Goal: Task Accomplishment & Management: Complete application form

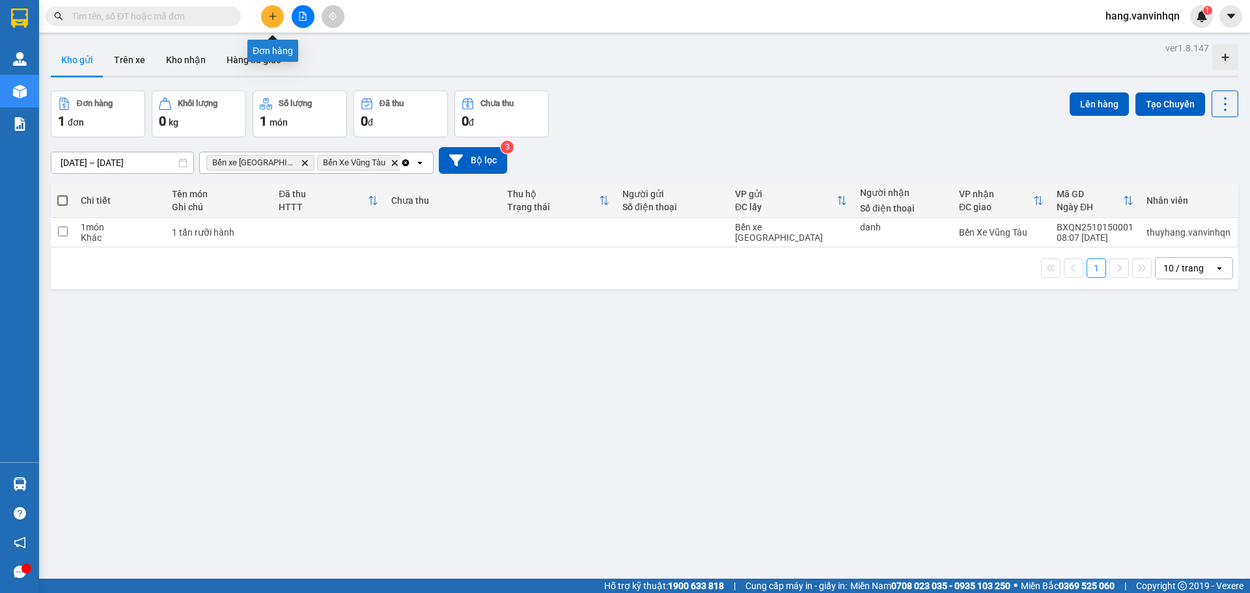
click at [275, 22] on button at bounding box center [272, 16] width 23 height 23
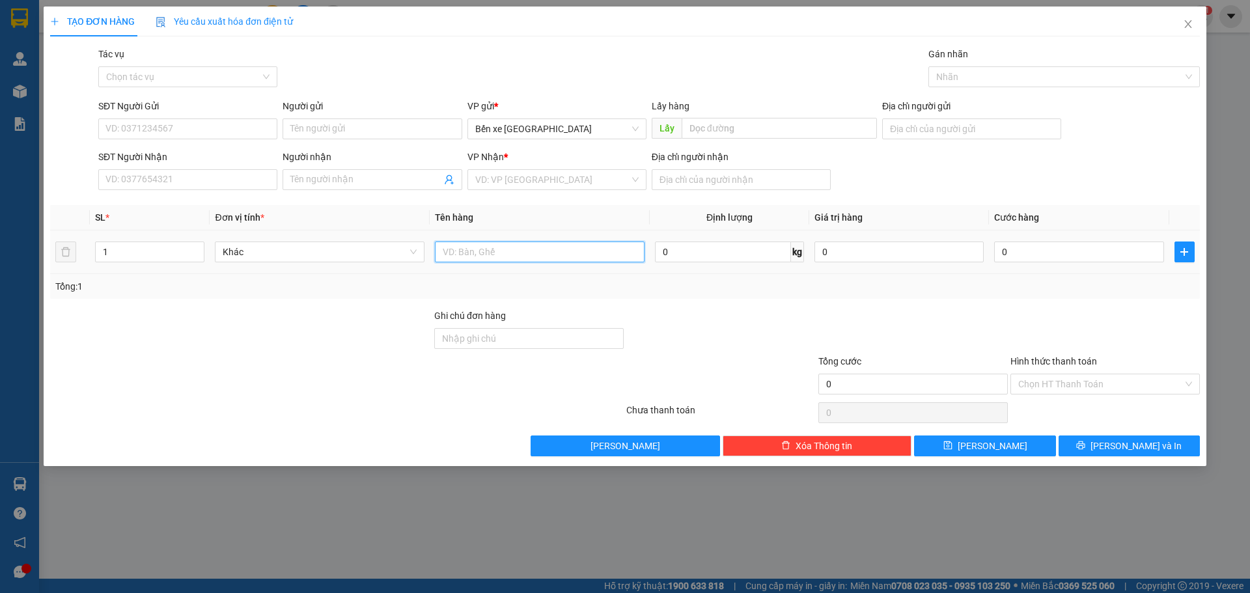
click at [537, 251] on input "text" at bounding box center [540, 252] width 210 height 21
type input "1bao"
click at [746, 171] on input "Địa chỉ người nhận" at bounding box center [741, 179] width 179 height 21
type input "phươc thái"
click at [550, 245] on input "1bao" at bounding box center [540, 252] width 210 height 21
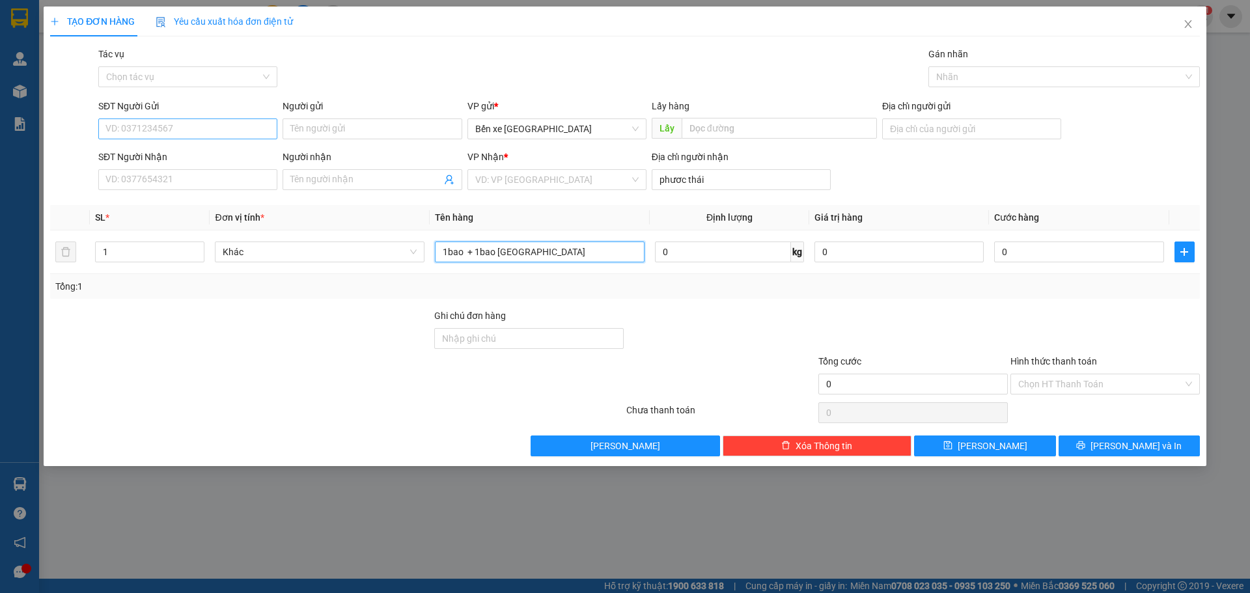
type input "1bao + 1bao [GEOGRAPHIC_DATA]"
click at [179, 134] on input "SĐT Người Gửi" at bounding box center [187, 128] width 179 height 21
click at [581, 132] on span "Bến xe [GEOGRAPHIC_DATA]" at bounding box center [556, 129] width 163 height 20
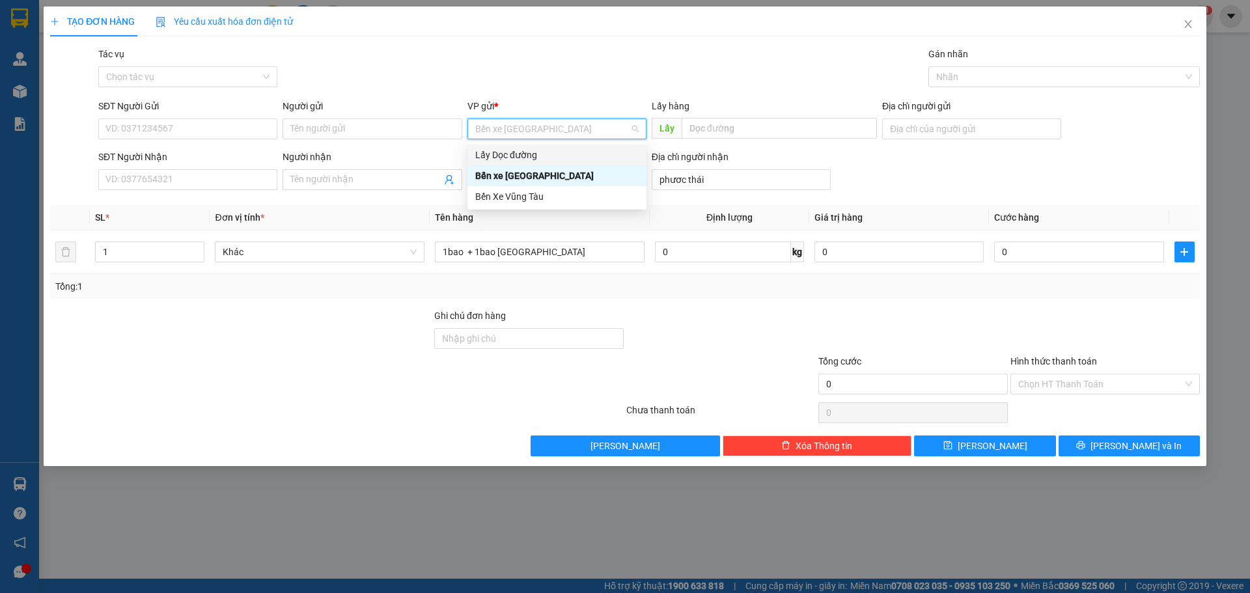
click at [519, 151] on div "Lấy Dọc đường" at bounding box center [556, 155] width 163 height 14
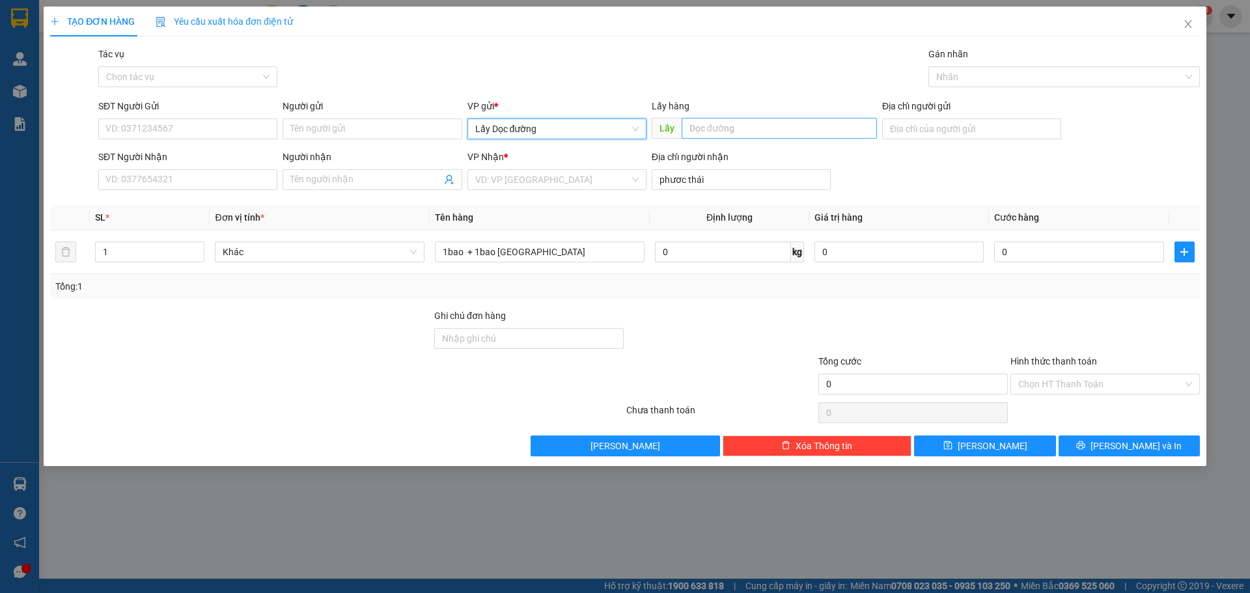
click at [801, 118] on div "Lấy hàng Lấy" at bounding box center [764, 122] width 225 height 46
drag, startPoint x: 783, startPoint y: 126, endPoint x: 798, endPoint y: 123, distance: 15.8
click at [793, 125] on input "text" at bounding box center [779, 128] width 195 height 21
type input "hành bầu giang"
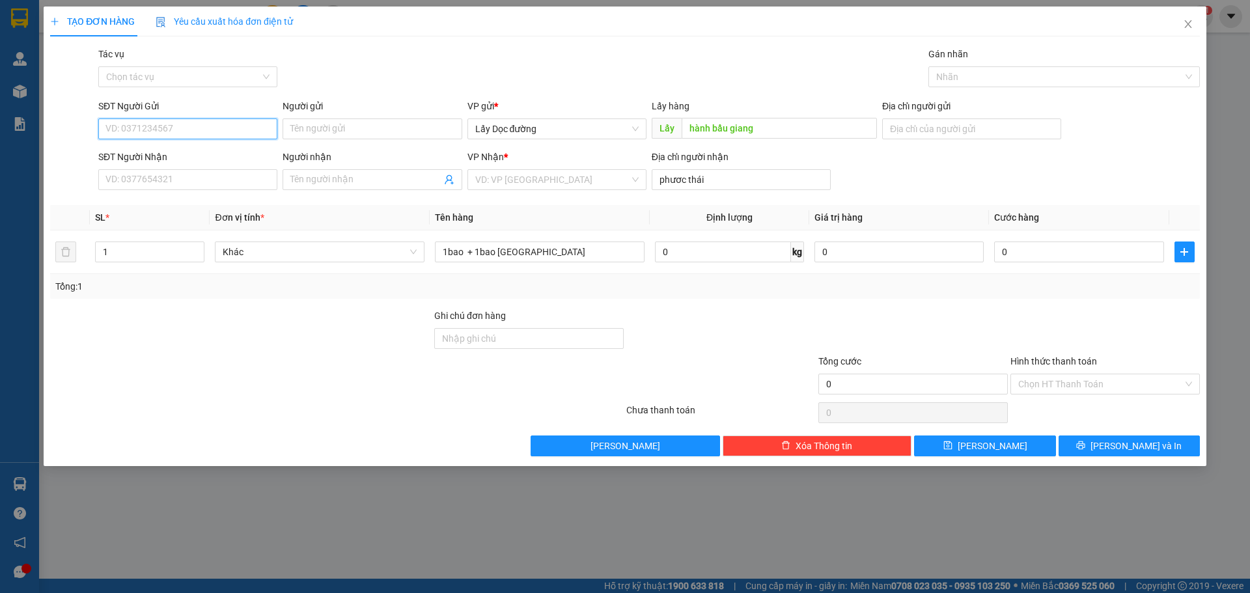
click at [163, 131] on input "SĐT Người Gửi" at bounding box center [187, 128] width 179 height 21
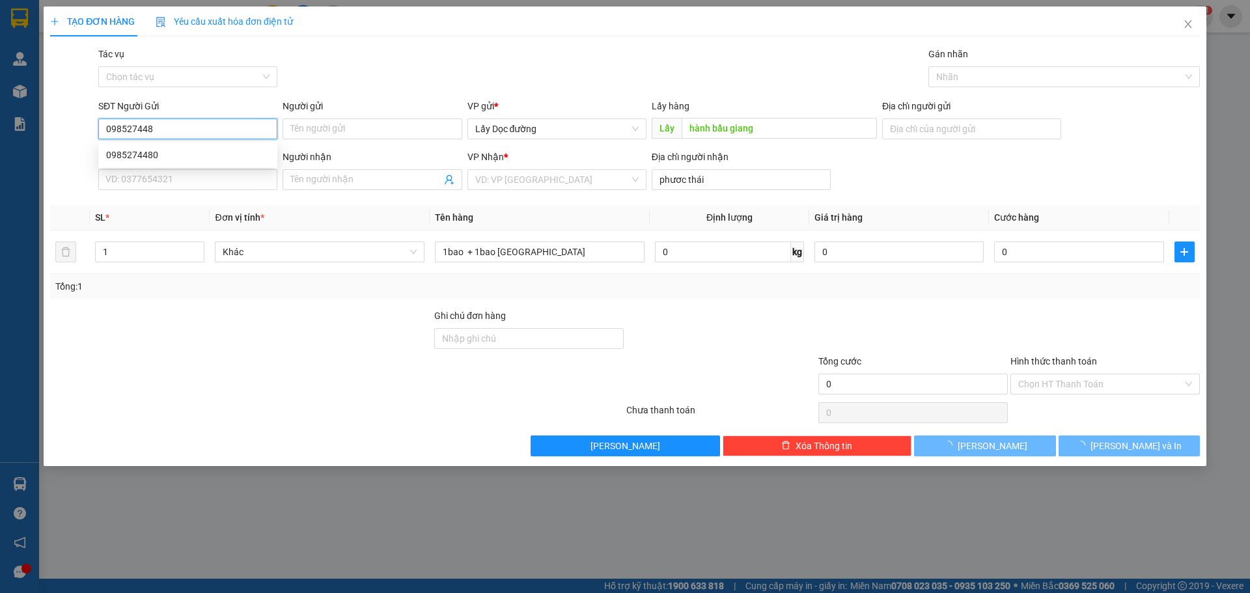
type input "0985274480"
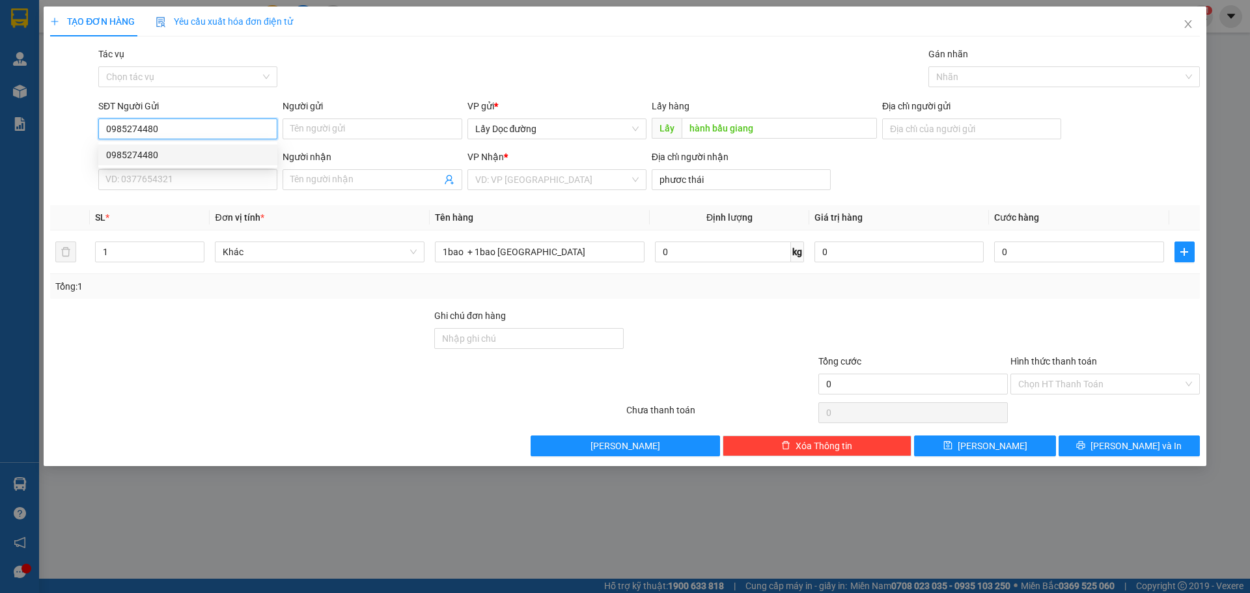
click at [186, 158] on div "0985274480" at bounding box center [187, 155] width 163 height 14
type input "BXQN"
type input "bình chau"
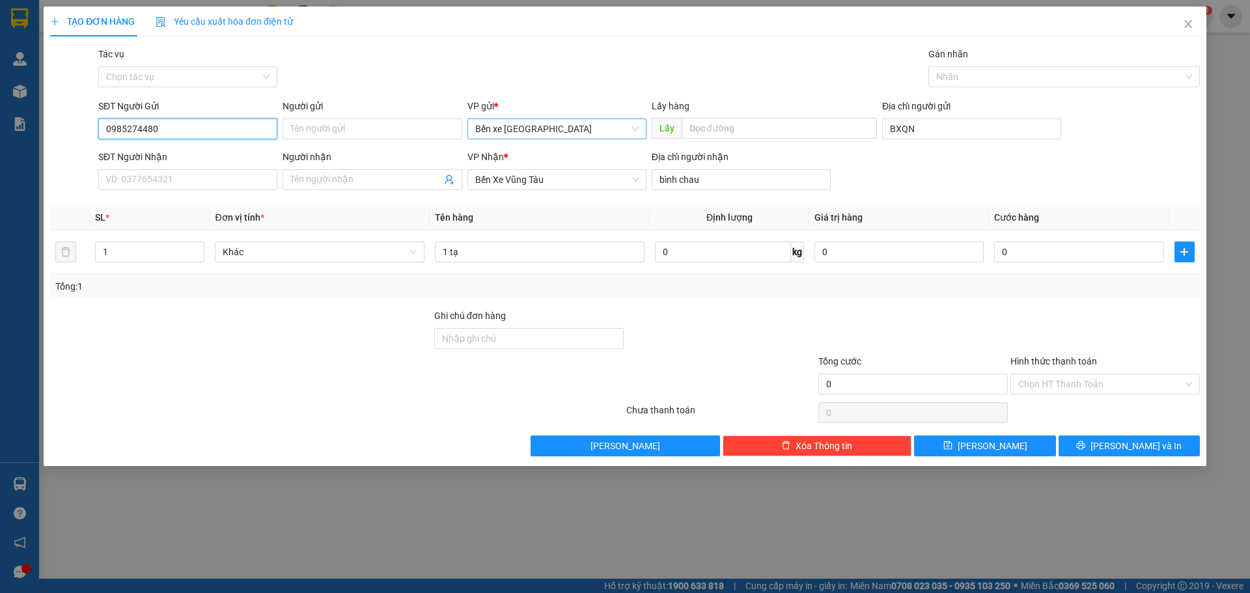
click at [552, 126] on span "Bến xe [GEOGRAPHIC_DATA]" at bounding box center [556, 129] width 163 height 20
type input "0985274480"
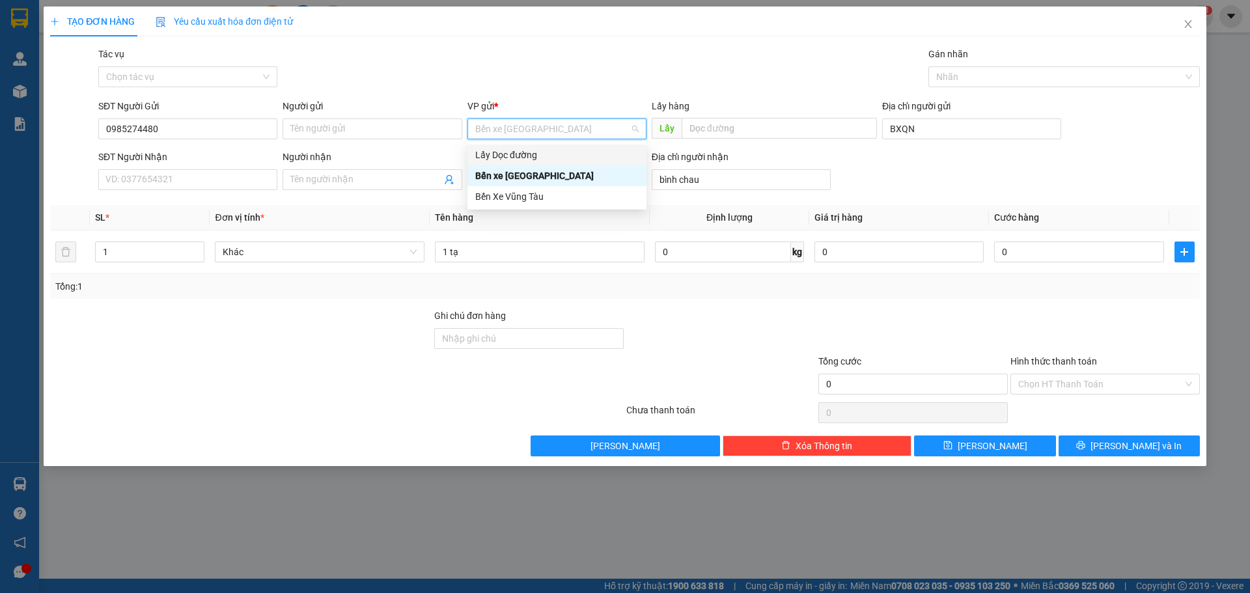
click at [533, 158] on div "Lấy Dọc đường" at bounding box center [556, 155] width 163 height 14
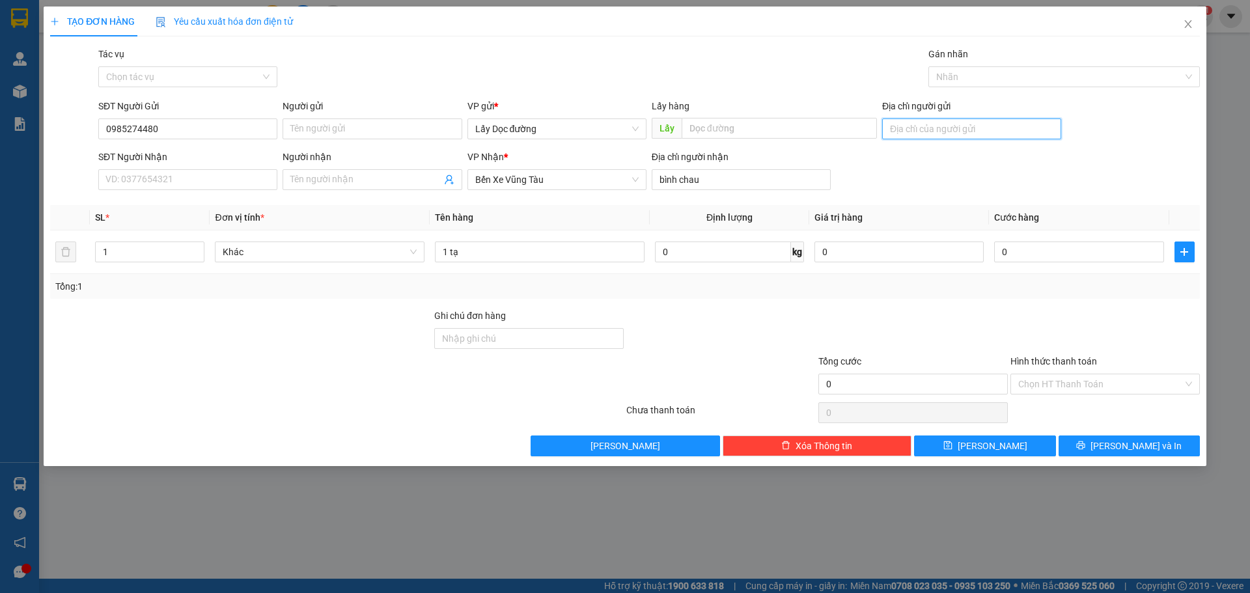
type input "h"
type input "bầu giang"
click at [953, 447] on icon "save" at bounding box center [947, 445] width 9 height 9
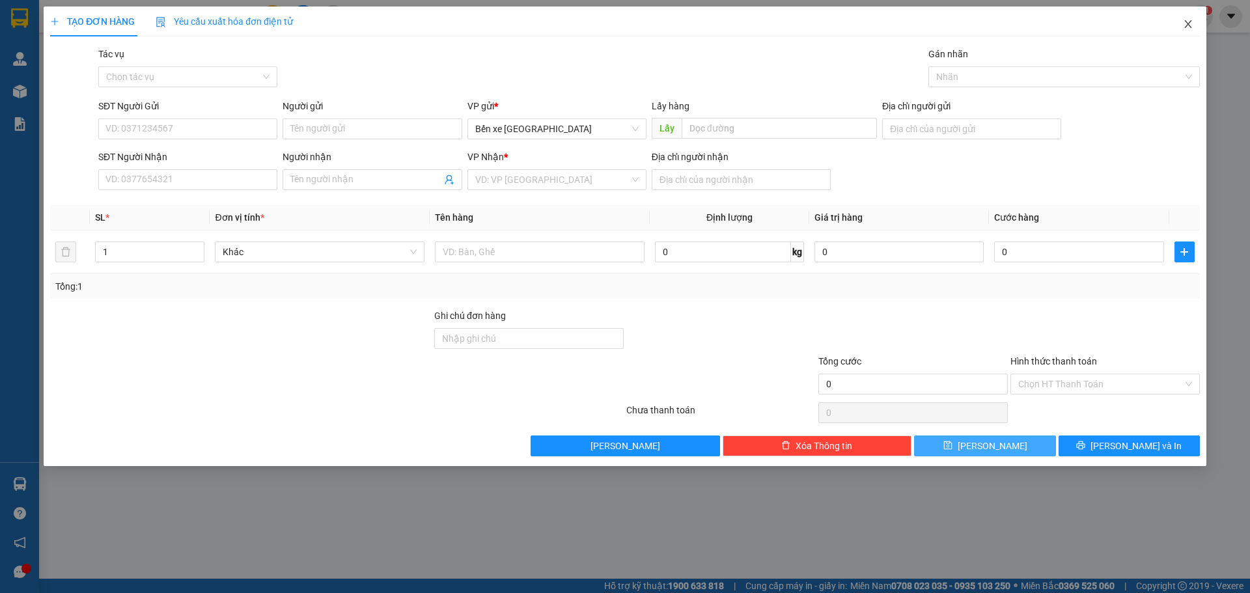
click at [1184, 25] on icon "close" at bounding box center [1188, 24] width 10 height 10
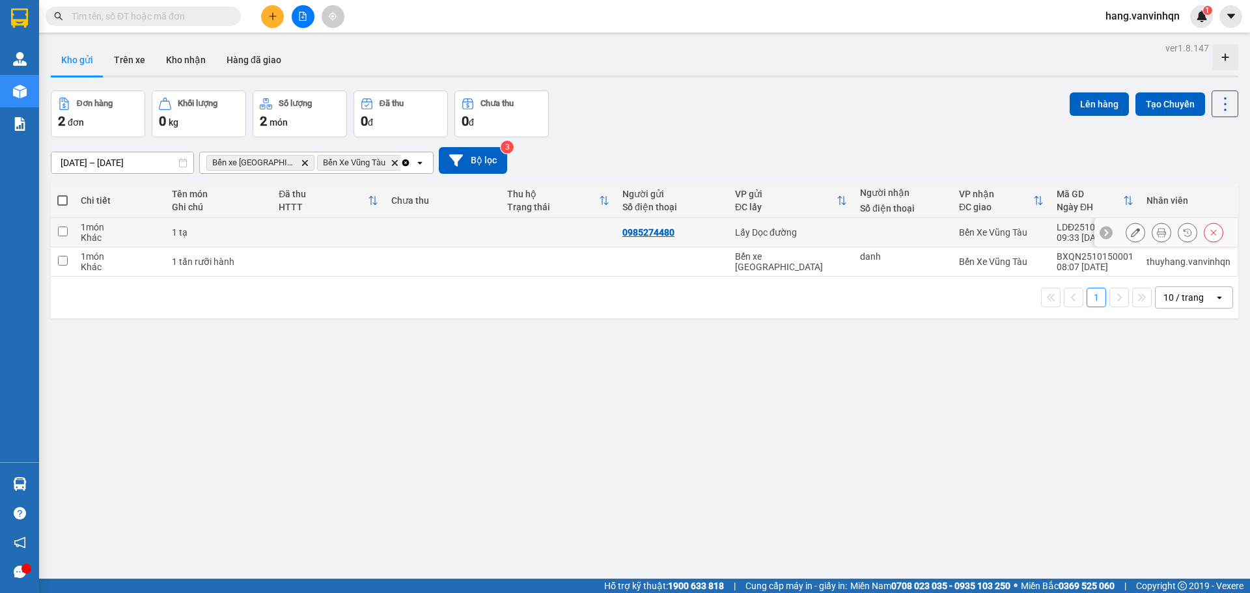
click at [559, 230] on td at bounding box center [558, 232] width 115 height 29
checkbox input "true"
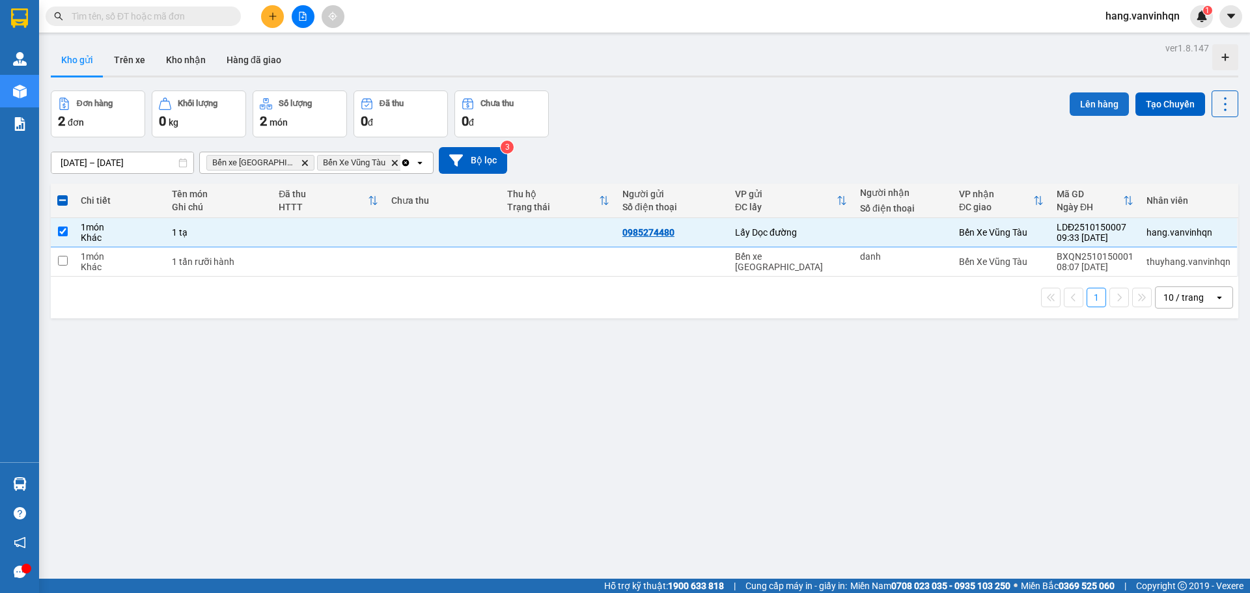
click at [1098, 104] on button "Lên hàng" at bounding box center [1099, 103] width 59 height 23
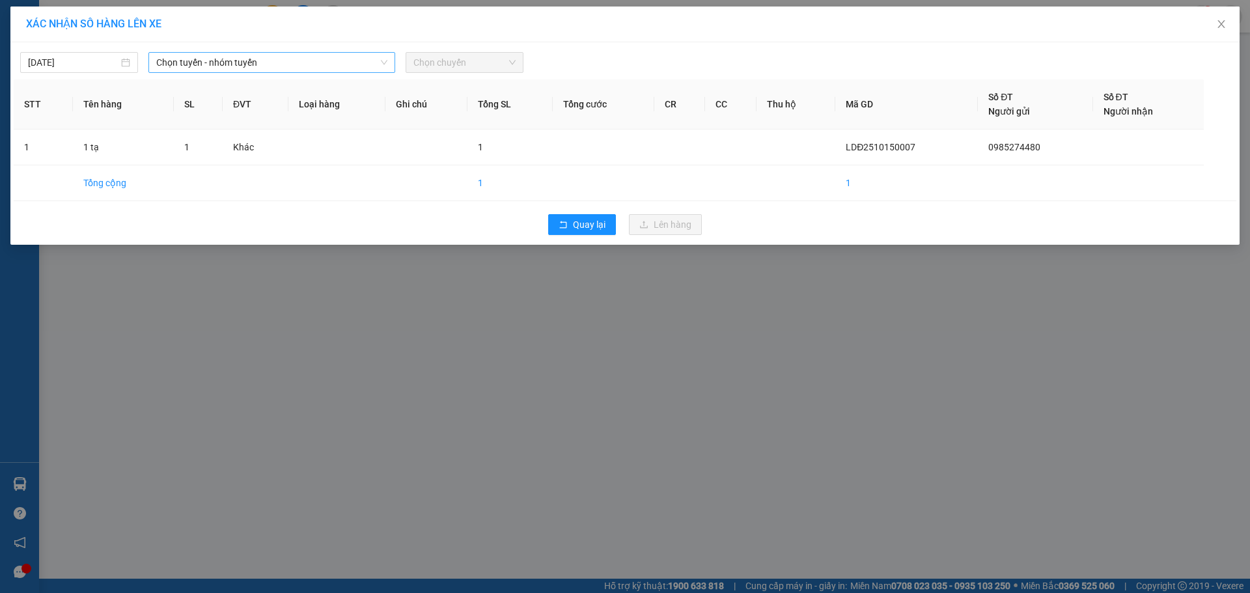
click at [298, 57] on span "Chọn tuyến - nhóm tuyến" at bounding box center [271, 63] width 231 height 20
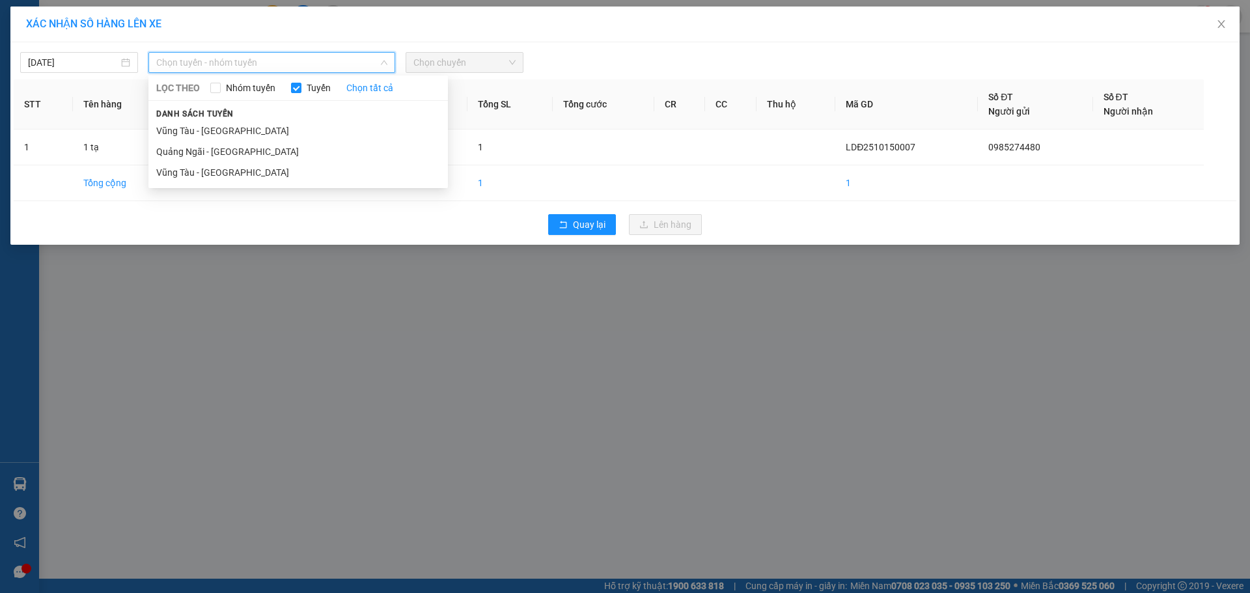
drag, startPoint x: 212, startPoint y: 153, endPoint x: 425, endPoint y: 96, distance: 220.5
click at [212, 154] on li "Quảng Ngãi - [GEOGRAPHIC_DATA]" at bounding box center [298, 151] width 300 height 21
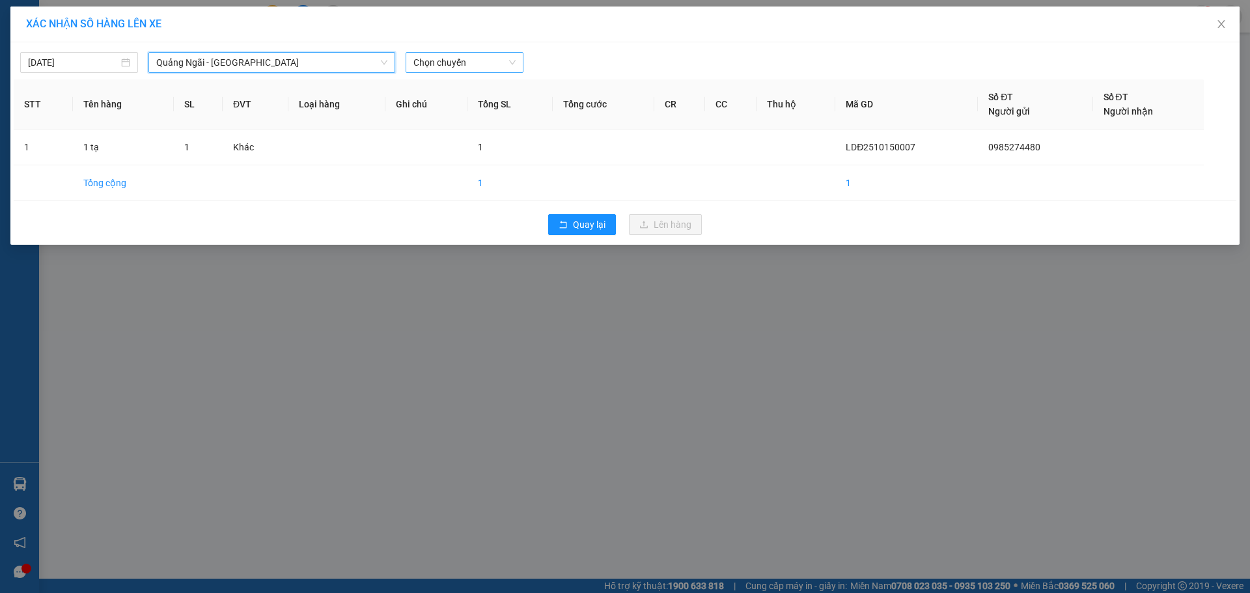
click at [432, 64] on span "Chọn chuyến" at bounding box center [464, 63] width 102 height 20
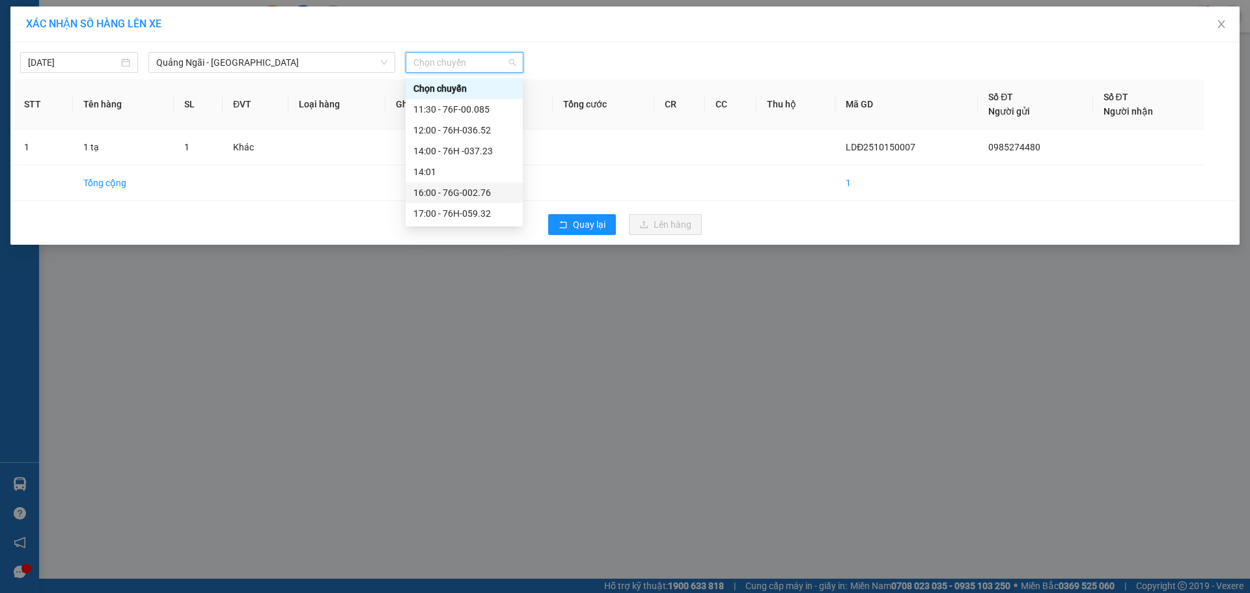
click at [453, 195] on div "16:00 - 76G-002.76" at bounding box center [464, 193] width 102 height 14
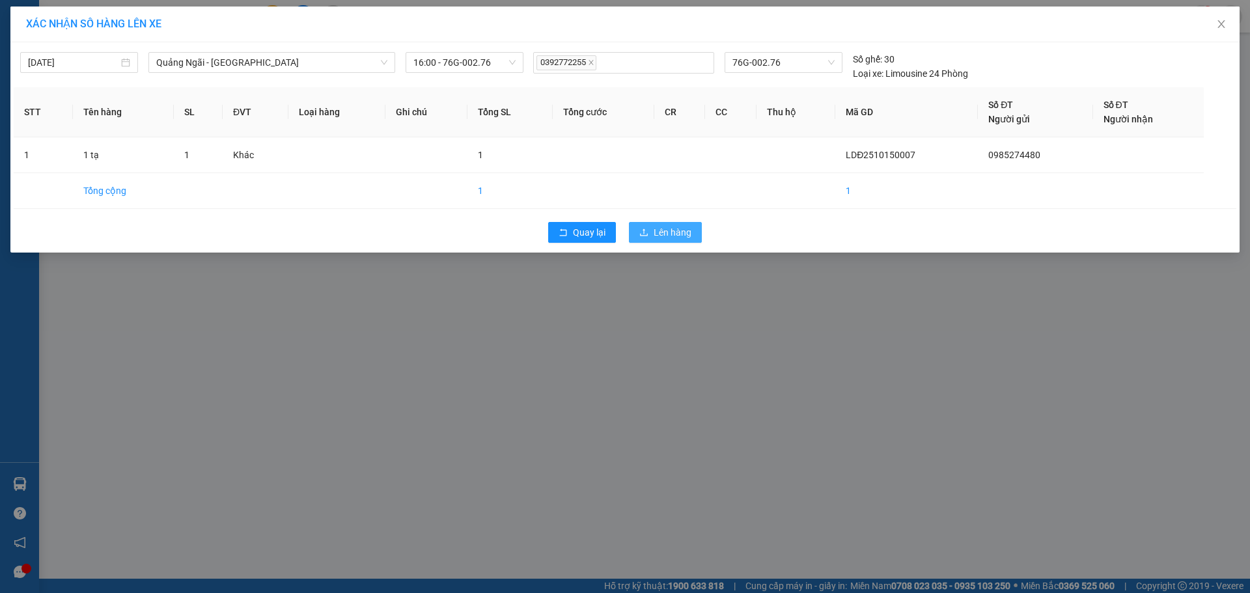
click at [673, 230] on span "Lên hàng" at bounding box center [673, 232] width 38 height 14
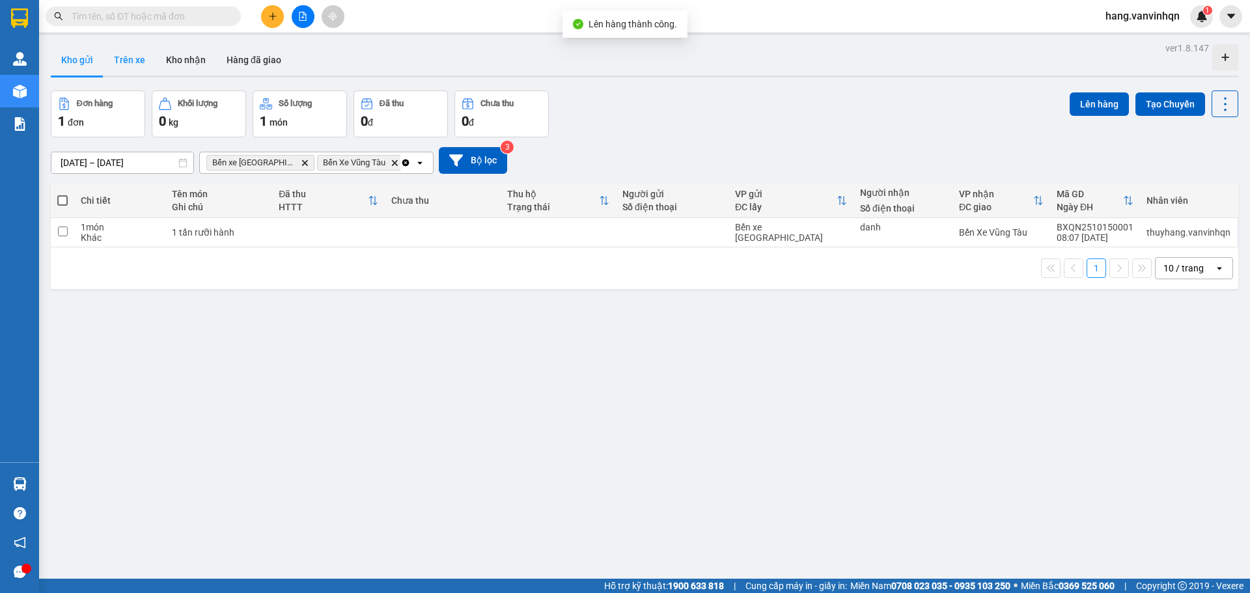
click at [137, 63] on button "Trên xe" at bounding box center [130, 59] width 52 height 31
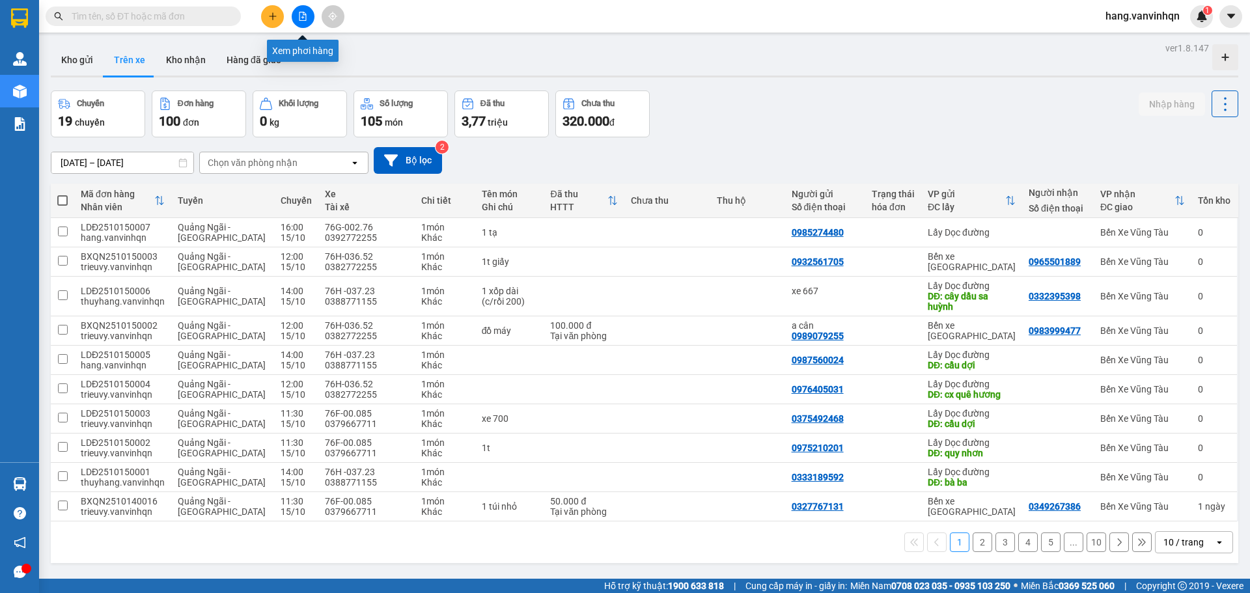
click at [303, 16] on icon "file-add" at bounding box center [302, 16] width 9 height 9
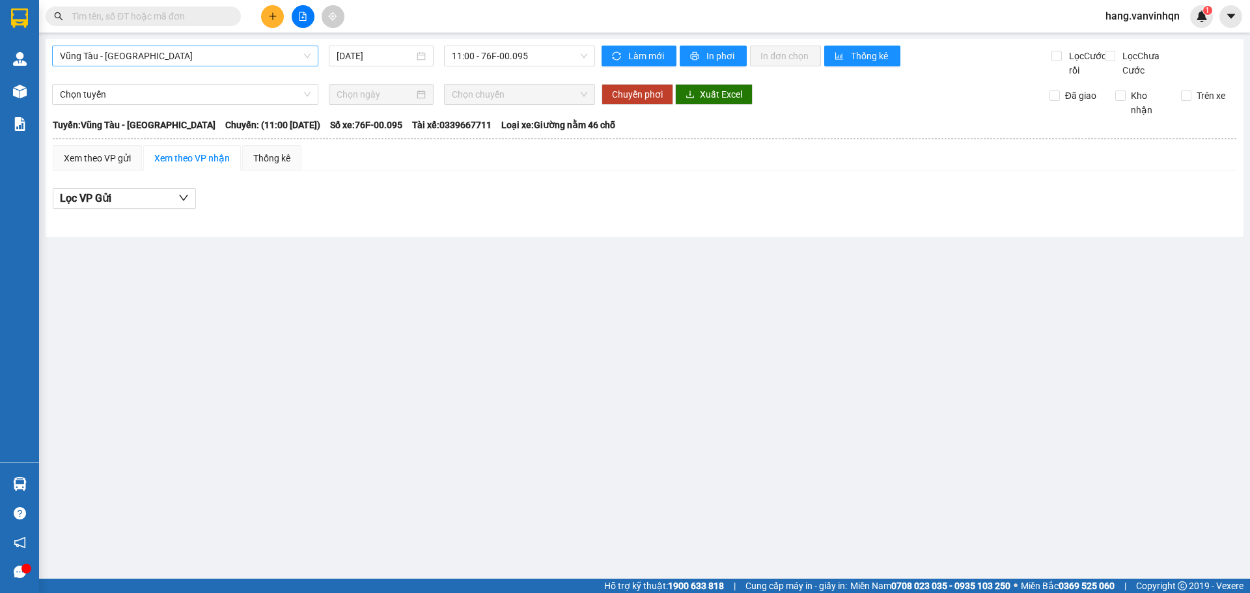
click at [122, 55] on span "Vũng Tàu - [GEOGRAPHIC_DATA]" at bounding box center [185, 56] width 251 height 20
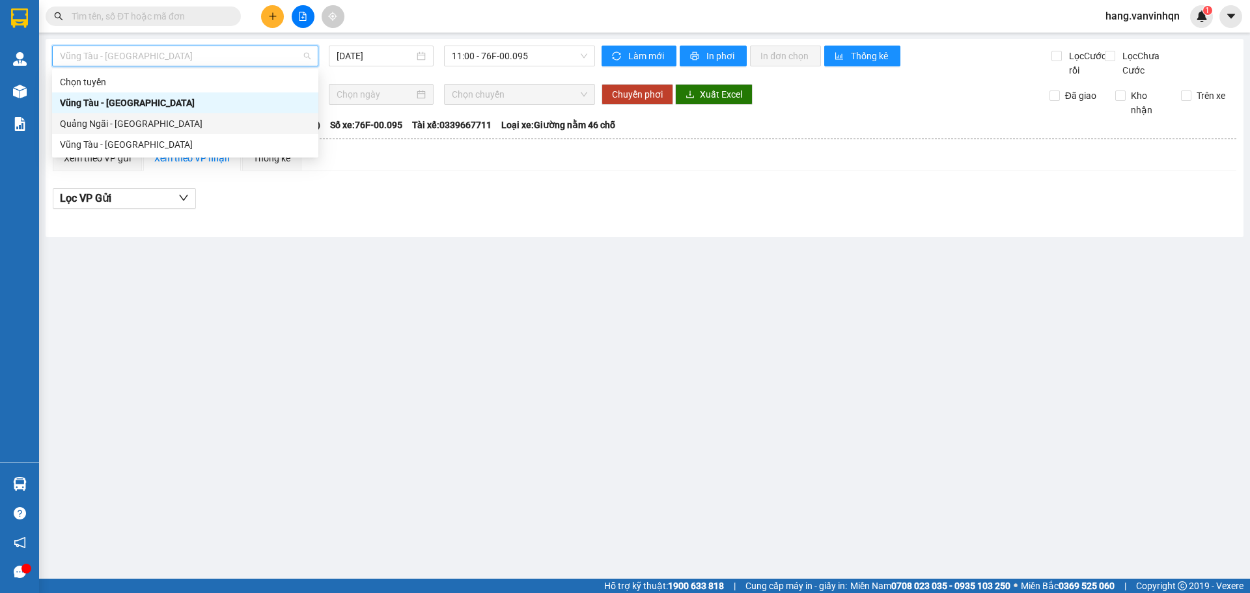
click at [93, 120] on div "Quảng Ngãi - [GEOGRAPHIC_DATA]" at bounding box center [185, 124] width 251 height 14
type input "[DATE]"
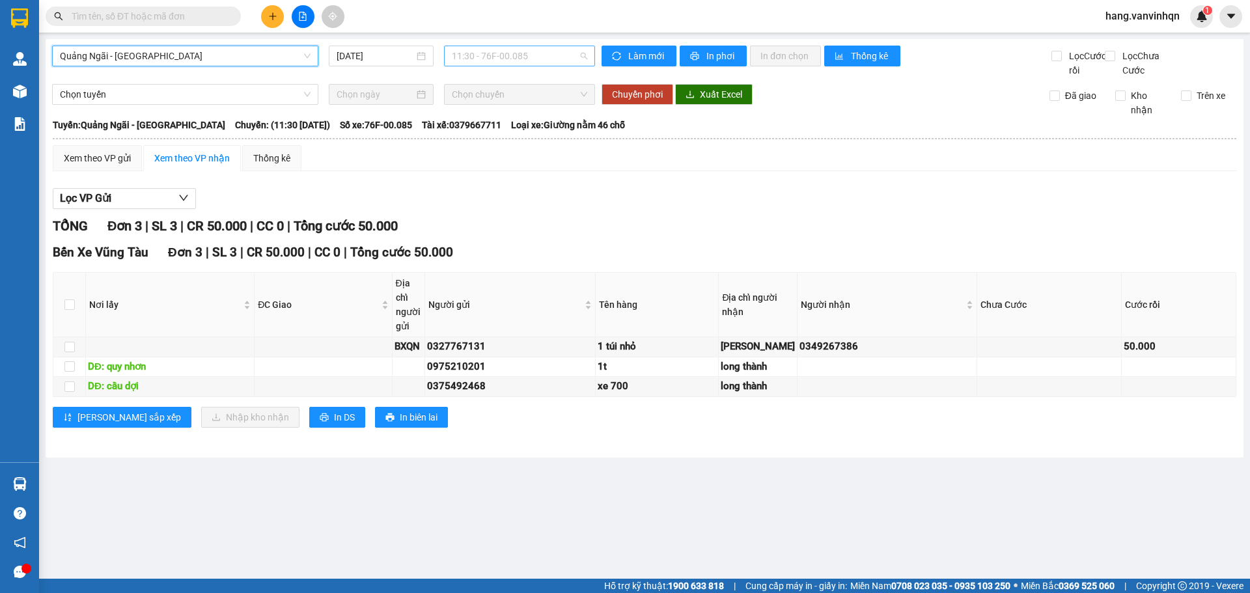
drag, startPoint x: 544, startPoint y: 59, endPoint x: 511, endPoint y: 154, distance: 99.9
click at [543, 59] on span "11:30 - 76F-00.085" at bounding box center [519, 56] width 135 height 20
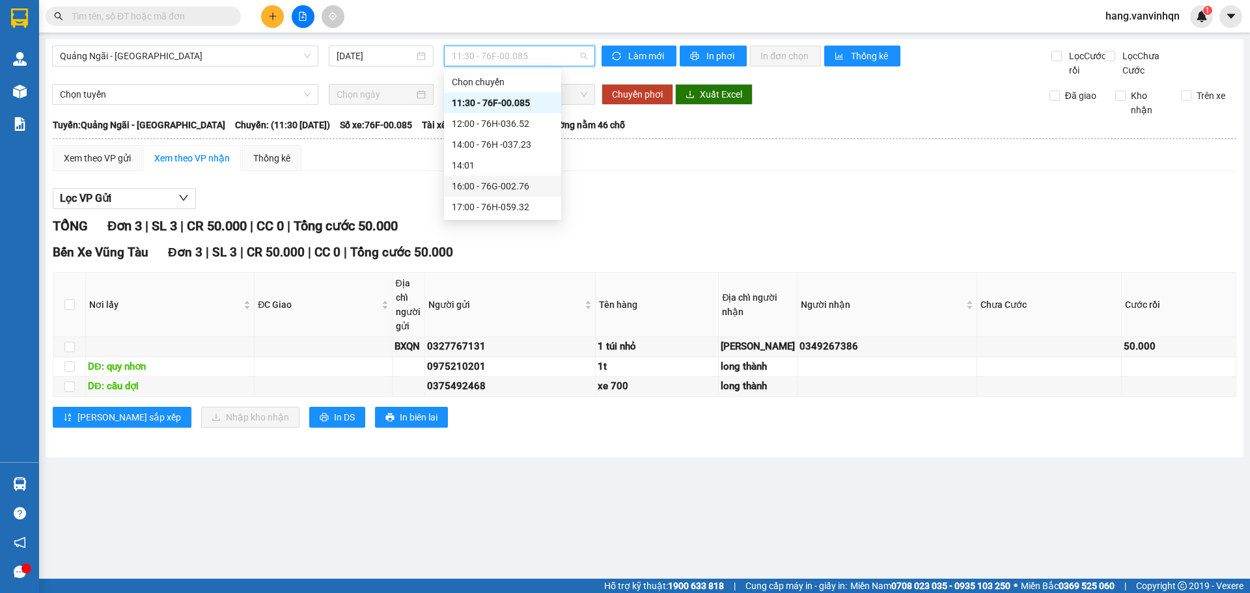
click at [512, 189] on div "16:00 - 76G-002.76" at bounding box center [503, 186] width 102 height 14
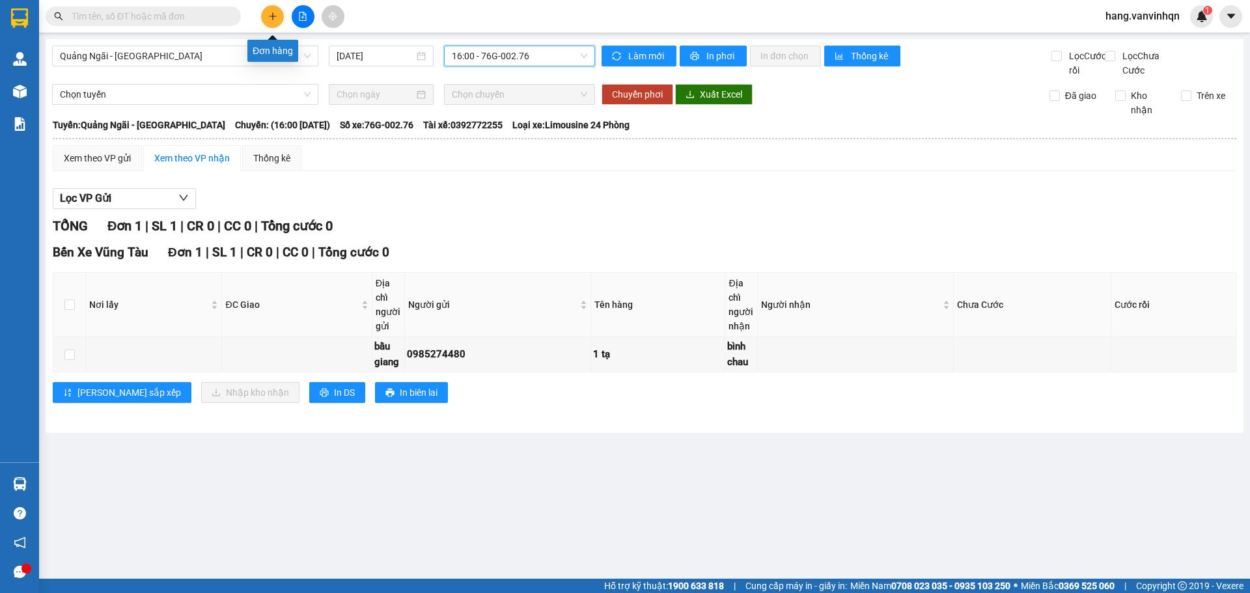
click at [269, 15] on icon "plus" at bounding box center [272, 16] width 9 height 9
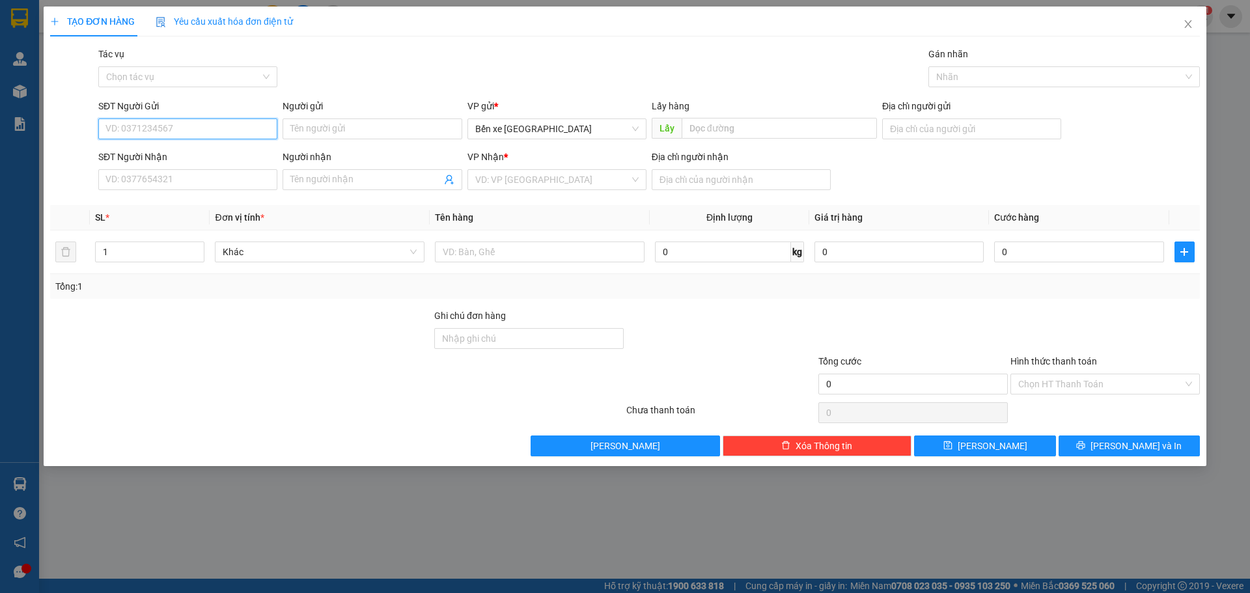
click at [222, 133] on input "SĐT Người Gửi" at bounding box center [187, 128] width 179 height 21
click at [586, 131] on span "Bến xe [GEOGRAPHIC_DATA]" at bounding box center [556, 129] width 163 height 20
type input "0355344384"
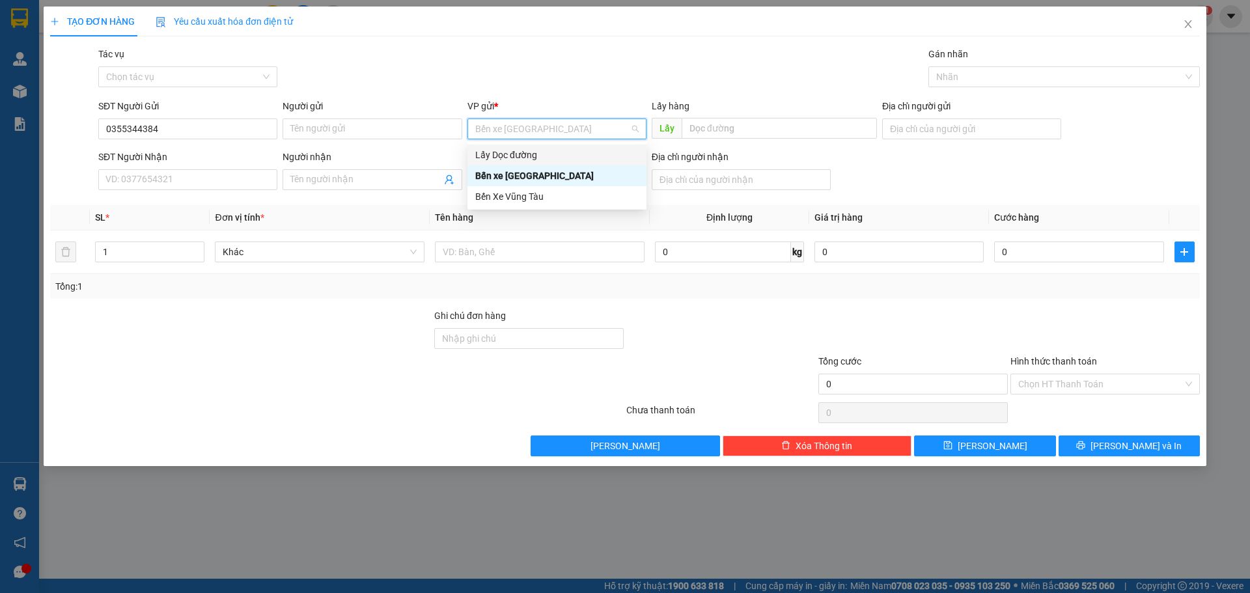
drag, startPoint x: 558, startPoint y: 155, endPoint x: 754, endPoint y: 154, distance: 196.0
click at [558, 154] on div "Lấy Dọc đường" at bounding box center [556, 155] width 163 height 14
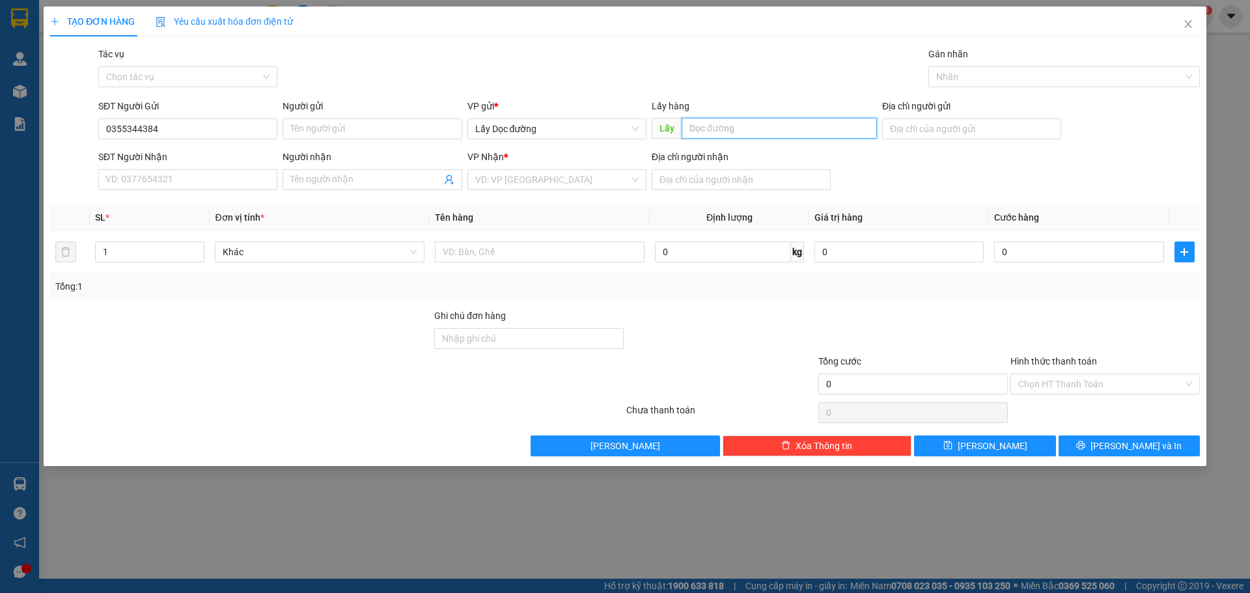
click at [744, 129] on input "text" at bounding box center [779, 128] width 195 height 21
type input "bình duong"
click at [620, 189] on input "search" at bounding box center [552, 180] width 154 height 20
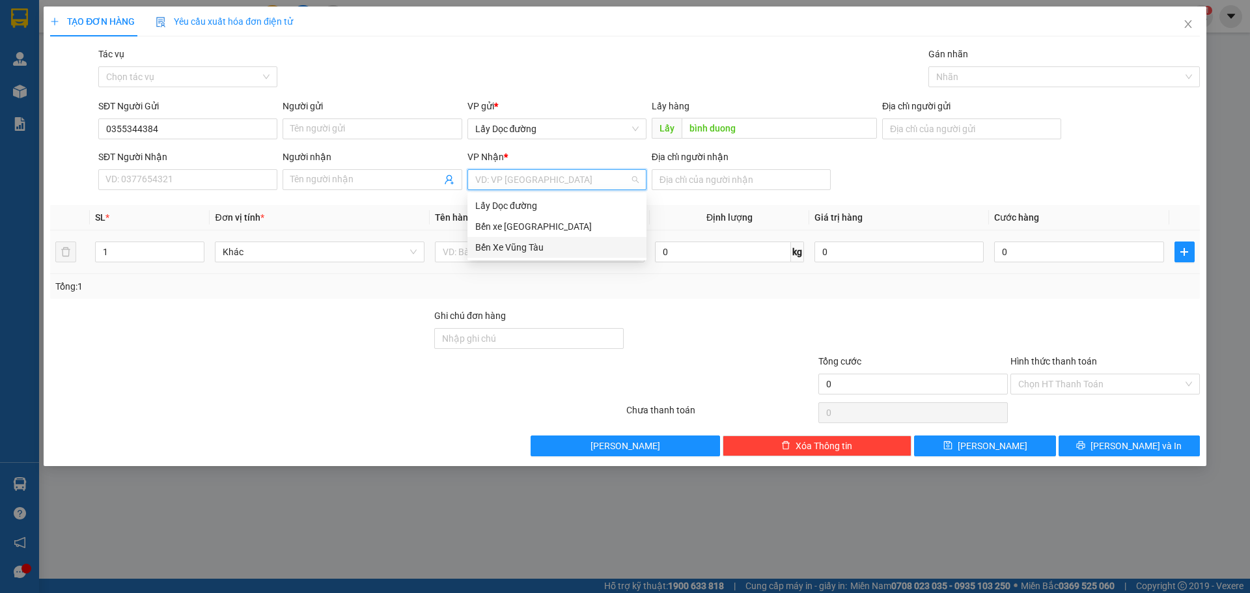
drag, startPoint x: 539, startPoint y: 249, endPoint x: 621, endPoint y: 241, distance: 82.4
click at [542, 249] on div "Bến Xe Vũng Tàu" at bounding box center [556, 247] width 163 height 14
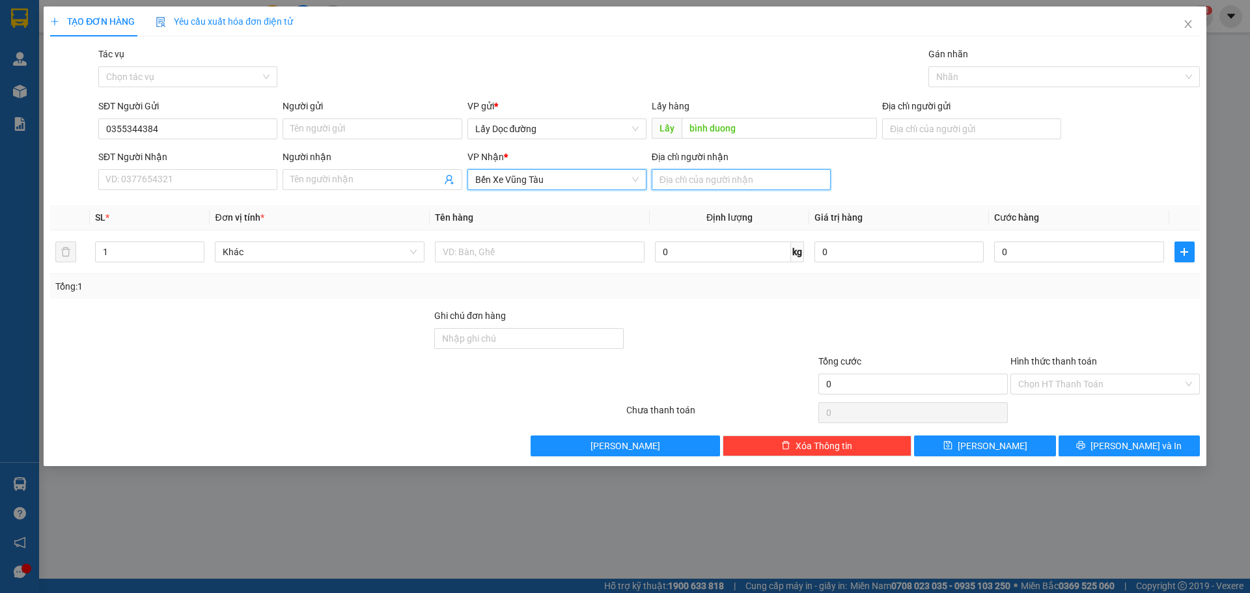
click at [788, 185] on input "Địa chỉ người nhận" at bounding box center [741, 179] width 179 height 21
type input "bke"
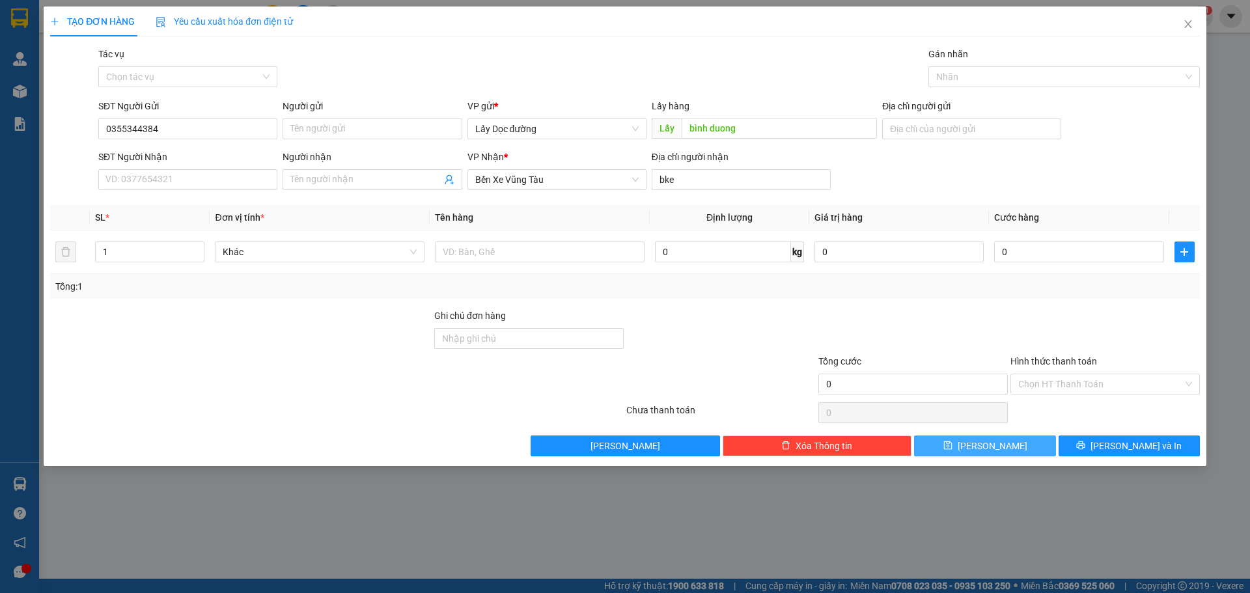
click at [1029, 451] on button "[PERSON_NAME]" at bounding box center [984, 446] width 141 height 21
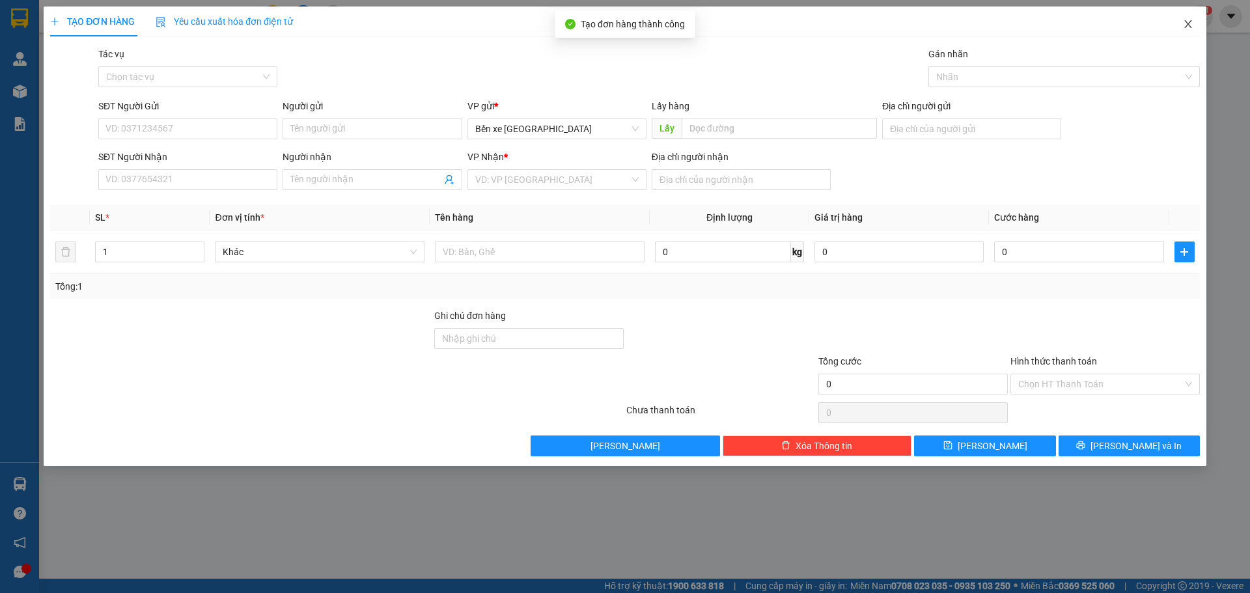
drag, startPoint x: 1195, startPoint y: 27, endPoint x: 1156, endPoint y: 28, distance: 38.4
click at [1193, 27] on span "Close" at bounding box center [1188, 25] width 36 height 36
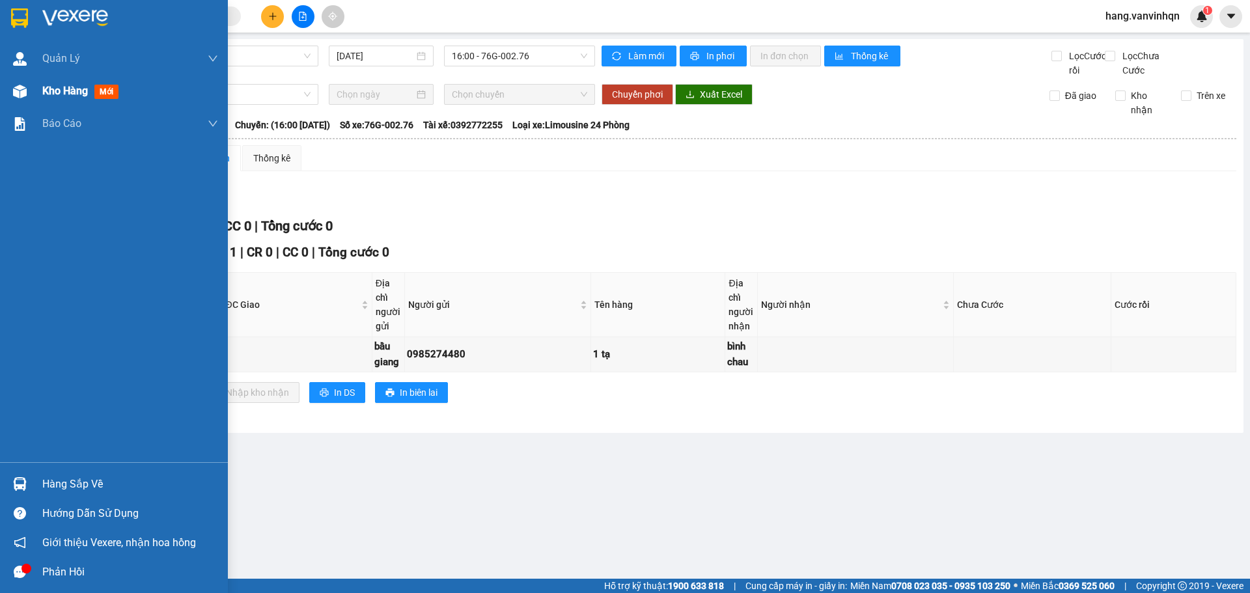
click at [90, 91] on div "Kho hàng mới" at bounding box center [82, 91] width 81 height 16
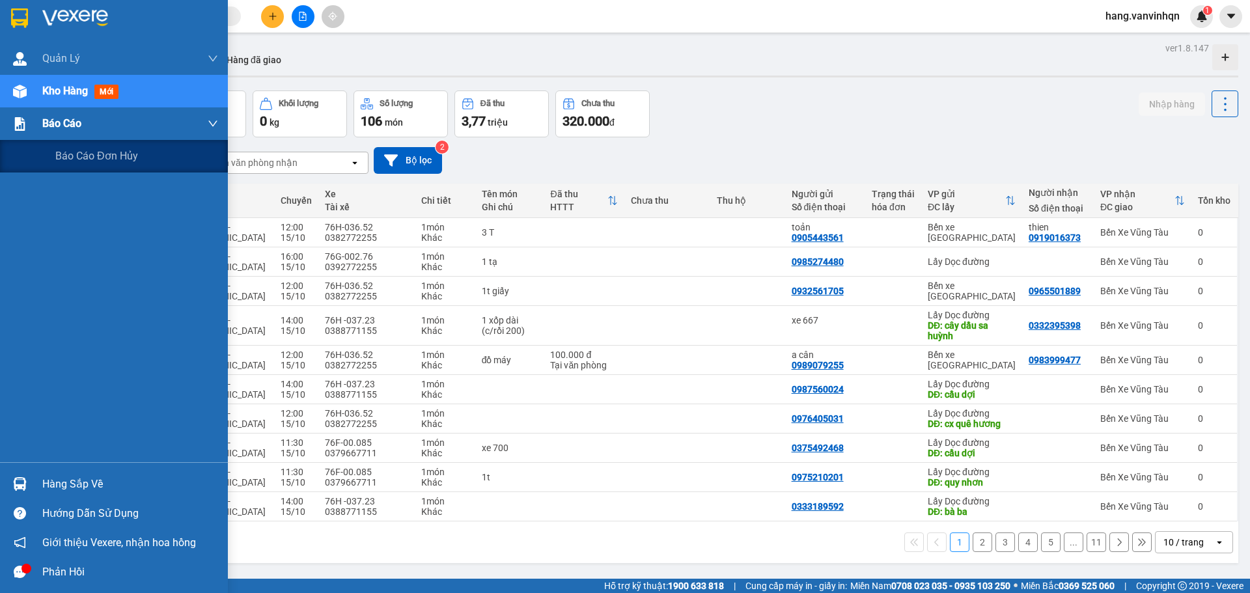
drag, startPoint x: 40, startPoint y: 120, endPoint x: 54, endPoint y: 115, distance: 14.4
click at [41, 120] on div "Báo cáo" at bounding box center [114, 123] width 228 height 33
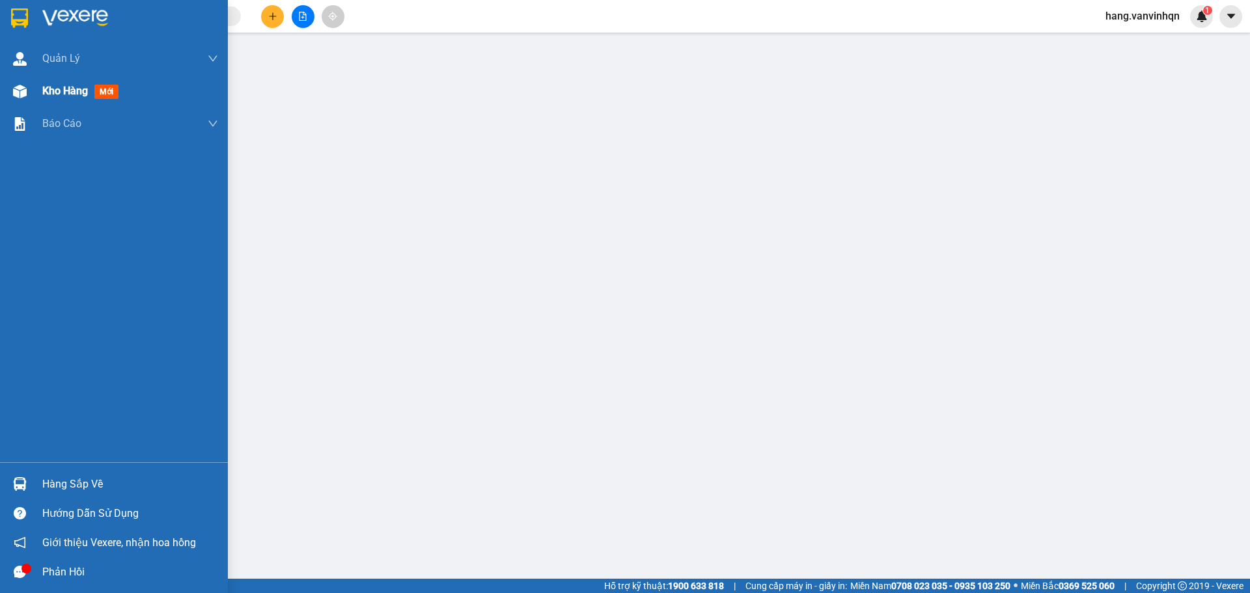
click at [29, 87] on div at bounding box center [19, 91] width 23 height 23
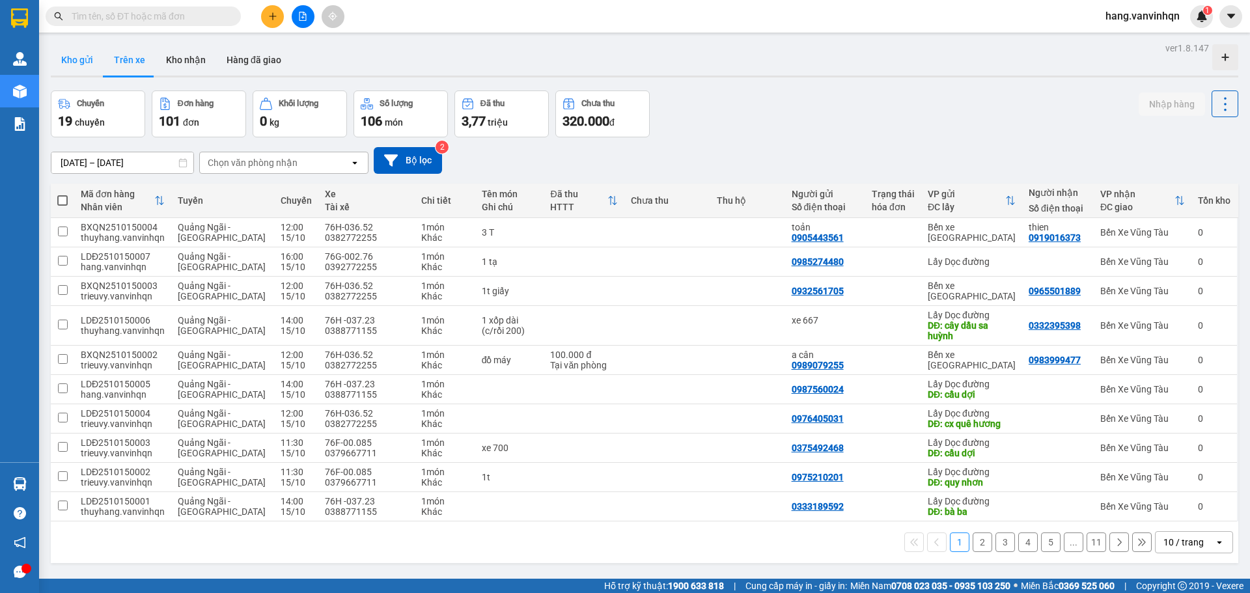
click at [70, 53] on button "Kho gửi" at bounding box center [77, 59] width 53 height 31
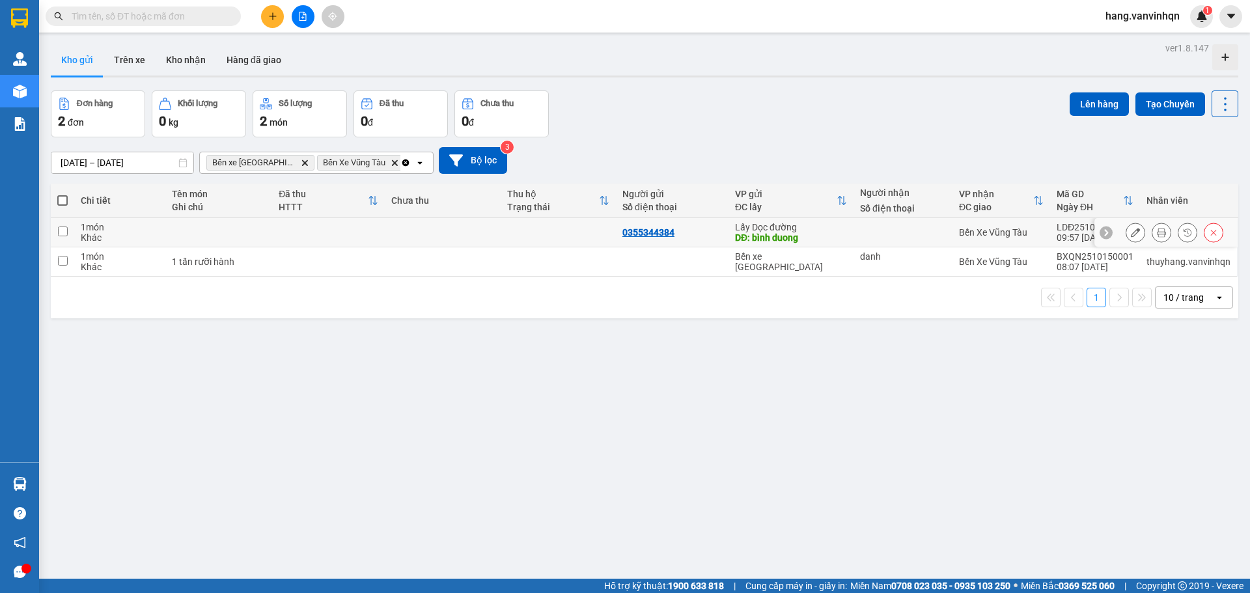
click at [818, 236] on div "DĐ: bình duong" at bounding box center [791, 237] width 112 height 10
checkbox input "true"
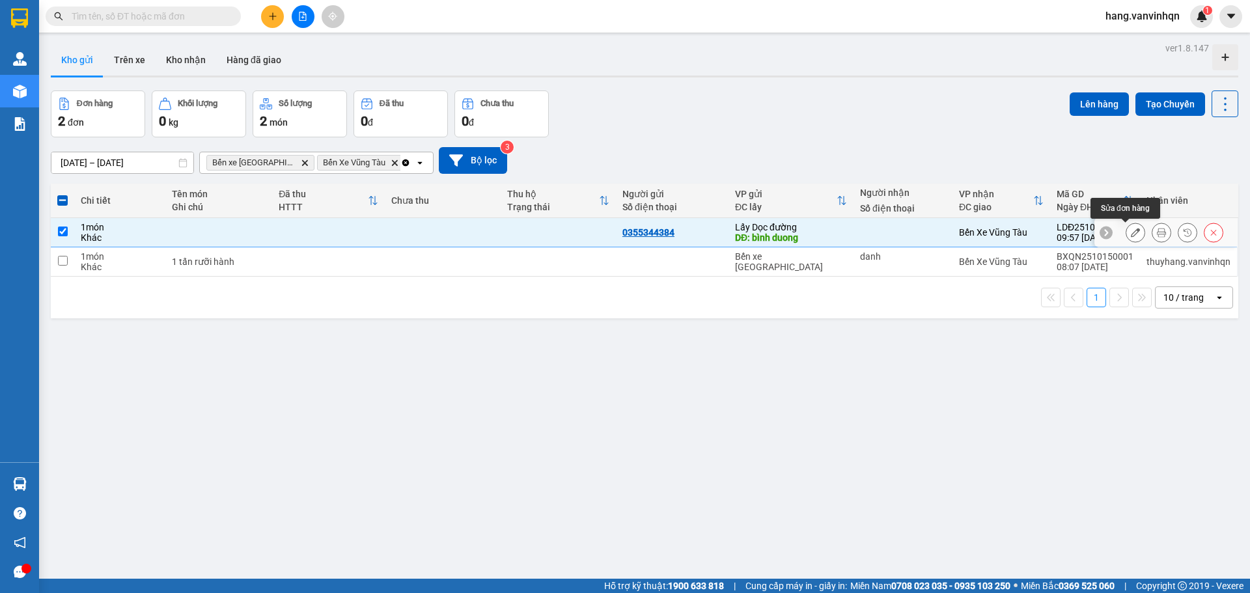
click at [1131, 233] on icon at bounding box center [1135, 232] width 9 height 9
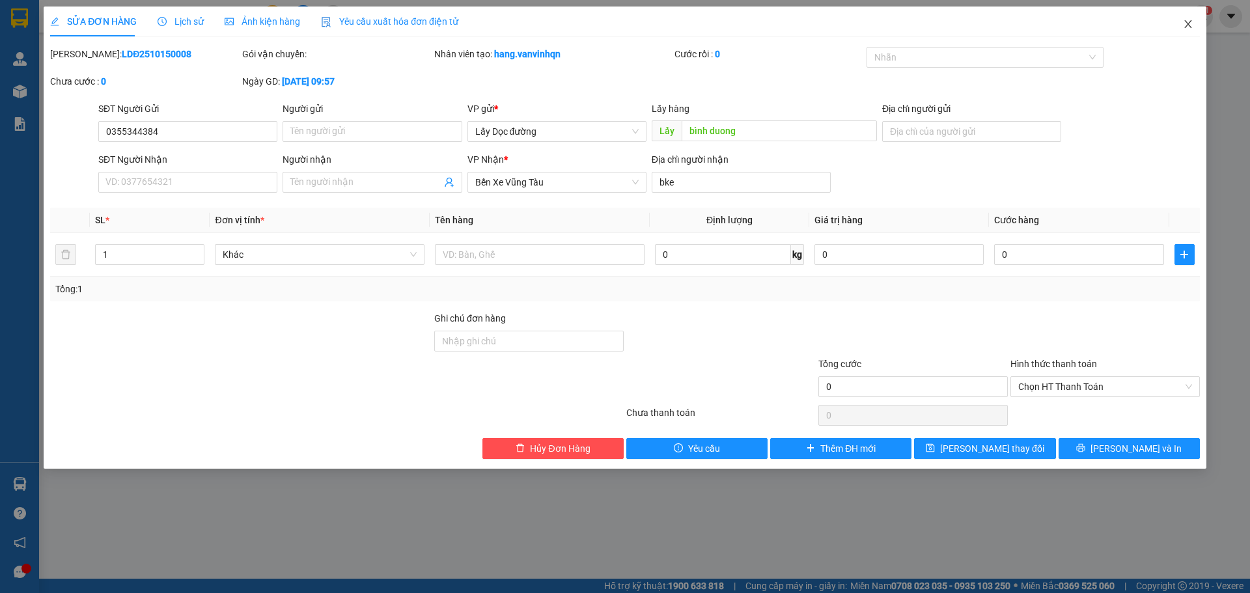
drag, startPoint x: 1186, startPoint y: 23, endPoint x: 1160, endPoint y: 4, distance: 32.2
click at [1187, 23] on icon "close" at bounding box center [1188, 24] width 10 height 10
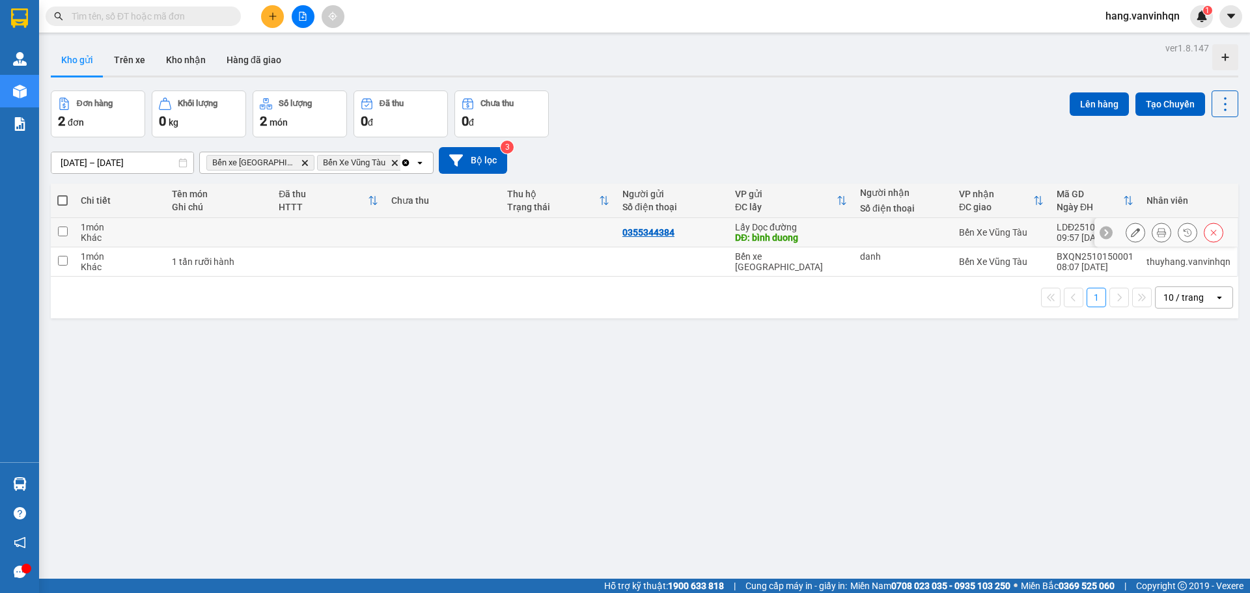
click at [716, 240] on td "0355344384" at bounding box center [672, 232] width 113 height 29
checkbox input "true"
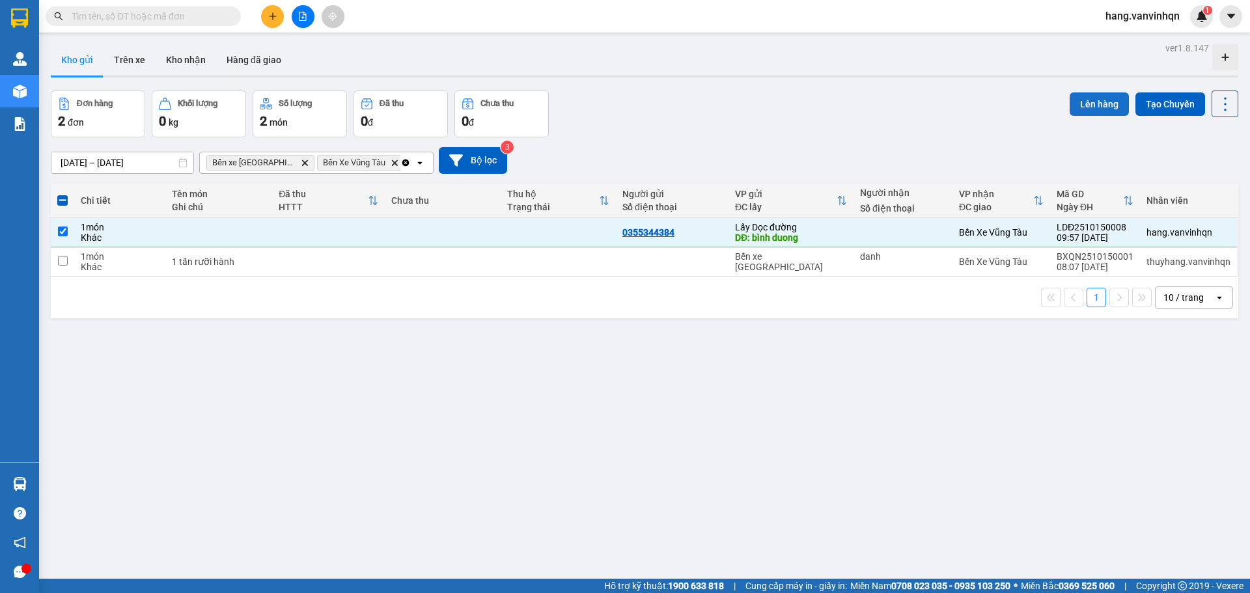
click at [1098, 108] on button "Lên hàng" at bounding box center [1099, 103] width 59 height 23
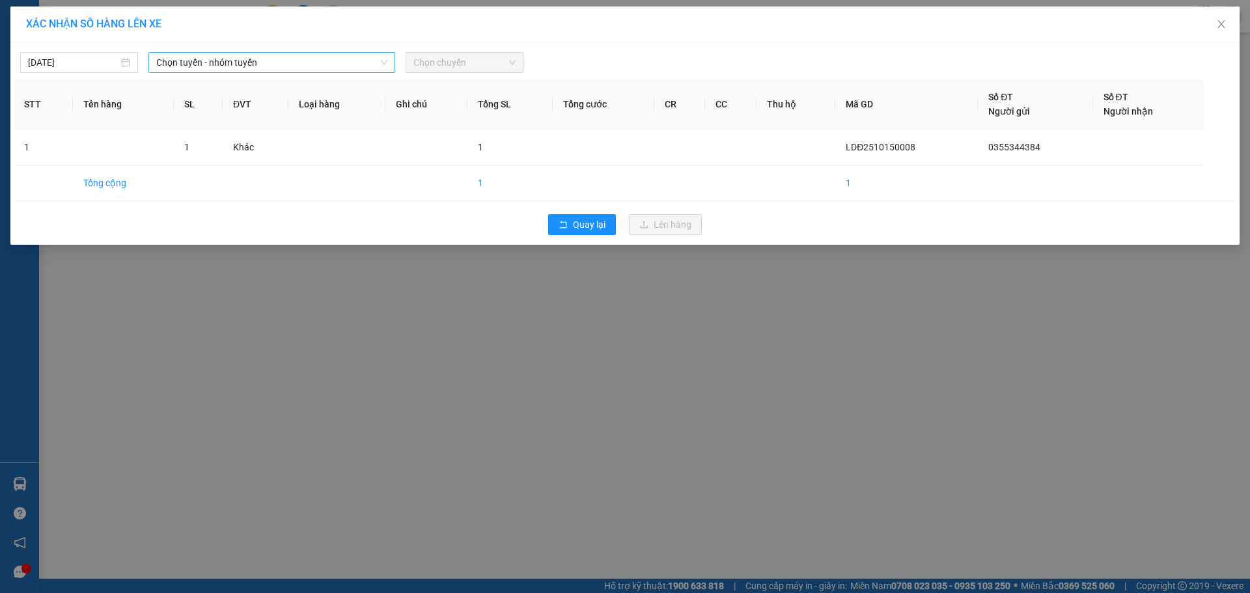
click at [268, 59] on span "Chọn tuyến - nhóm tuyến" at bounding box center [271, 63] width 231 height 20
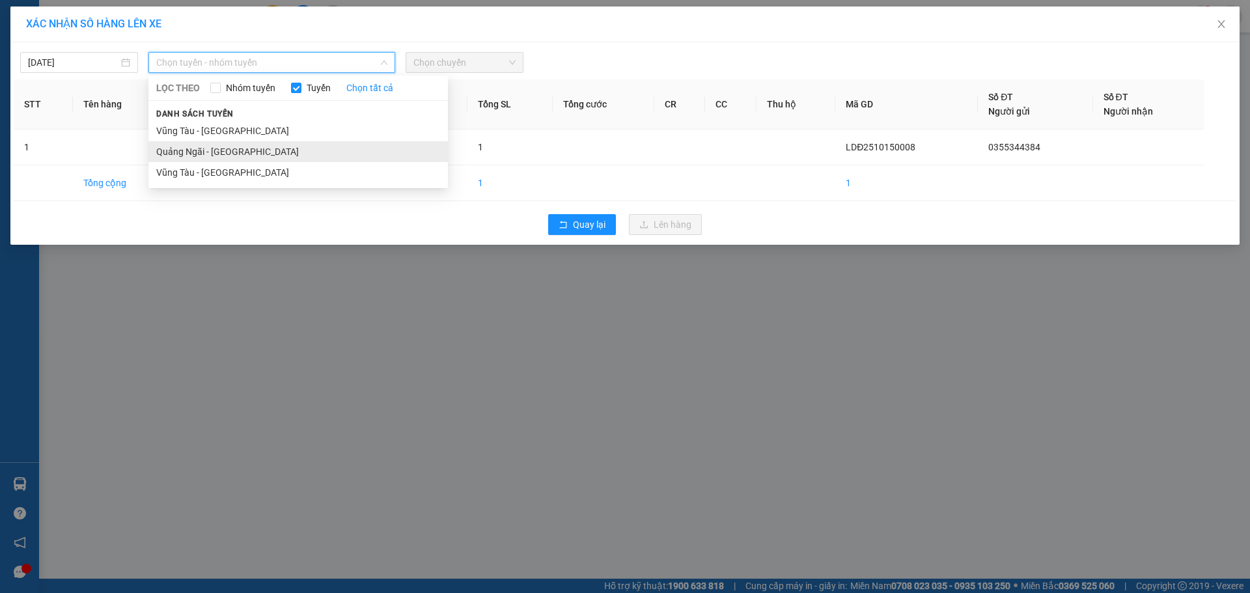
click at [248, 149] on li "Quảng Ngãi - [GEOGRAPHIC_DATA]" at bounding box center [298, 151] width 300 height 21
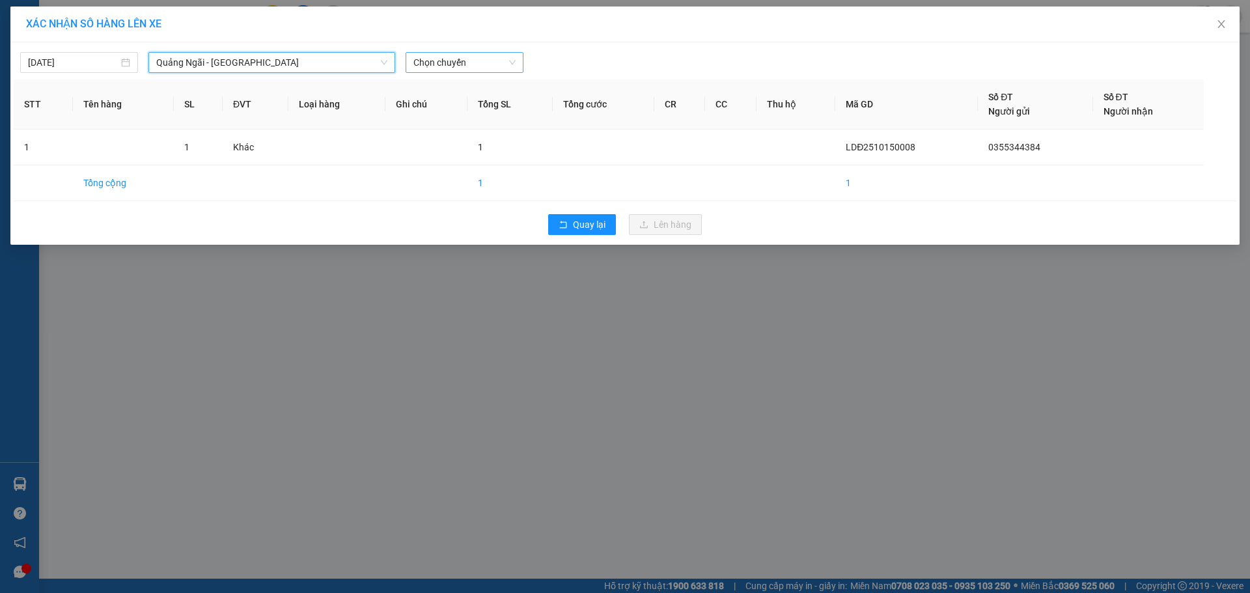
click at [499, 68] on span "Chọn chuyến" at bounding box center [464, 63] width 102 height 20
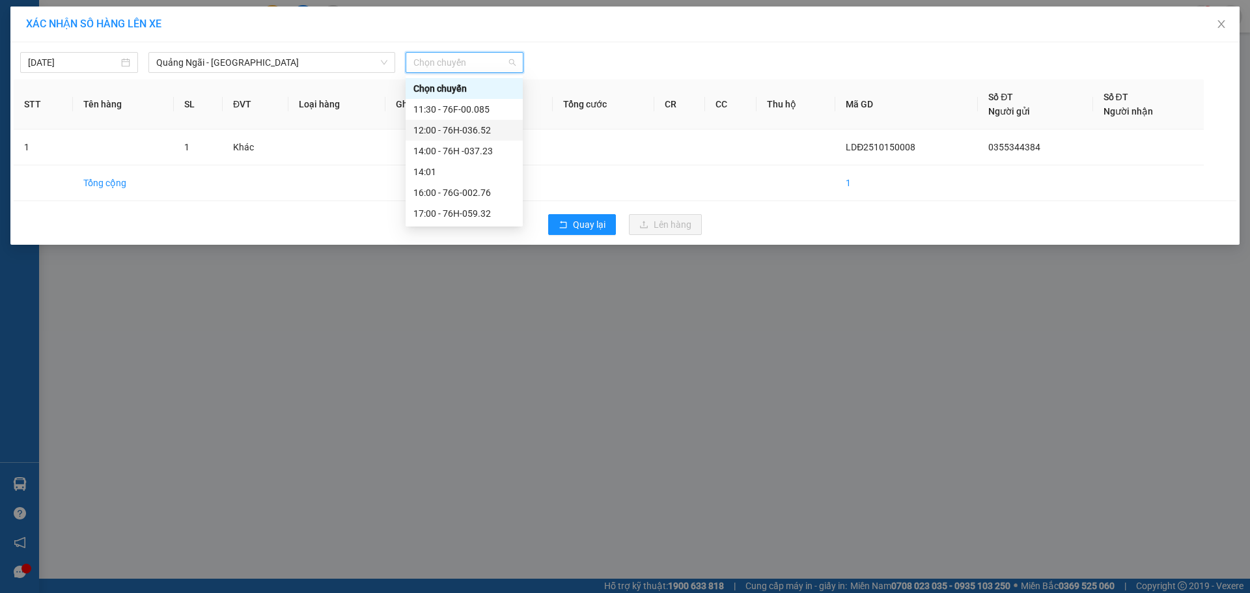
click at [482, 133] on div "12:00 - 76H-036.52" at bounding box center [464, 130] width 102 height 14
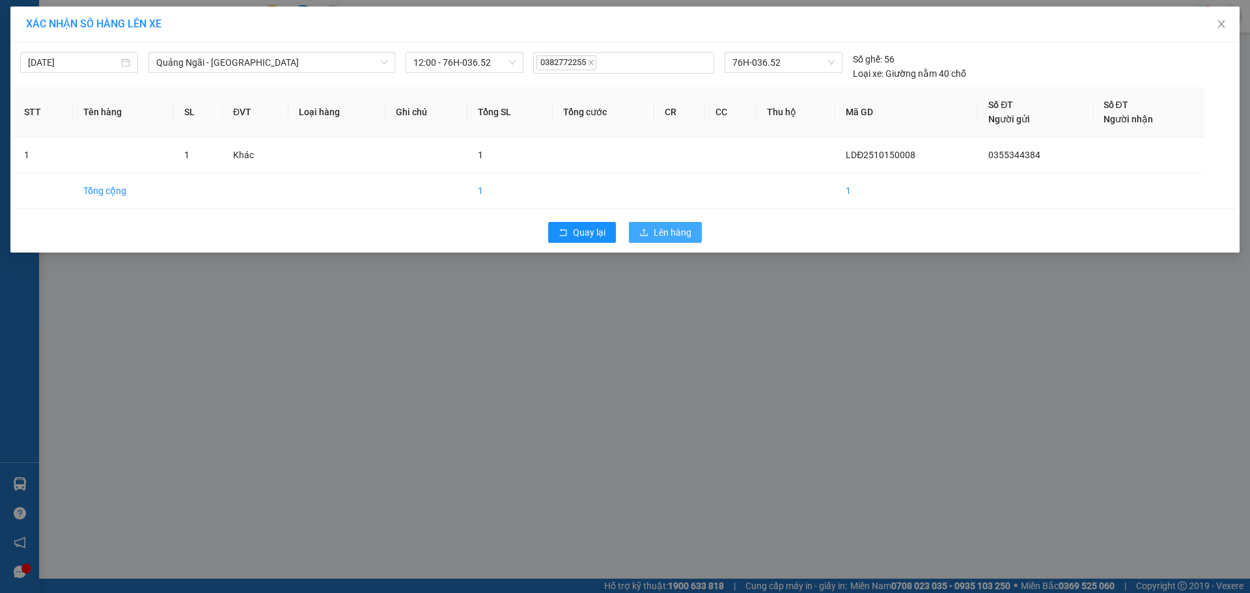
click at [656, 232] on span "Lên hàng" at bounding box center [673, 232] width 38 height 14
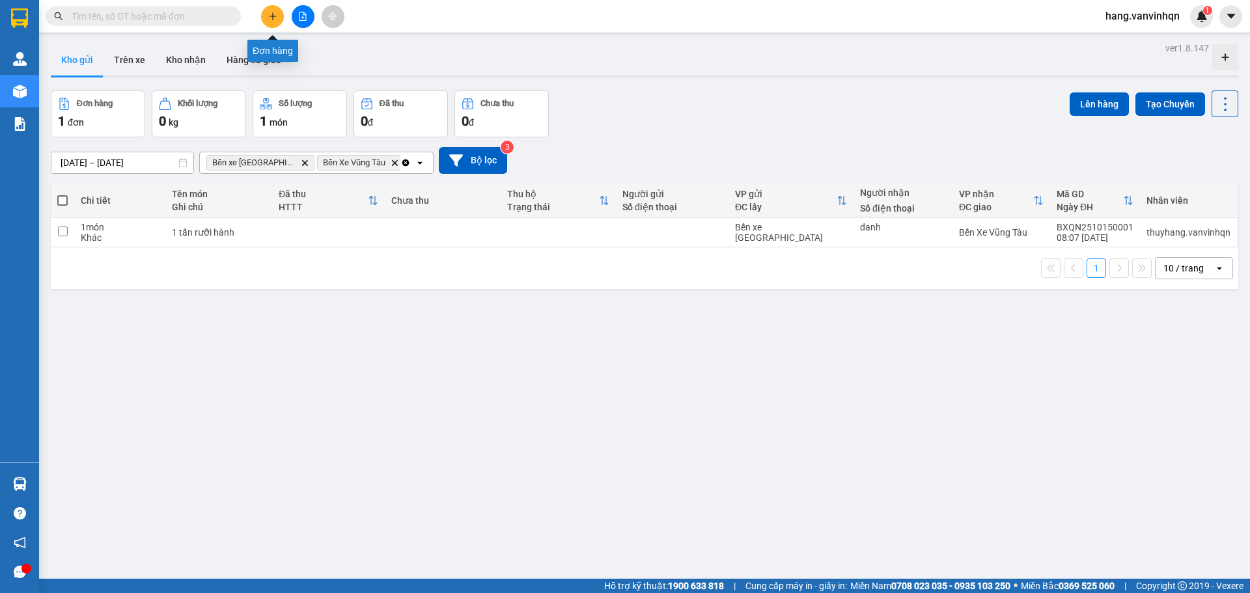
click at [273, 23] on button at bounding box center [272, 16] width 23 height 23
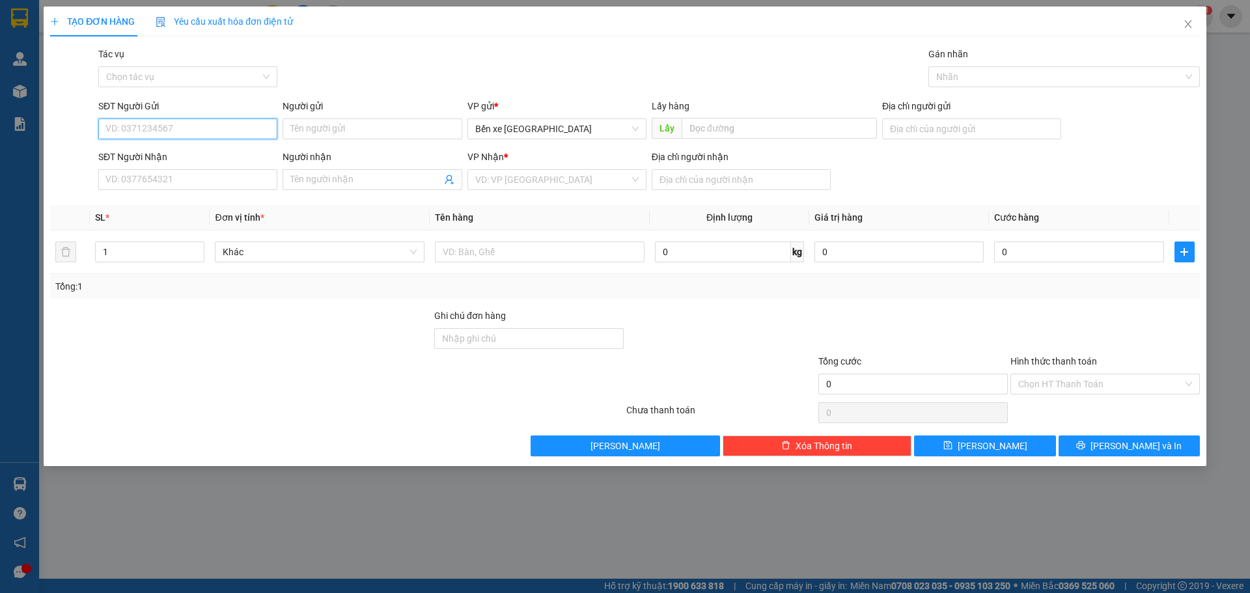
click at [178, 127] on input "SĐT Người Gửi" at bounding box center [187, 128] width 179 height 21
click at [361, 126] on input "Người gửi" at bounding box center [372, 128] width 179 height 21
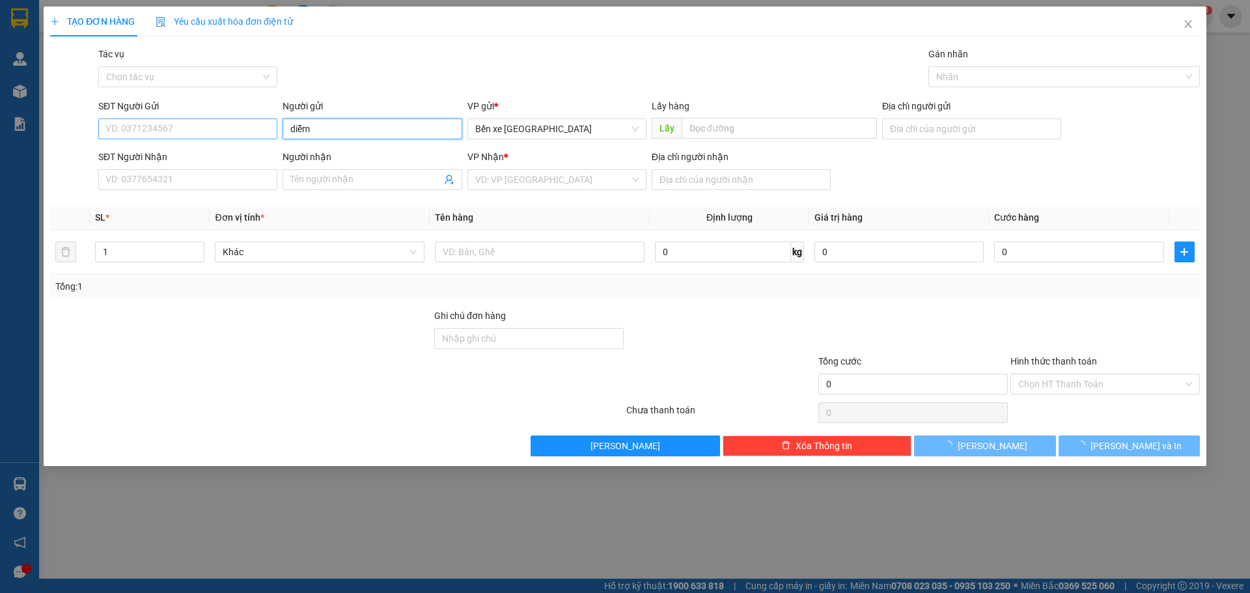
type input "diễm"
click at [174, 131] on input "SĐT Người Gửi" at bounding box center [187, 128] width 179 height 21
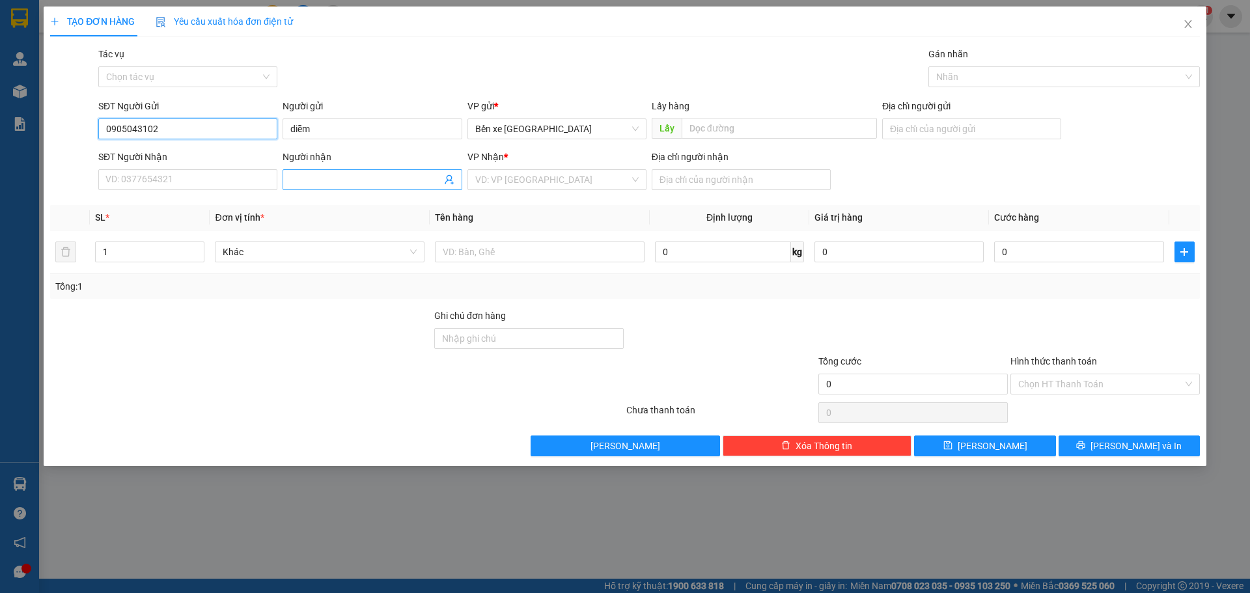
type input "0905043102"
click at [417, 183] on input "Người nhận" at bounding box center [365, 180] width 150 height 14
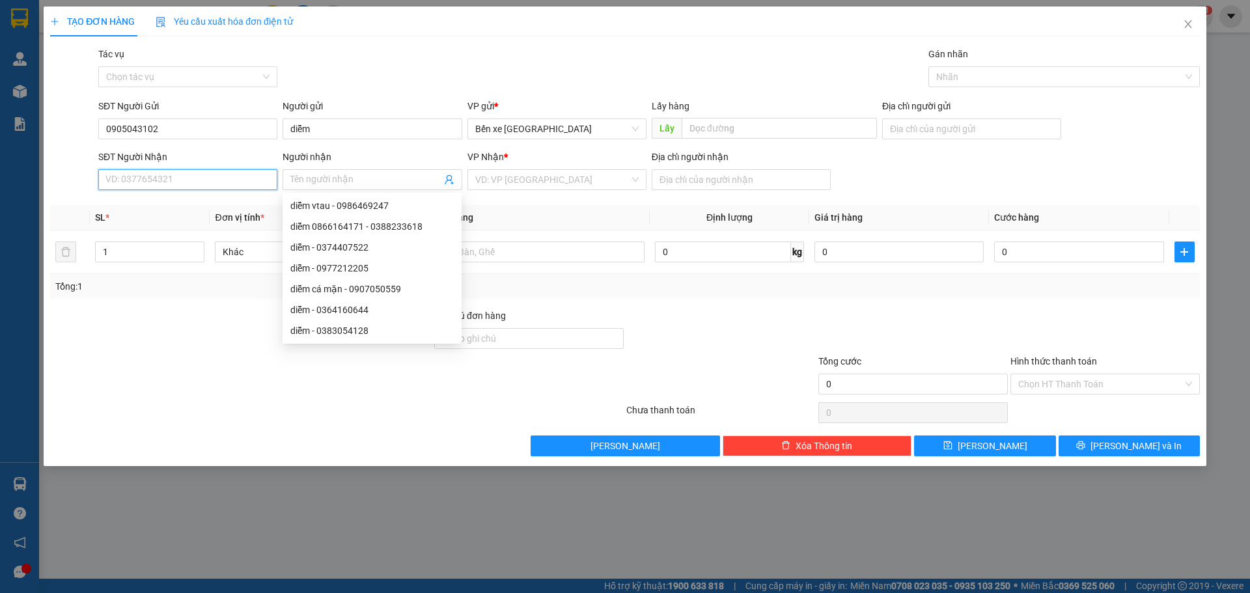
click at [214, 180] on input "SĐT Người Nhận" at bounding box center [187, 179] width 179 height 21
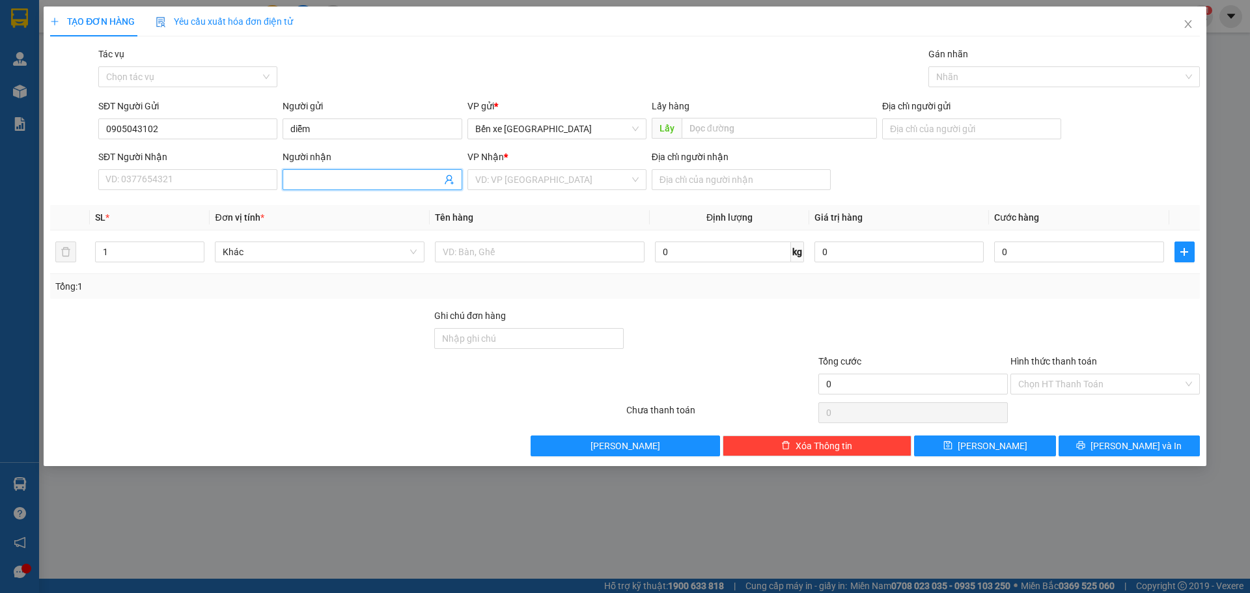
click at [330, 184] on input "Người nhận" at bounding box center [365, 180] width 150 height 14
type input "tống"
click at [165, 180] on input "SĐT Người Nhận" at bounding box center [187, 179] width 179 height 21
type input "0913031471"
drag, startPoint x: 596, startPoint y: 174, endPoint x: 566, endPoint y: 256, distance: 86.5
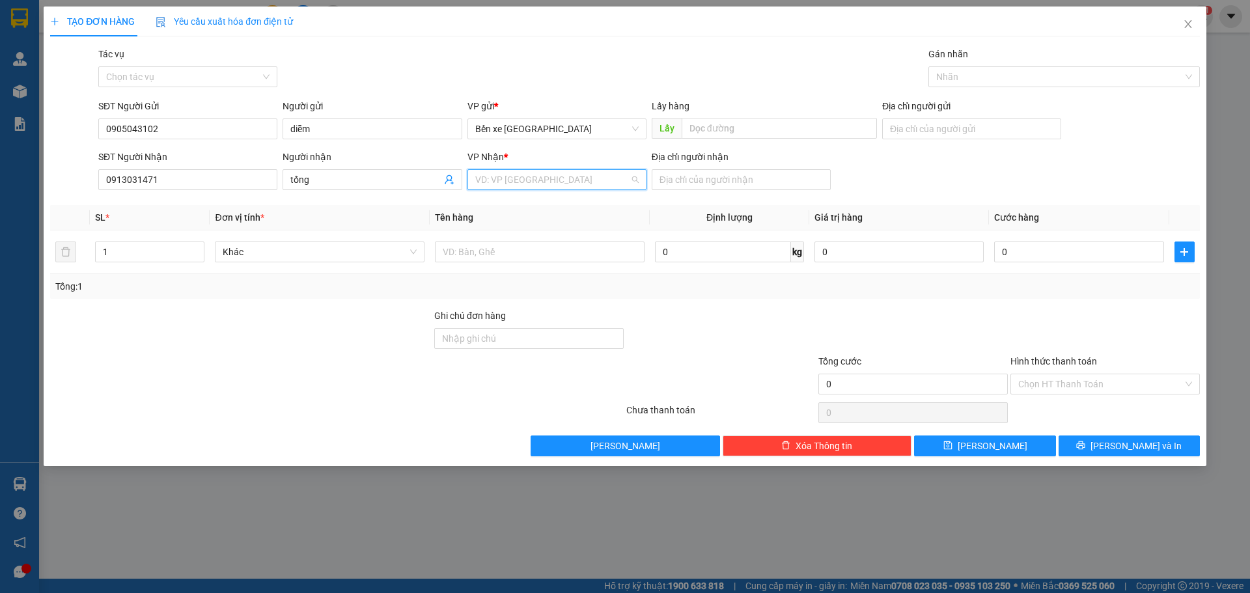
click at [595, 180] on input "search" at bounding box center [552, 180] width 154 height 20
drag, startPoint x: 544, startPoint y: 244, endPoint x: 747, endPoint y: 206, distance: 206.6
click at [545, 243] on div "Bến Xe Vũng Tàu" at bounding box center [556, 247] width 163 height 14
click at [740, 187] on input "Địa chỉ người nhận" at bounding box center [741, 179] width 179 height 21
type input "vũng tàu"
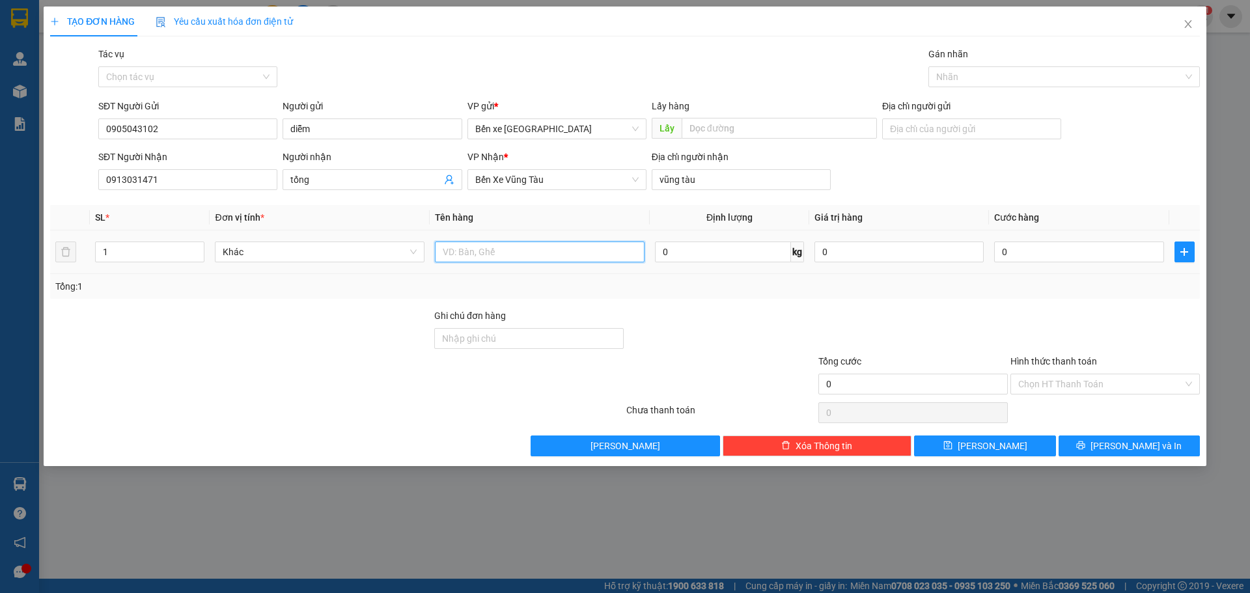
click at [615, 254] on input "text" at bounding box center [540, 252] width 210 height 21
type input "cuc đen"
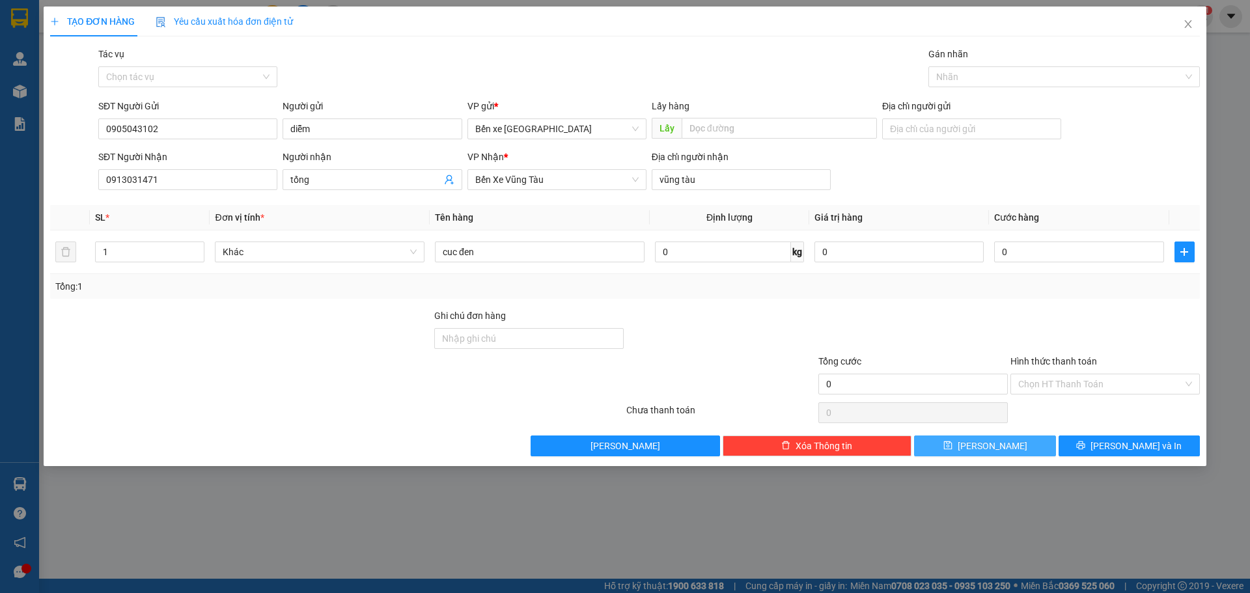
click at [1022, 452] on button "[PERSON_NAME]" at bounding box center [984, 446] width 141 height 21
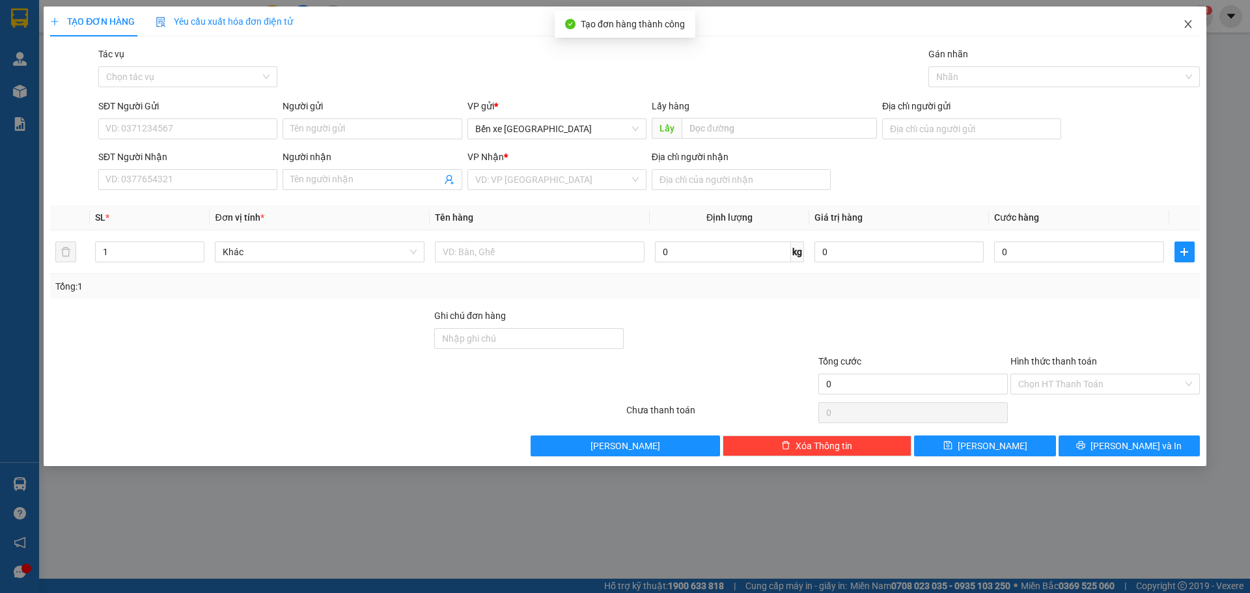
drag, startPoint x: 1188, startPoint y: 22, endPoint x: 1197, endPoint y: 29, distance: 12.1
click at [1192, 23] on icon "close" at bounding box center [1188, 24] width 10 height 10
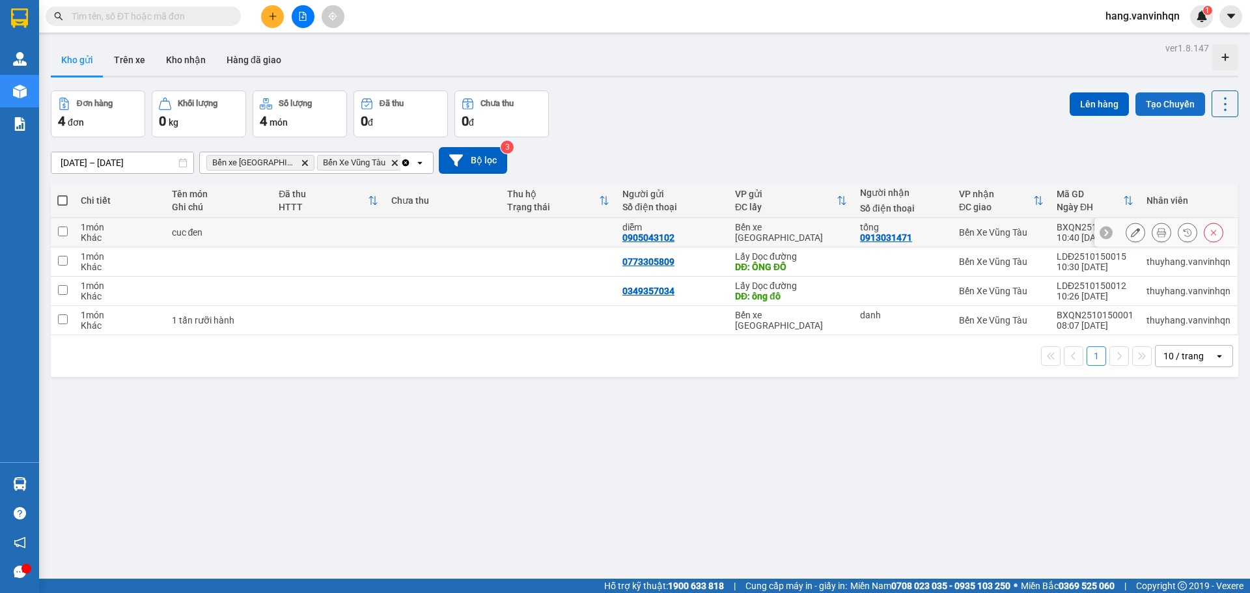
drag, startPoint x: 607, startPoint y: 245, endPoint x: 1128, endPoint y: 105, distance: 539.4
click at [609, 243] on td at bounding box center [558, 232] width 115 height 29
checkbox input "true"
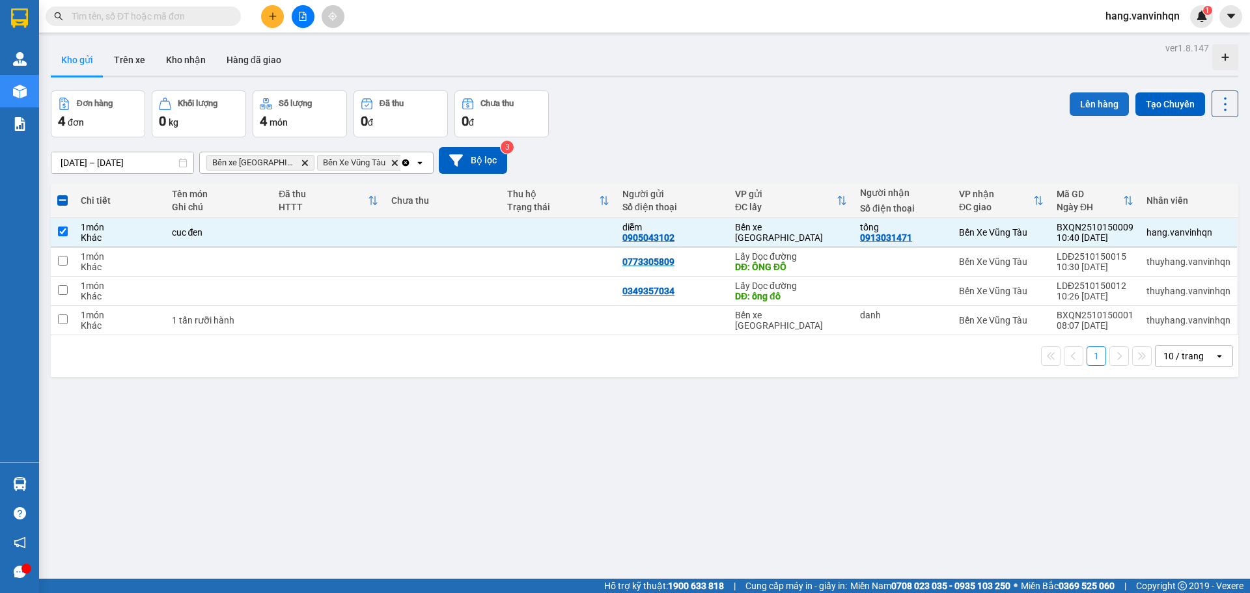
click at [1096, 112] on button "Lên hàng" at bounding box center [1099, 103] width 59 height 23
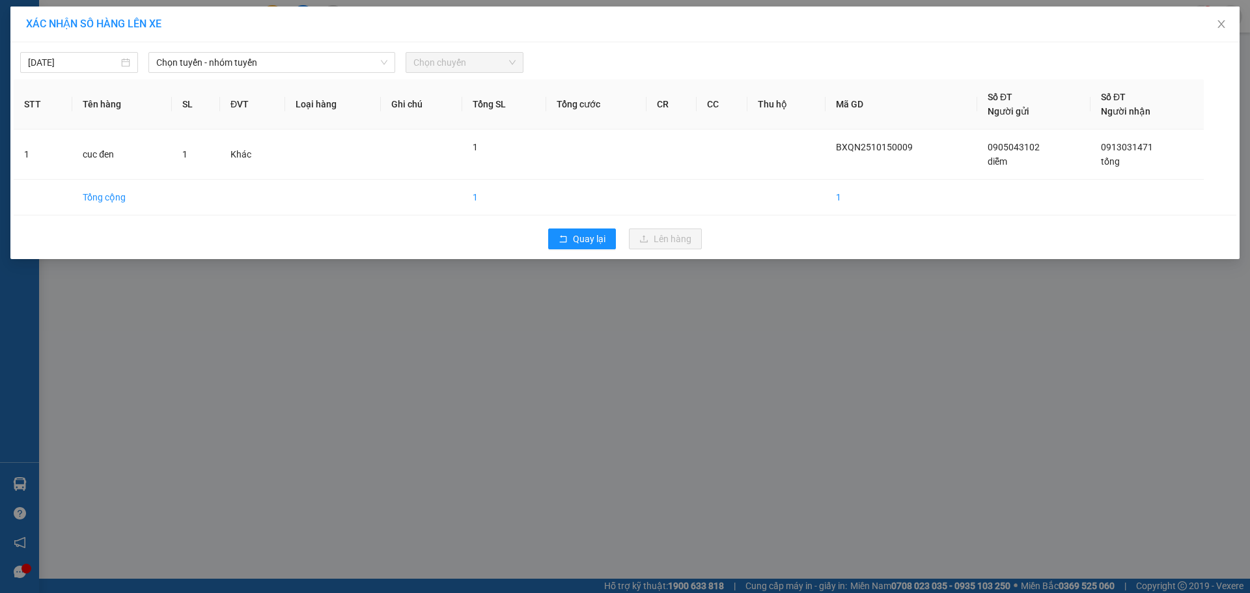
drag, startPoint x: 316, startPoint y: 49, endPoint x: 277, endPoint y: 95, distance: 60.5
click at [311, 54] on div "[DATE] Chọn tuyến - nhóm tuyến Chọn chuyến" at bounding box center [625, 59] width 1223 height 27
drag, startPoint x: 284, startPoint y: 61, endPoint x: 250, endPoint y: 124, distance: 71.1
click at [281, 68] on span "Chọn tuyến - nhóm tuyến" at bounding box center [271, 63] width 231 height 20
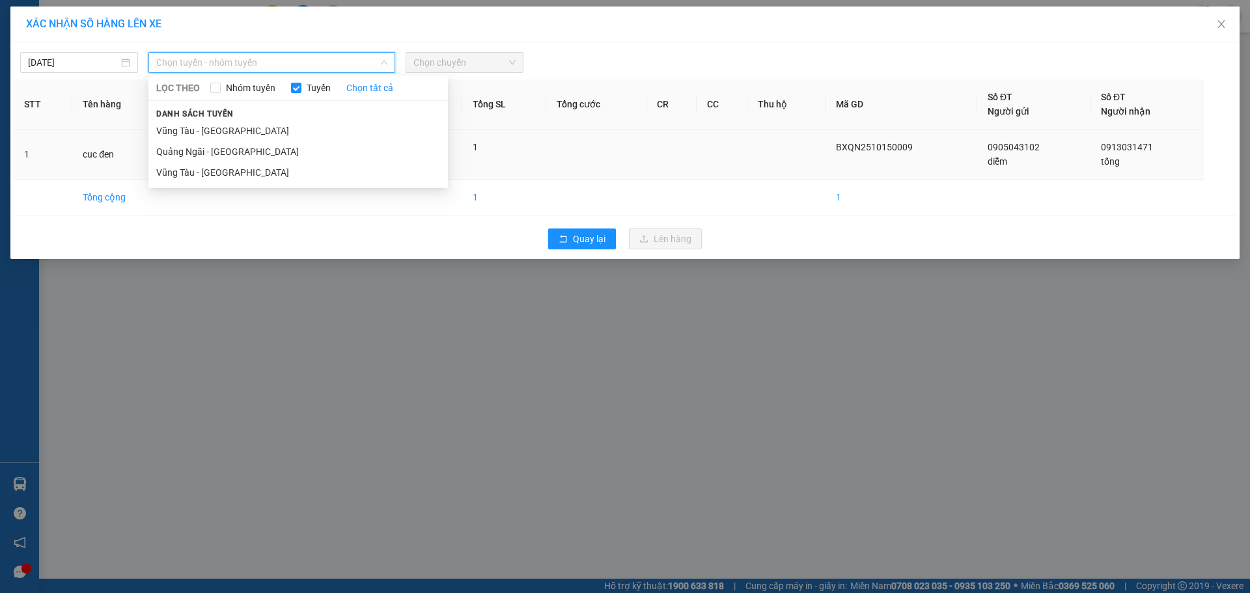
click at [232, 150] on li "Quảng Ngãi - [GEOGRAPHIC_DATA]" at bounding box center [298, 151] width 300 height 21
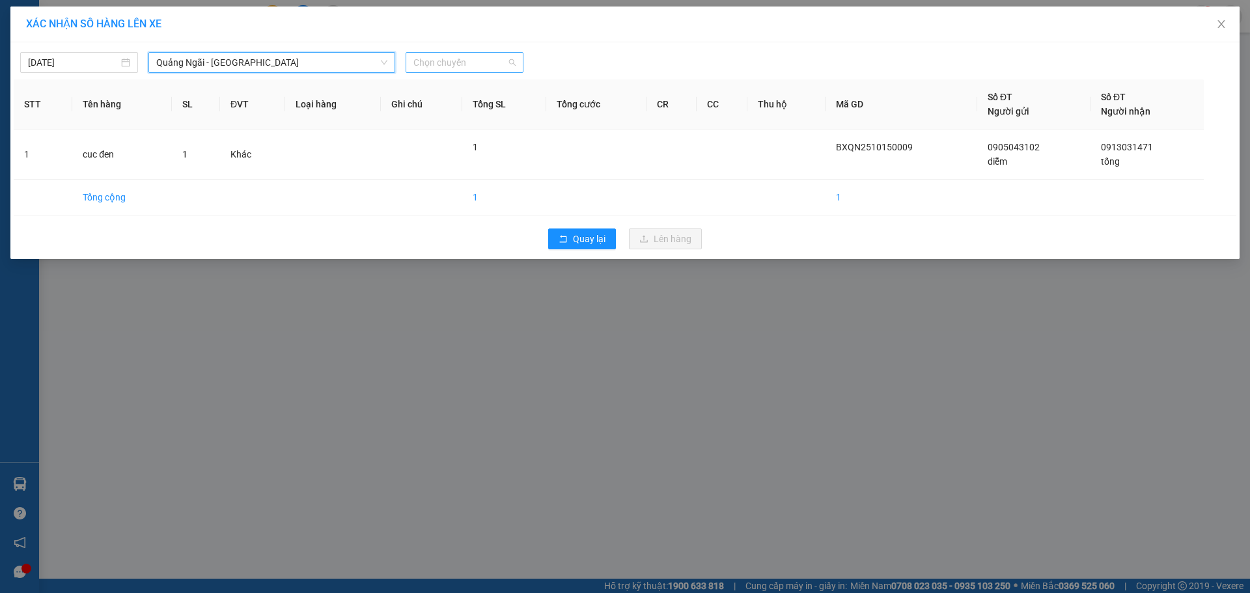
click at [465, 63] on span "Chọn chuyến" at bounding box center [464, 63] width 102 height 20
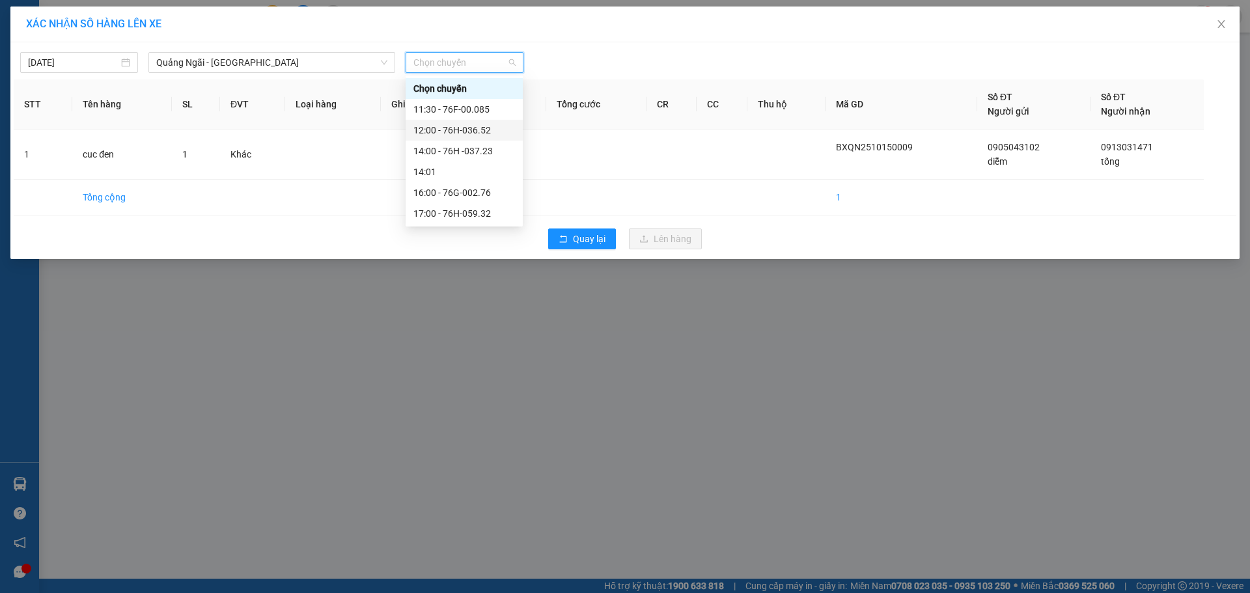
drag, startPoint x: 471, startPoint y: 129, endPoint x: 671, endPoint y: 255, distance: 235.9
click at [471, 132] on div "12:00 - 76H-036.52" at bounding box center [464, 130] width 102 height 14
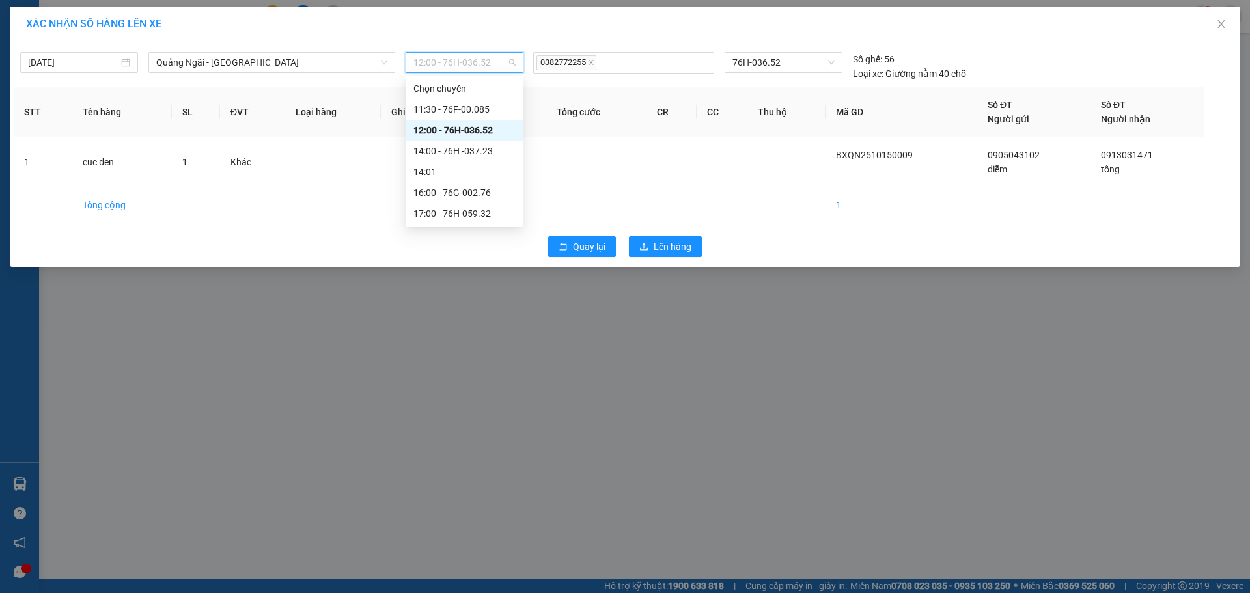
drag, startPoint x: 501, startPoint y: 67, endPoint x: 464, endPoint y: 154, distance: 94.8
click at [500, 67] on span "12:00 - 76H-036.52" at bounding box center [464, 63] width 102 height 20
click at [467, 149] on div "14:00 - 76H -037.23" at bounding box center [464, 151] width 102 height 14
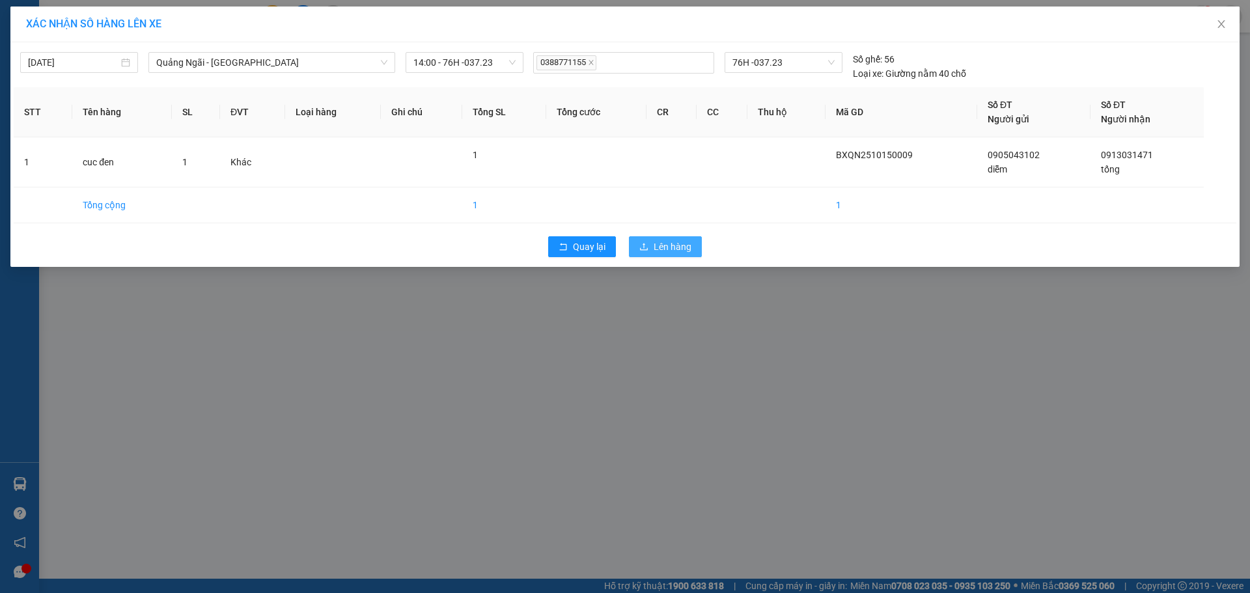
click at [655, 249] on span "Lên hàng" at bounding box center [673, 247] width 38 height 14
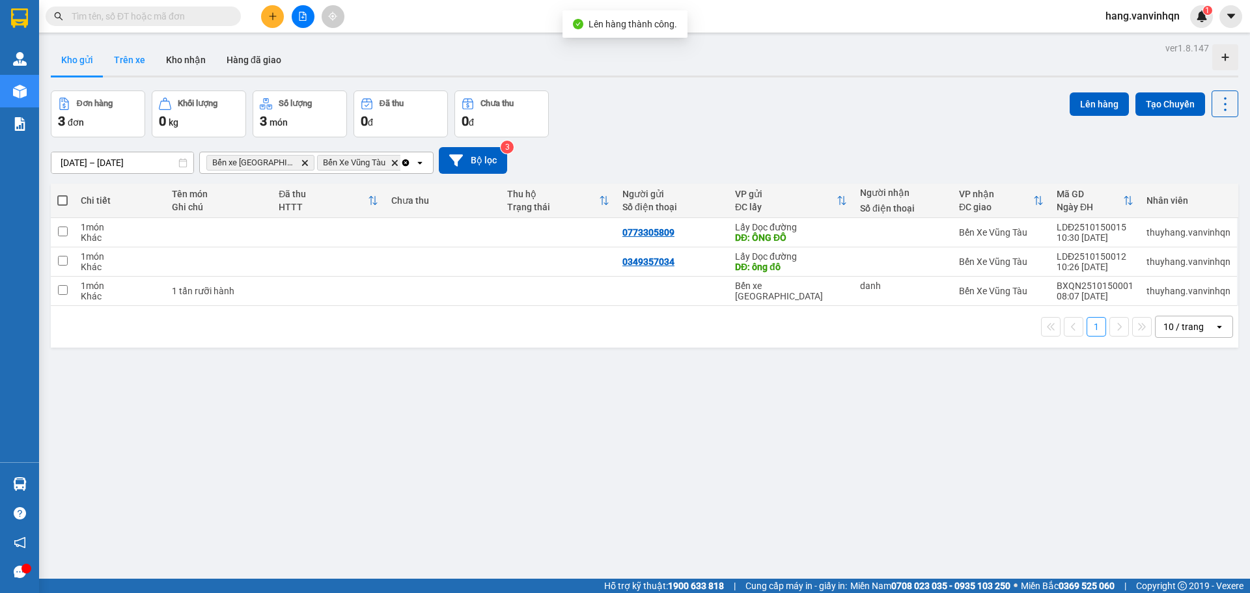
click at [131, 62] on button "Trên xe" at bounding box center [130, 59] width 52 height 31
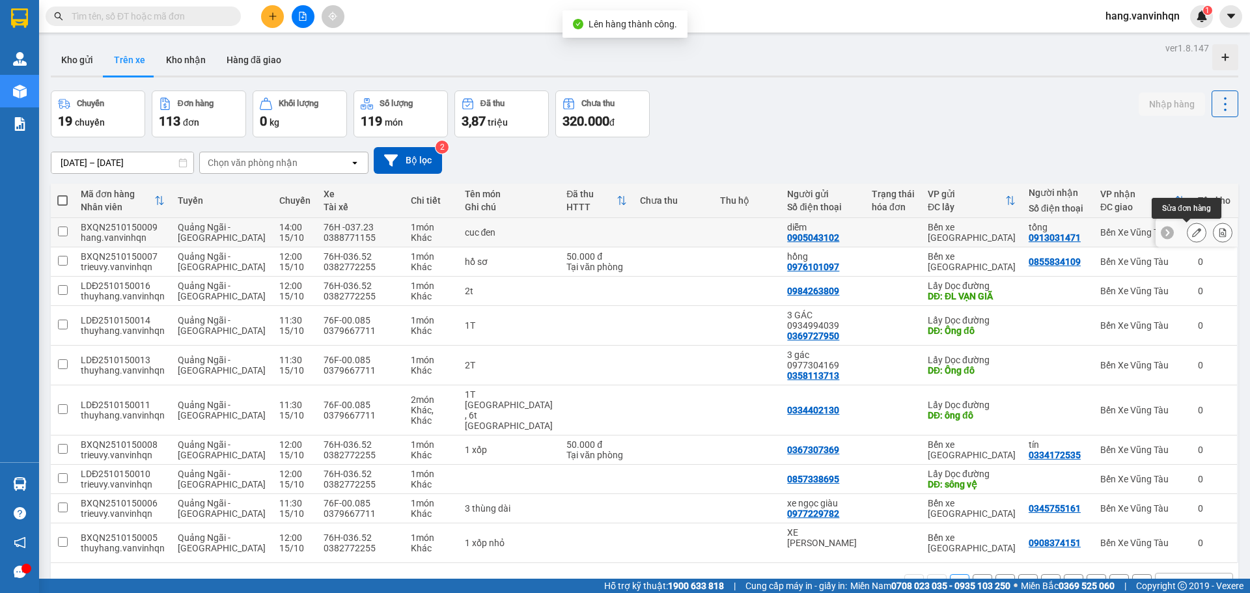
click at [1192, 233] on icon at bounding box center [1196, 232] width 9 height 9
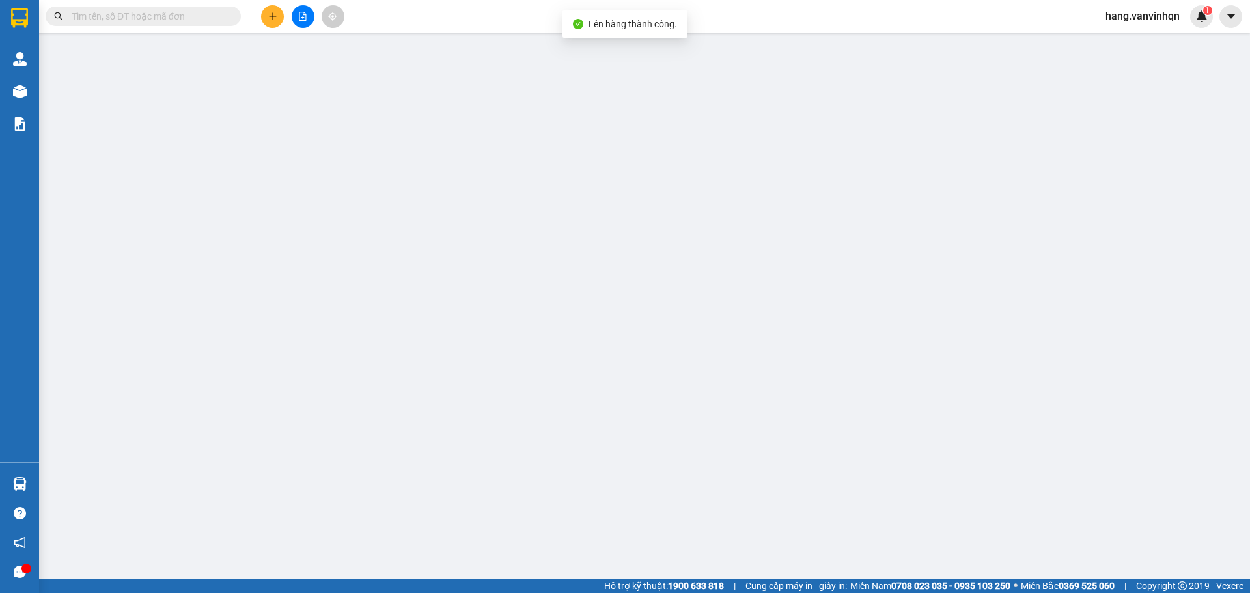
type input "0905043102"
type input "diễm"
type input "0913031471"
type input "tống"
type input "vũng tàu"
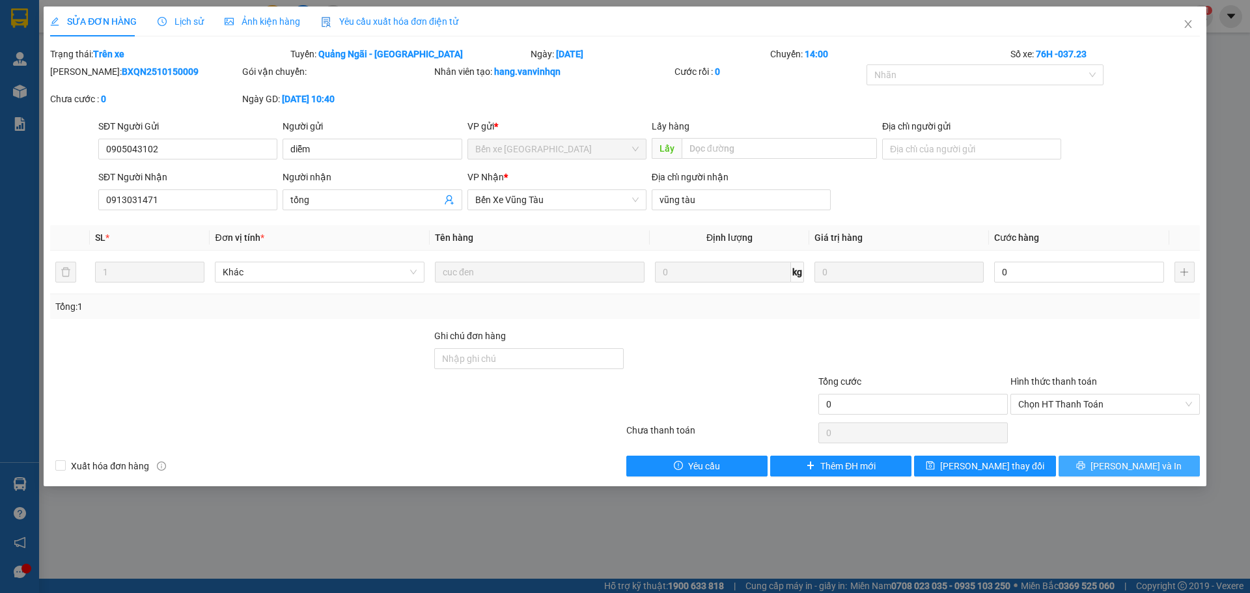
click at [1118, 475] on button "[PERSON_NAME] và In" at bounding box center [1129, 466] width 141 height 21
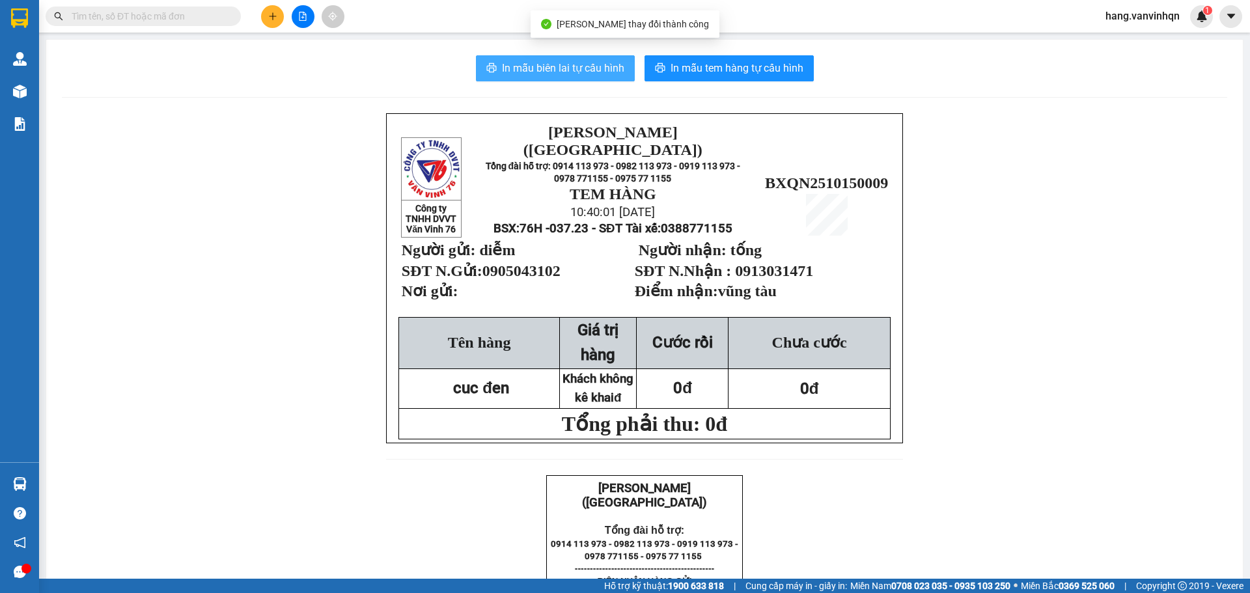
click at [561, 74] on span "In mẫu biên lai tự cấu hình" at bounding box center [563, 68] width 122 height 16
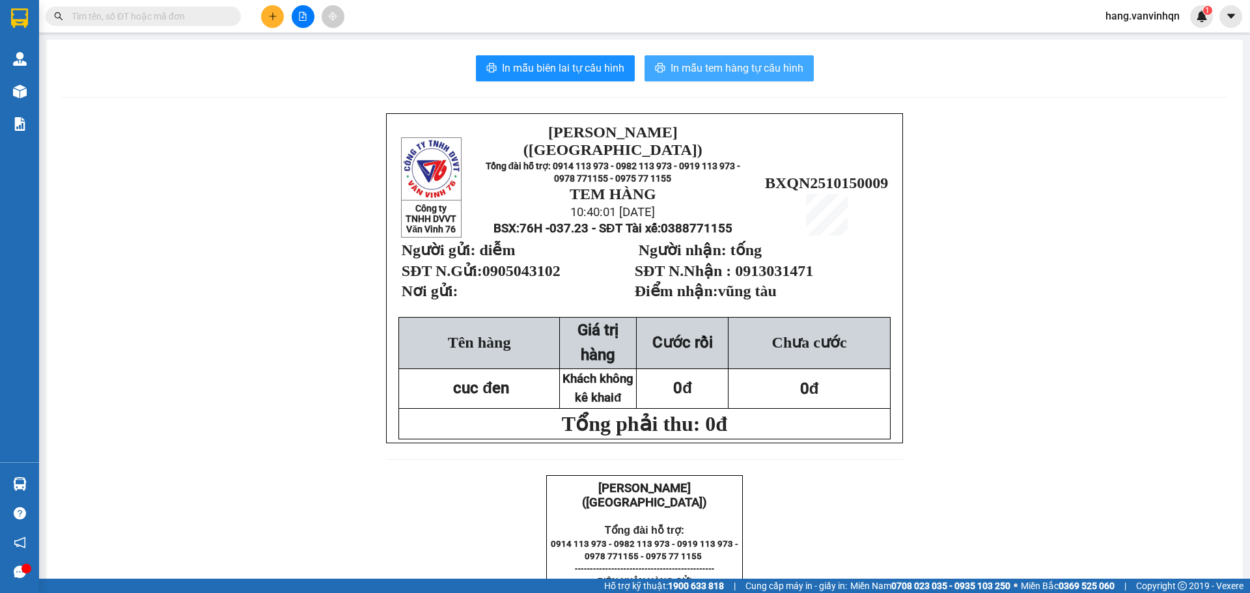
click at [751, 65] on span "In mẫu tem hàng tự cấu hình" at bounding box center [737, 68] width 133 height 16
click at [300, 18] on icon "file-add" at bounding box center [302, 16] width 9 height 9
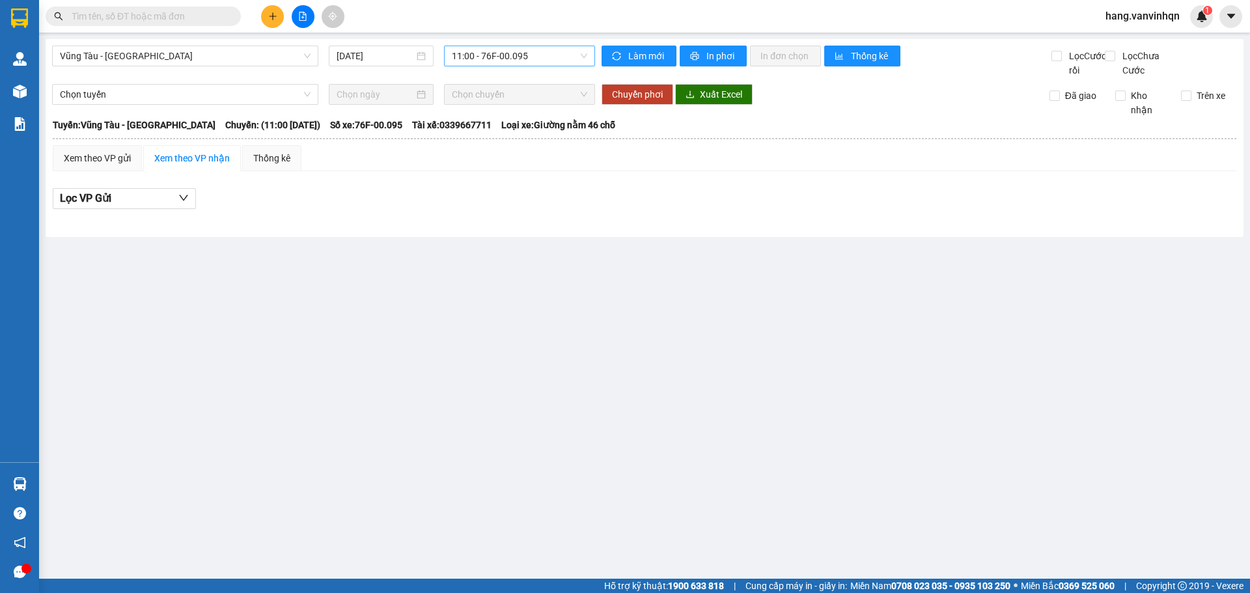
click at [553, 54] on span "11:00 - 76F-00.095" at bounding box center [519, 56] width 135 height 20
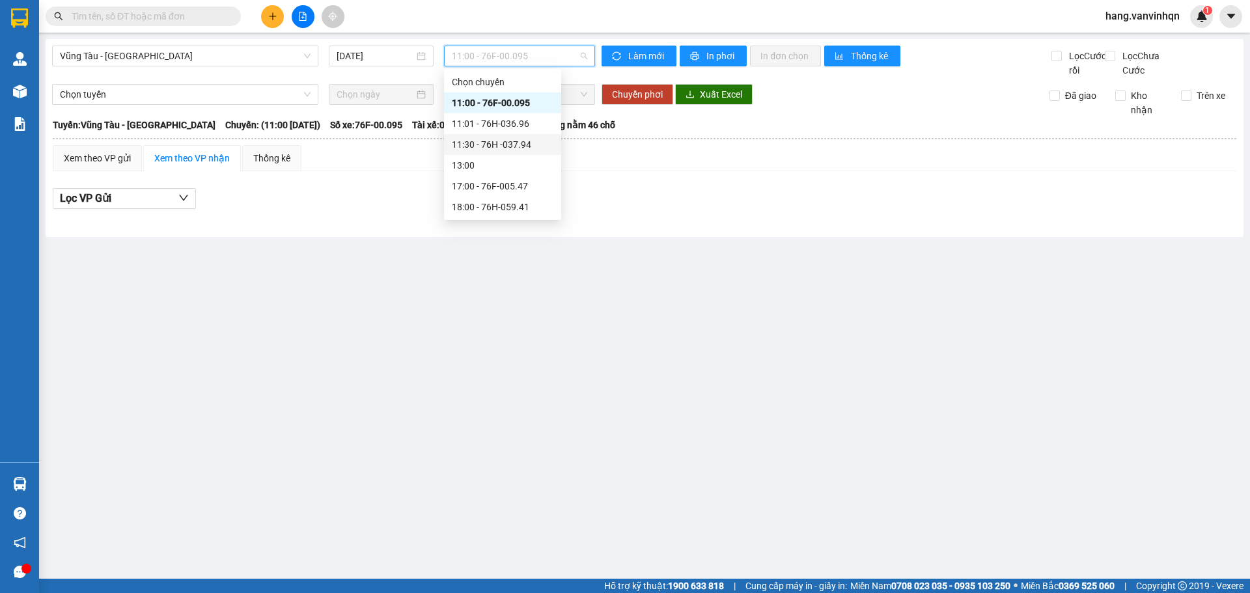
click at [524, 145] on div "11:30 - 76H -037.94" at bounding box center [503, 144] width 102 height 14
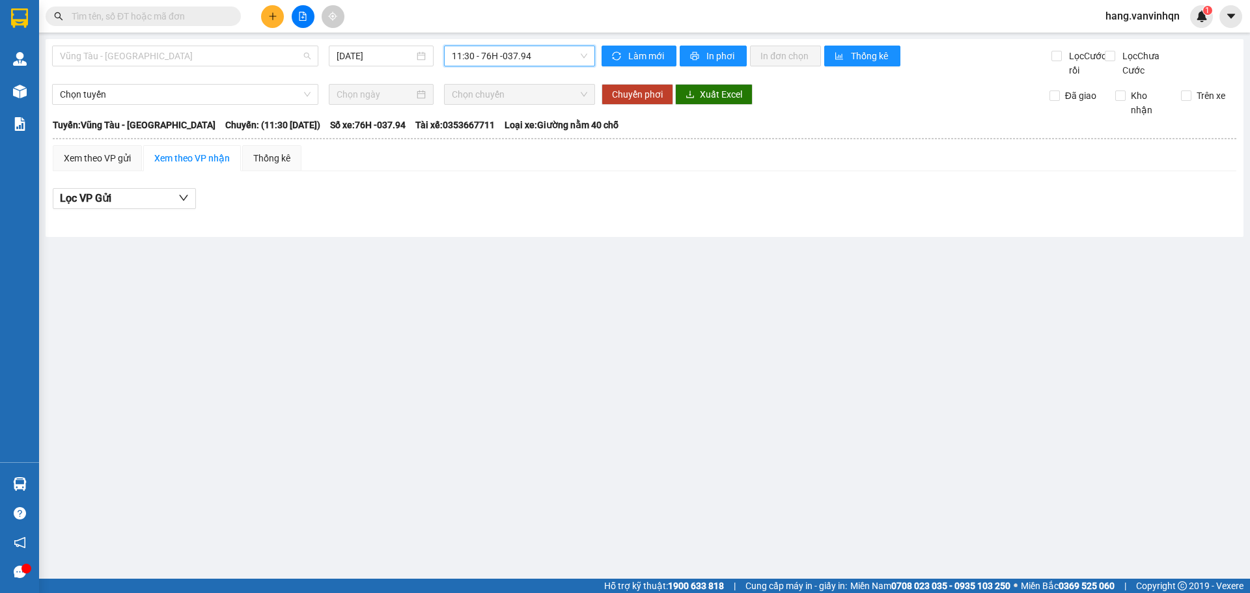
drag, startPoint x: 267, startPoint y: 54, endPoint x: 126, endPoint y: 117, distance: 153.9
click at [249, 63] on span "Vũng Tàu - [GEOGRAPHIC_DATA]" at bounding box center [185, 56] width 251 height 20
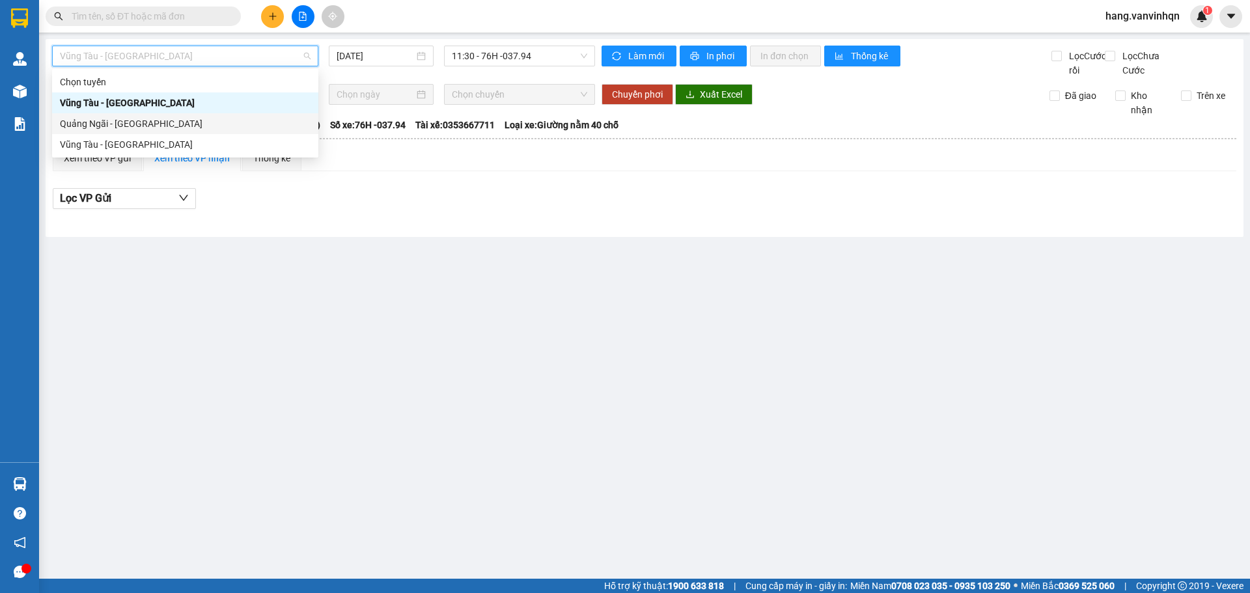
click at [125, 117] on div "Quảng Ngãi - [GEOGRAPHIC_DATA]" at bounding box center [185, 124] width 251 height 14
type input "[DATE]"
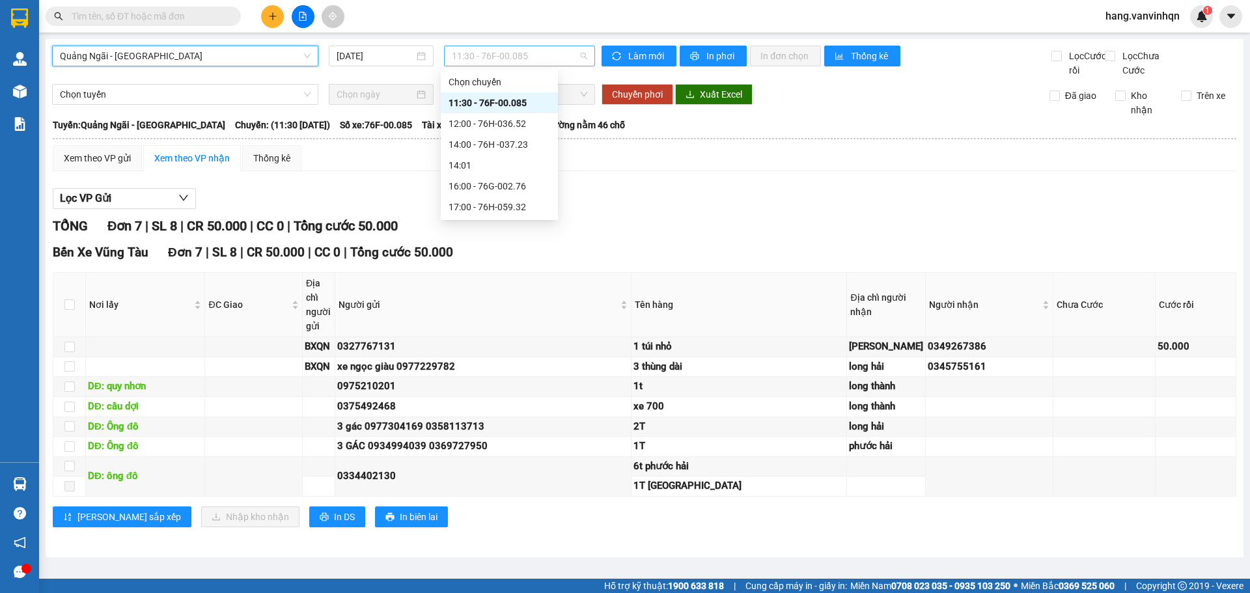
drag, startPoint x: 540, startPoint y: 56, endPoint x: 524, endPoint y: 131, distance: 76.6
click at [540, 64] on span "11:30 - 76F-00.085" at bounding box center [519, 56] width 135 height 20
click at [517, 141] on div "14:00 - 76H -037.23" at bounding box center [500, 144] width 102 height 14
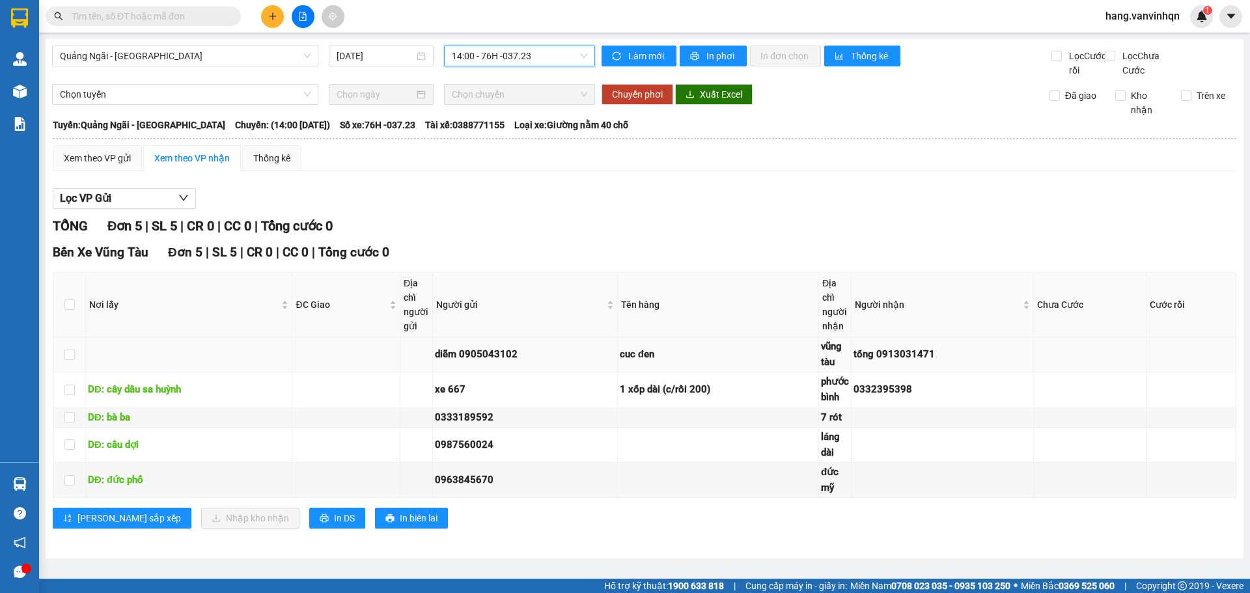
scroll to position [1, 0]
click at [121, 165] on div "Xem theo VP gửi" at bounding box center [97, 158] width 67 height 14
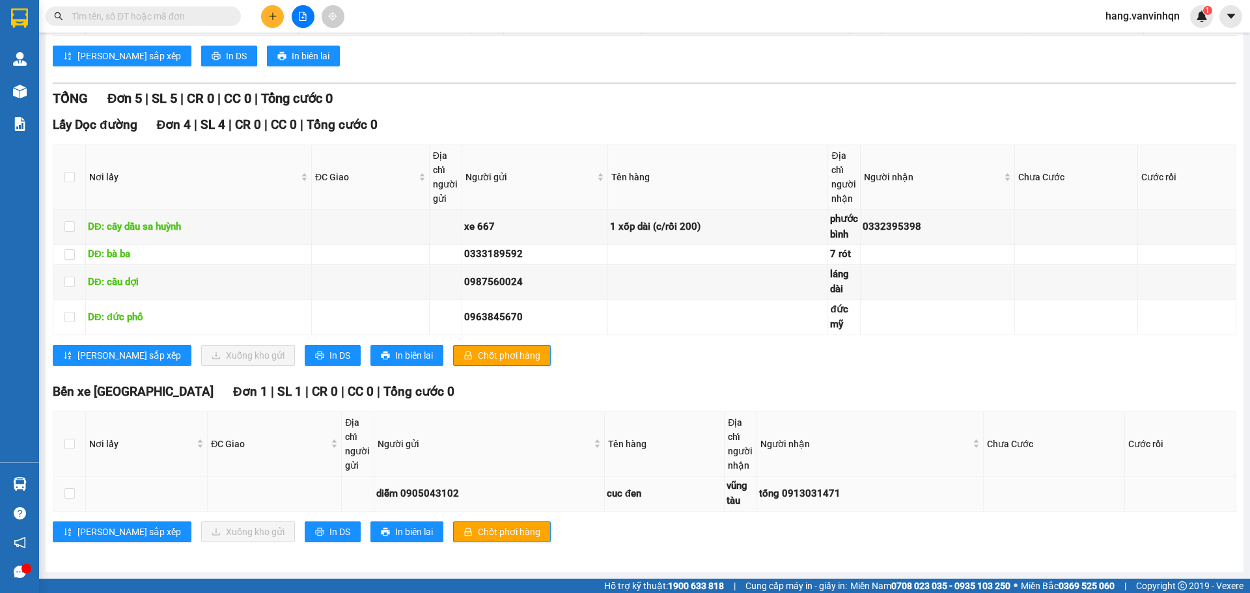
scroll to position [415, 0]
click at [72, 494] on input "checkbox" at bounding box center [69, 493] width 10 height 10
checkbox input "true"
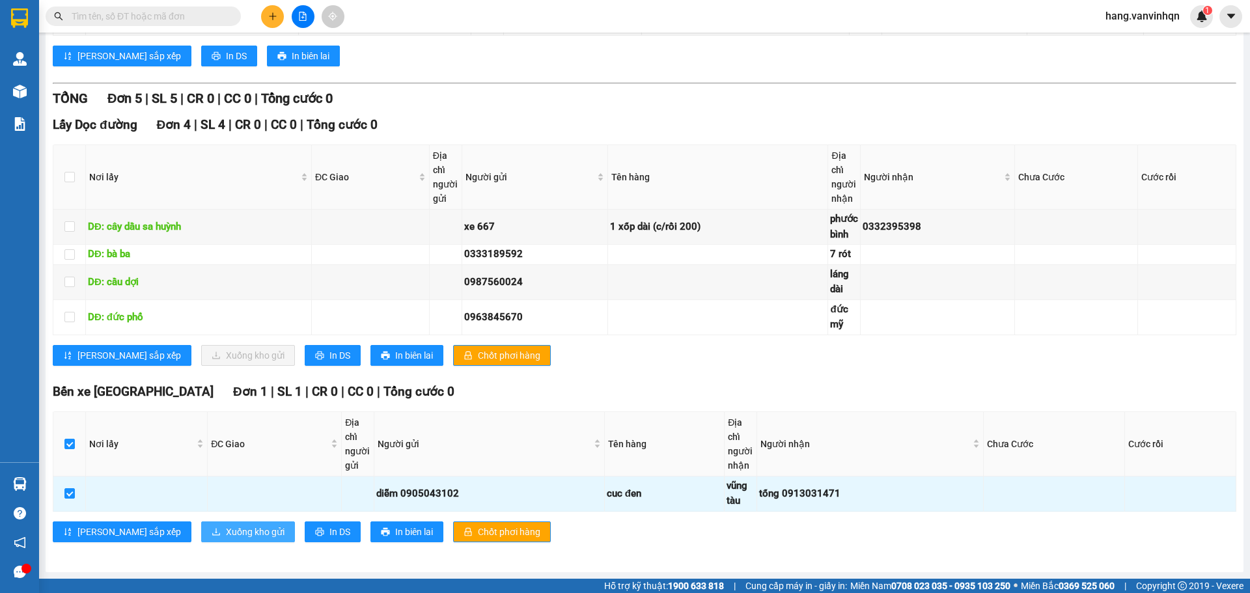
click at [202, 538] on button "Xuống kho gửi" at bounding box center [248, 532] width 94 height 21
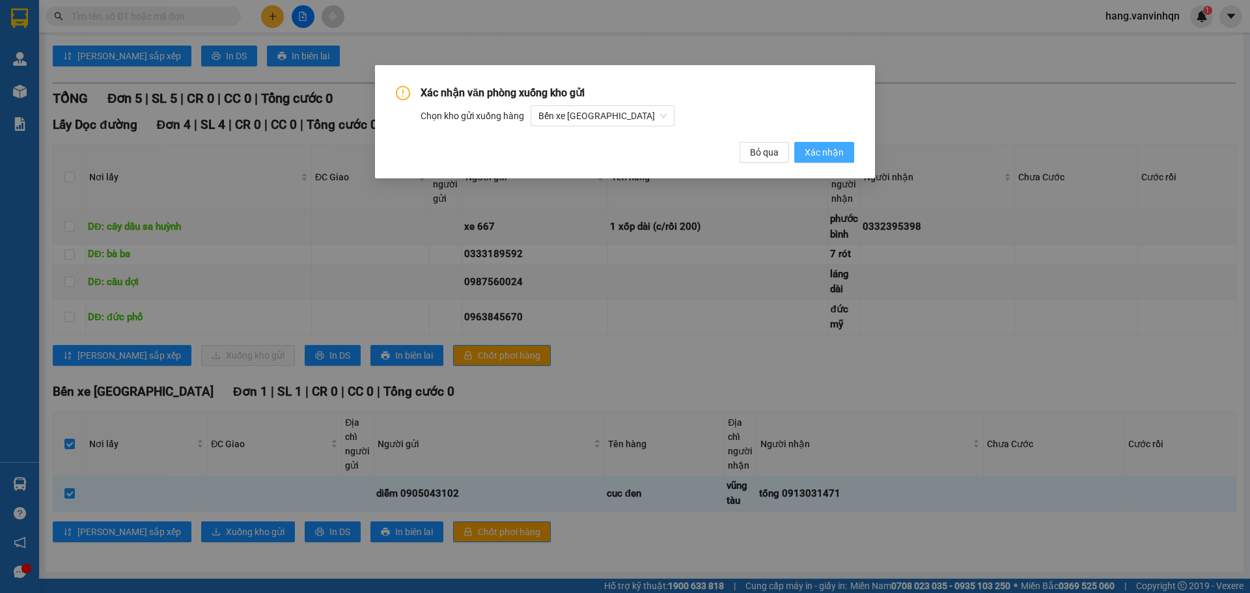
click at [835, 154] on span "Xác nhận" at bounding box center [824, 152] width 39 height 14
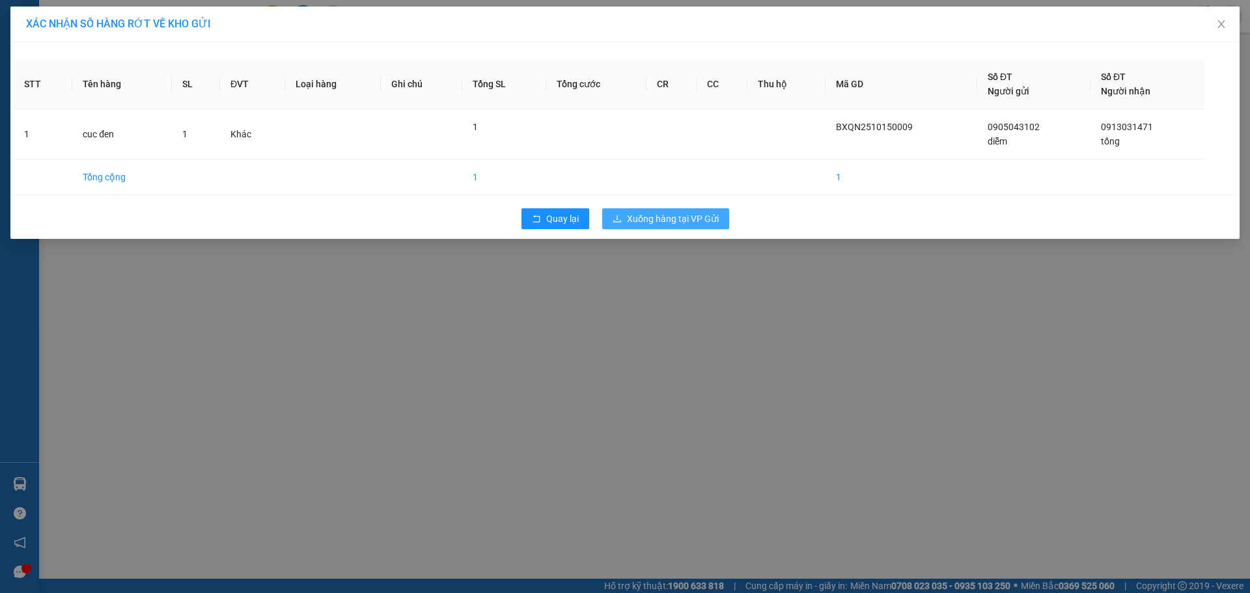
click at [700, 217] on span "Xuống hàng tại VP Gửi" at bounding box center [673, 219] width 92 height 14
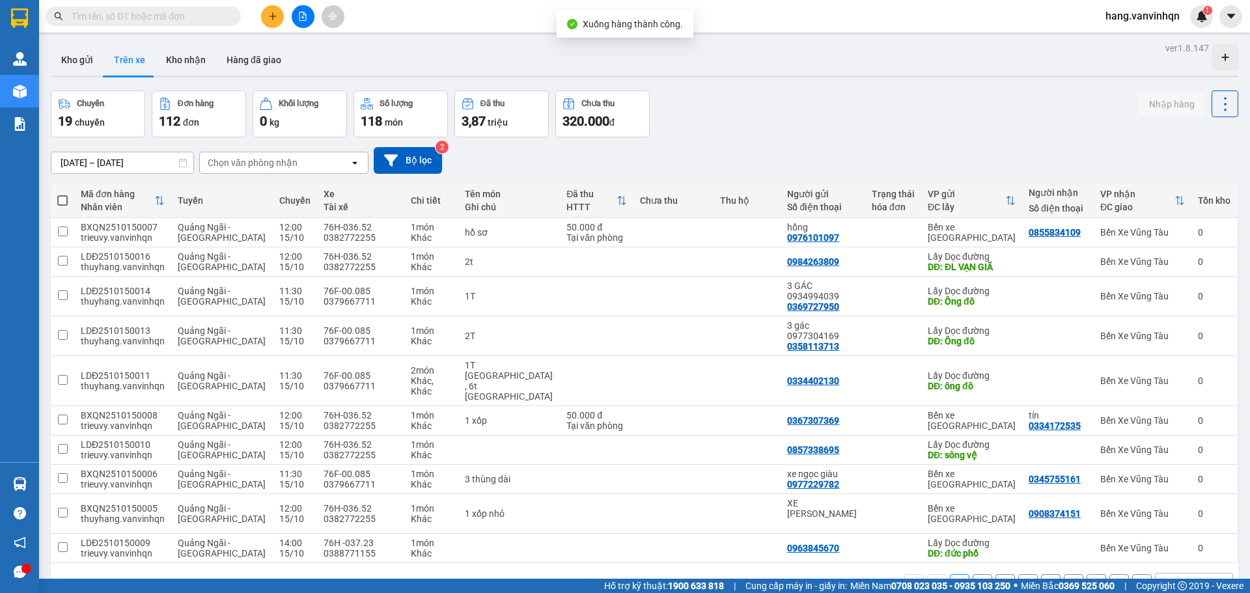
drag, startPoint x: 78, startPoint y: 60, endPoint x: 249, endPoint y: 132, distance: 185.0
click at [80, 60] on button "Kho gửi" at bounding box center [77, 59] width 53 height 31
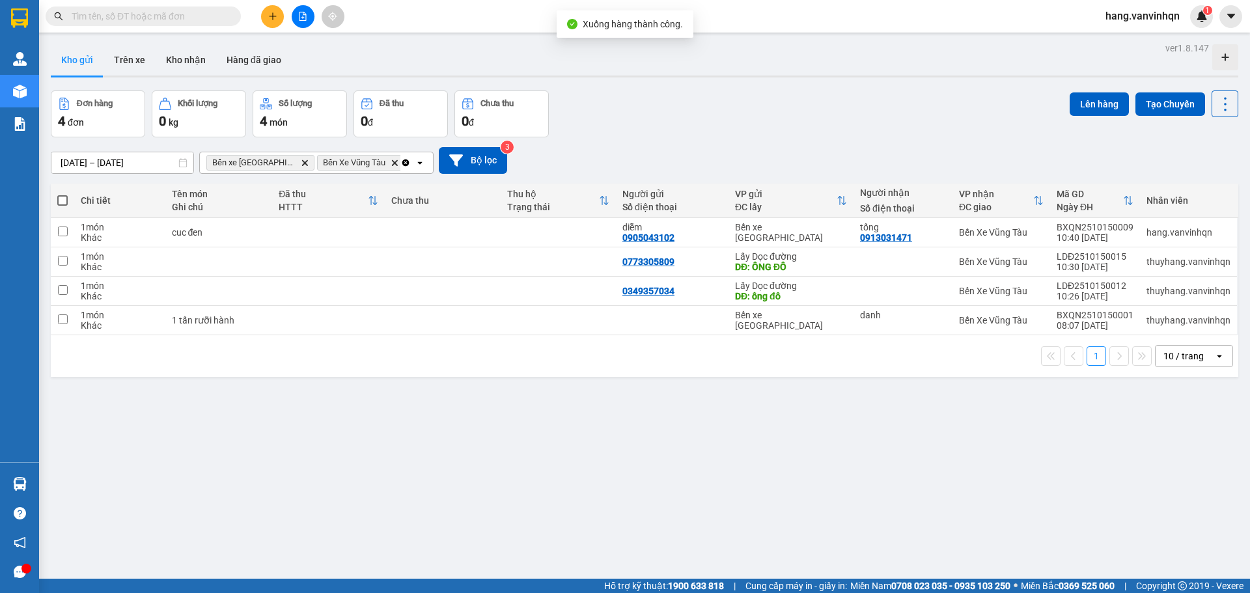
click at [632, 217] on th "Người gửi Số điện thoại" at bounding box center [672, 201] width 113 height 35
click at [606, 227] on td at bounding box center [558, 232] width 115 height 29
checkbox input "true"
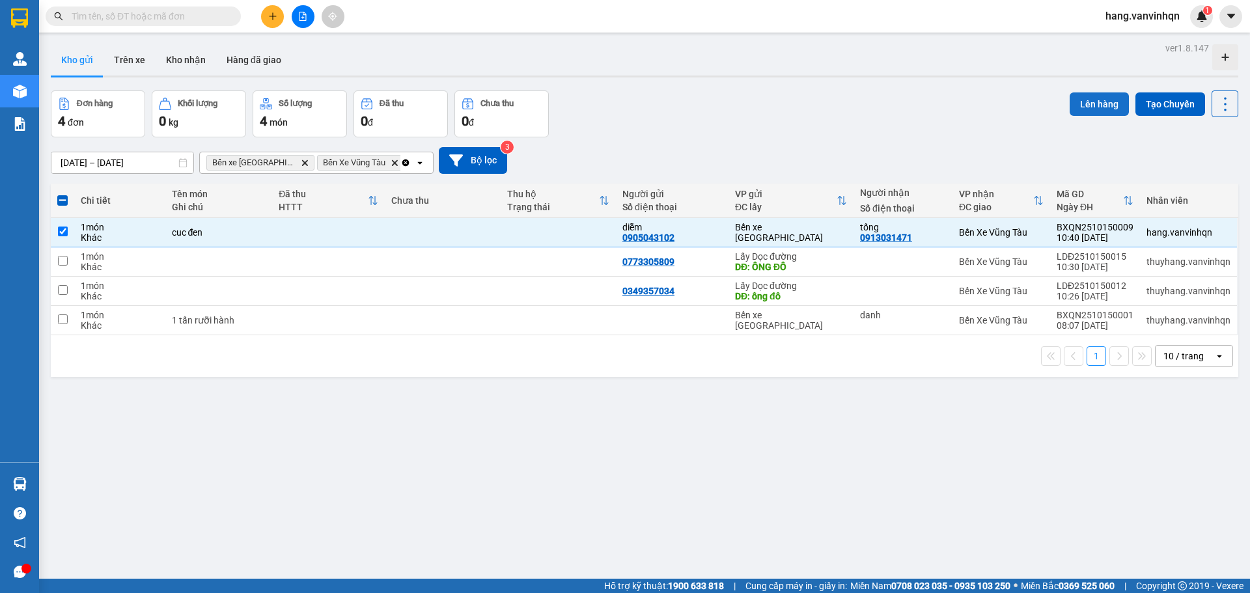
click at [1097, 102] on button "Lên hàng" at bounding box center [1099, 103] width 59 height 23
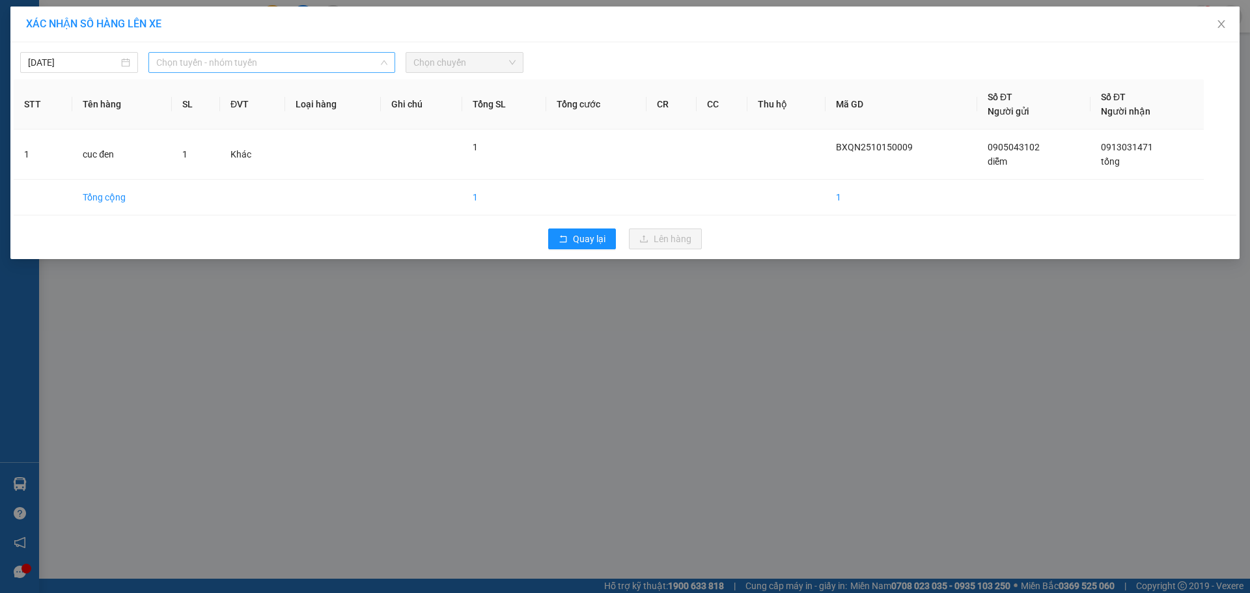
click at [317, 66] on span "Chọn tuyến - nhóm tuyến" at bounding box center [271, 63] width 231 height 20
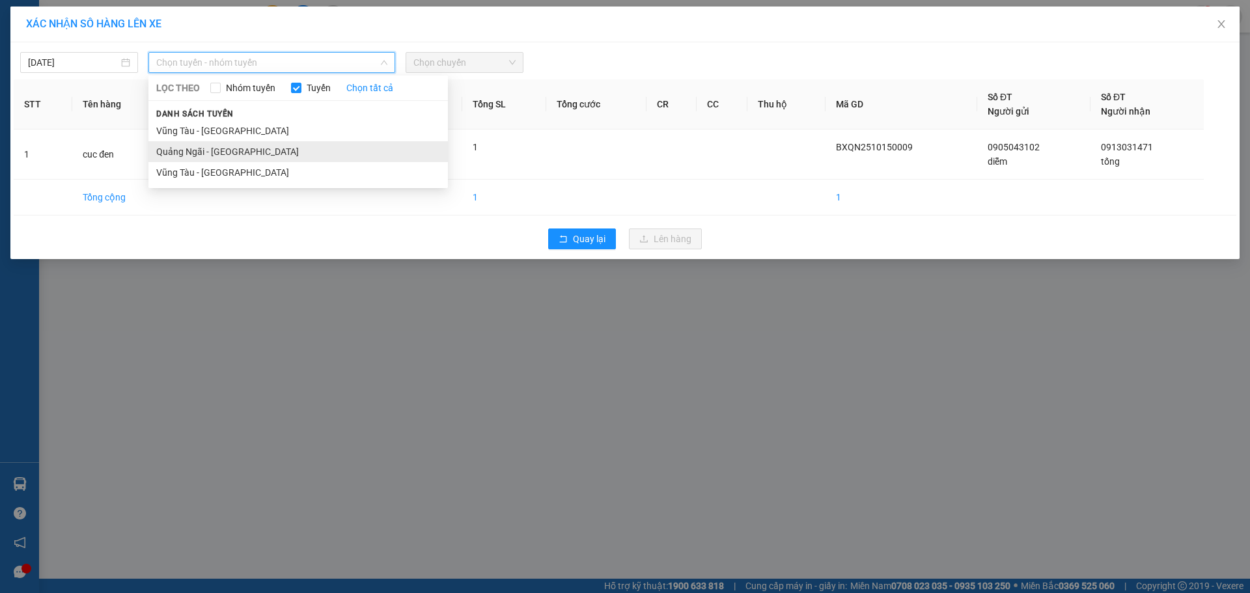
drag, startPoint x: 230, startPoint y: 154, endPoint x: 447, endPoint y: 91, distance: 226.0
click at [230, 154] on li "Quảng Ngãi - [GEOGRAPHIC_DATA]" at bounding box center [298, 151] width 300 height 21
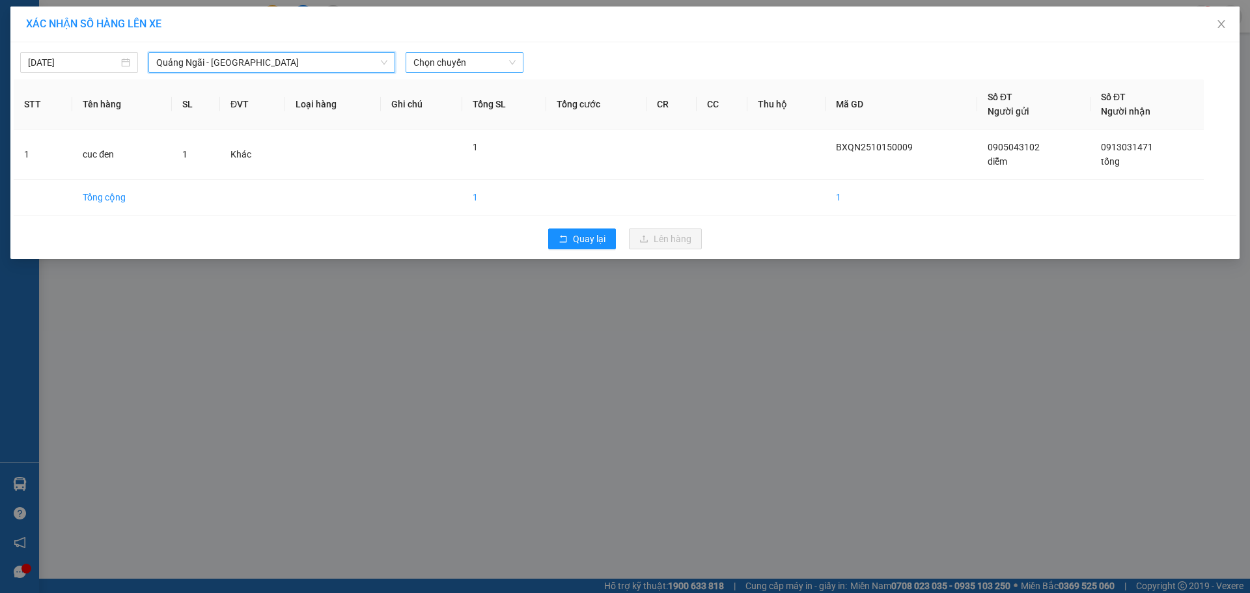
click at [450, 70] on span "Chọn chuyến" at bounding box center [464, 63] width 102 height 20
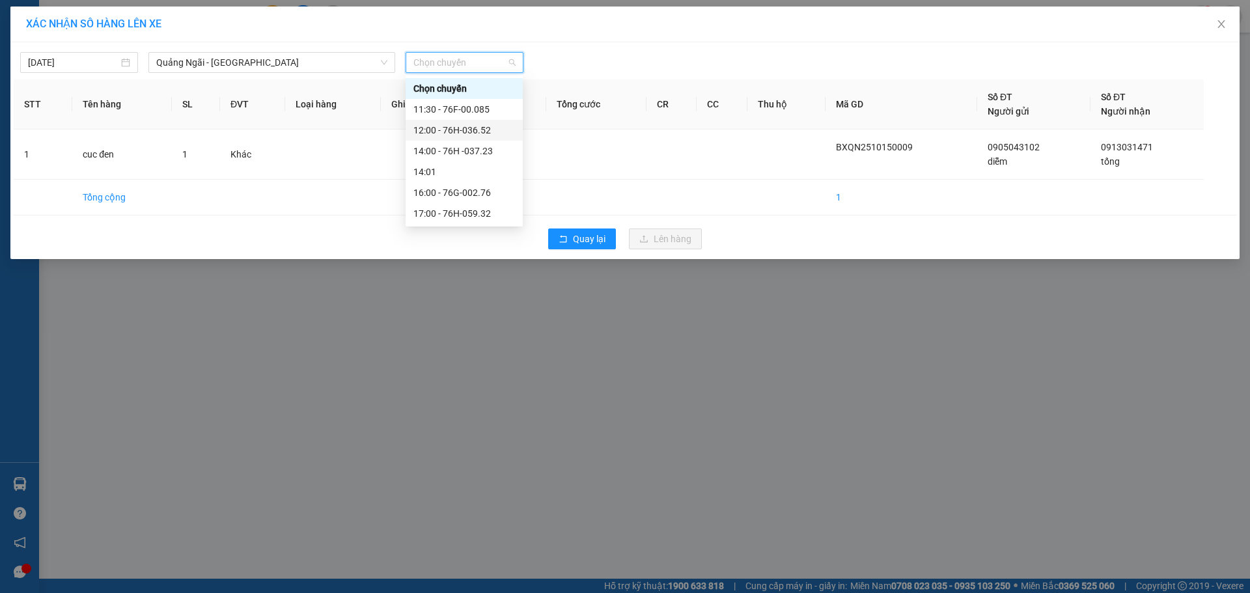
click at [447, 127] on div "12:00 - 76H-036.52" at bounding box center [464, 130] width 102 height 14
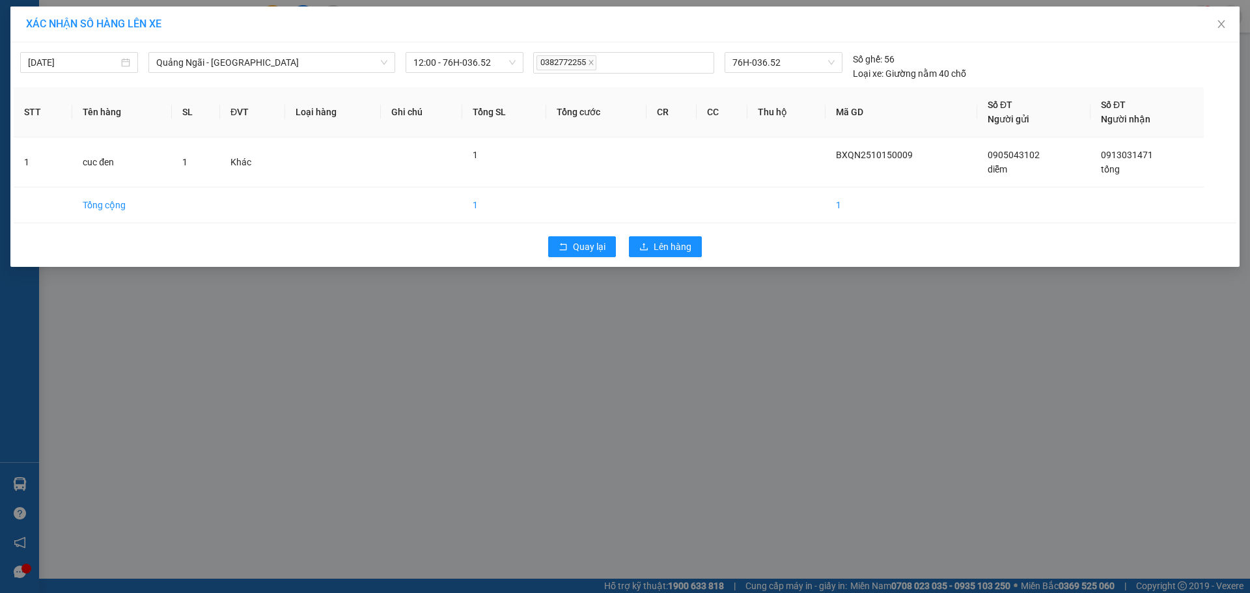
click at [648, 236] on div "Quay lại Lên hàng" at bounding box center [625, 247] width 1223 height 34
click at [677, 255] on button "Lên hàng" at bounding box center [665, 246] width 73 height 21
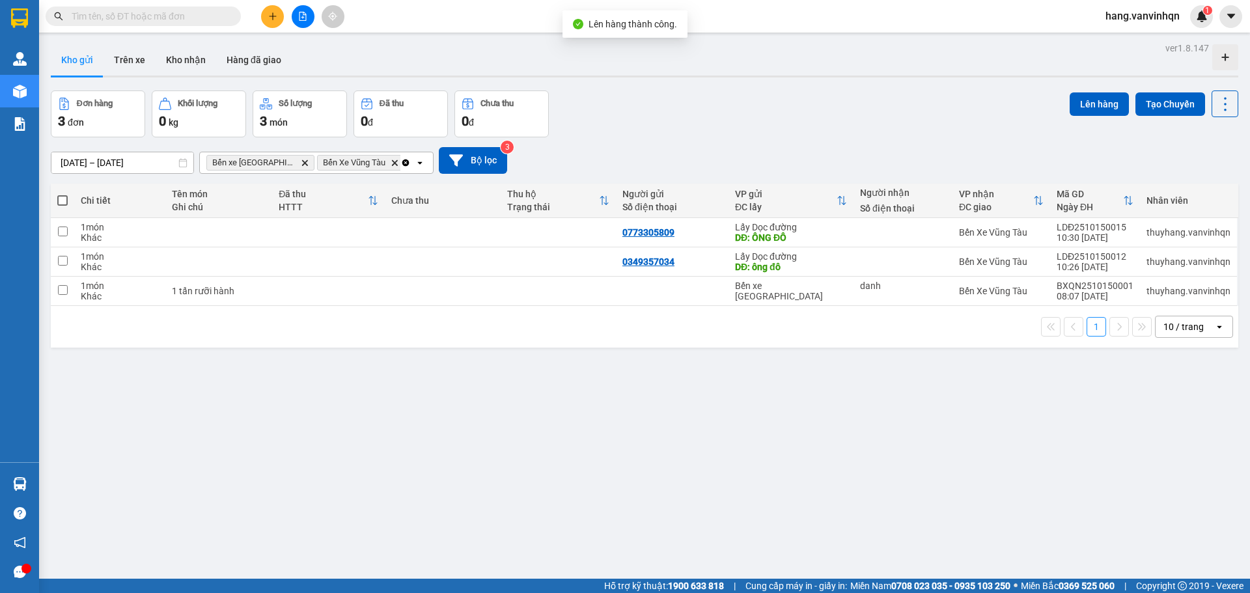
drag, startPoint x: 134, startPoint y: 63, endPoint x: 446, endPoint y: 146, distance: 323.0
click at [137, 61] on button "Trên xe" at bounding box center [130, 59] width 52 height 31
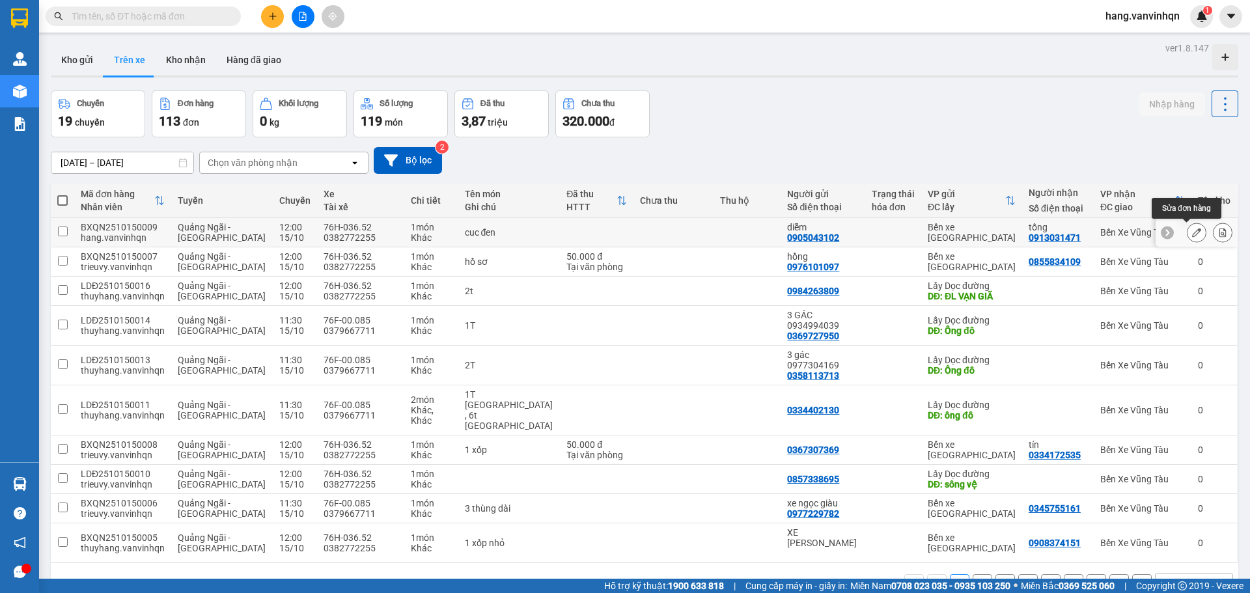
click at [1192, 235] on icon at bounding box center [1196, 232] width 9 height 9
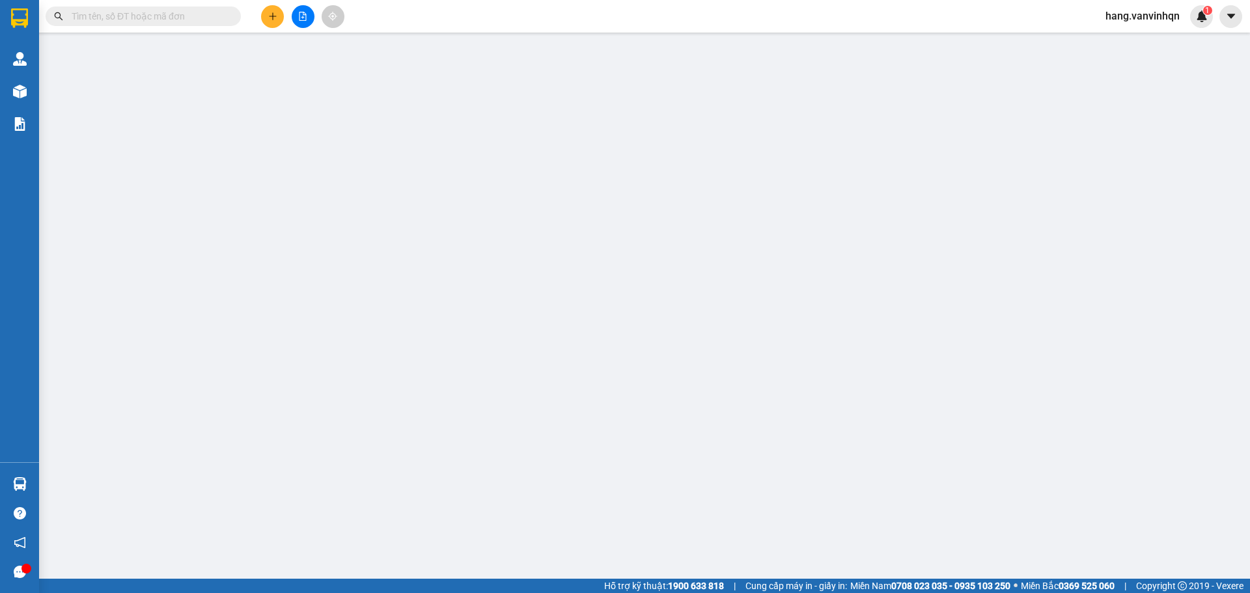
type input "0905043102"
type input "diễm"
type input "0913031471"
type input "tống"
type input "vũng tàu"
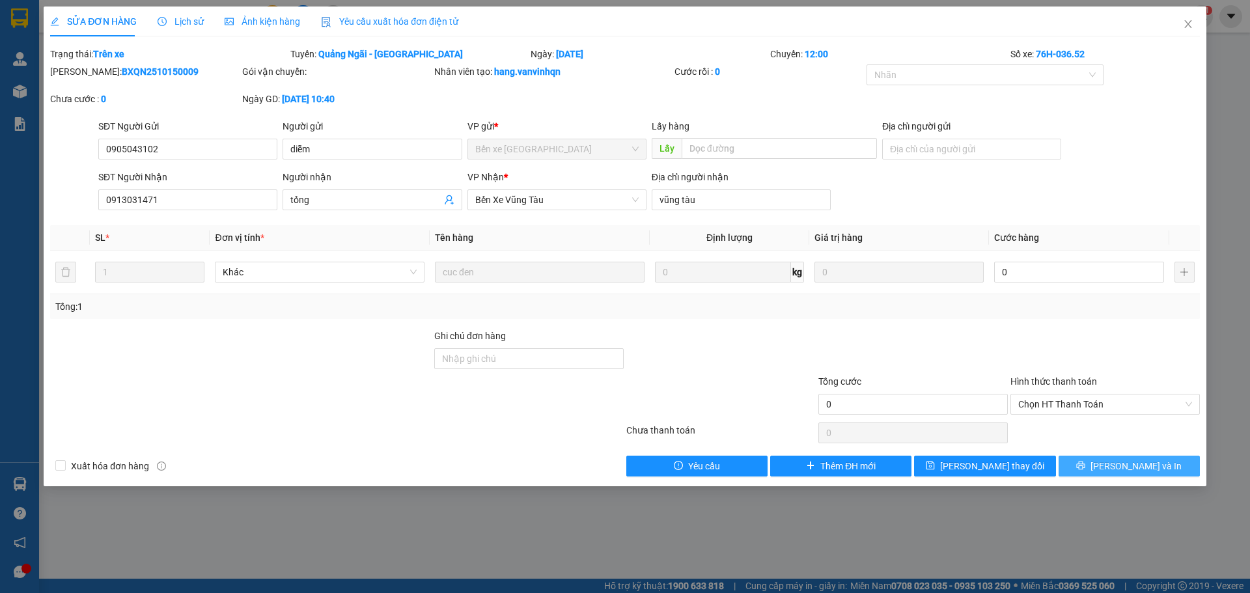
click at [1149, 466] on span "[PERSON_NAME] và In" at bounding box center [1136, 466] width 91 height 14
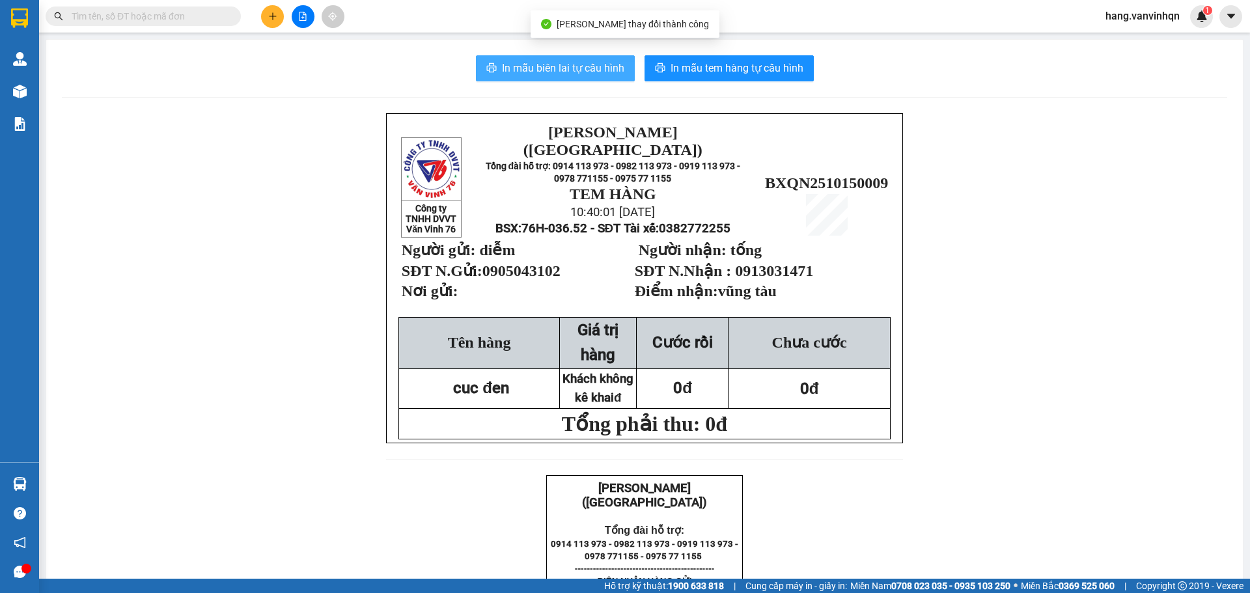
click at [594, 69] on span "In mẫu biên lai tự cấu hình" at bounding box center [563, 68] width 122 height 16
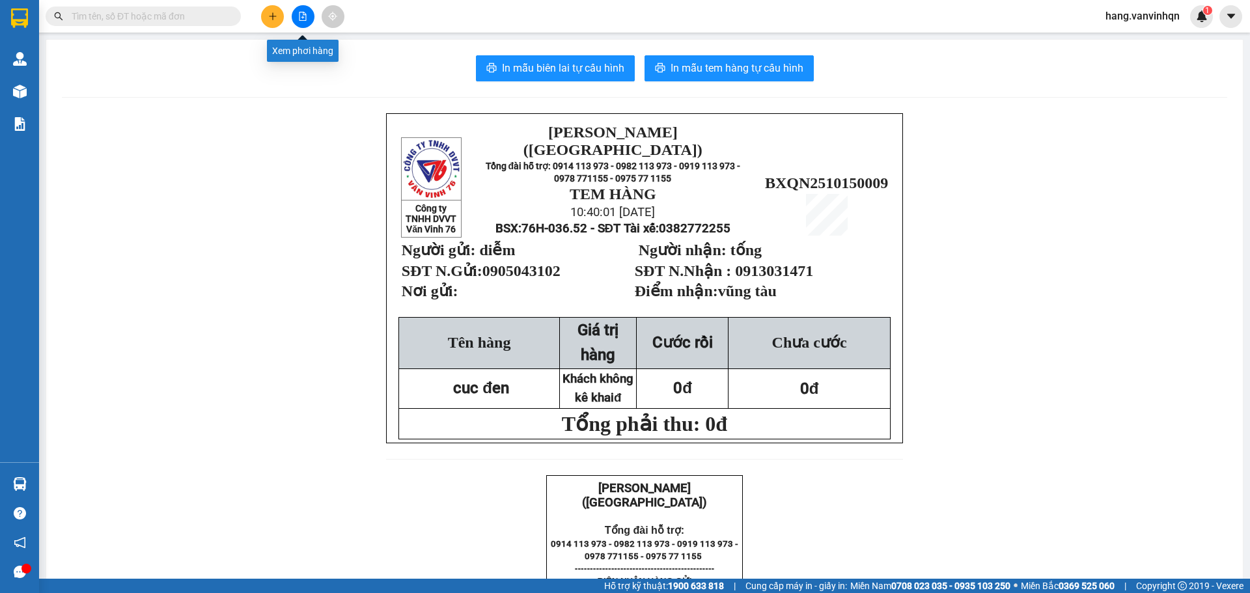
click at [299, 18] on icon "file-add" at bounding box center [302, 16] width 9 height 9
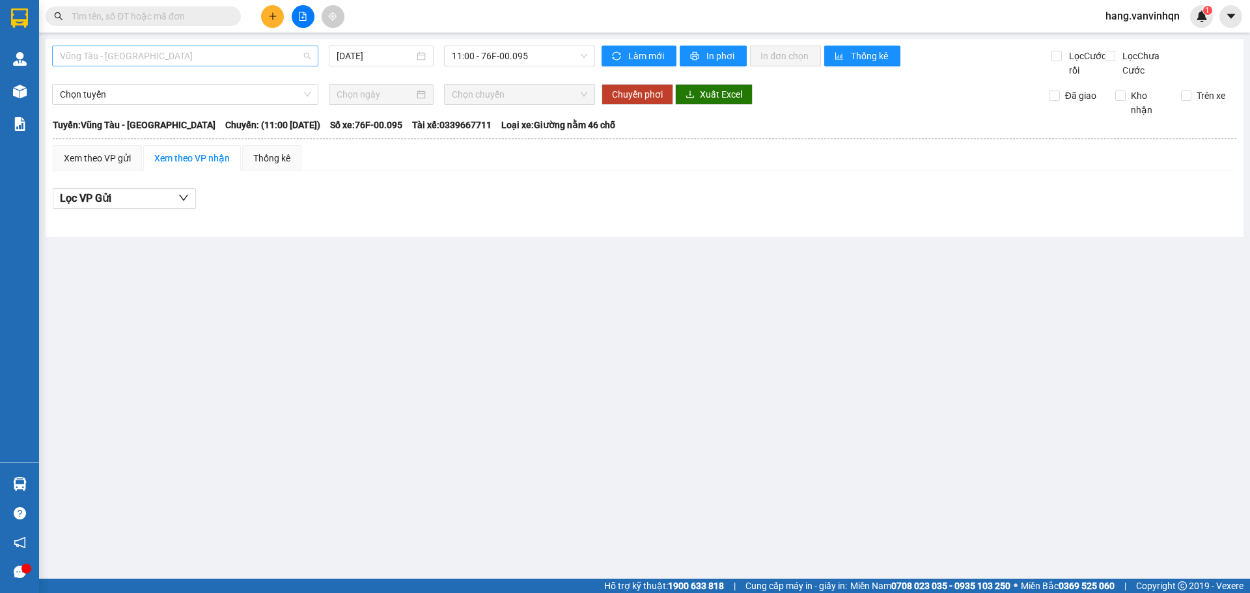
drag, startPoint x: 202, startPoint y: 61, endPoint x: 191, endPoint y: 71, distance: 15.2
click at [201, 62] on span "Vũng Tàu - [GEOGRAPHIC_DATA]" at bounding box center [185, 56] width 251 height 20
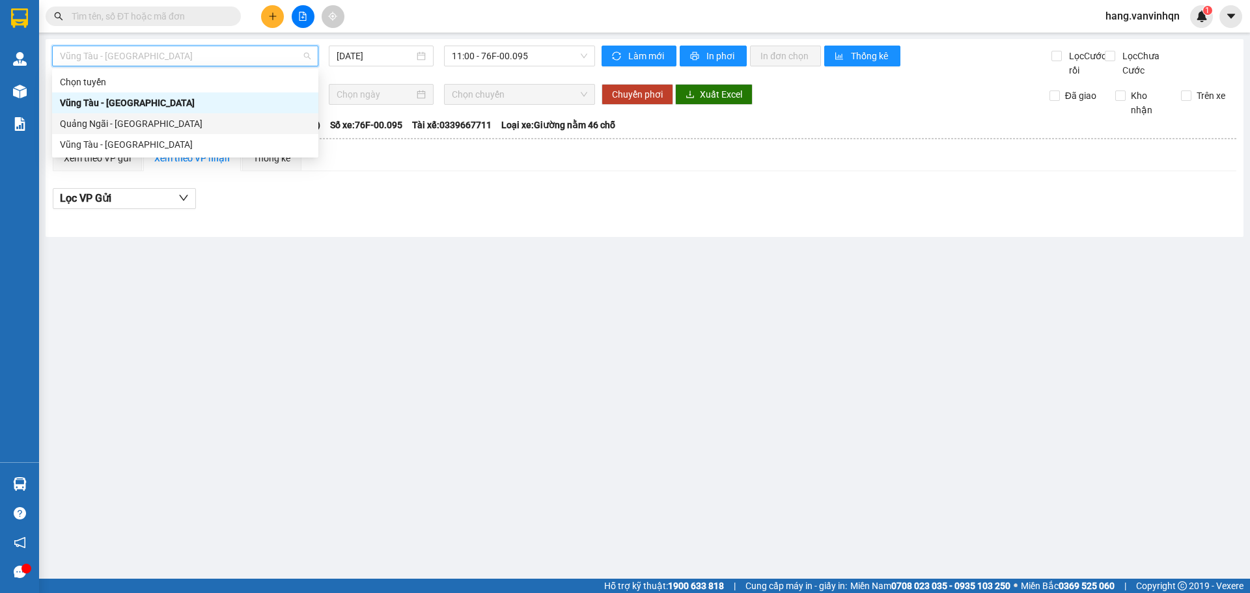
click at [150, 122] on div "Quảng Ngãi - [GEOGRAPHIC_DATA]" at bounding box center [185, 124] width 251 height 14
type input "[DATE]"
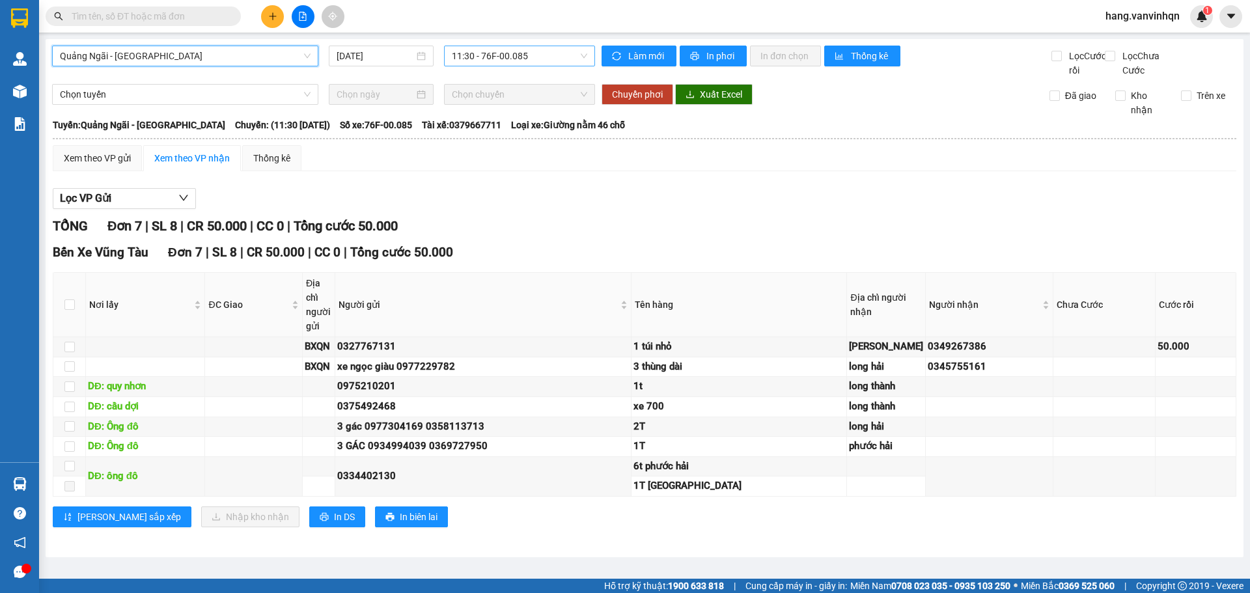
click at [537, 71] on body "Kết quả tìm kiếm ( 0 ) Bộ lọc No Data hang.vanvinhqn 1 Quản [PERSON_NAME] lý kh…" at bounding box center [625, 296] width 1250 height 593
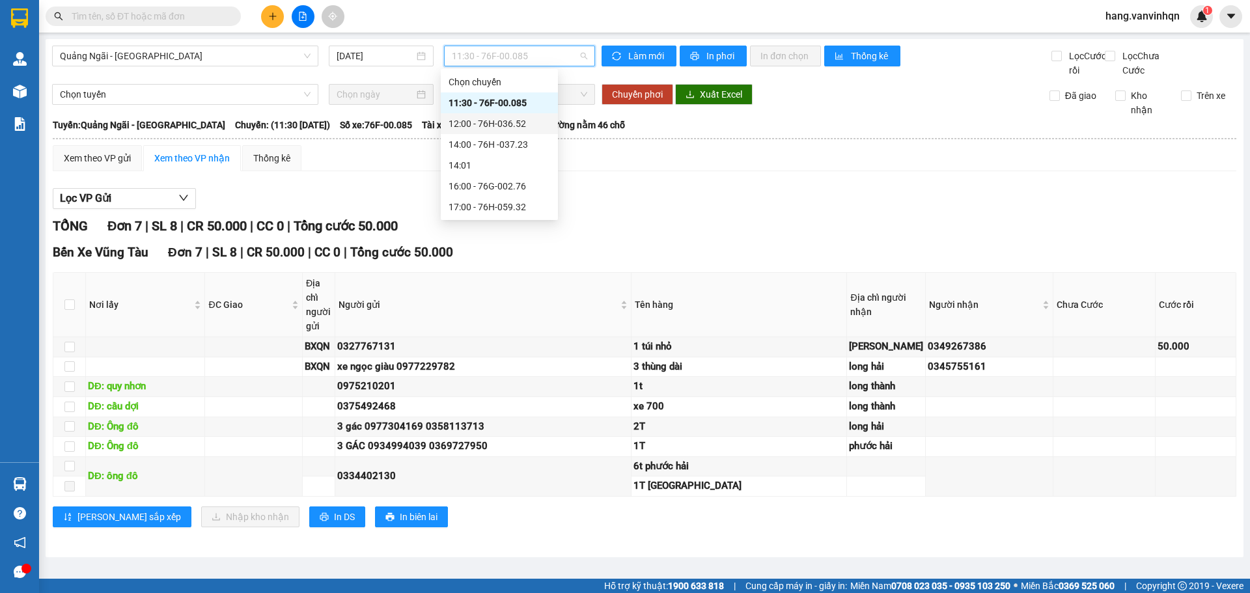
click at [491, 117] on div "12:00 - 76H-036.52" at bounding box center [500, 124] width 102 height 14
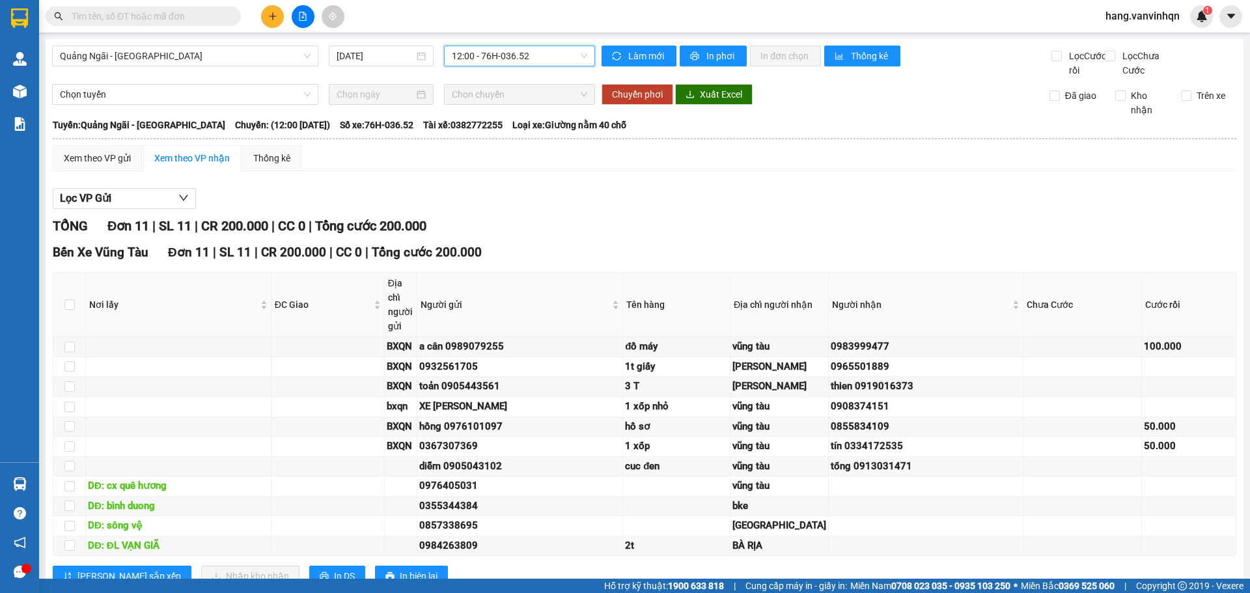
drag, startPoint x: 536, startPoint y: 68, endPoint x: 536, endPoint y: 49, distance: 19.5
click at [536, 61] on div "Quảng Ngãi - [GEOGRAPHIC_DATA] [DATE] 12:00 12:00 - 76H-036.52" at bounding box center [323, 62] width 543 height 32
click at [536, 49] on span "12:00 - 76H-036.52" at bounding box center [519, 56] width 135 height 20
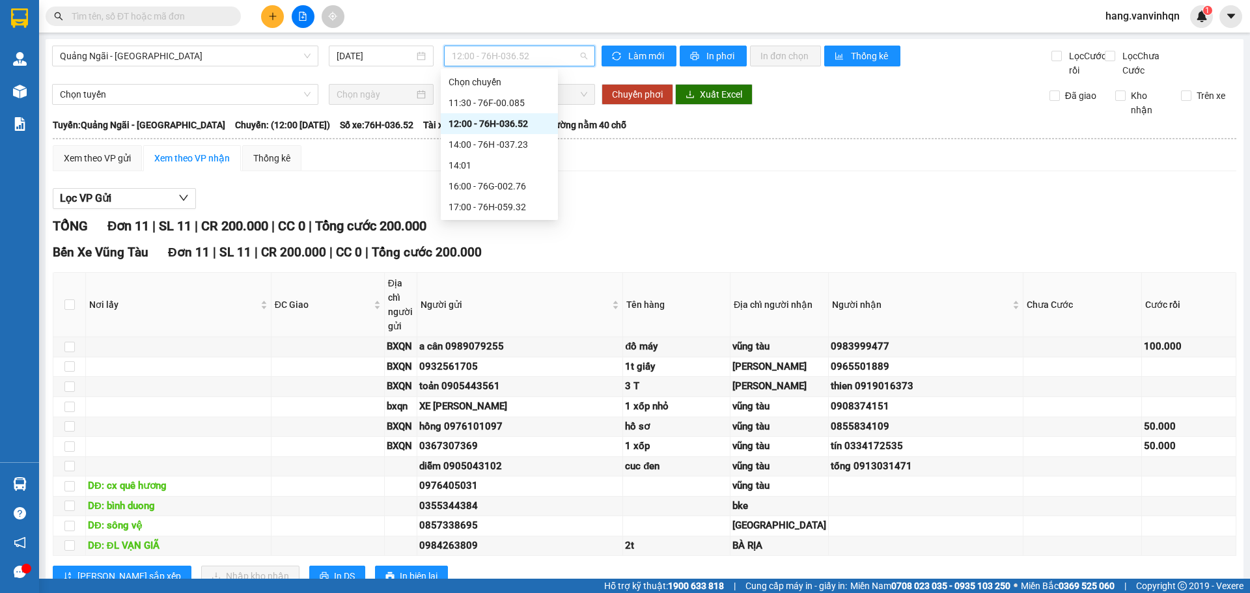
drag, startPoint x: 475, startPoint y: 126, endPoint x: 245, endPoint y: 148, distance: 230.9
click at [475, 126] on div "12:00 - 76H-036.52" at bounding box center [500, 124] width 102 height 14
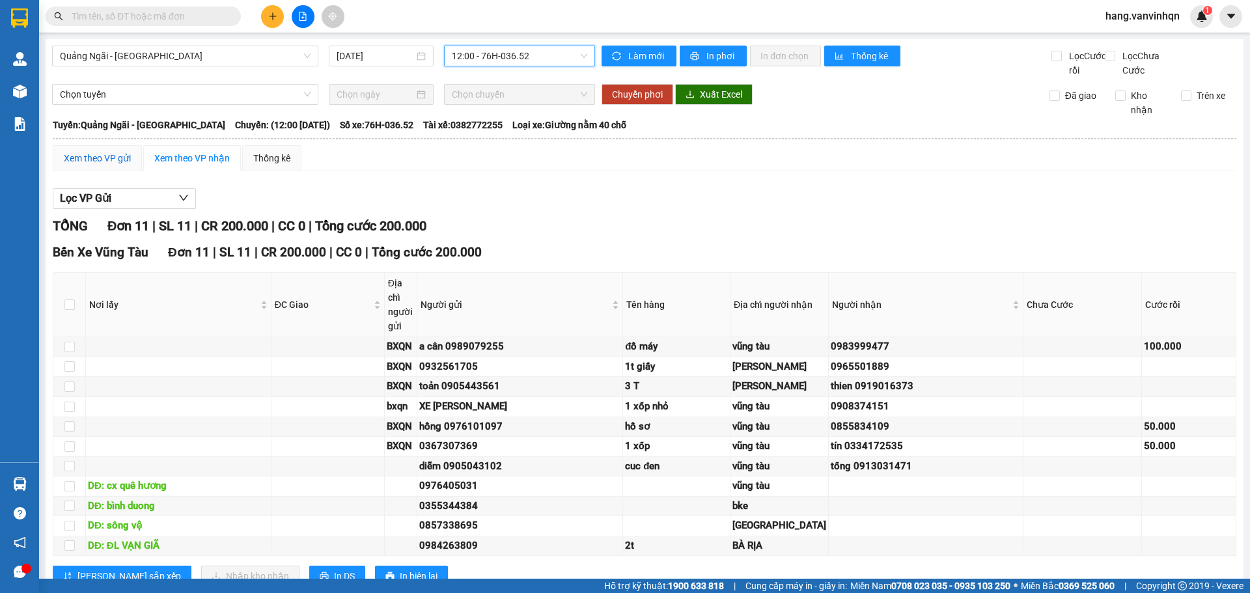
click at [130, 165] on div "Xem theo VP gửi" at bounding box center [97, 158] width 67 height 14
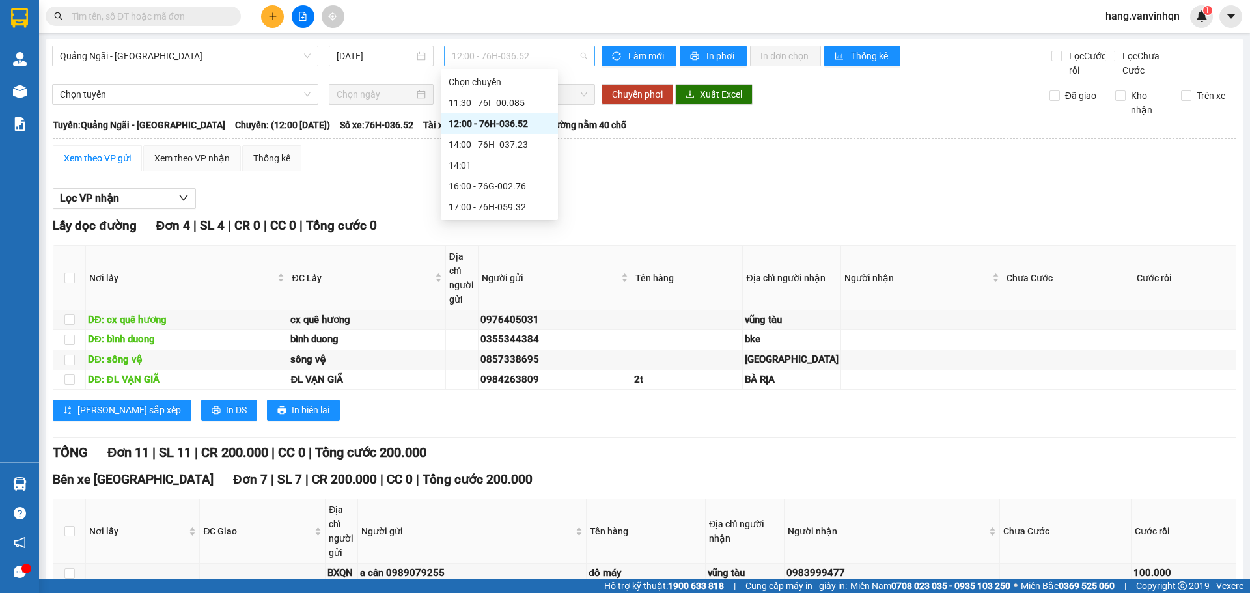
drag, startPoint x: 544, startPoint y: 60, endPoint x: 532, endPoint y: 114, distance: 55.4
click at [544, 61] on span "12:00 - 76H-036.52" at bounding box center [519, 56] width 135 height 20
click at [526, 148] on div "14:00 - 76H -037.23" at bounding box center [500, 144] width 102 height 14
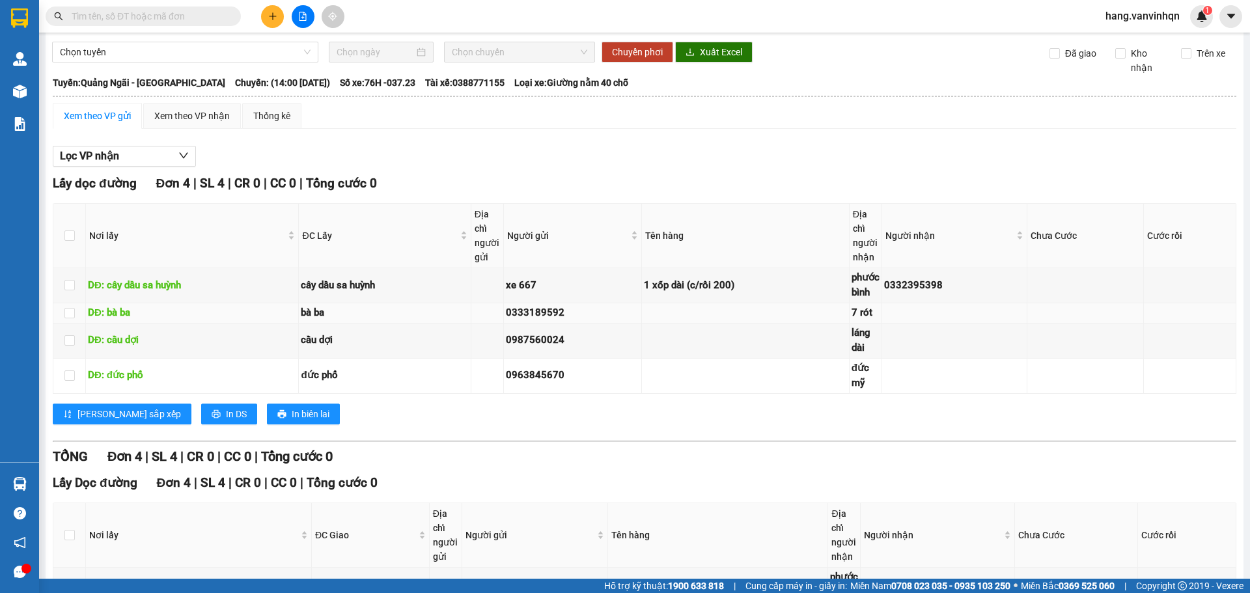
scroll to position [65, 0]
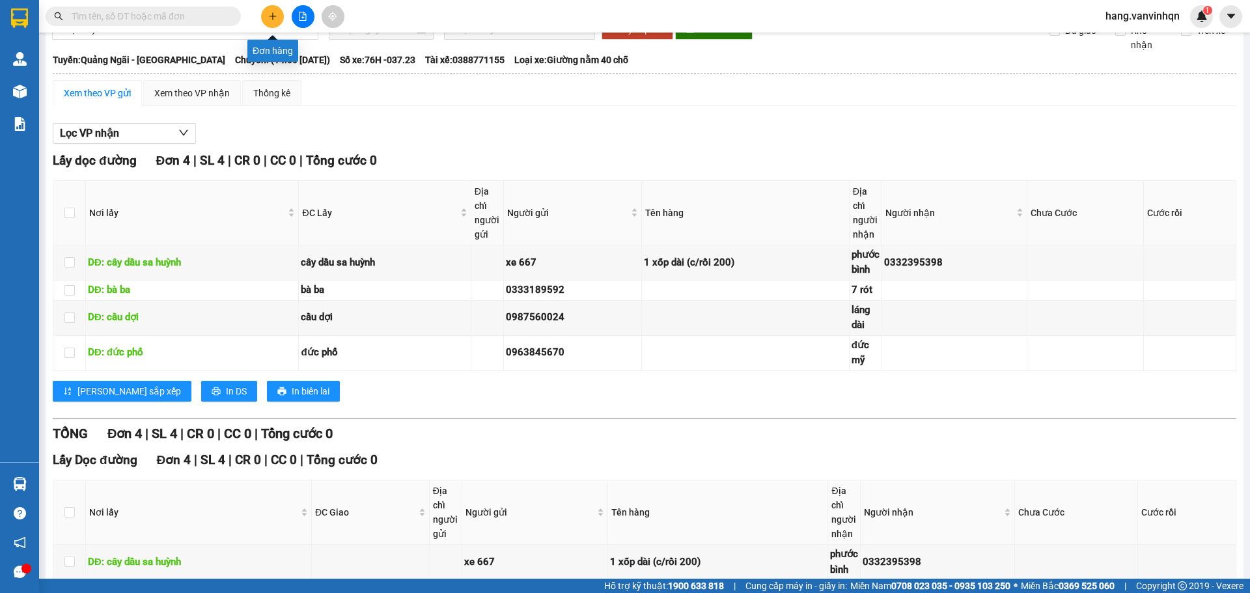
click at [277, 17] on button at bounding box center [272, 16] width 23 height 23
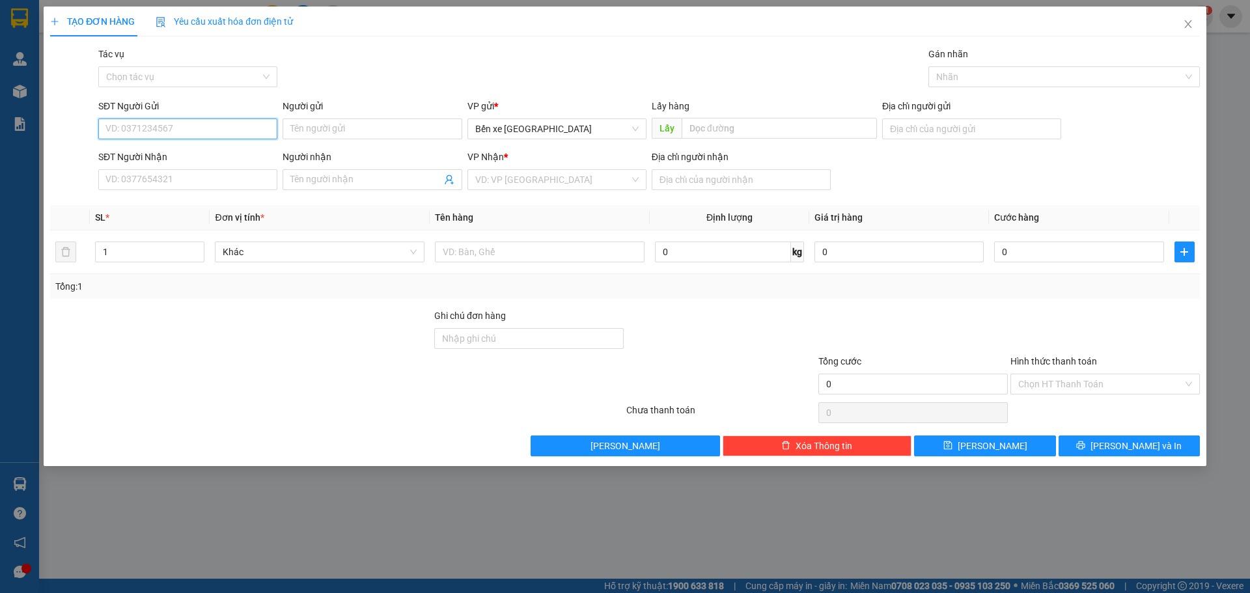
click at [260, 128] on input "SĐT Người Gửi" at bounding box center [187, 128] width 179 height 21
click at [139, 159] on div "0948267002 - dự" at bounding box center [187, 155] width 163 height 14
type input "0948267002"
type input "dự"
type input "BXQN"
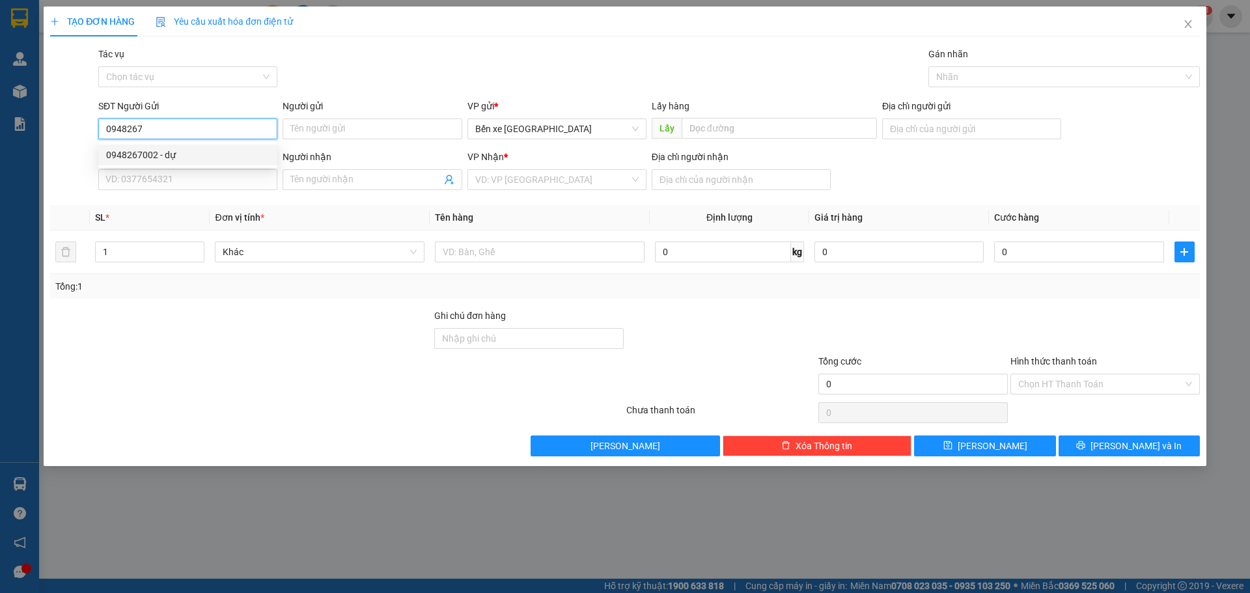
type input "0794792464"
type input "hưng"
type input "bxe vtau"
type input "0948267002"
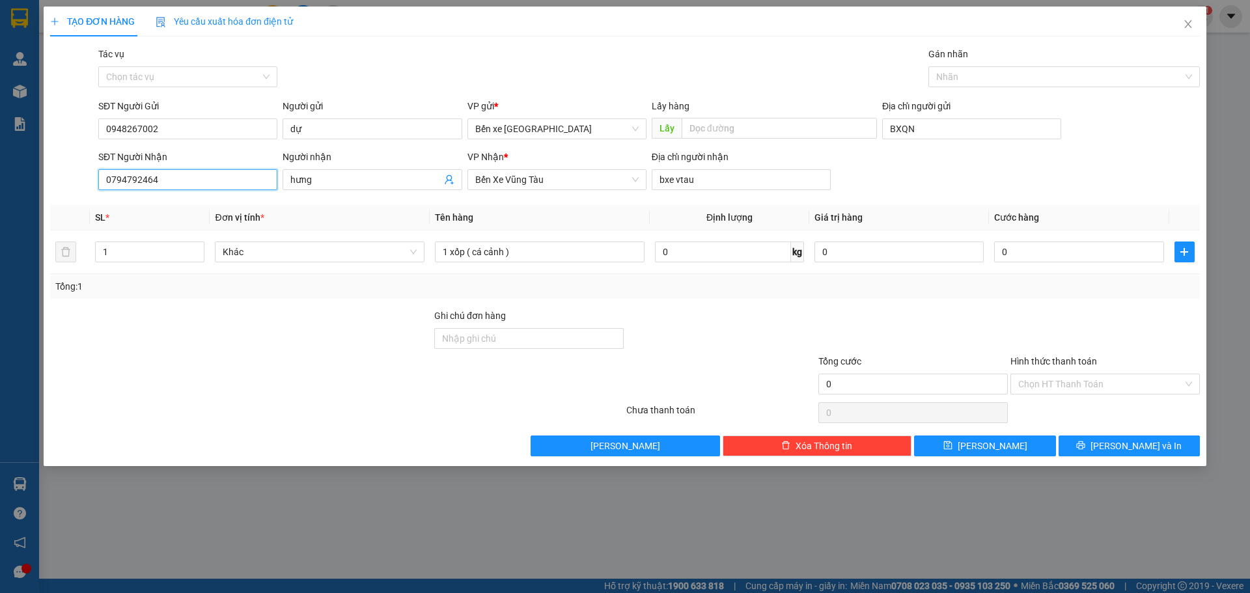
click at [177, 187] on input "0794792464" at bounding box center [187, 179] width 179 height 21
type input "0"
type input "0788723979"
drag, startPoint x: 169, startPoint y: 206, endPoint x: 240, endPoint y: 214, distance: 71.3
click at [170, 206] on div "0788723979" at bounding box center [187, 206] width 163 height 14
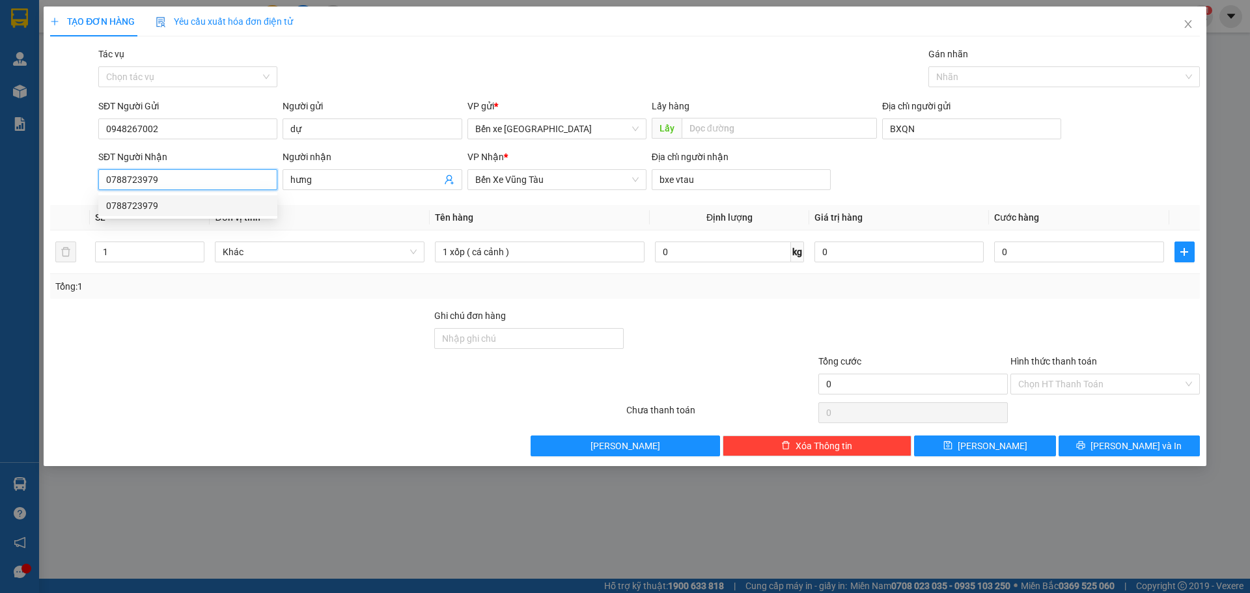
type input "bà rịa"
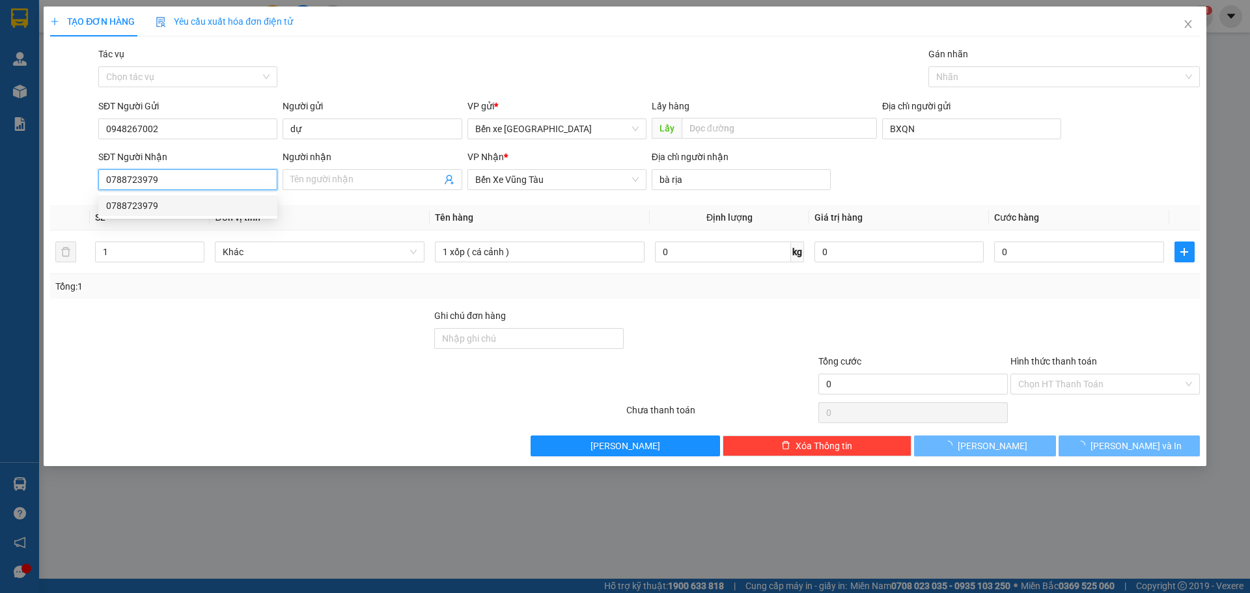
type input "50.000"
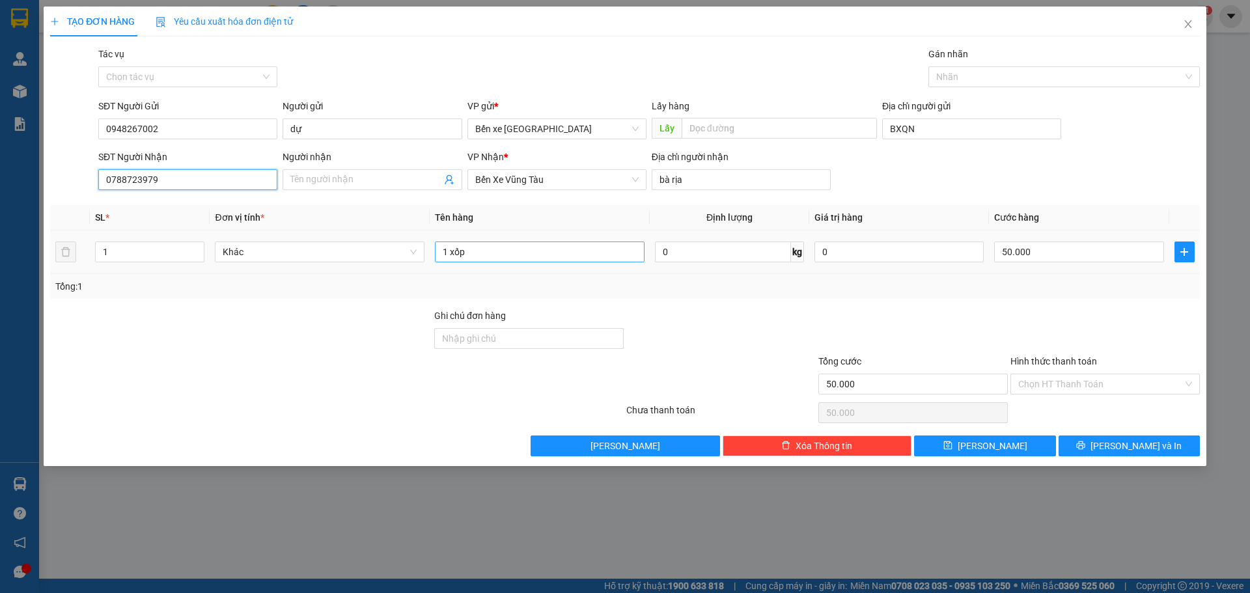
type input "0788723979"
click at [520, 255] on input "1 xốp" at bounding box center [540, 252] width 210 height 21
click at [1063, 268] on td "50.000" at bounding box center [1079, 252] width 180 height 44
click at [1057, 251] on input "50.000" at bounding box center [1078, 252] width 169 height 21
type input "="
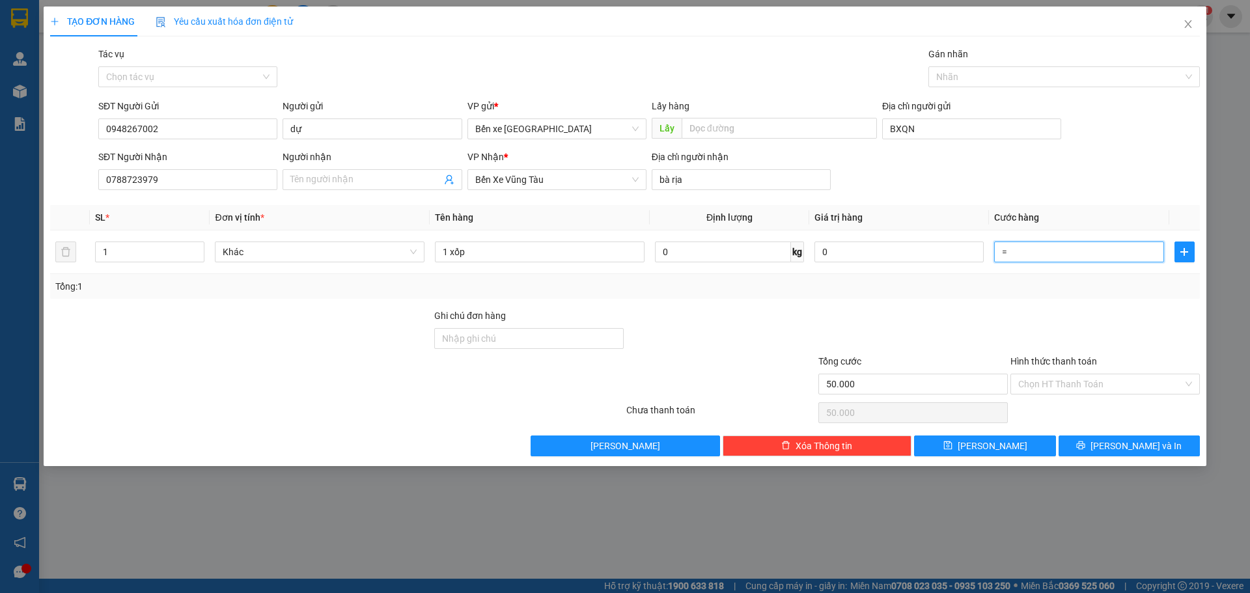
type input "0"
click at [995, 438] on button "[PERSON_NAME]" at bounding box center [984, 446] width 141 height 21
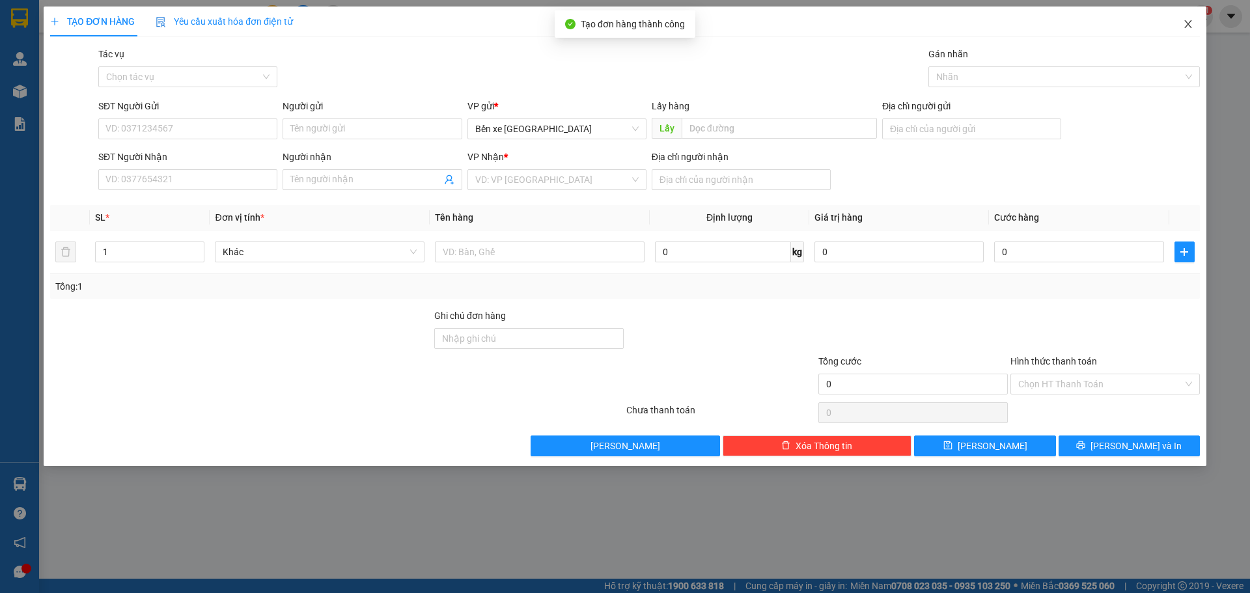
click at [1190, 27] on icon "close" at bounding box center [1188, 24] width 10 height 10
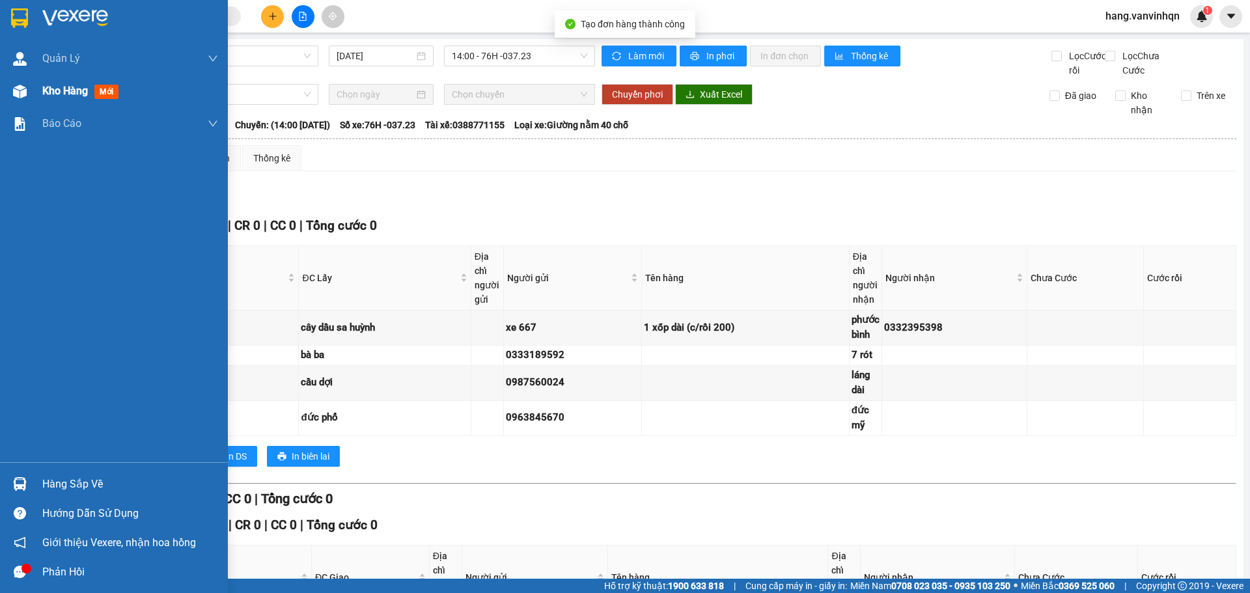
click at [9, 92] on div at bounding box center [19, 91] width 23 height 23
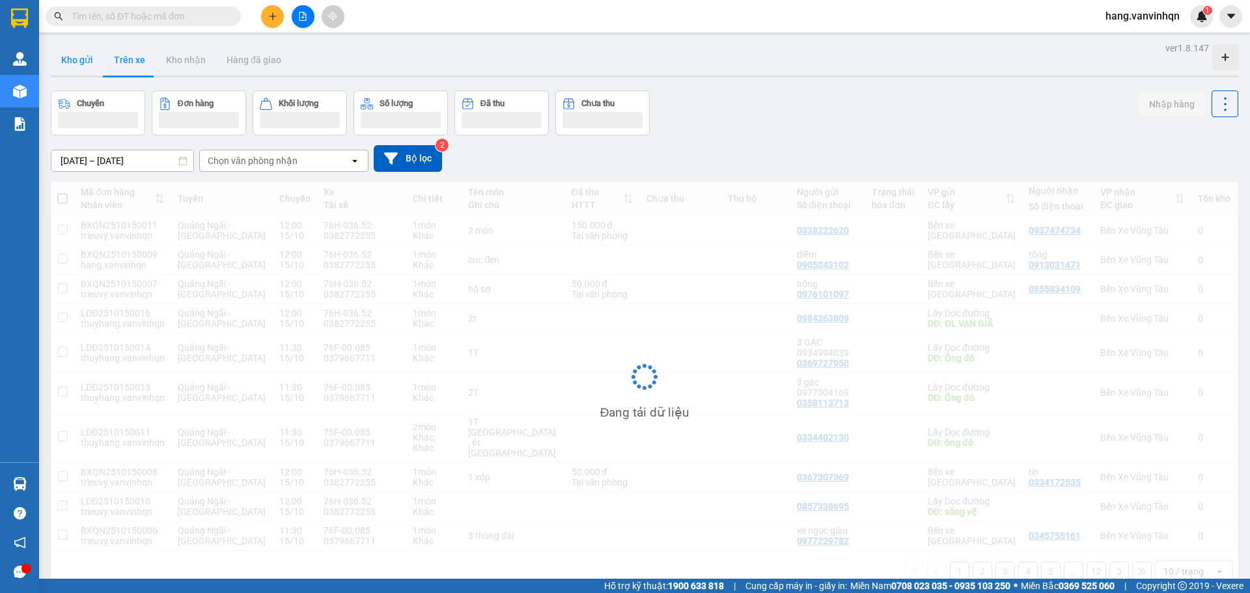
click at [83, 57] on button "Kho gửi" at bounding box center [77, 59] width 53 height 31
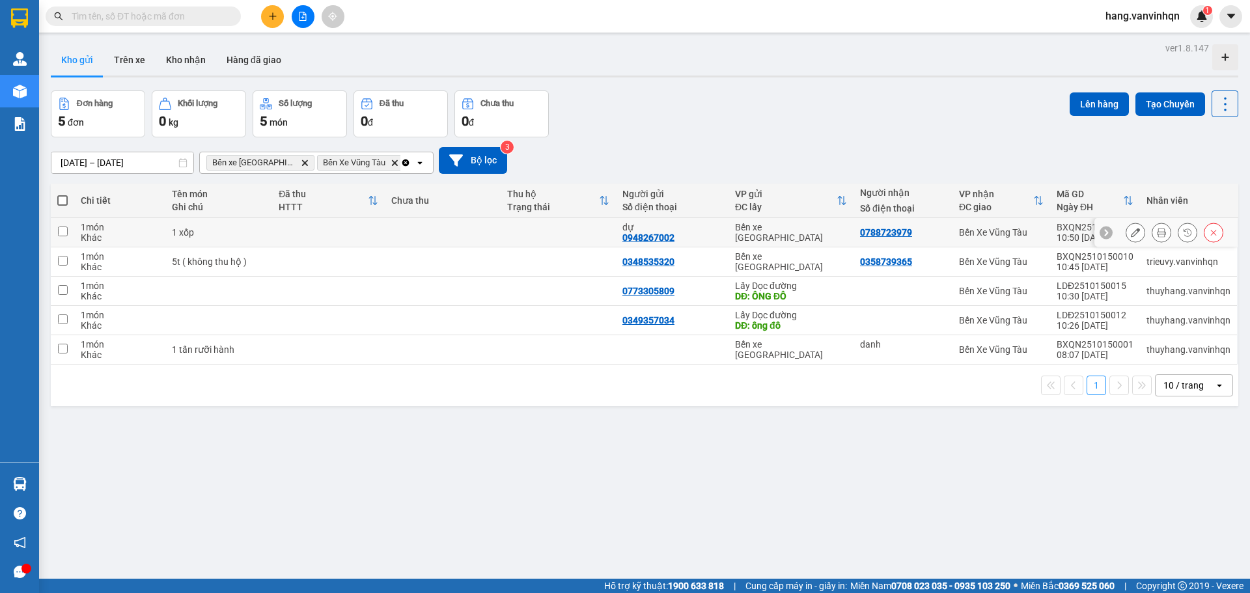
drag, startPoint x: 728, startPoint y: 230, endPoint x: 1031, endPoint y: 158, distance: 311.1
click at [747, 230] on td "Bến xe [GEOGRAPHIC_DATA]" at bounding box center [791, 232] width 125 height 29
checkbox input "true"
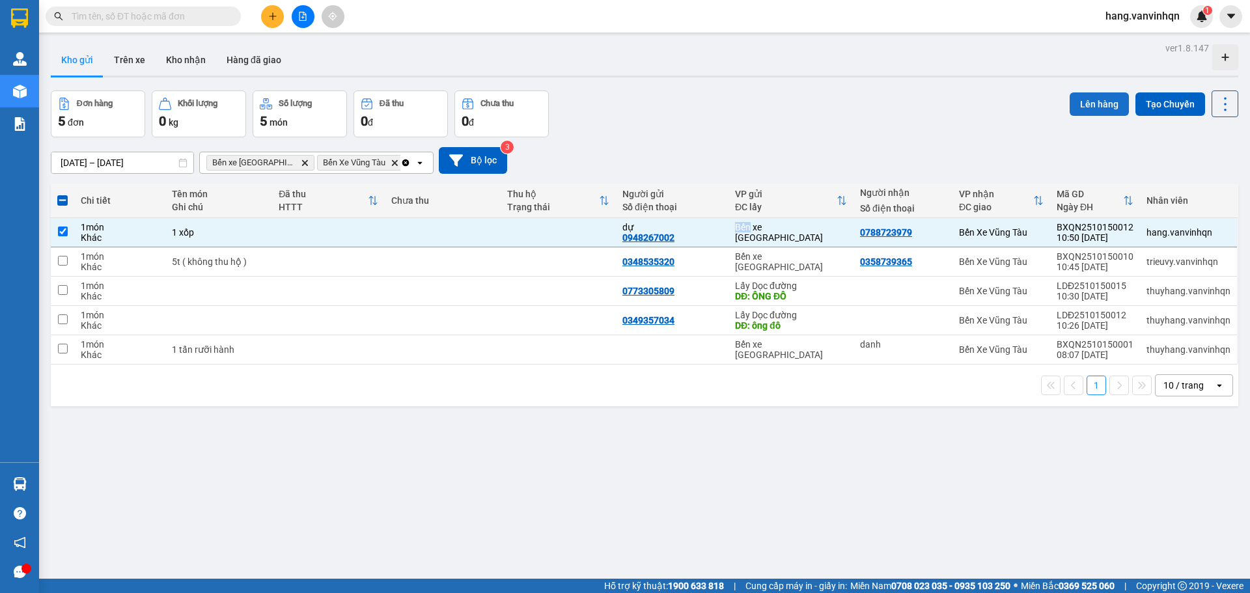
click at [1080, 96] on button "Lên hàng" at bounding box center [1099, 103] width 59 height 23
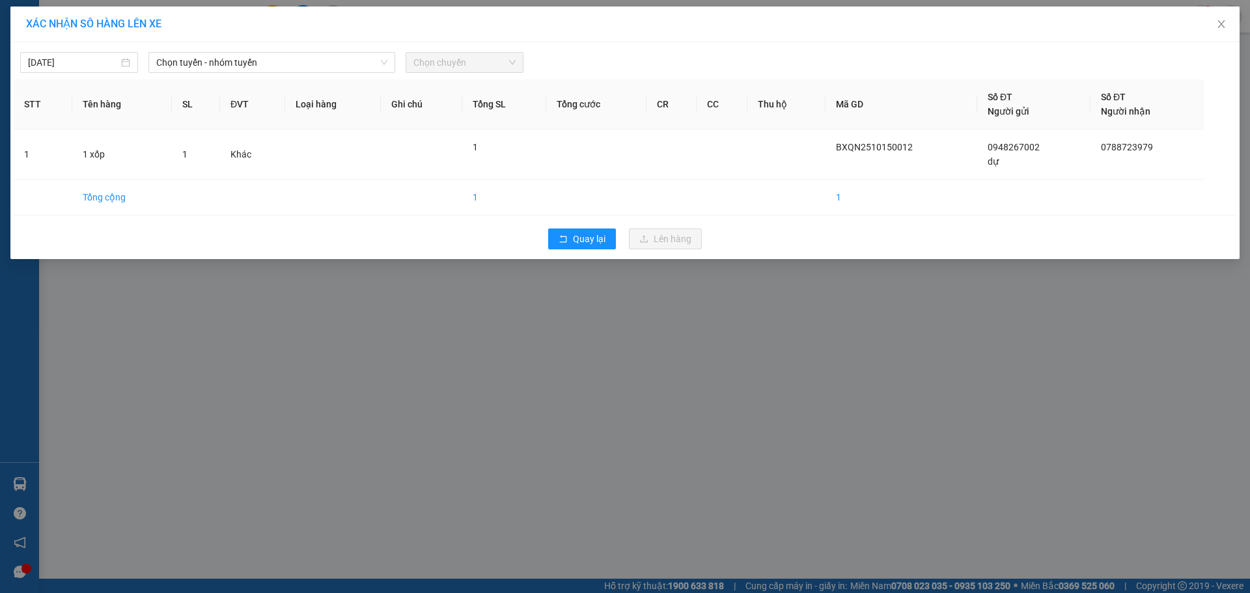
click at [262, 74] on div "[DATE] Chọn tuyến - nhóm tuyến Chọn chuyến STT Tên hàng SL ĐVT Loại hàng Ghi ch…" at bounding box center [624, 150] width 1229 height 217
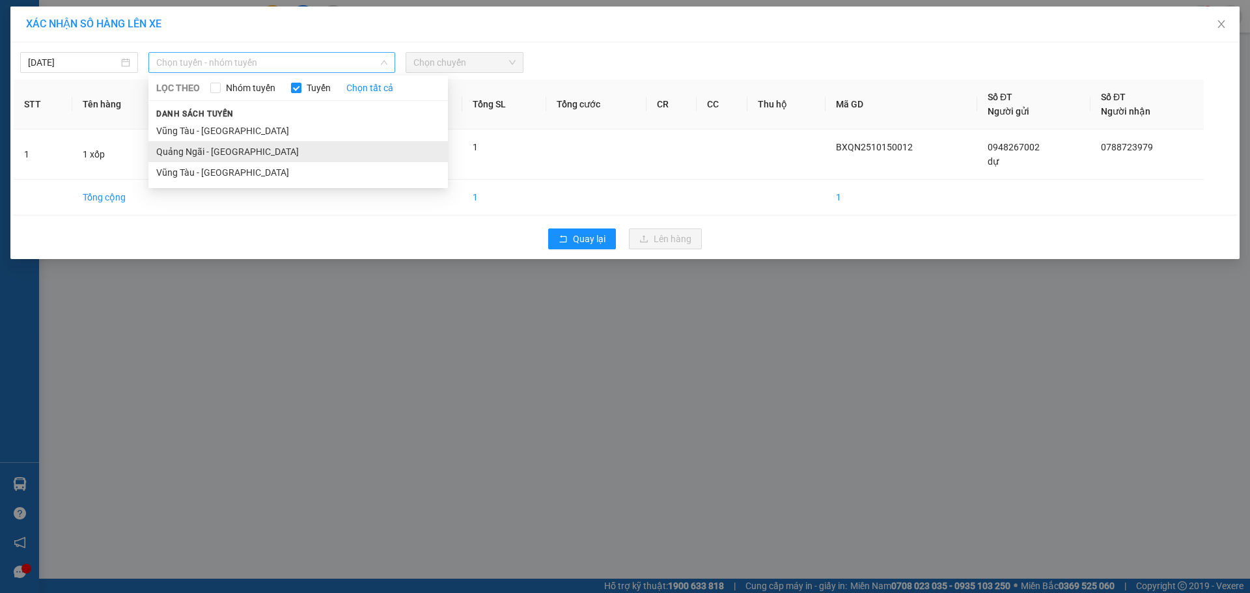
drag, startPoint x: 269, startPoint y: 58, endPoint x: 236, endPoint y: 151, distance: 98.9
click at [266, 67] on span "Chọn tuyến - nhóm tuyến" at bounding box center [271, 63] width 231 height 20
drag, startPoint x: 236, startPoint y: 151, endPoint x: 557, endPoint y: 111, distance: 323.5
click at [241, 150] on li "Quảng Ngãi - [GEOGRAPHIC_DATA]" at bounding box center [298, 151] width 300 height 21
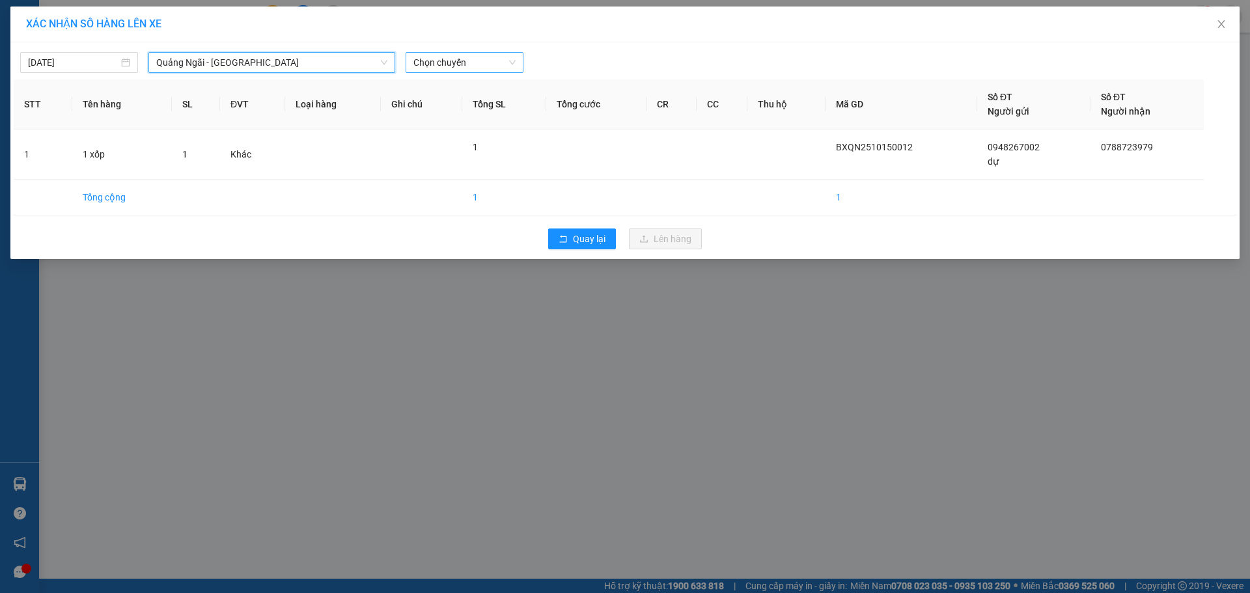
click at [491, 72] on span "Chọn chuyến" at bounding box center [464, 63] width 102 height 20
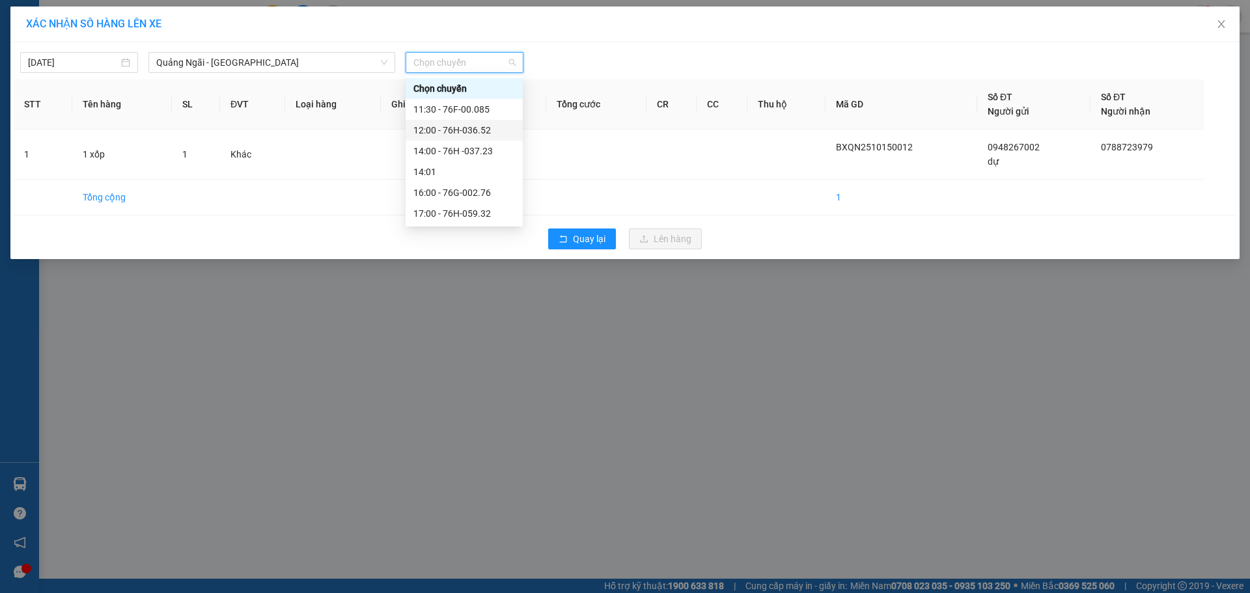
drag, startPoint x: 466, startPoint y: 133, endPoint x: 811, endPoint y: 245, distance: 363.6
click at [467, 133] on div "12:00 - 76H-036.52" at bounding box center [464, 130] width 102 height 14
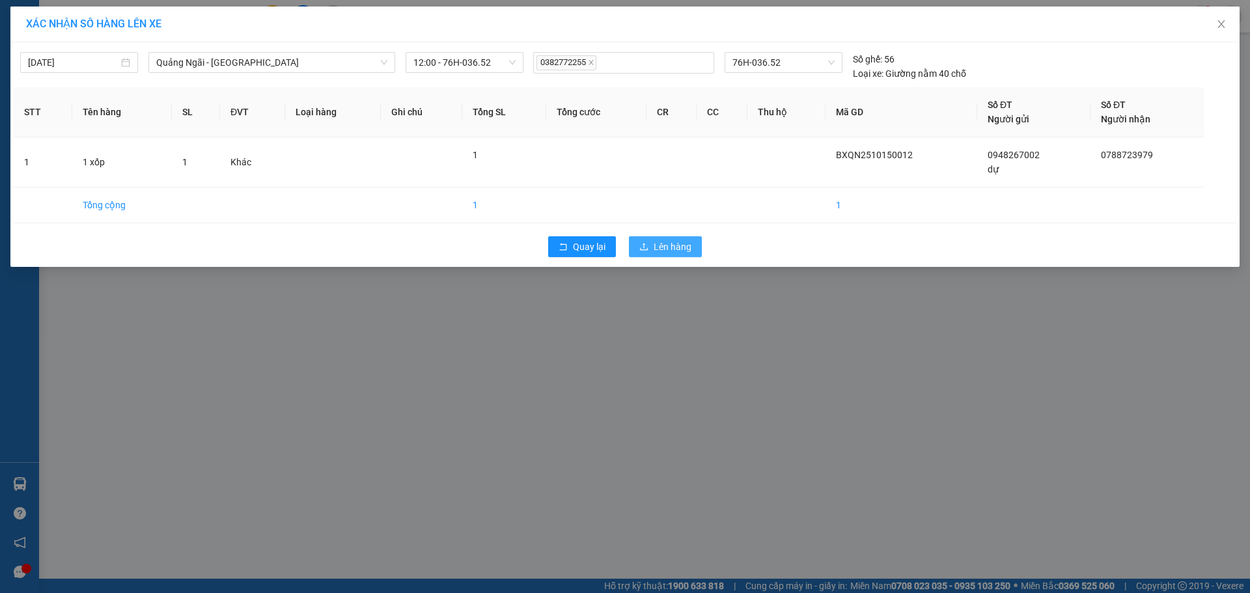
click at [672, 250] on span "Lên hàng" at bounding box center [673, 247] width 38 height 14
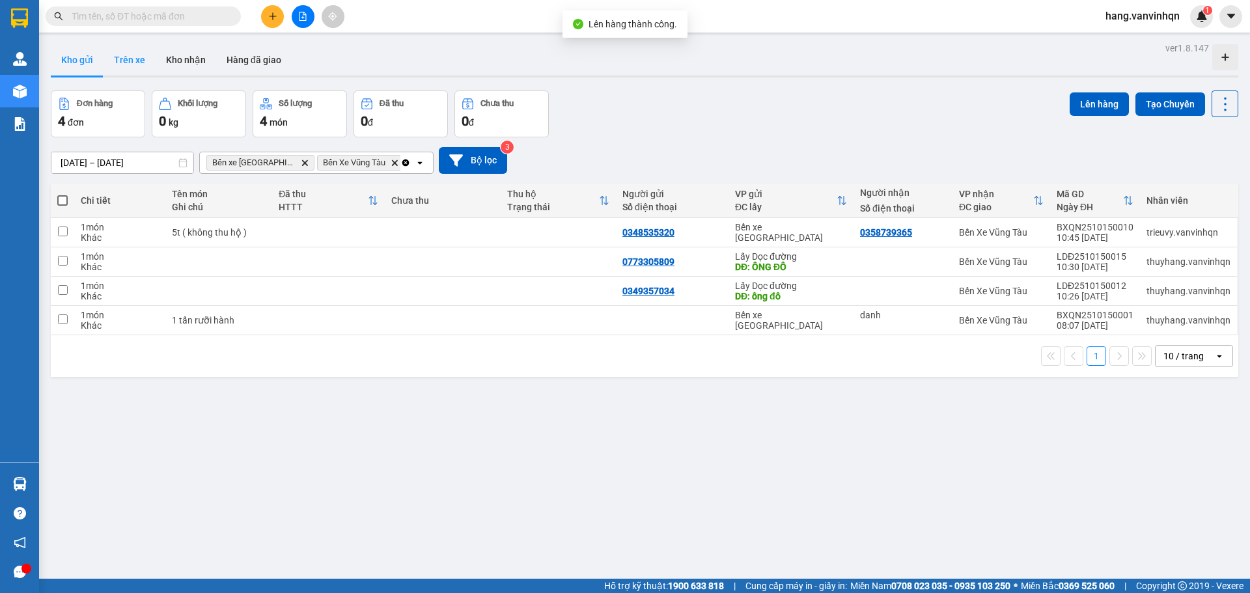
click at [127, 59] on button "Trên xe" at bounding box center [130, 59] width 52 height 31
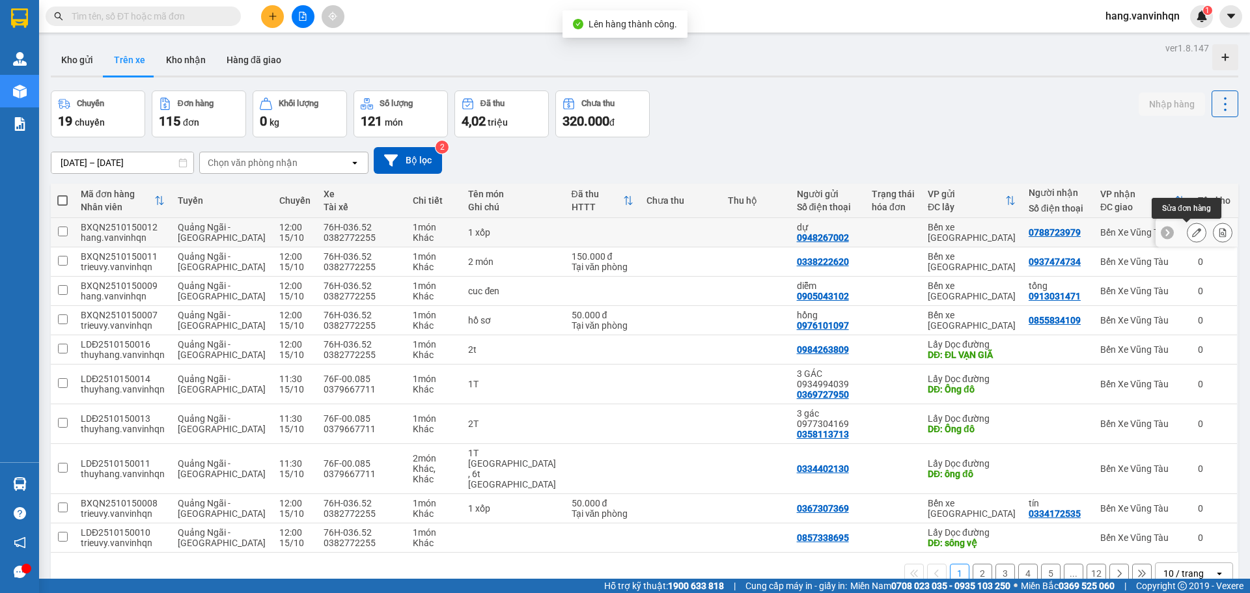
click at [1192, 231] on icon at bounding box center [1196, 232] width 9 height 9
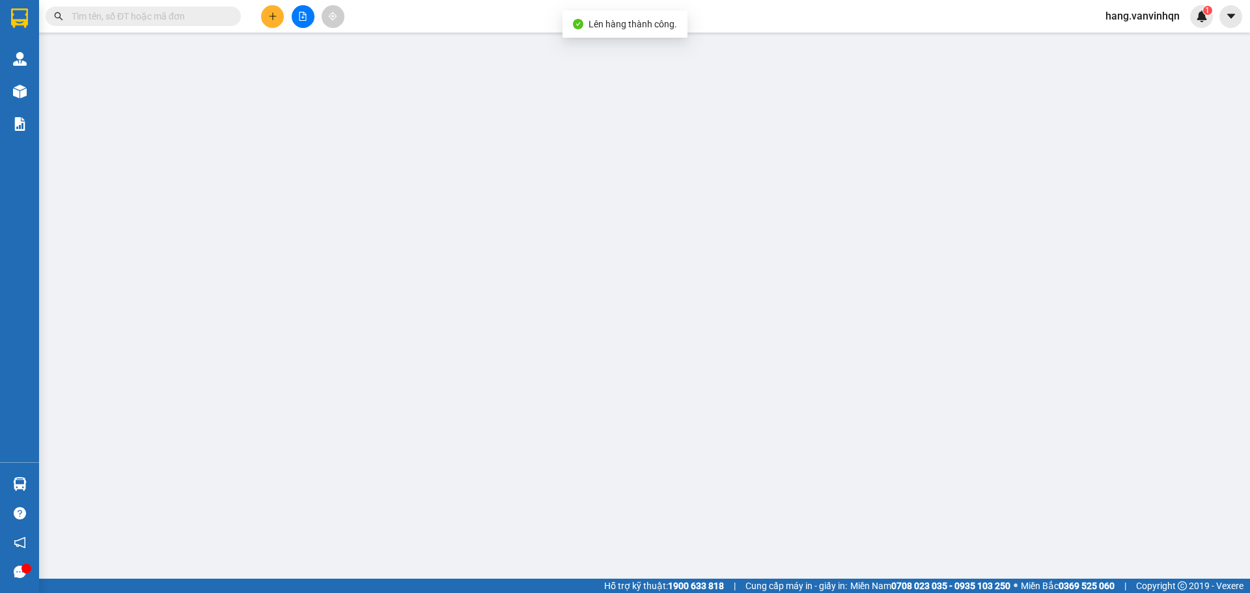
type input "0948267002"
type input "dự"
type input "BXQN"
type input "0788723979"
type input "bà rịa"
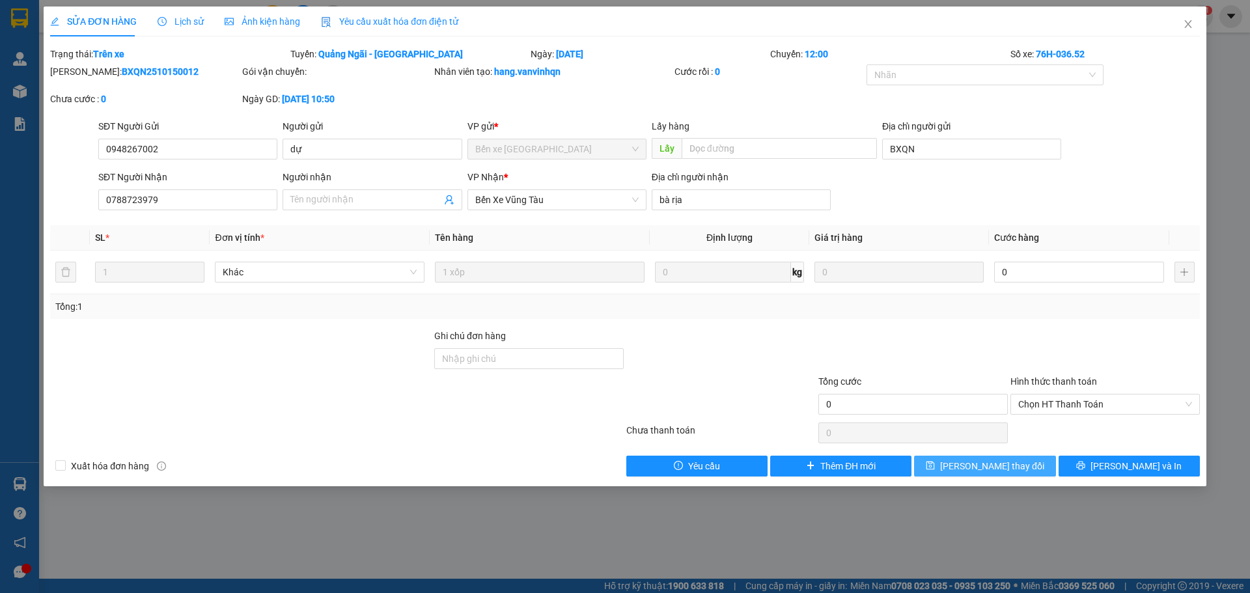
click at [1017, 463] on span "[PERSON_NAME] thay đổi" at bounding box center [992, 466] width 104 height 14
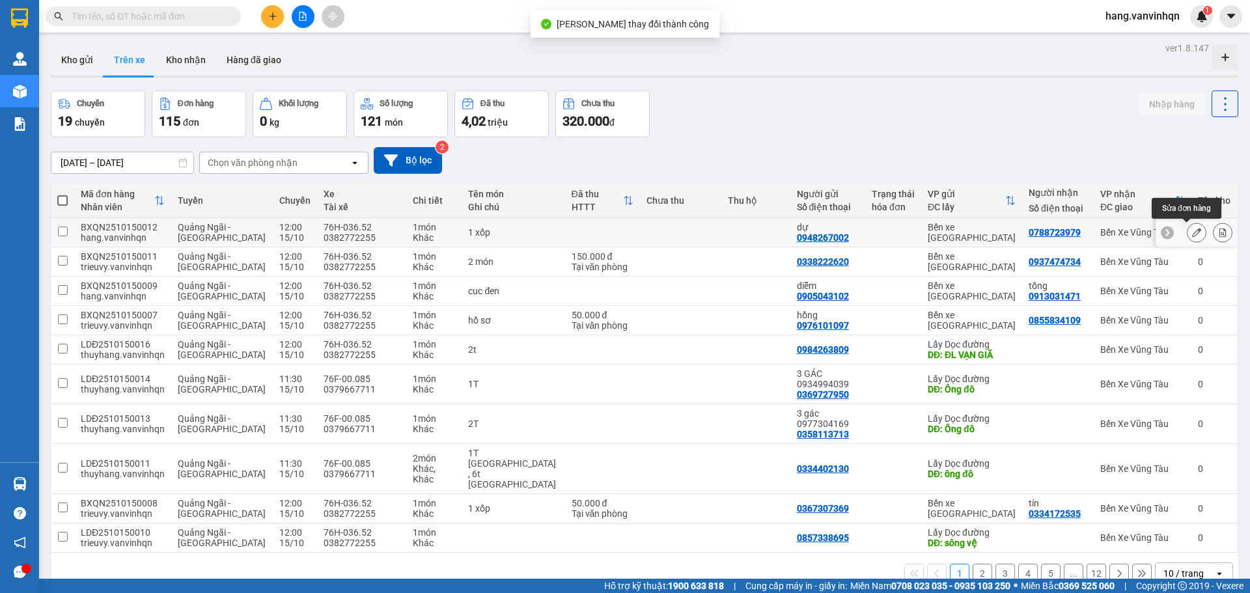
click at [1192, 234] on icon at bounding box center [1196, 232] width 9 height 9
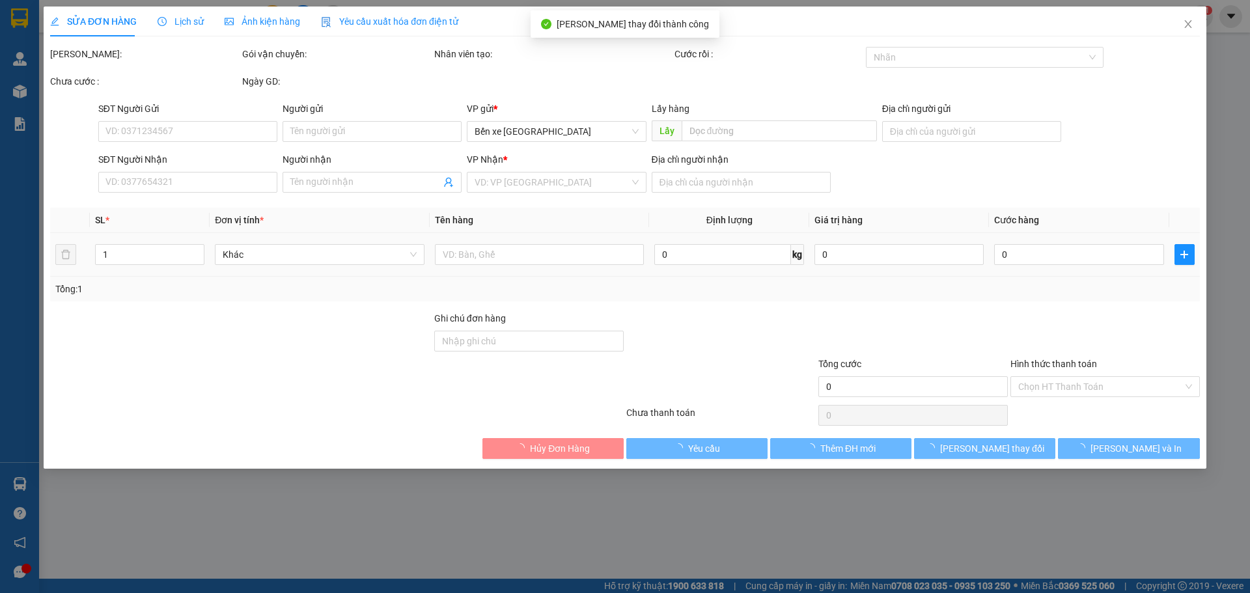
type input "0948267002"
type input "dự"
type input "BXQN"
type input "0788723979"
type input "bà rịa"
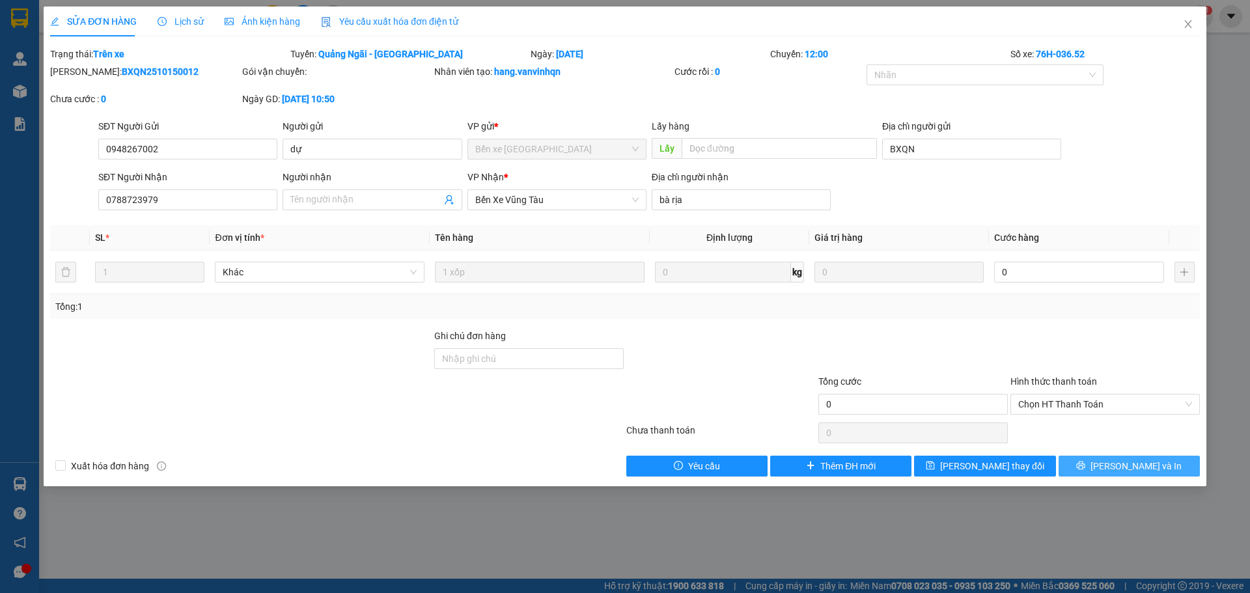
click at [1085, 465] on icon "printer" at bounding box center [1080, 465] width 9 height 9
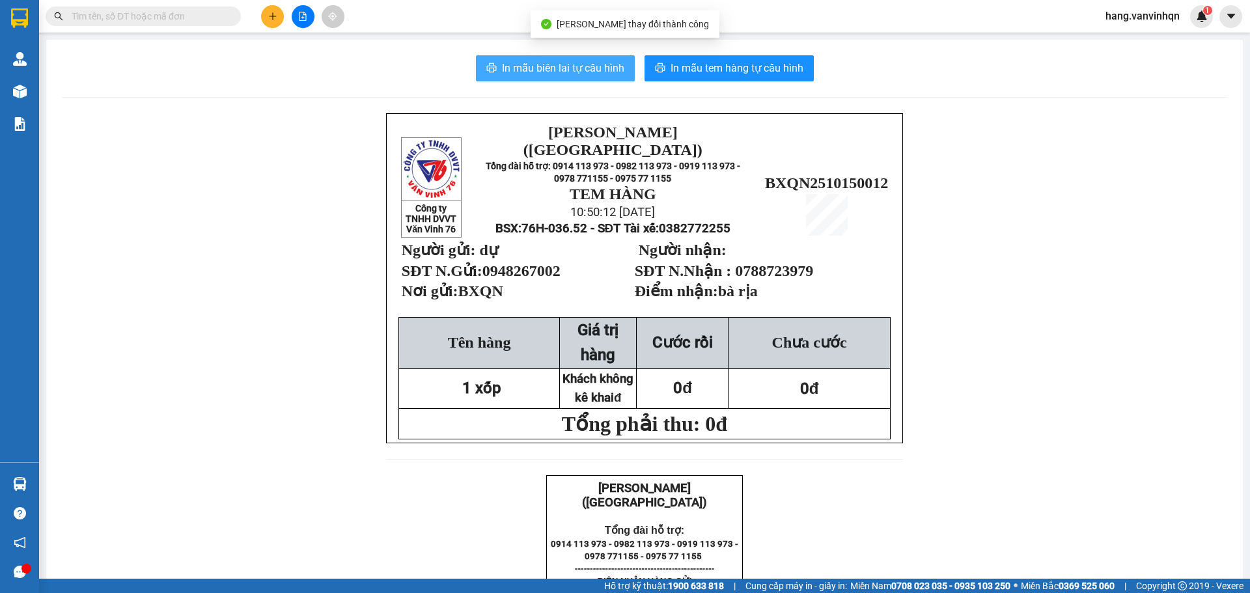
drag, startPoint x: 556, startPoint y: 70, endPoint x: 629, endPoint y: 165, distance: 119.8
click at [557, 71] on span "In mẫu biên lai tự cấu hình" at bounding box center [563, 68] width 122 height 16
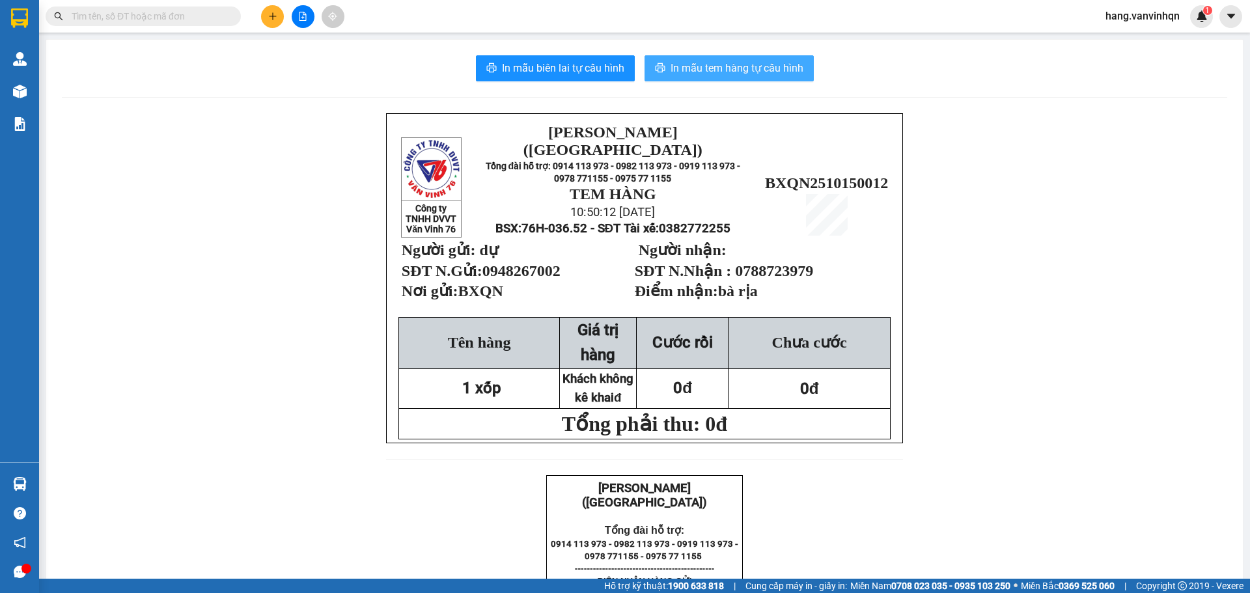
click at [703, 71] on span "In mẫu tem hàng tự cấu hình" at bounding box center [737, 68] width 133 height 16
click at [298, 20] on icon "file-add" at bounding box center [302, 16] width 9 height 9
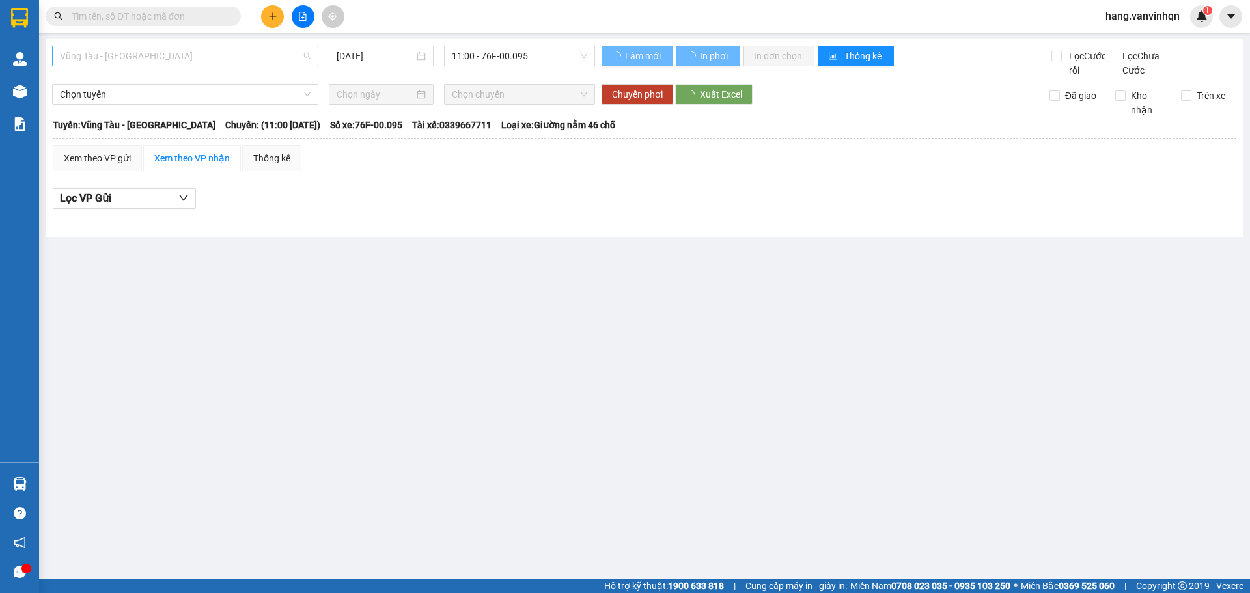
click at [135, 60] on span "Vũng Tàu - [GEOGRAPHIC_DATA]" at bounding box center [185, 56] width 251 height 20
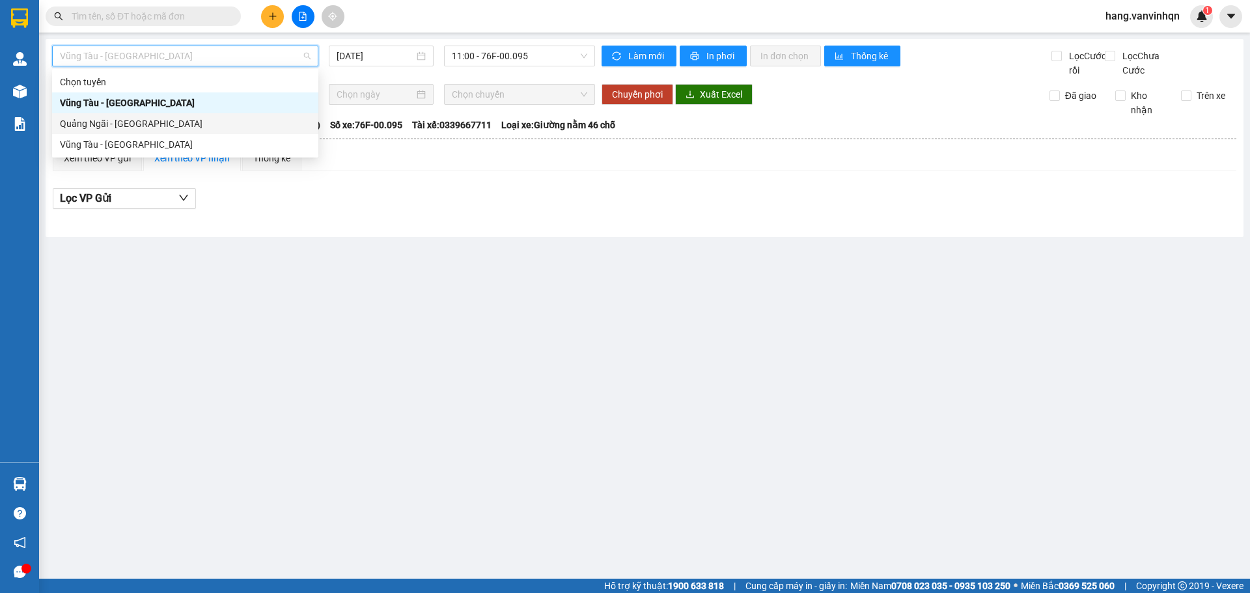
click at [120, 127] on div "Quảng Ngãi - [GEOGRAPHIC_DATA]" at bounding box center [185, 124] width 251 height 14
type input "[DATE]"
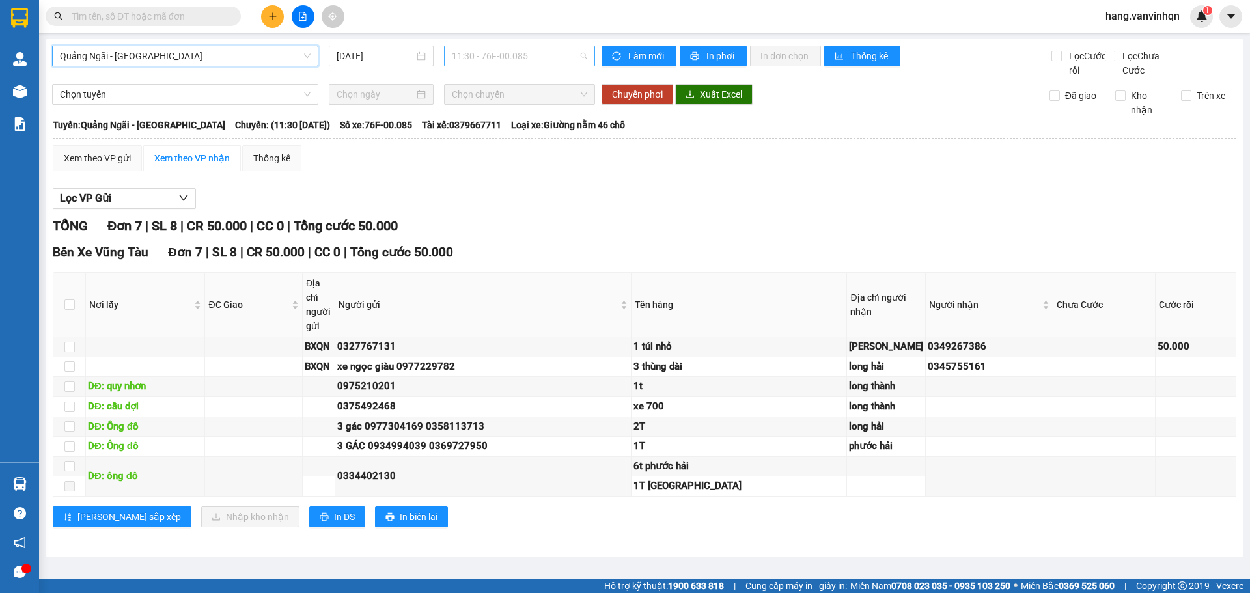
click at [531, 47] on span "11:30 - 76F-00.085" at bounding box center [519, 56] width 135 height 20
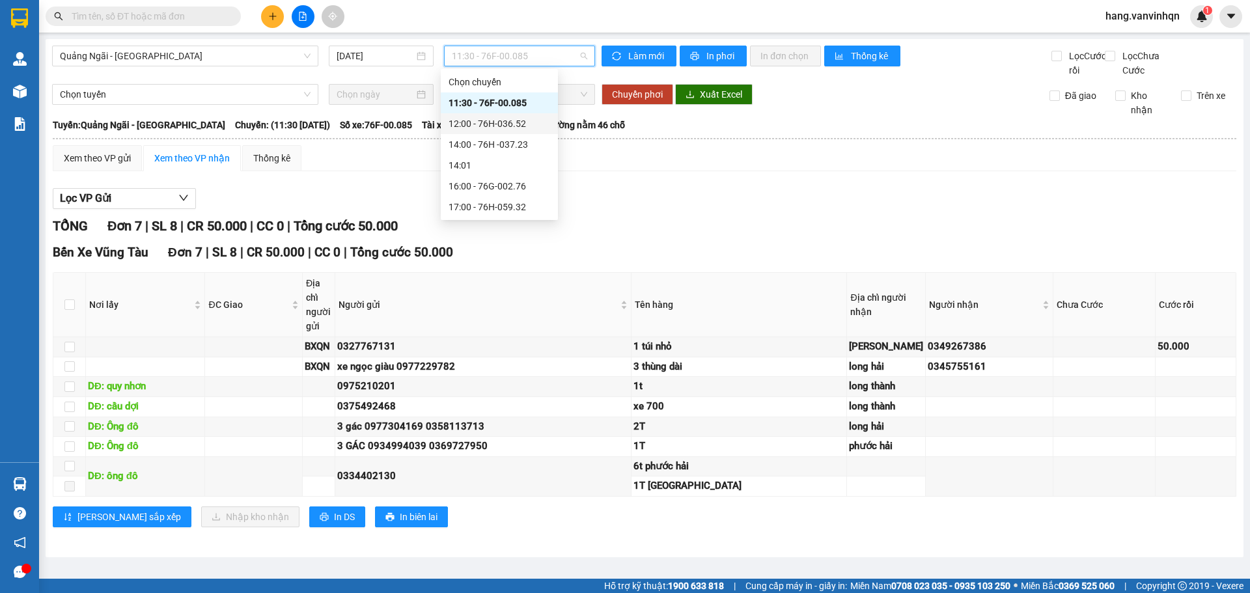
click at [518, 128] on div "12:00 - 76H-036.52" at bounding box center [500, 124] width 102 height 14
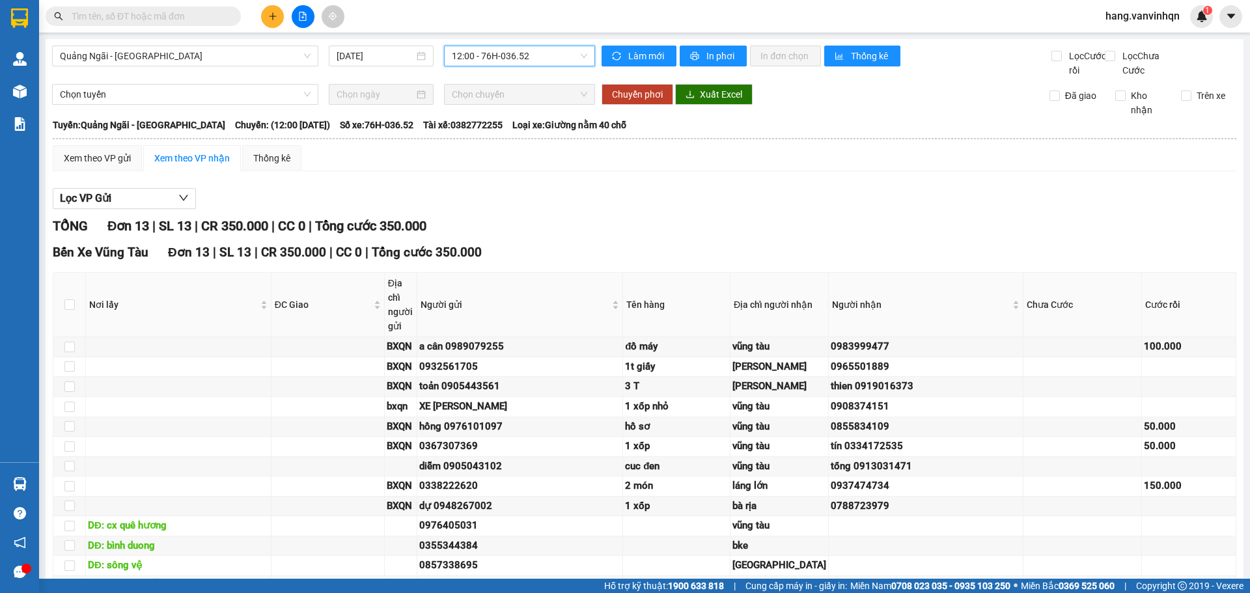
drag, startPoint x: 550, startPoint y: 62, endPoint x: 489, endPoint y: 176, distance: 129.3
click at [550, 62] on span "12:00 - 76H-036.52" at bounding box center [519, 56] width 135 height 20
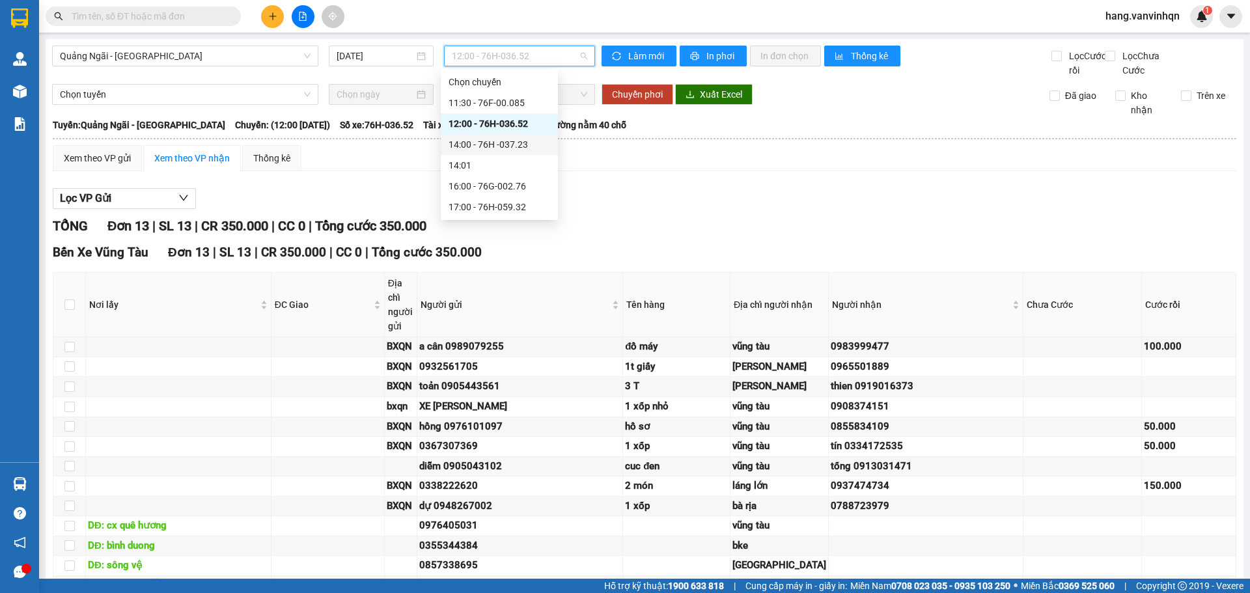
click at [515, 150] on div "14:00 - 76H -037.23" at bounding box center [500, 144] width 102 height 14
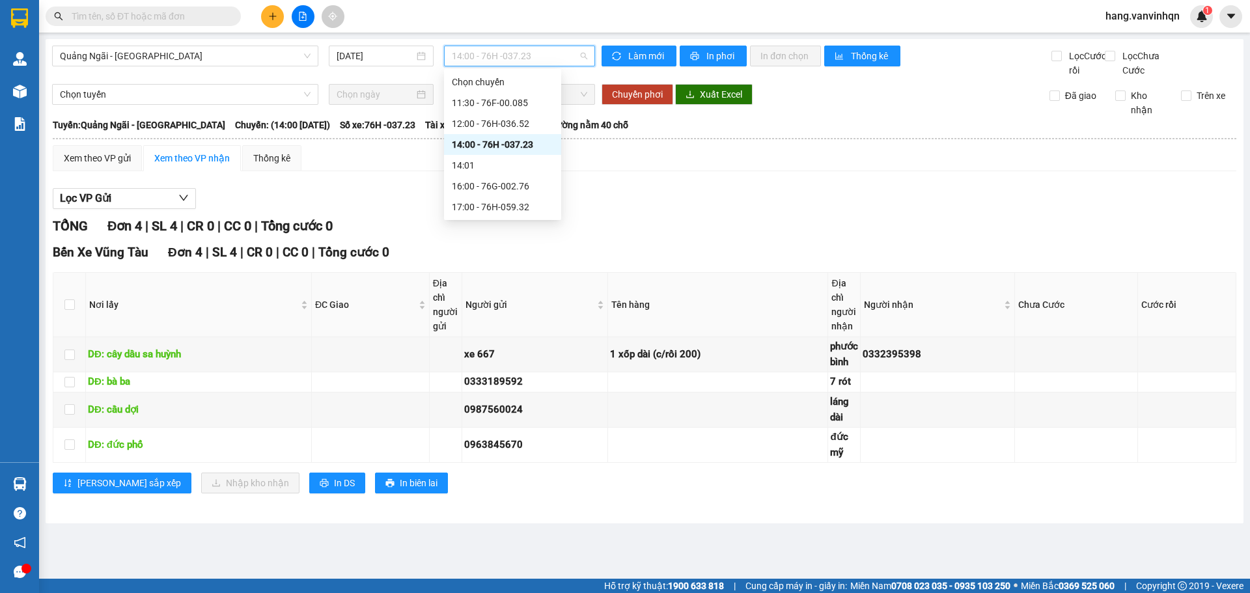
drag, startPoint x: 573, startPoint y: 61, endPoint x: 558, endPoint y: 72, distance: 19.0
click at [571, 62] on span "14:00 - 76H -037.23" at bounding box center [519, 56] width 135 height 20
click at [518, 119] on div "12:00 - 76H-036.52" at bounding box center [503, 124] width 102 height 14
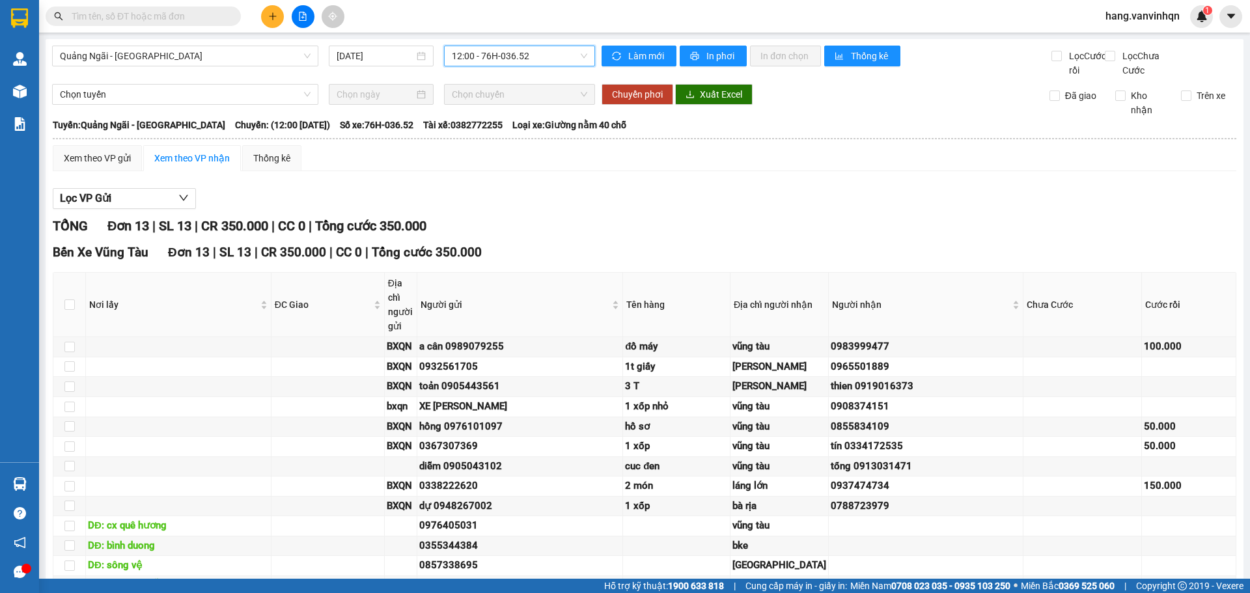
drag, startPoint x: 548, startPoint y: 49, endPoint x: 540, endPoint y: 54, distance: 9.6
click at [544, 51] on span "12:00 - 76H-036.52" at bounding box center [519, 56] width 135 height 20
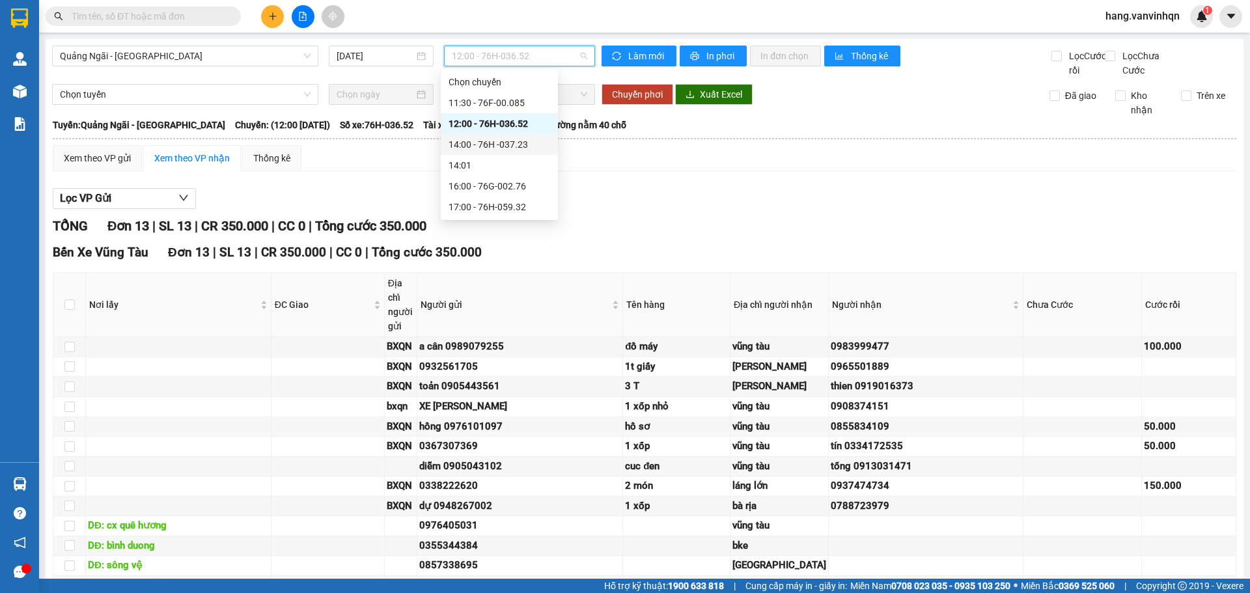
click at [500, 146] on div "14:00 - 76H -037.23" at bounding box center [500, 144] width 102 height 14
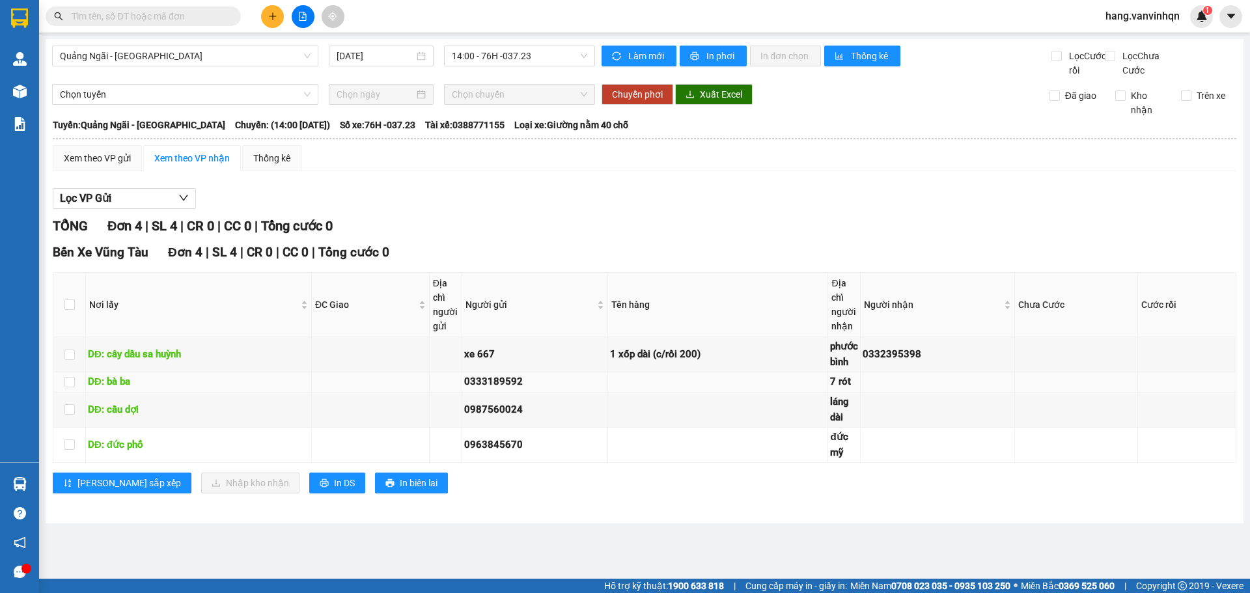
click at [811, 393] on td at bounding box center [718, 382] width 220 height 20
drag, startPoint x: 809, startPoint y: 391, endPoint x: 756, endPoint y: 426, distance: 63.4
click at [806, 393] on td at bounding box center [718, 382] width 220 height 20
drag, startPoint x: 550, startPoint y: 53, endPoint x: 526, endPoint y: 86, distance: 41.0
click at [547, 53] on span "14:00 - 76H -037.23" at bounding box center [519, 56] width 135 height 20
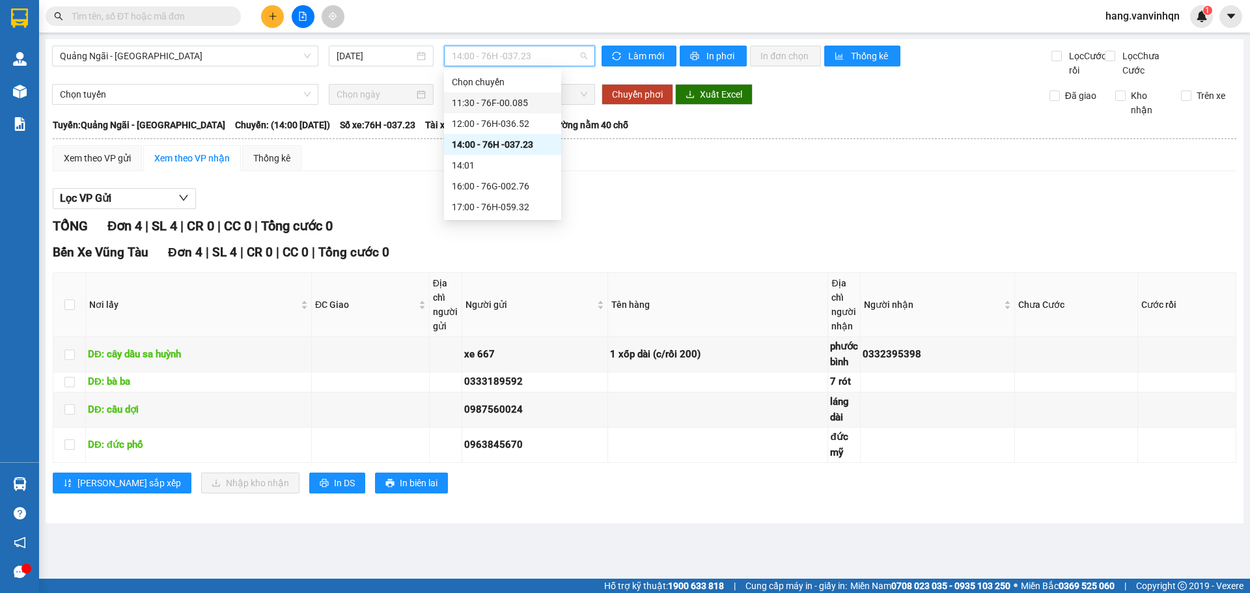
drag, startPoint x: 523, startPoint y: 98, endPoint x: 924, endPoint y: 129, distance: 401.6
click at [524, 98] on div "11:30 - 76F-00.085" at bounding box center [503, 103] width 102 height 14
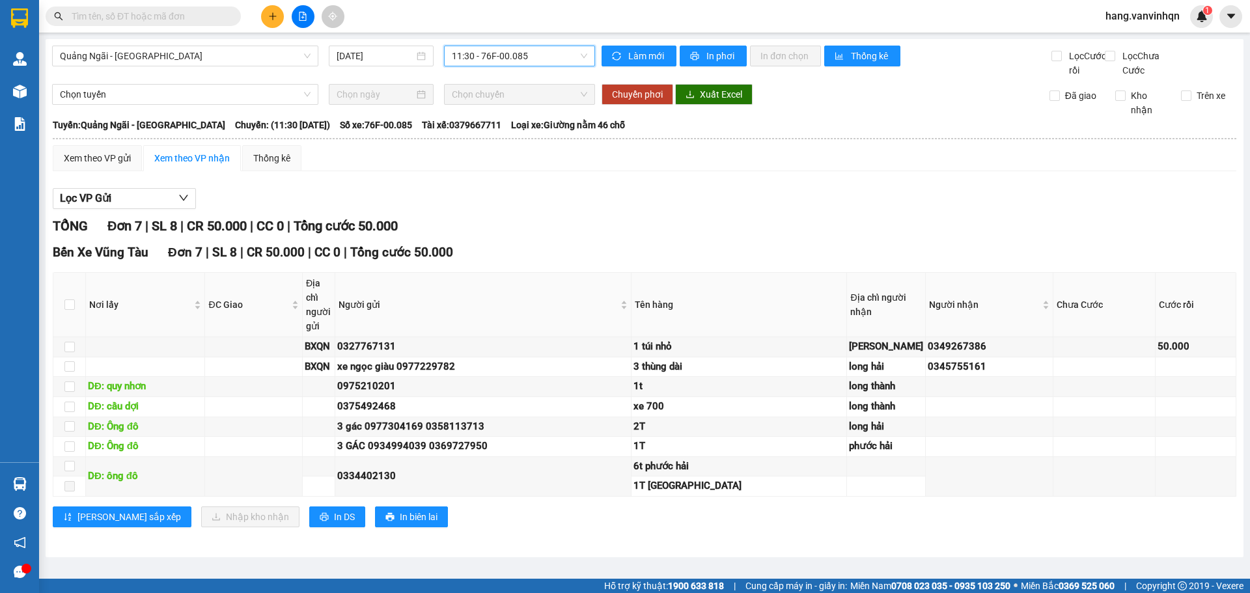
scroll to position [89, 0]
drag, startPoint x: 684, startPoint y: 129, endPoint x: 676, endPoint y: 135, distance: 9.8
click at [684, 188] on div "Lọc VP Gửi" at bounding box center [645, 198] width 1184 height 21
drag, startPoint x: 533, startPoint y: 55, endPoint x: 516, endPoint y: 65, distance: 19.9
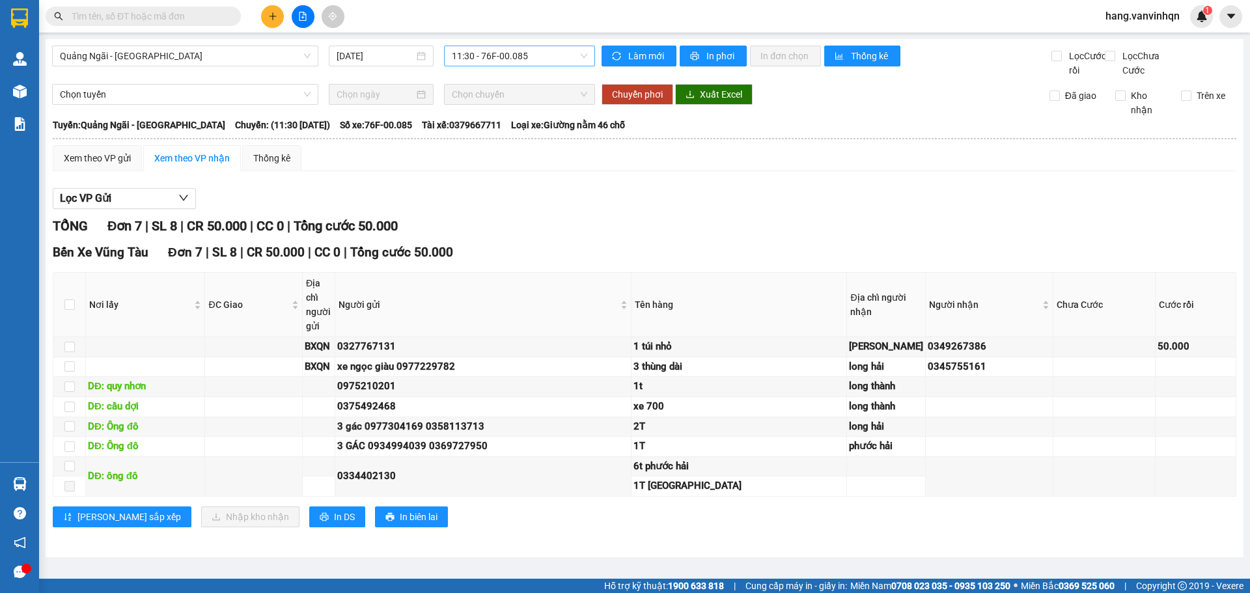
click at [533, 55] on span "11:30 - 76F-00.085" at bounding box center [519, 56] width 135 height 20
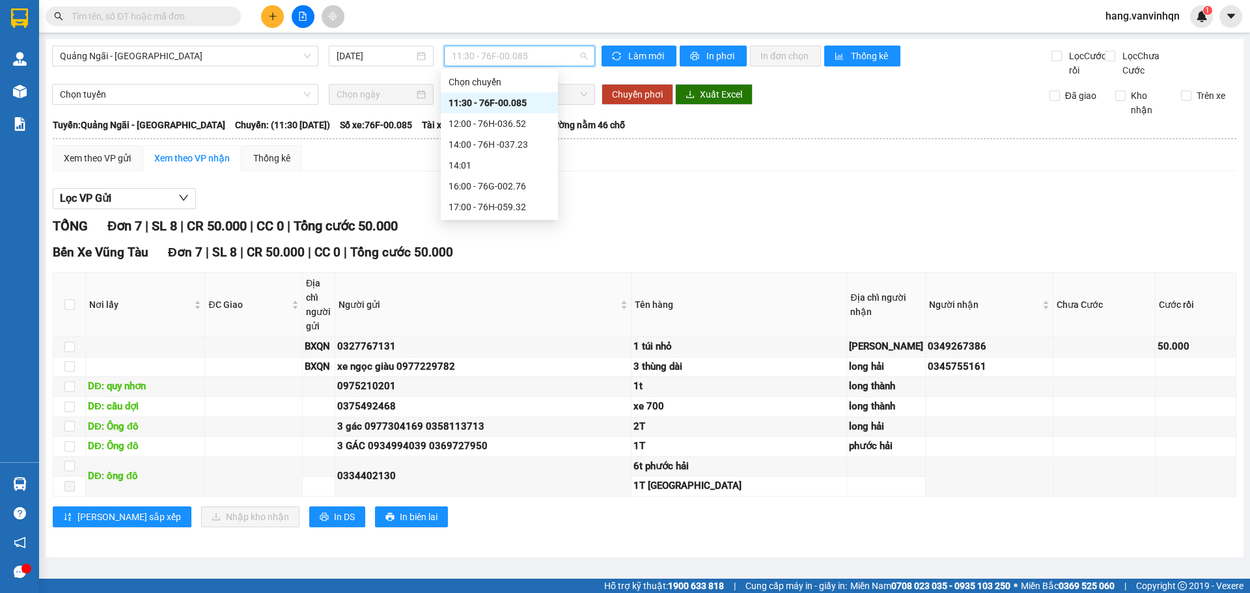
click at [522, 105] on div "11:30 - 76F-00.085" at bounding box center [500, 103] width 102 height 14
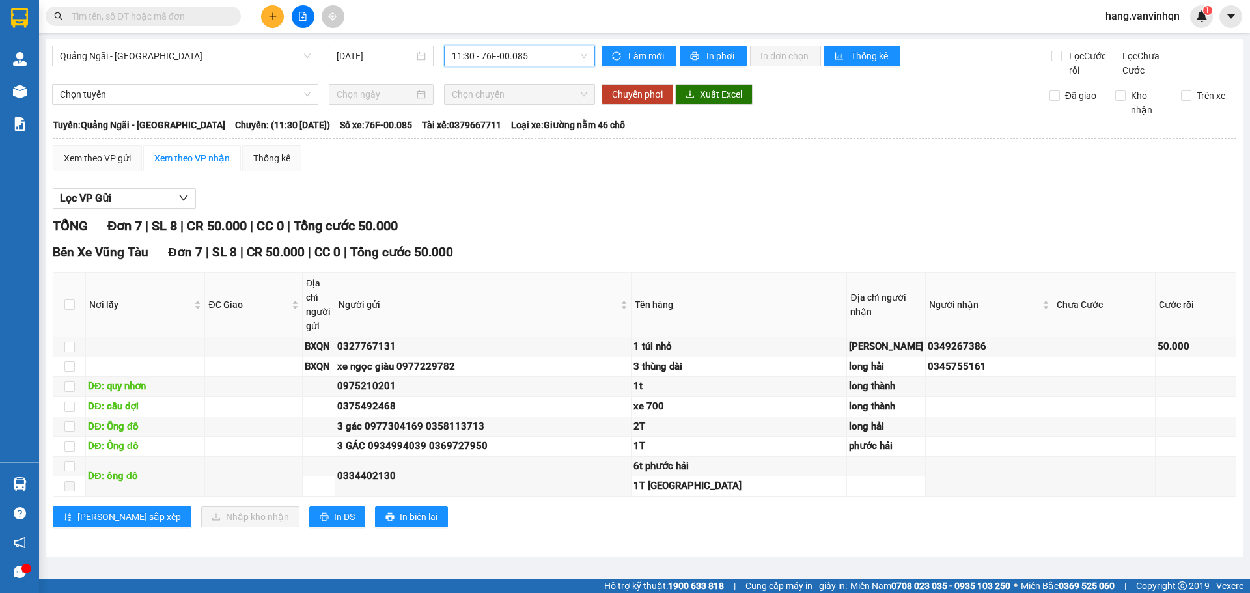
click at [537, 57] on span "11:30 - 76F-00.085" at bounding box center [519, 56] width 135 height 20
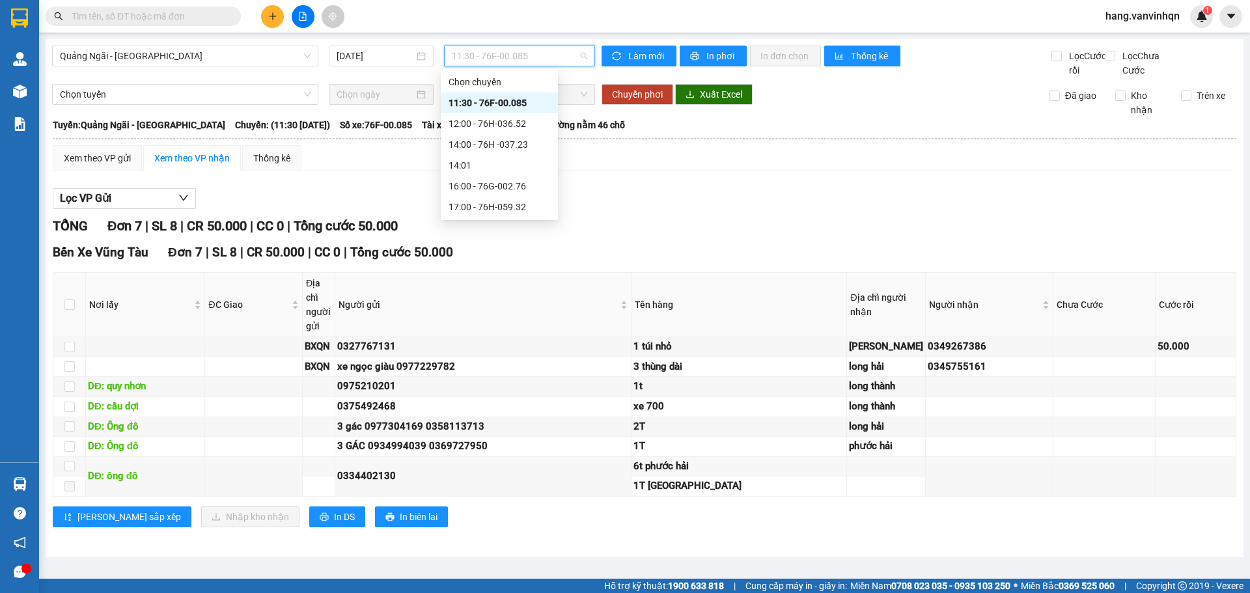
click at [487, 107] on div "11:30 - 76F-00.085" at bounding box center [500, 103] width 102 height 14
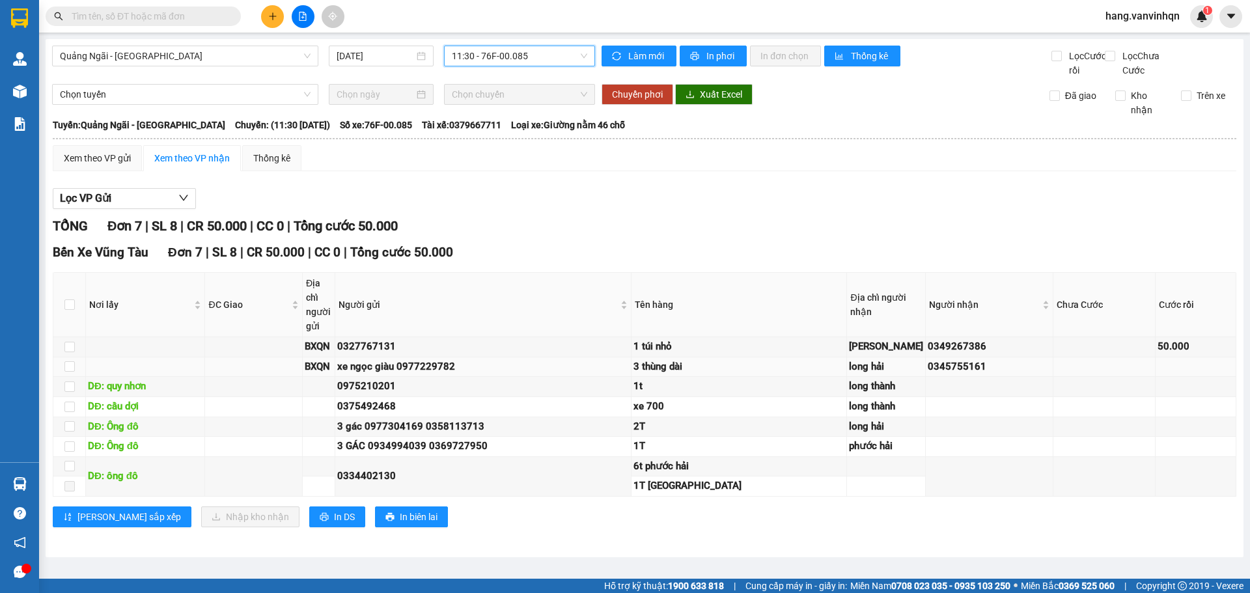
scroll to position [107, 0]
click at [266, 23] on button at bounding box center [272, 16] width 23 height 23
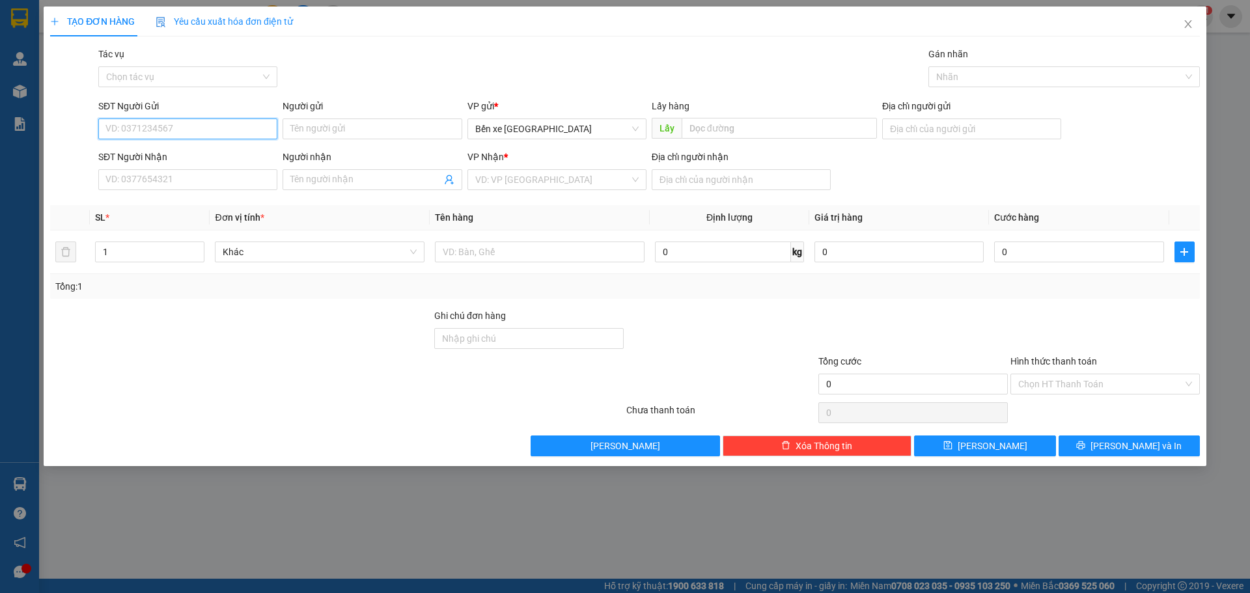
click at [184, 125] on input "SĐT Người Gửi" at bounding box center [187, 128] width 179 height 21
click at [138, 178] on input "SĐT Người Nhận" at bounding box center [187, 179] width 179 height 21
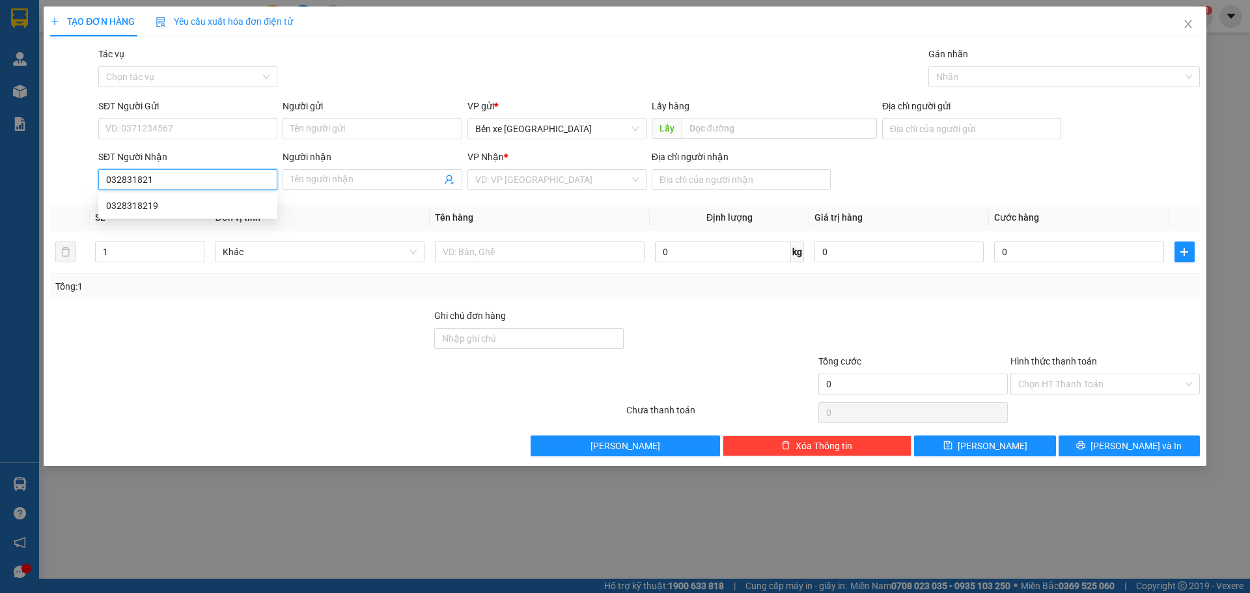
type input "0328318219"
drag, startPoint x: 186, startPoint y: 201, endPoint x: 188, endPoint y: 178, distance: 23.5
click at [187, 201] on div "0328318219" at bounding box center [187, 206] width 163 height 14
type input "BXQN"
type input "hach dich"
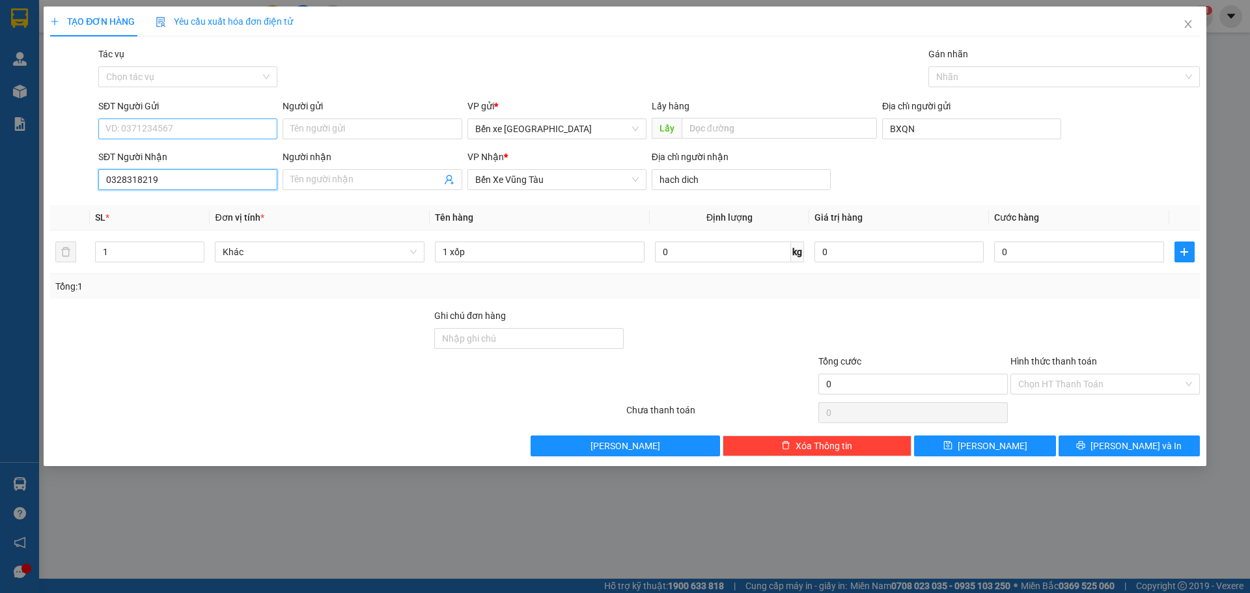
type input "0328318219"
click at [183, 129] on input "SĐT Người Gửi" at bounding box center [187, 128] width 179 height 21
click at [164, 136] on input "SĐT Người Gửi" at bounding box center [187, 128] width 179 height 21
type input "0947735760"
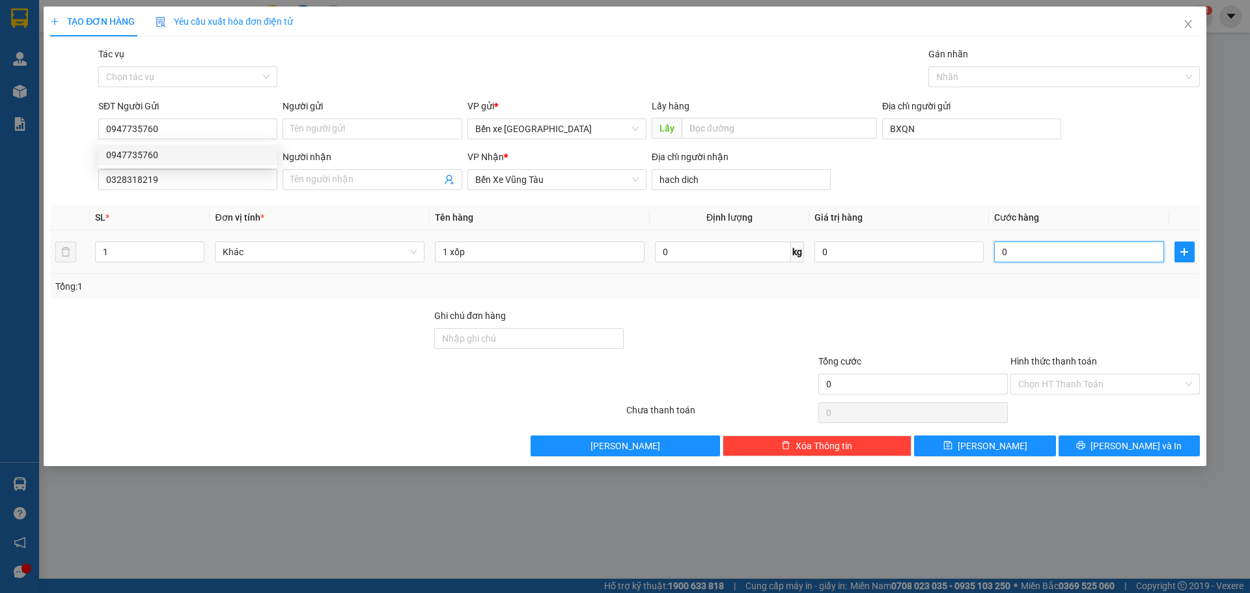
click at [1021, 245] on input "0" at bounding box center [1078, 252] width 169 height 21
type input "1"
type input "10"
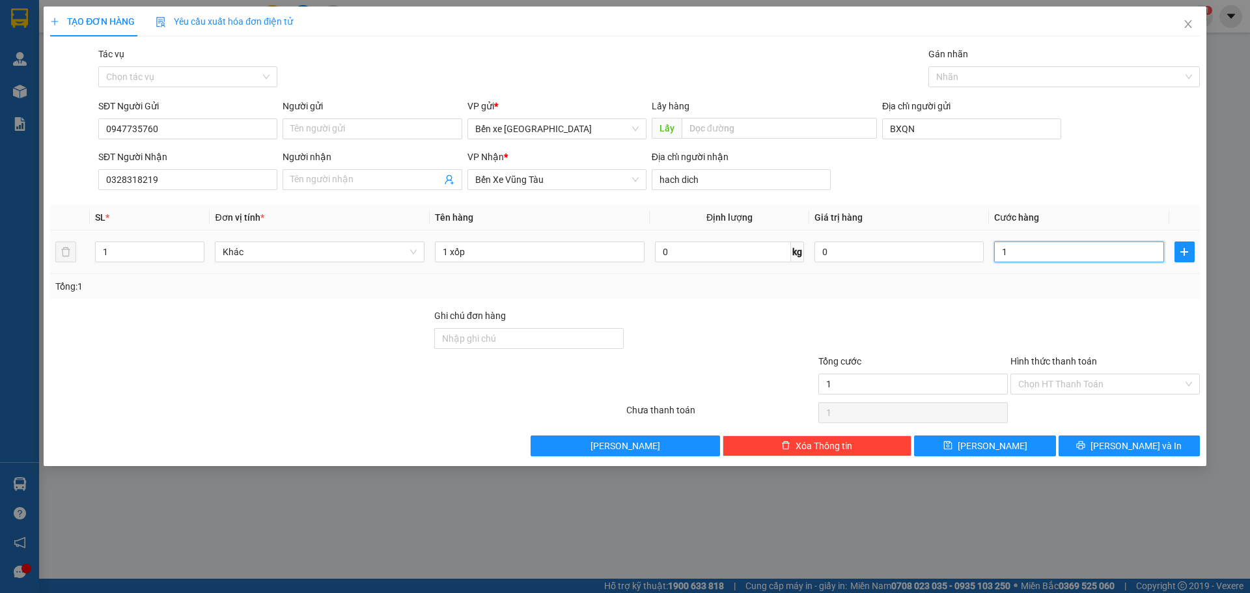
type input "10"
type input "100"
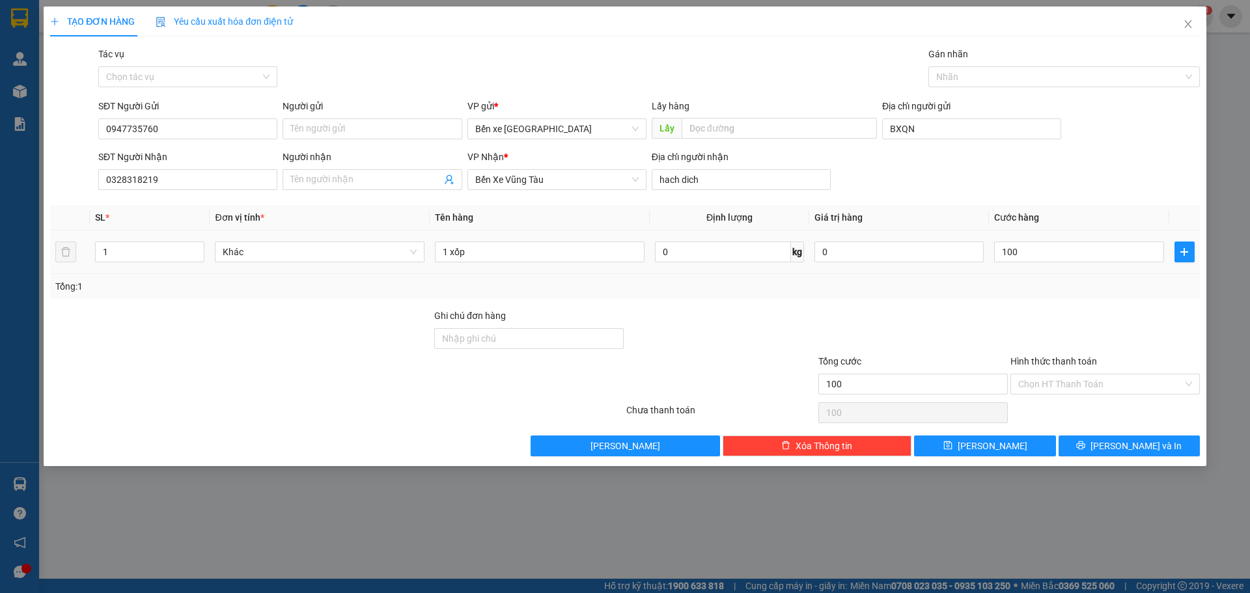
type input "100.000"
drag, startPoint x: 1006, startPoint y: 314, endPoint x: 1193, endPoint y: 453, distance: 232.7
click at [1013, 319] on div "Ghi chú đơn hàng" at bounding box center [625, 332] width 1152 height 46
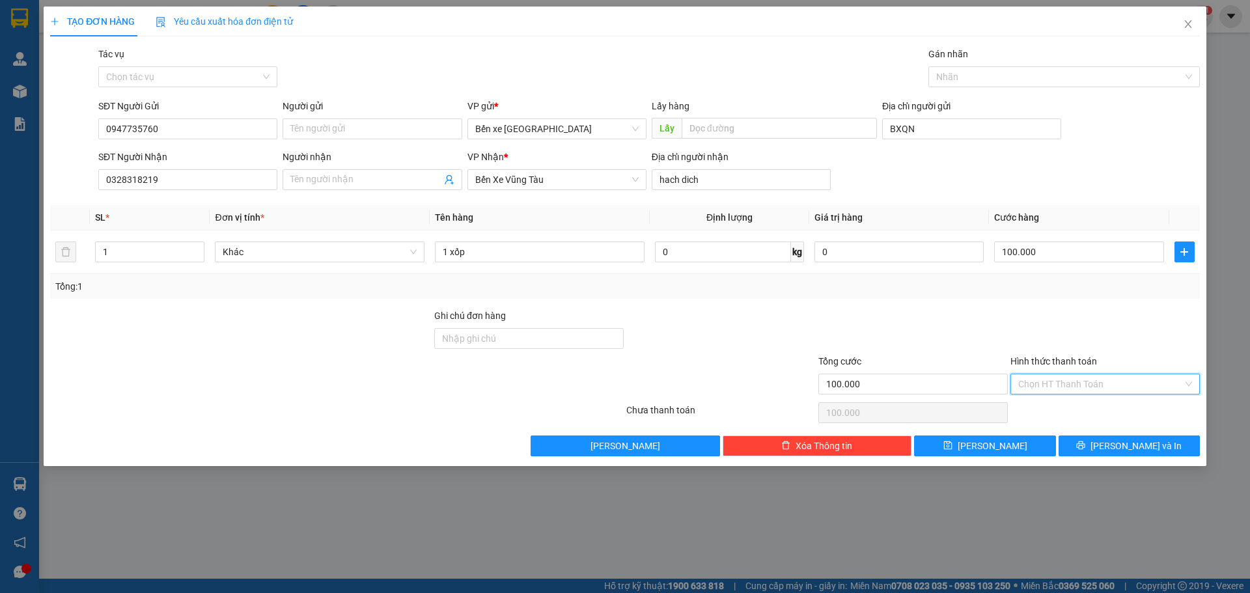
drag, startPoint x: 1090, startPoint y: 385, endPoint x: 1081, endPoint y: 425, distance: 40.1
click at [1091, 389] on input "Hình thức thanh toán" at bounding box center [1100, 384] width 165 height 20
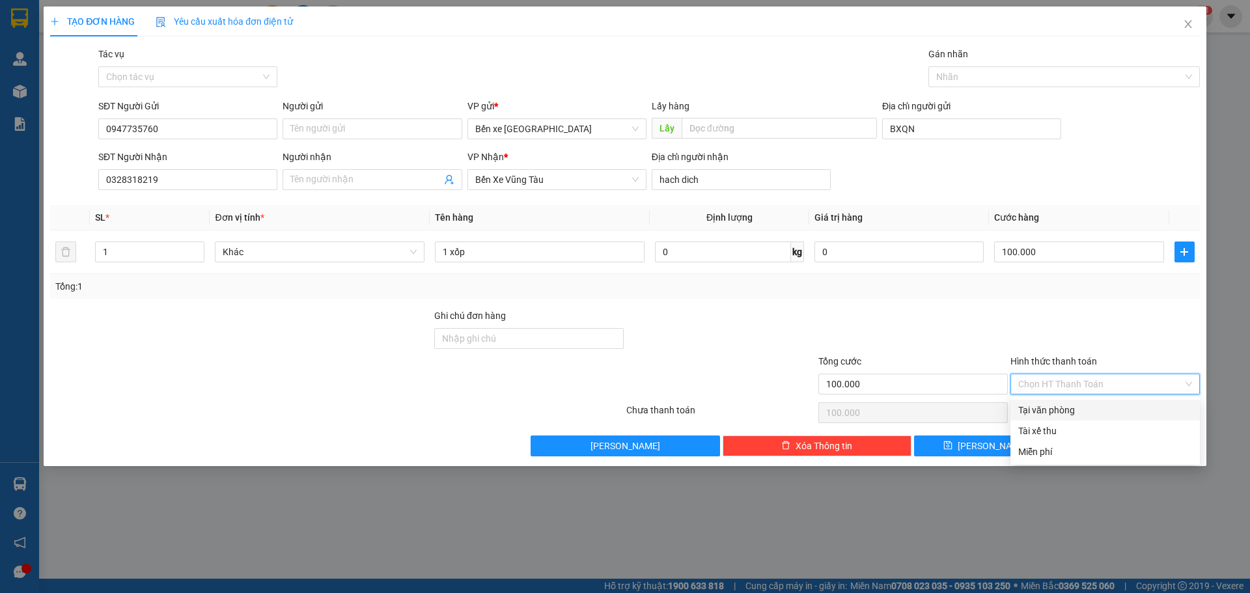
drag, startPoint x: 1071, startPoint y: 411, endPoint x: 1027, endPoint y: 476, distance: 78.2
click at [1070, 411] on div "Tại văn phòng" at bounding box center [1105, 410] width 174 height 14
type input "0"
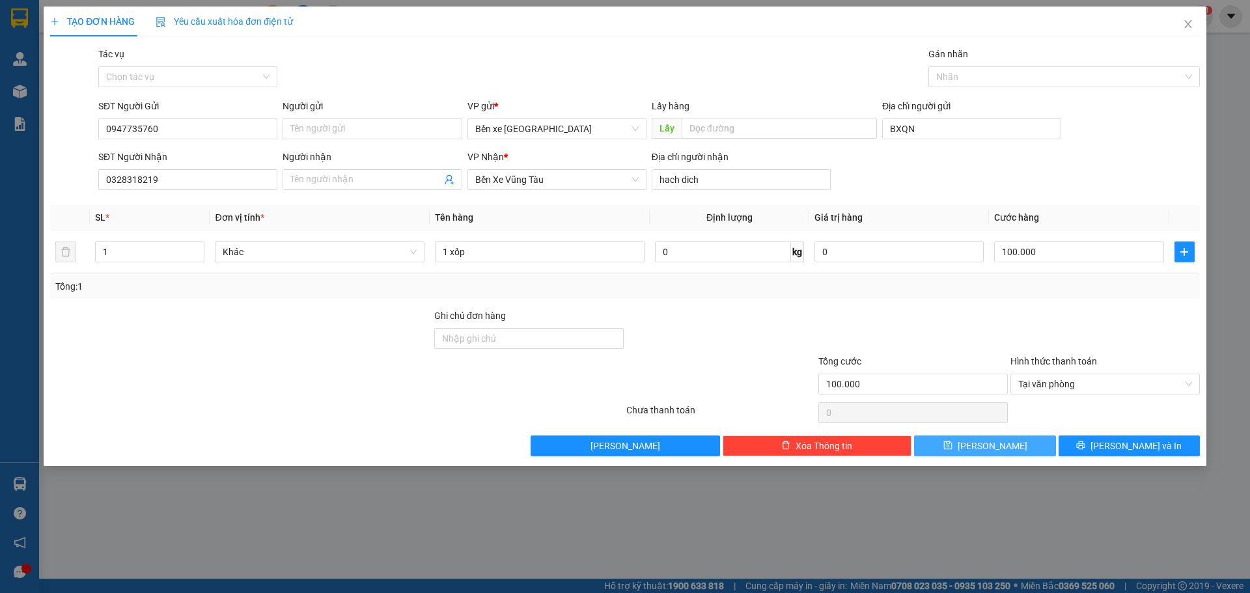
click at [1037, 447] on button "[PERSON_NAME]" at bounding box center [984, 446] width 141 height 21
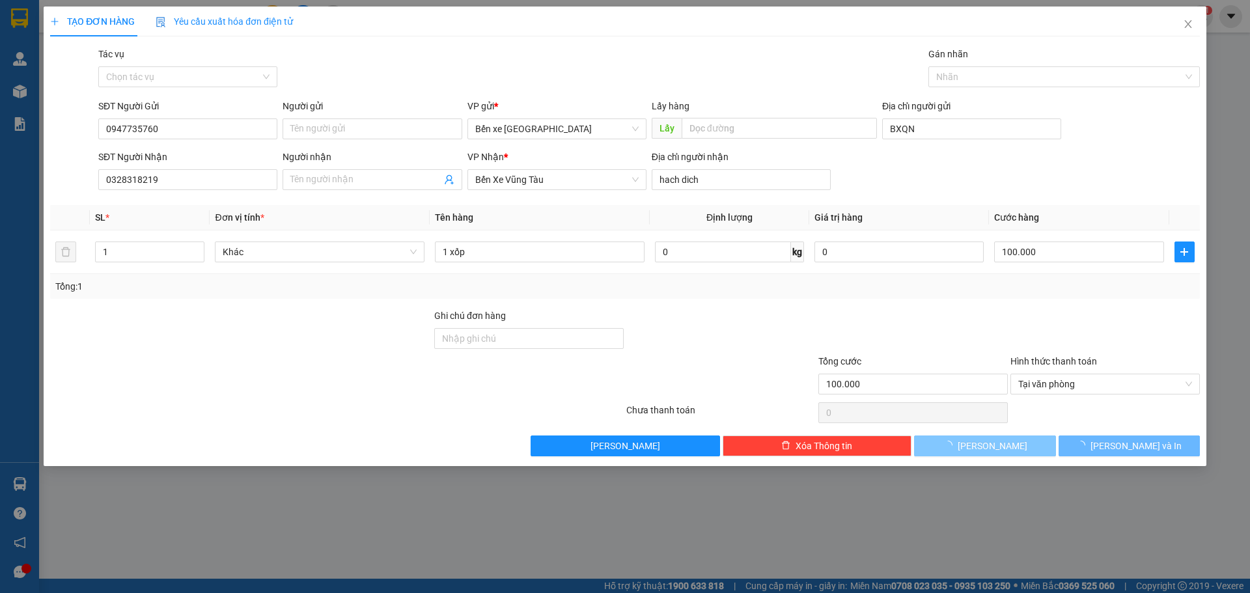
type input "0"
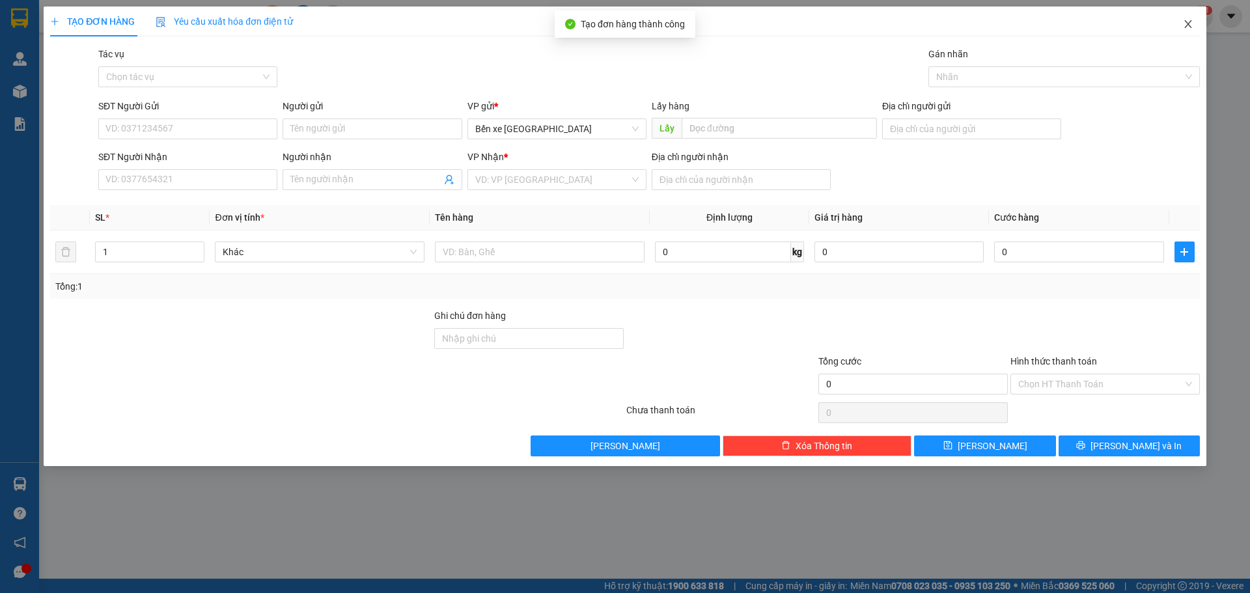
click at [1196, 28] on span "Close" at bounding box center [1188, 25] width 36 height 36
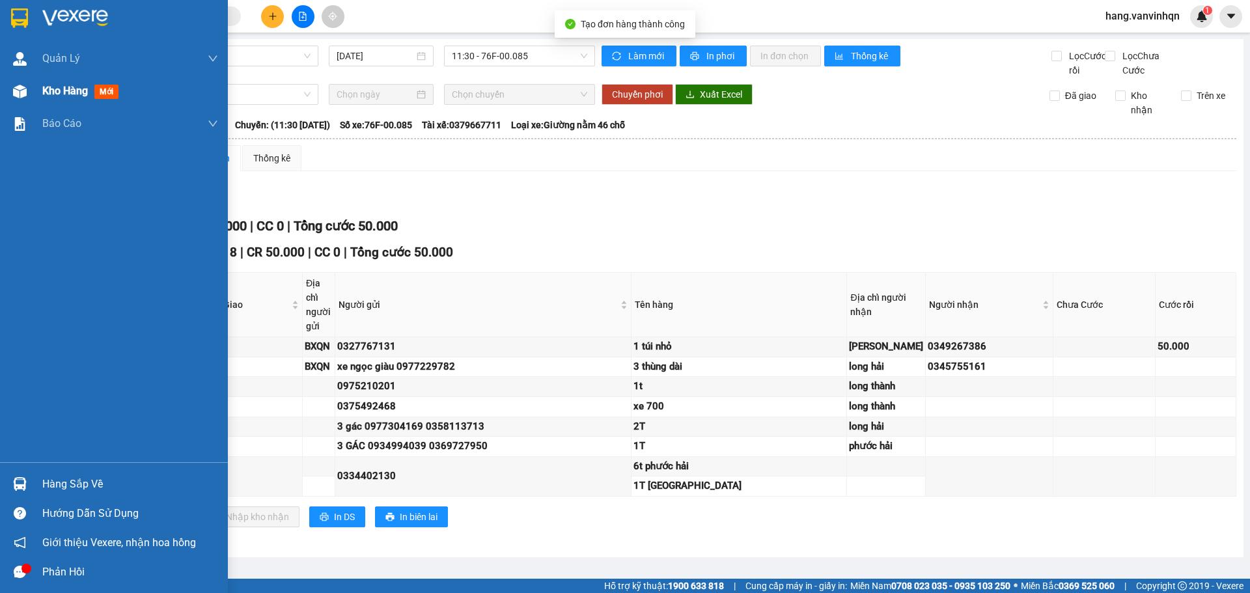
click at [49, 93] on span "Kho hàng" at bounding box center [65, 91] width 46 height 12
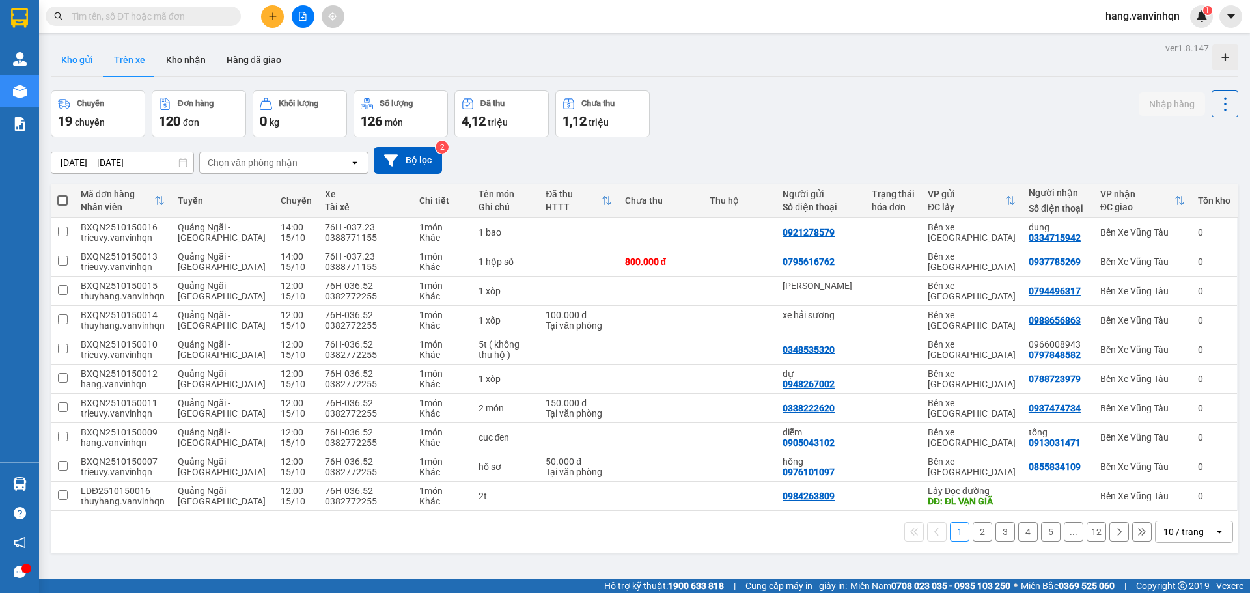
click at [85, 57] on button "Kho gửi" at bounding box center [77, 59] width 53 height 31
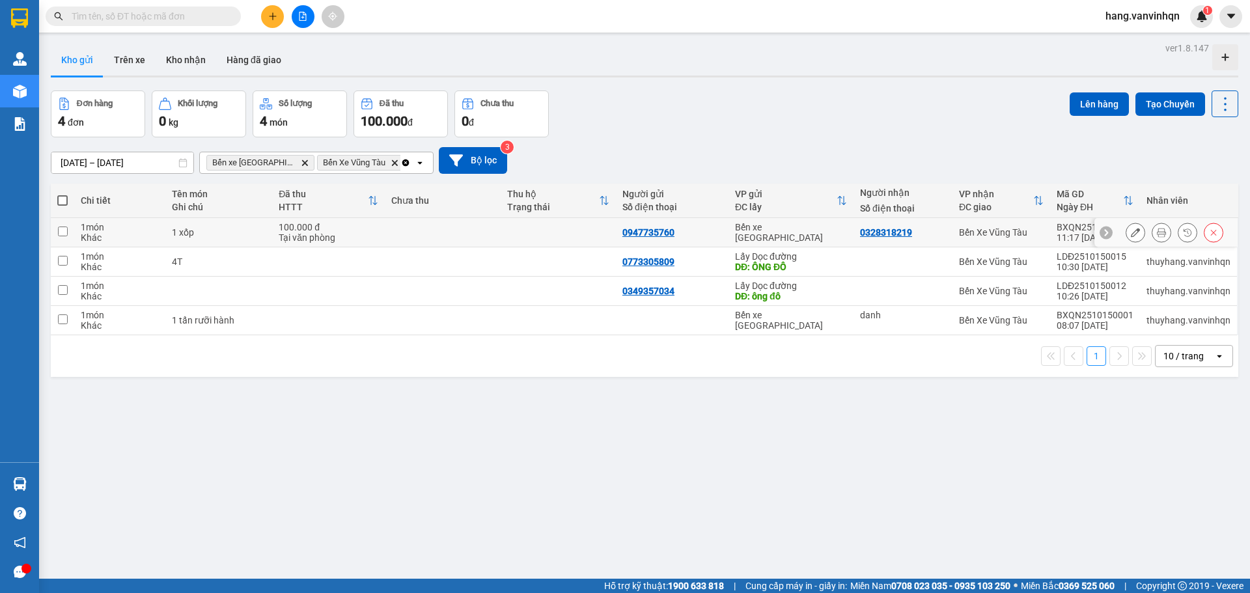
drag, startPoint x: 662, startPoint y: 238, endPoint x: 1216, endPoint y: 107, distance: 569.2
click at [673, 236] on div "0947735760" at bounding box center [672, 232] width 100 height 10
checkbox input "true"
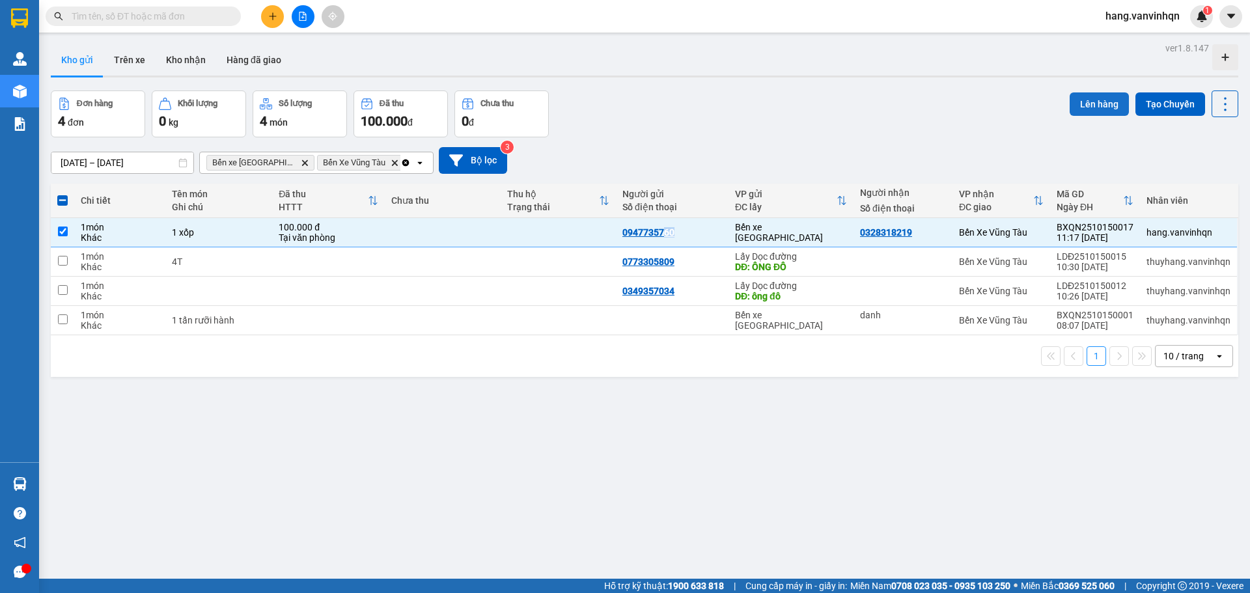
click at [1101, 112] on button "Lên hàng" at bounding box center [1099, 103] width 59 height 23
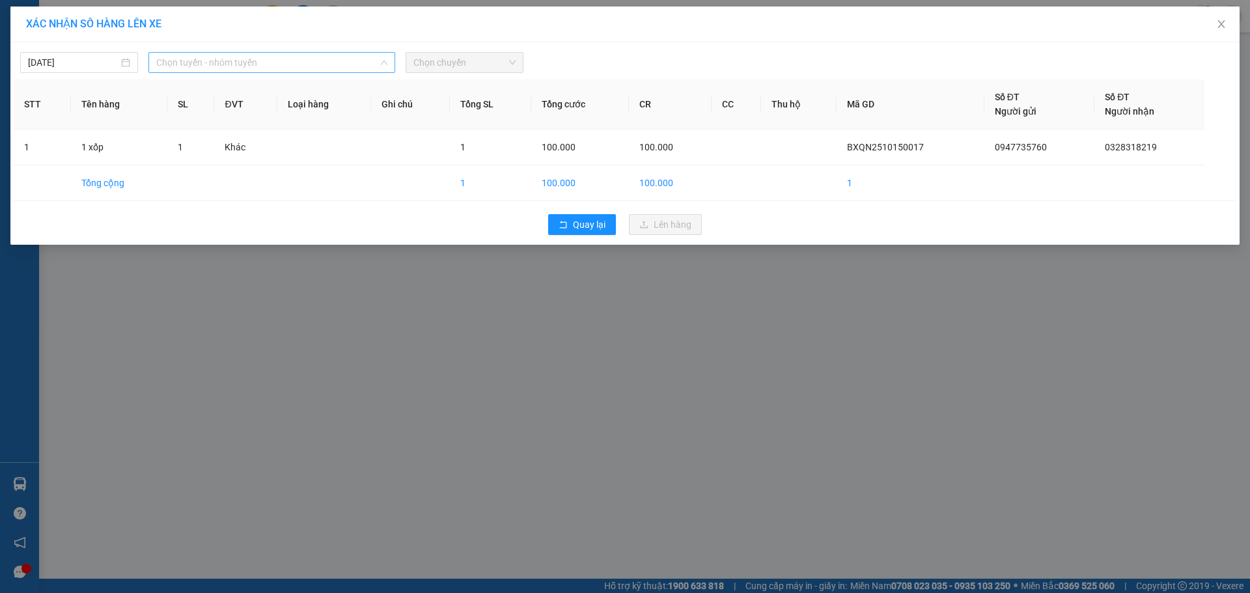
drag, startPoint x: 282, startPoint y: 56, endPoint x: 267, endPoint y: 104, distance: 50.5
click at [278, 66] on span "Chọn tuyến - nhóm tuyến" at bounding box center [271, 63] width 231 height 20
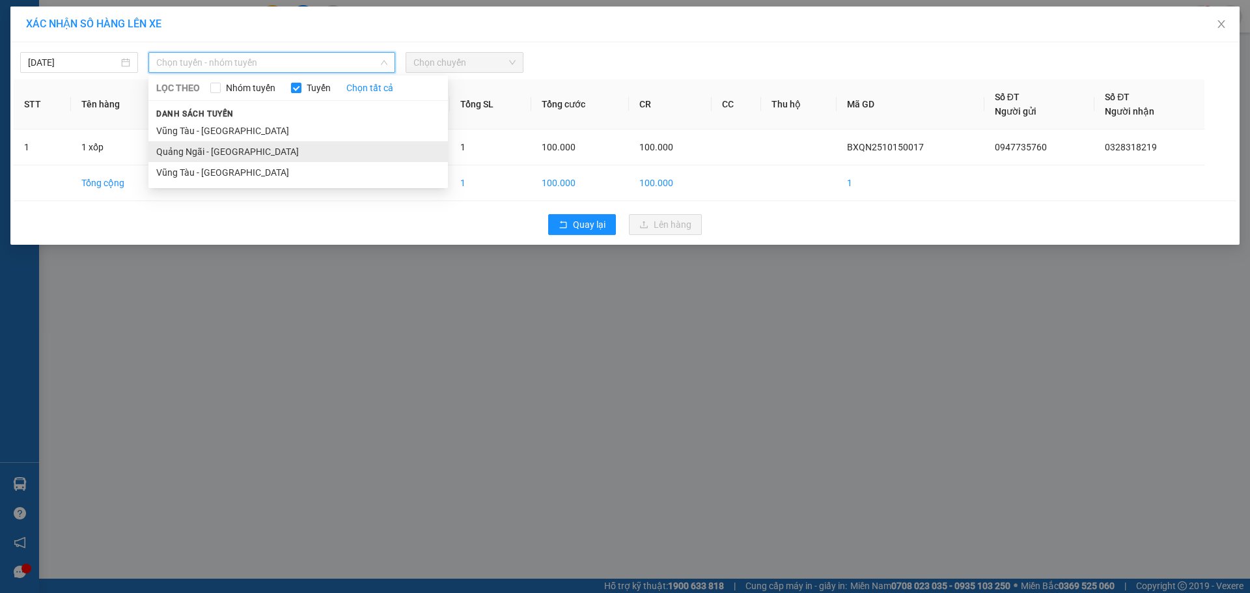
click at [236, 146] on li "Quảng Ngãi - [GEOGRAPHIC_DATA]" at bounding box center [298, 151] width 300 height 21
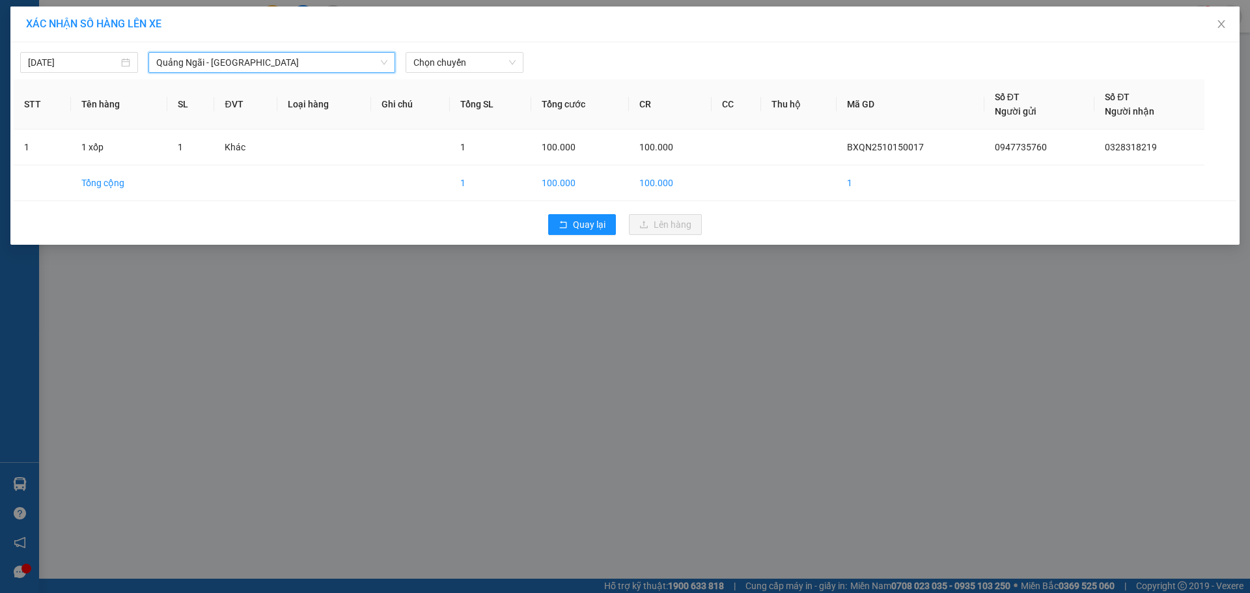
click at [481, 74] on div "[DATE] [GEOGRAPHIC_DATA] - [GEOGRAPHIC_DATA] [GEOGRAPHIC_DATA] - [GEOGRAPHIC_DA…" at bounding box center [624, 143] width 1229 height 202
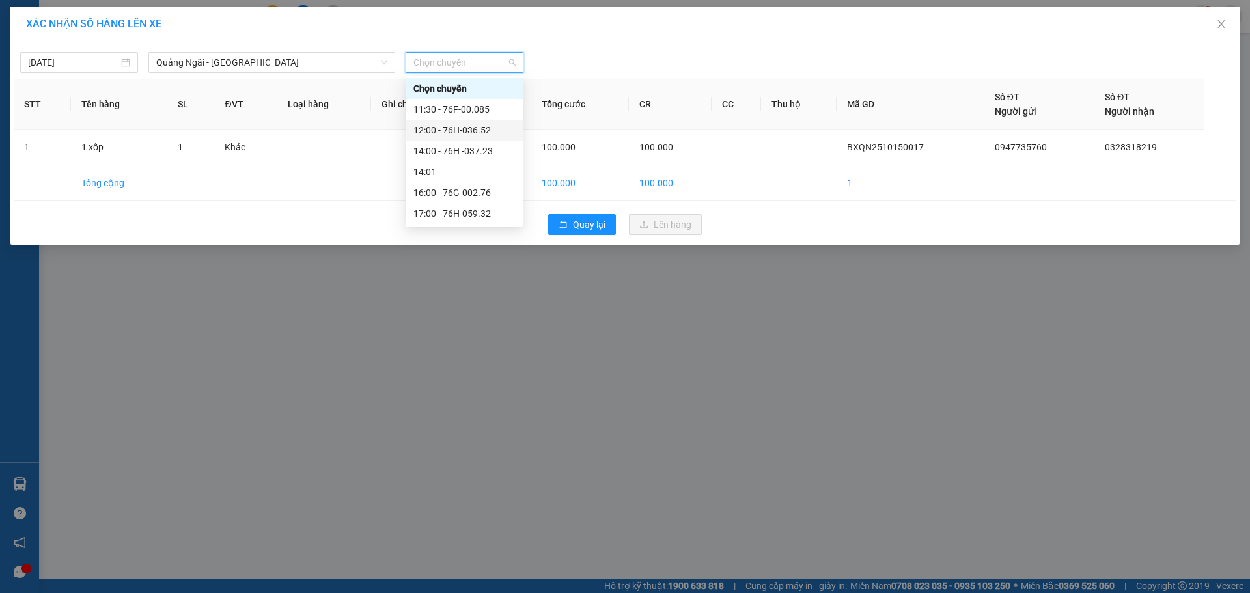
click at [453, 128] on div "12:00 - 76H-036.52" at bounding box center [464, 130] width 102 height 14
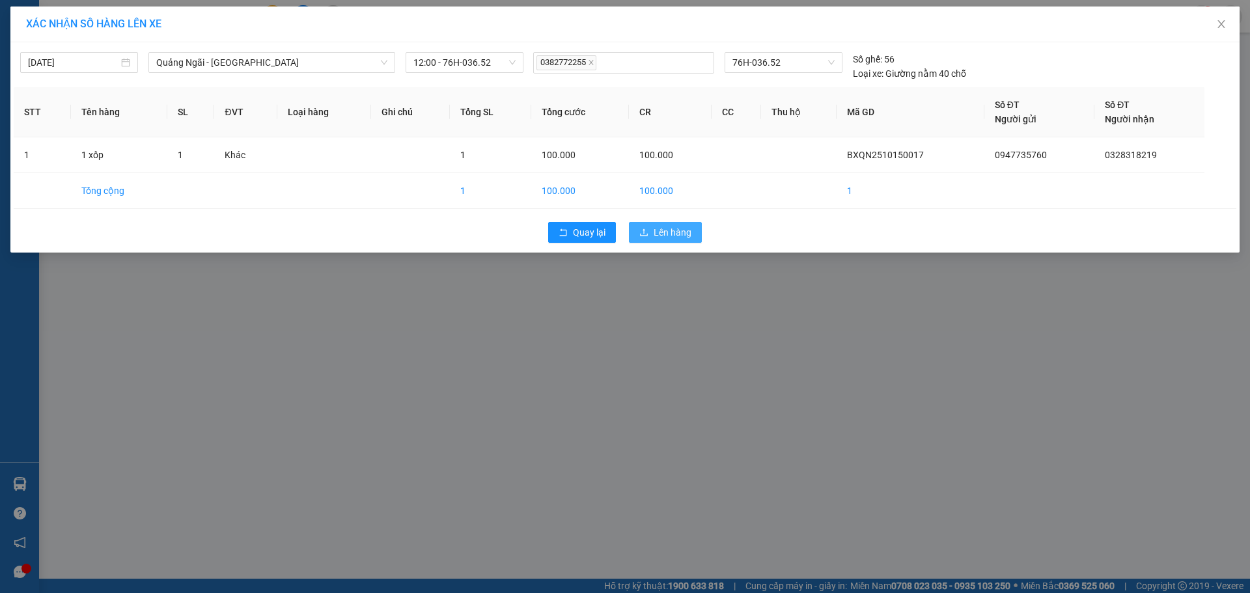
click at [660, 234] on span "Lên hàng" at bounding box center [673, 232] width 38 height 14
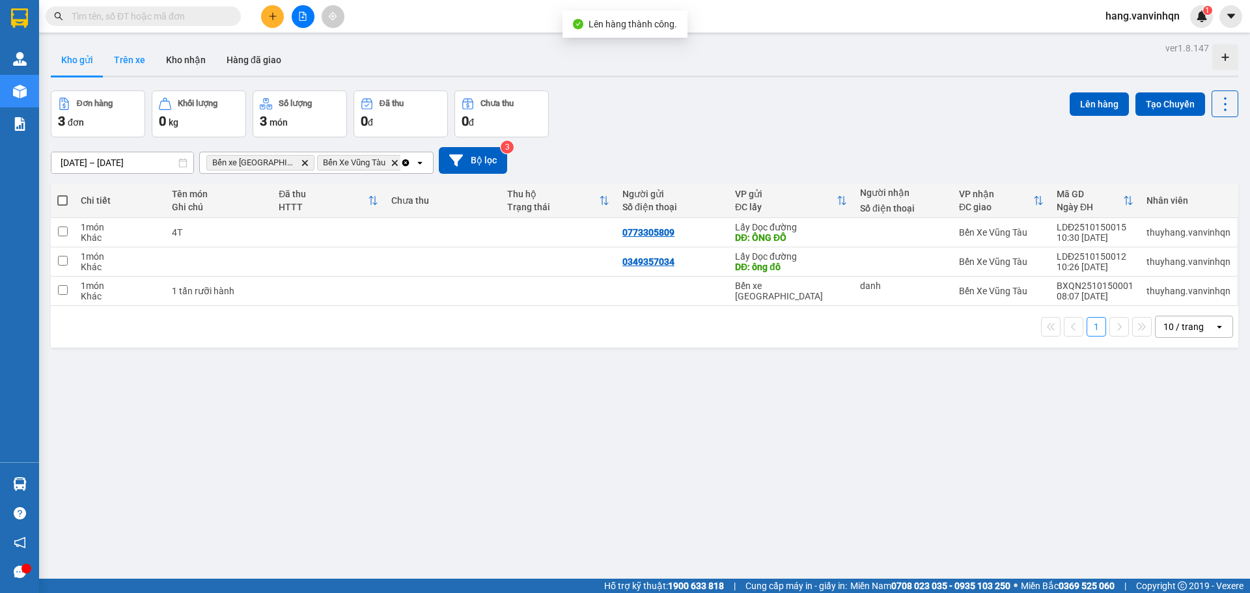
click at [130, 59] on button "Trên xe" at bounding box center [130, 59] width 52 height 31
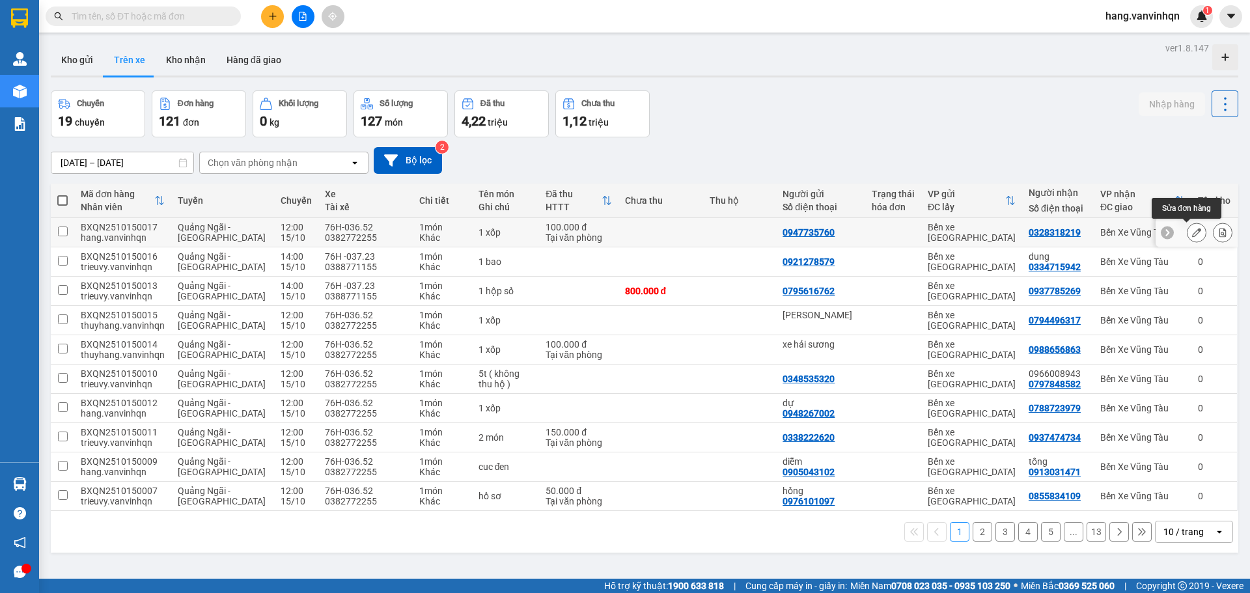
click at [1194, 232] on button at bounding box center [1197, 232] width 18 height 23
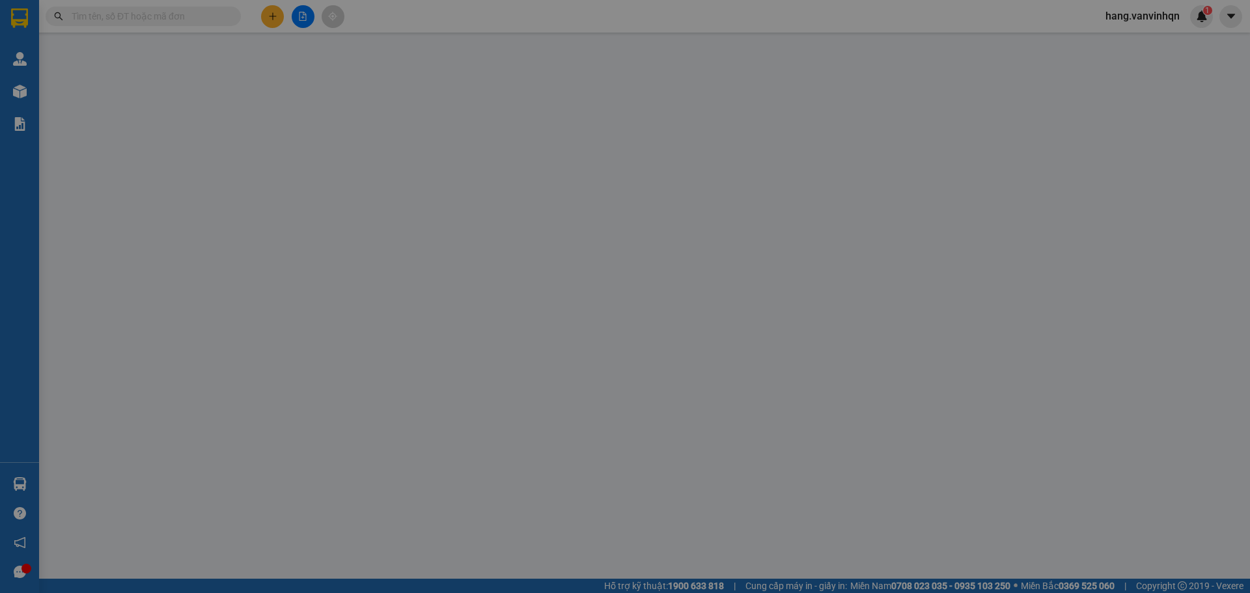
type input "0947735760"
type input "BXQN"
type input "0328318219"
type input "hach dich"
type input "100.000"
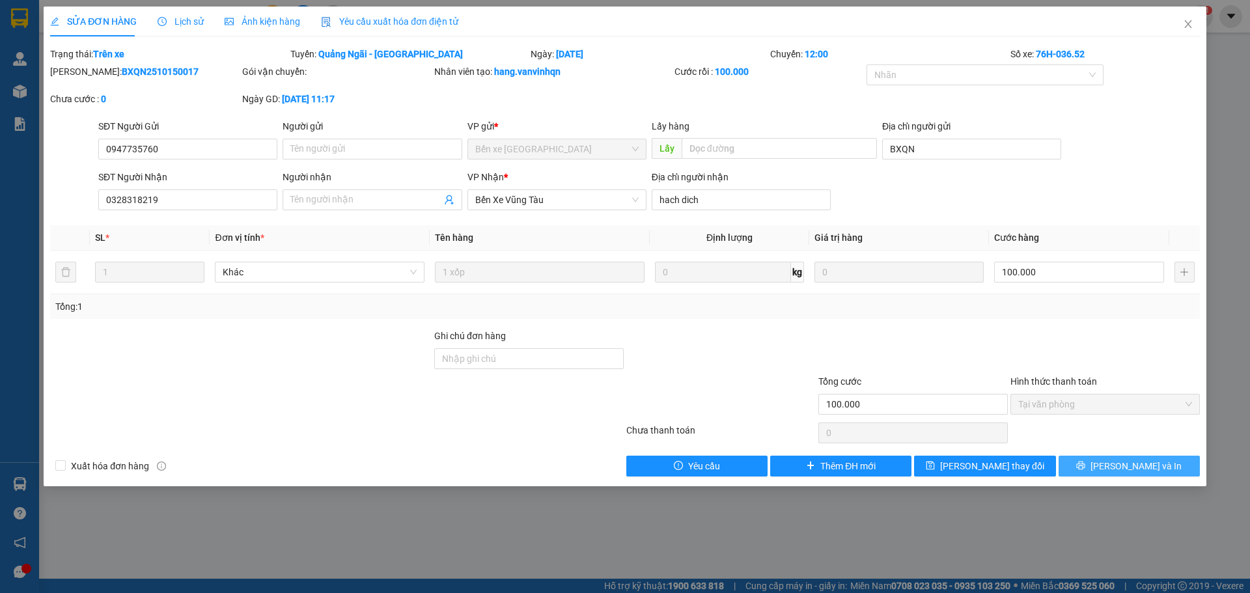
click at [1113, 458] on button "[PERSON_NAME] và In" at bounding box center [1129, 466] width 141 height 21
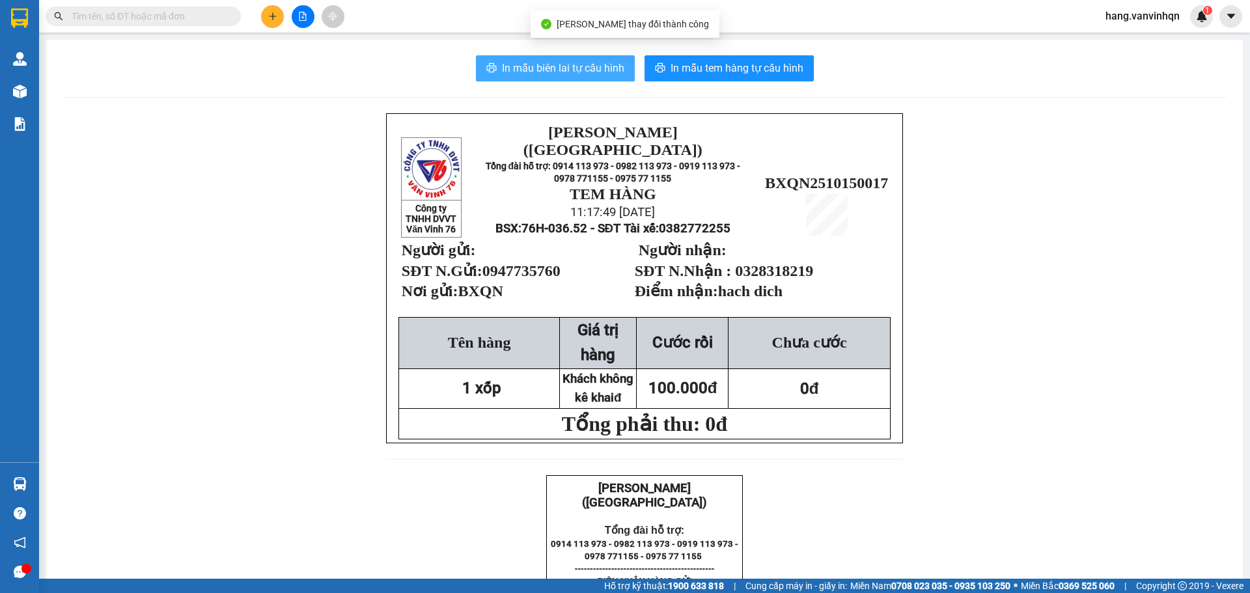
click at [591, 72] on span "In mẫu biên lai tự cấu hình" at bounding box center [563, 68] width 122 height 16
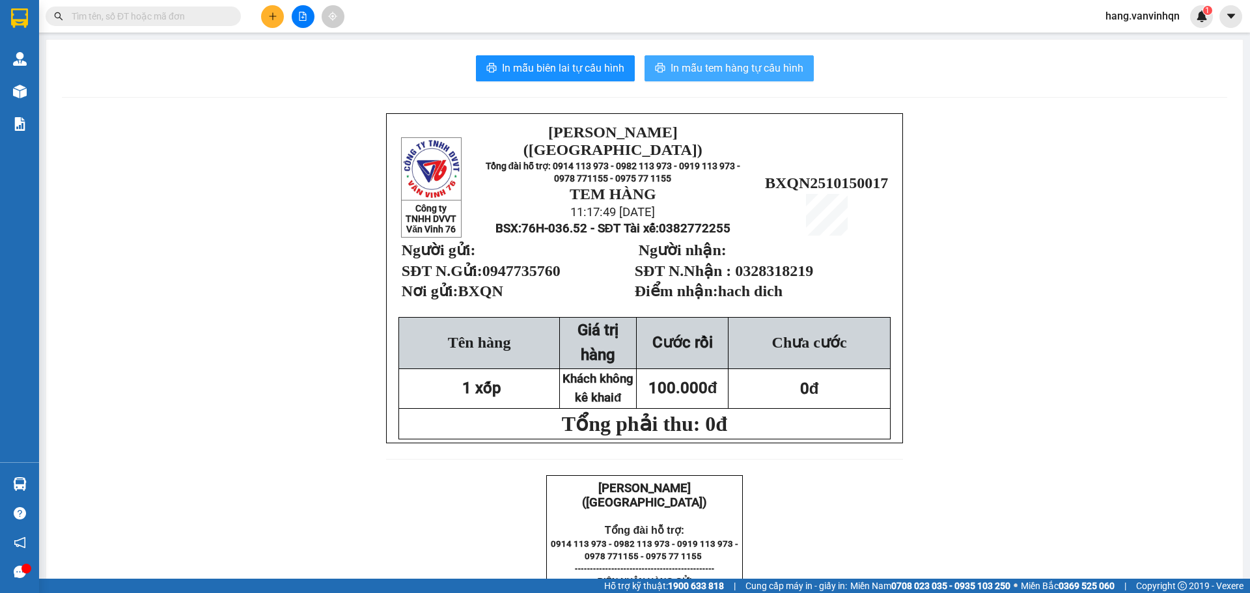
drag, startPoint x: 732, startPoint y: 57, endPoint x: 927, endPoint y: 38, distance: 196.2
click at [739, 56] on button "In mẫu tem hàng tự cấu hình" at bounding box center [729, 68] width 169 height 26
click at [306, 19] on icon "file-add" at bounding box center [303, 16] width 7 height 9
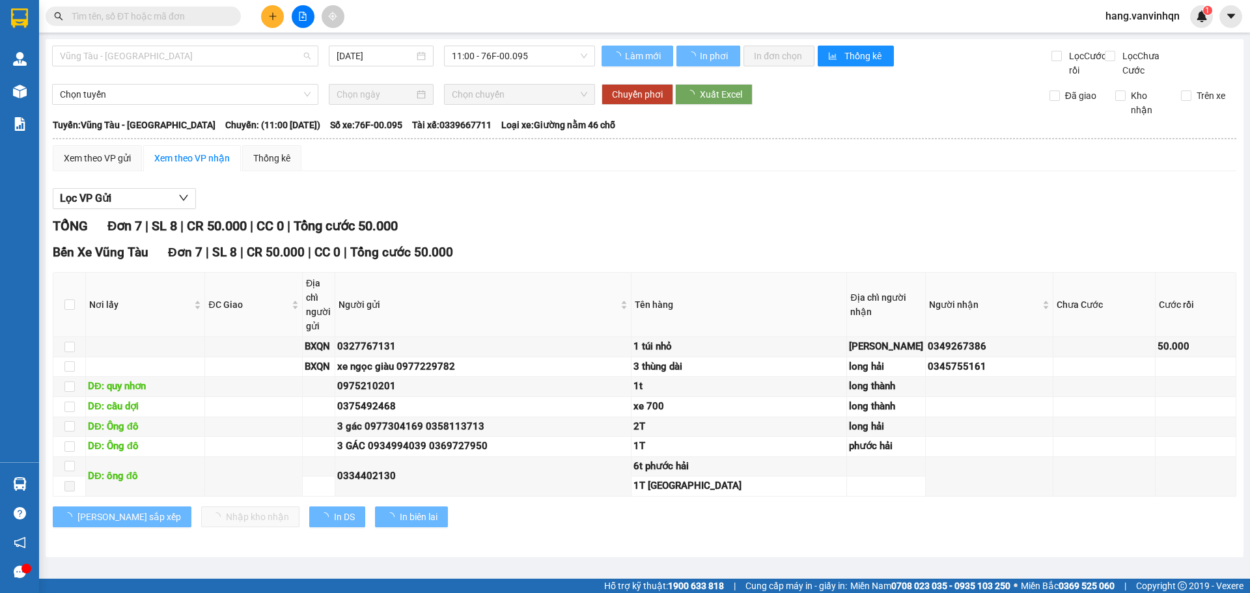
drag, startPoint x: 189, startPoint y: 60, endPoint x: 131, endPoint y: 131, distance: 91.6
click at [189, 61] on span "Vũng Tàu - [GEOGRAPHIC_DATA]" at bounding box center [185, 56] width 251 height 20
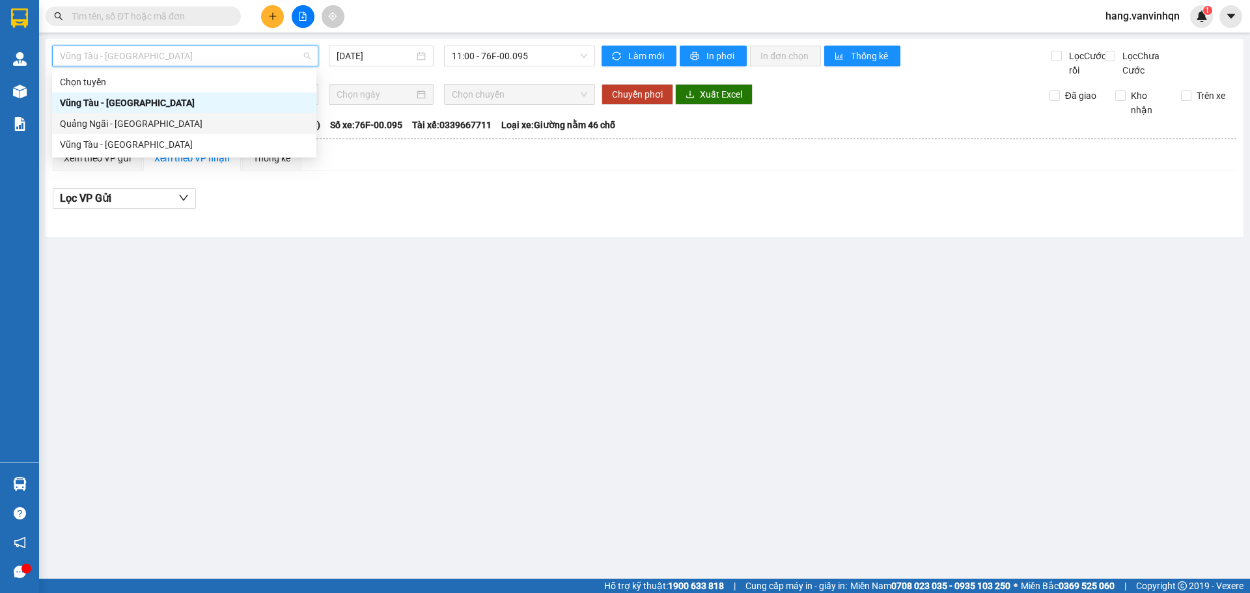
click at [128, 123] on div "Quảng Ngãi - [GEOGRAPHIC_DATA]" at bounding box center [184, 124] width 249 height 14
type input "[DATE]"
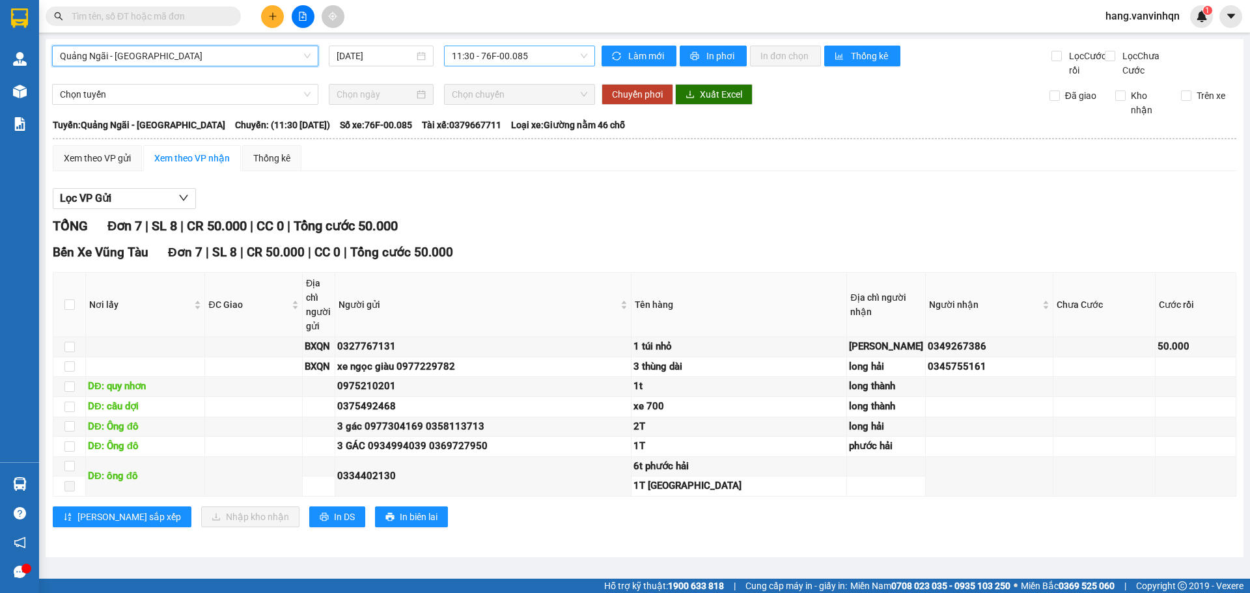
click at [544, 52] on span "11:30 - 76F-00.085" at bounding box center [519, 56] width 135 height 20
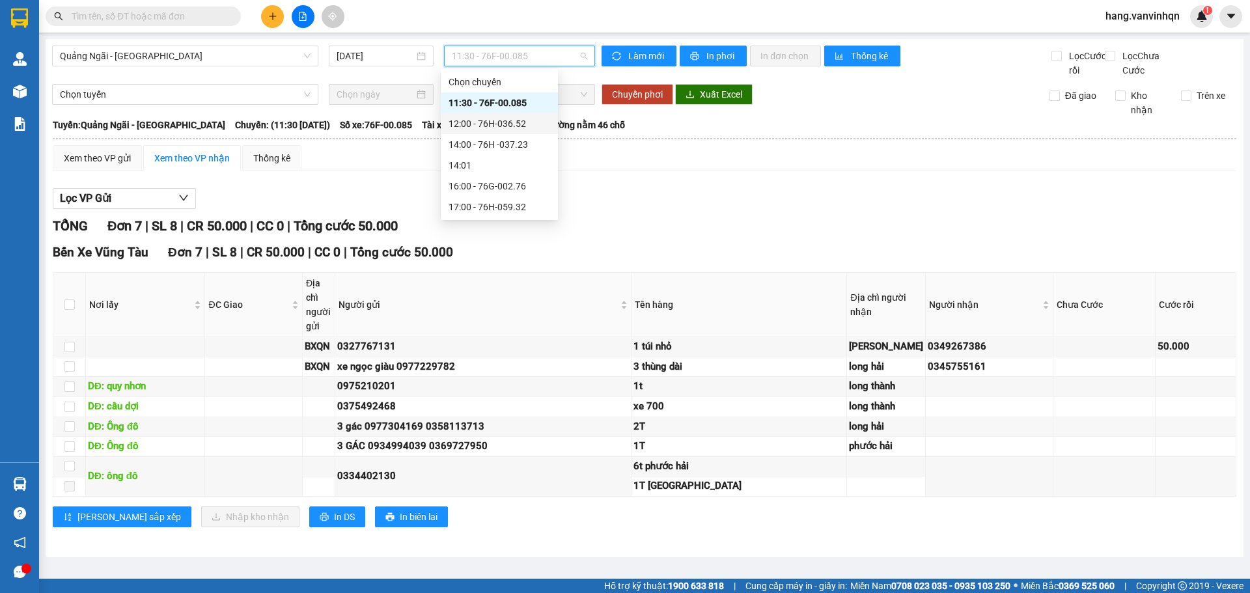
click at [526, 117] on div "12:00 - 76H-036.52" at bounding box center [500, 124] width 102 height 14
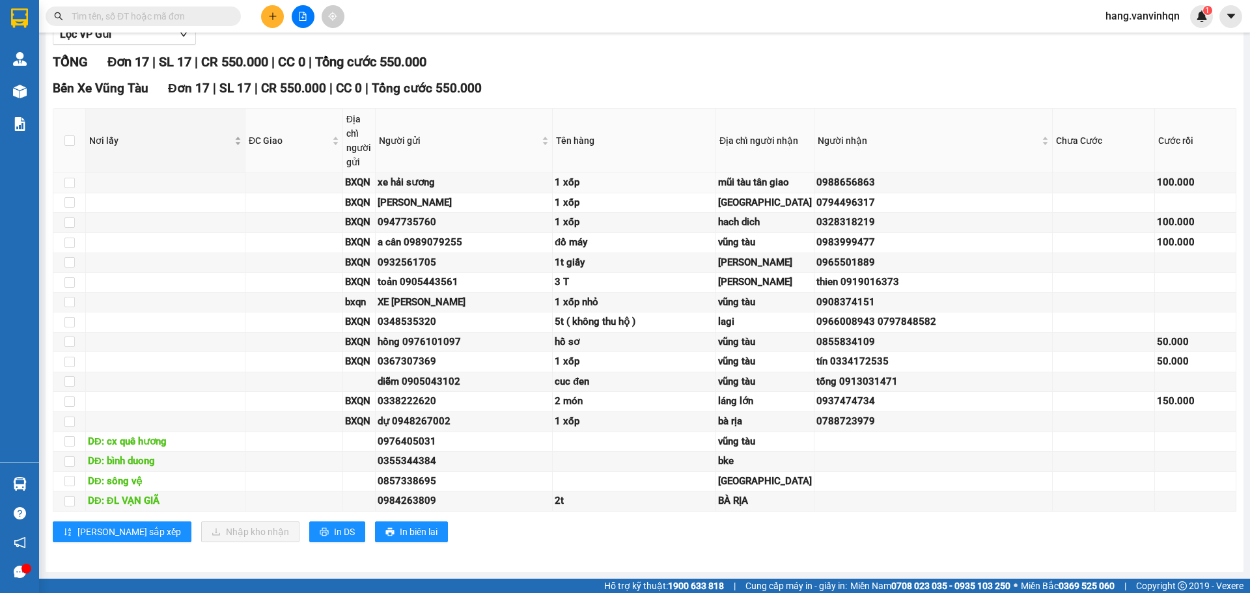
scroll to position [83, 0]
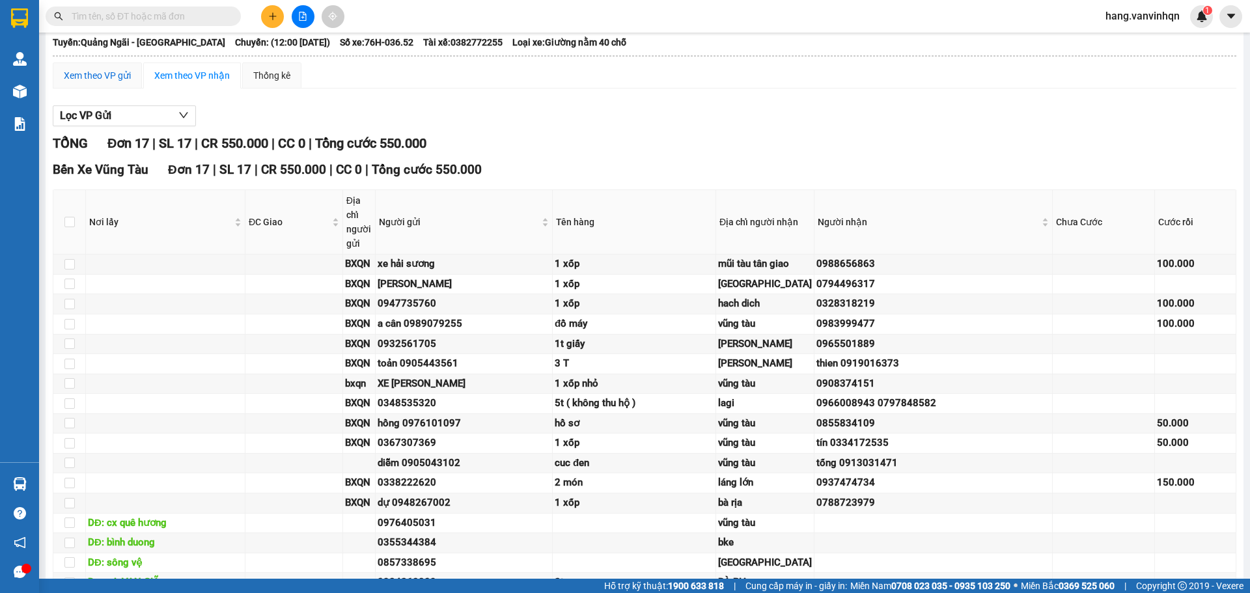
click at [92, 83] on div "Xem theo VP gửi" at bounding box center [97, 75] width 67 height 14
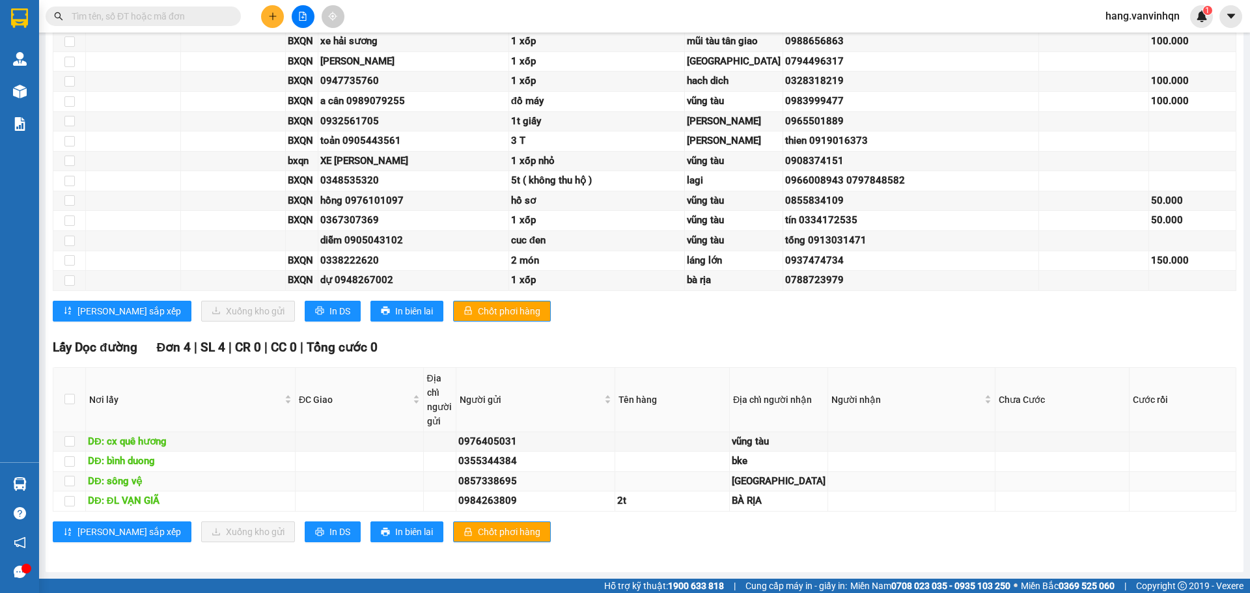
scroll to position [837, 0]
click at [70, 394] on input "checkbox" at bounding box center [69, 399] width 10 height 10
checkbox input "true"
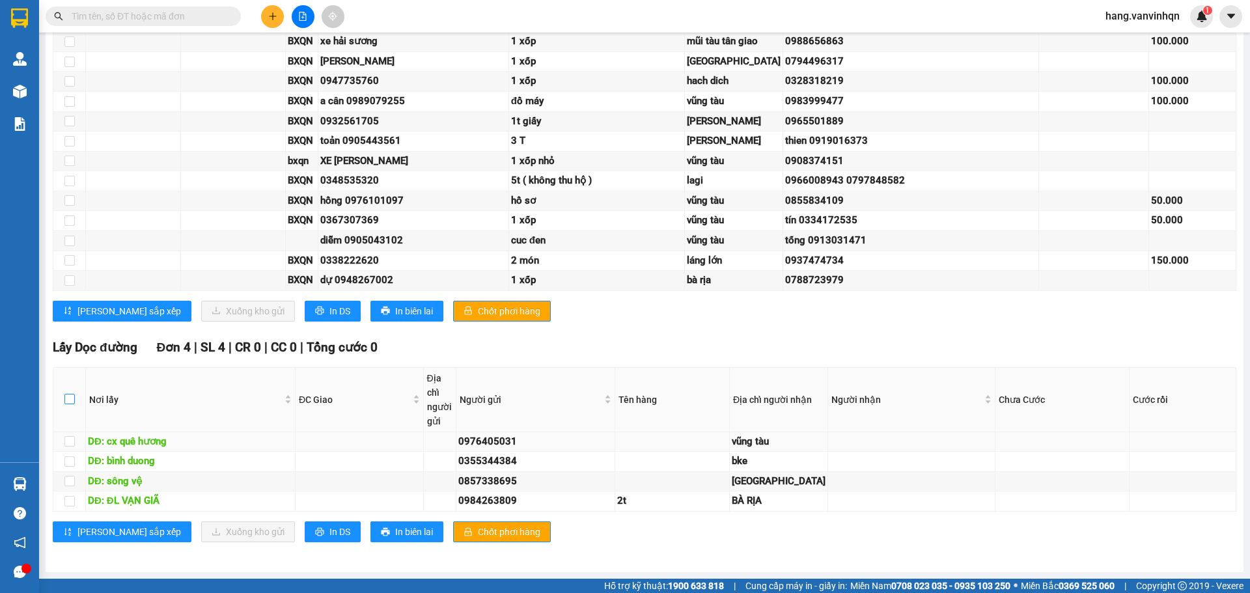
checkbox input "true"
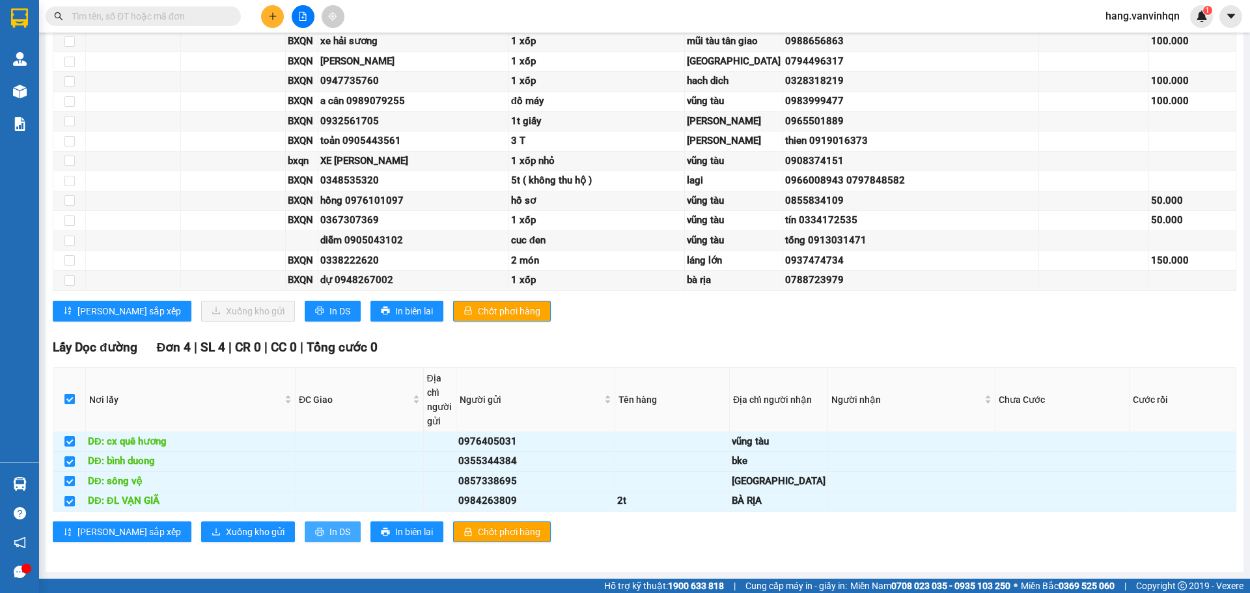
click at [329, 533] on span "In DS" at bounding box center [339, 532] width 21 height 14
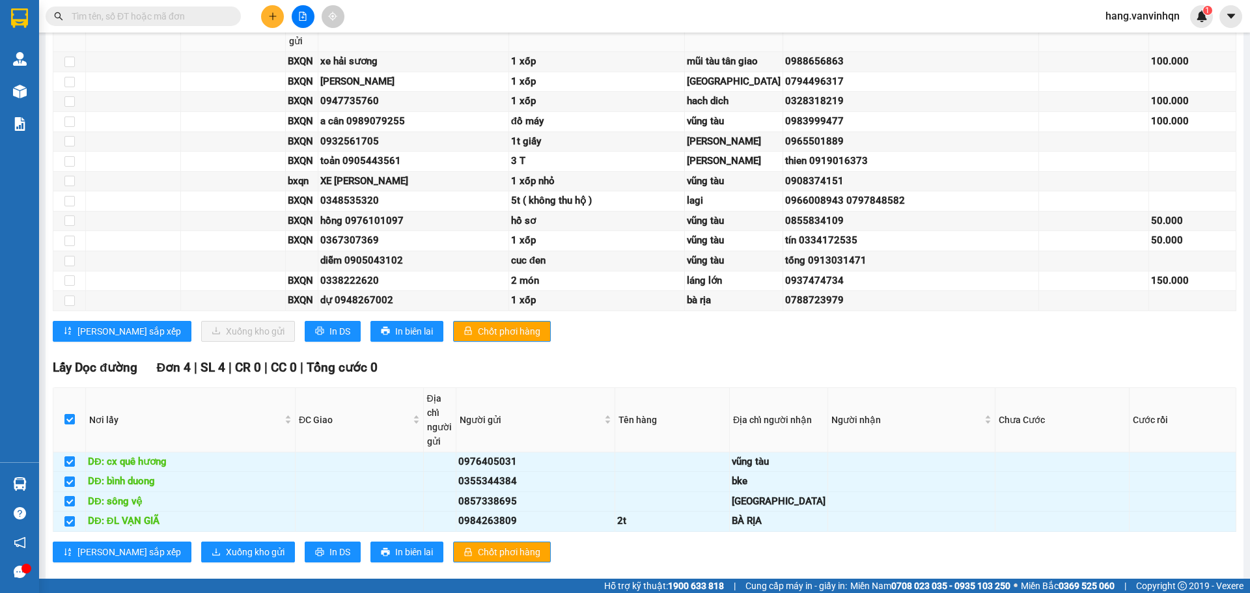
click at [70, 25] on input "checkbox" at bounding box center [69, 19] width 10 height 10
checkbox input "true"
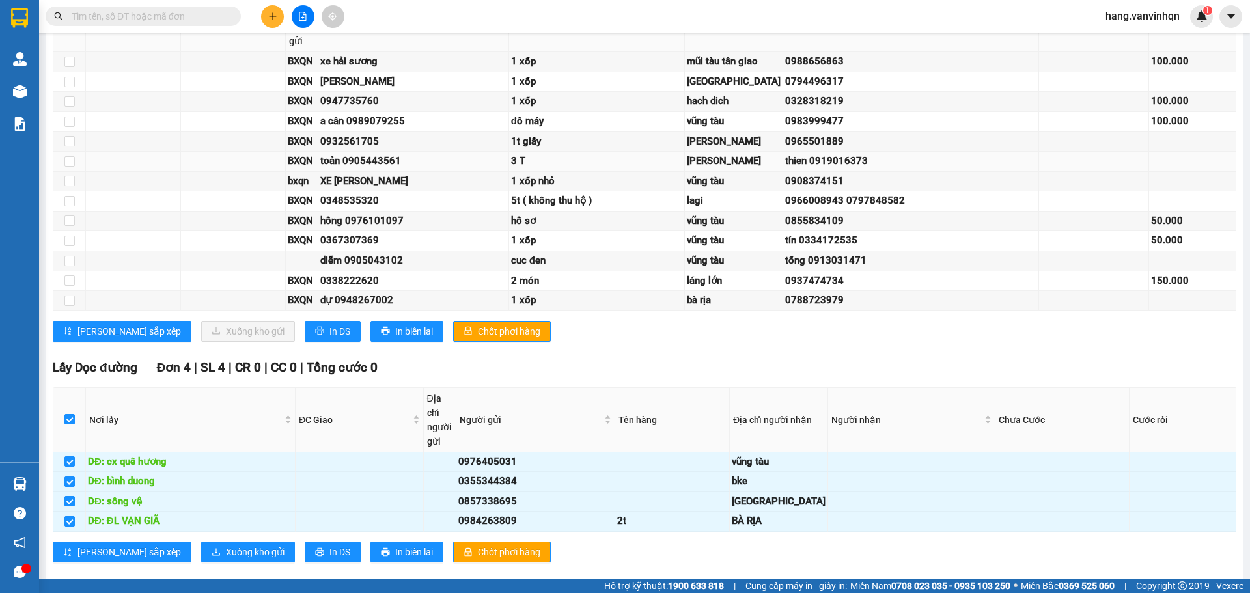
checkbox input "true"
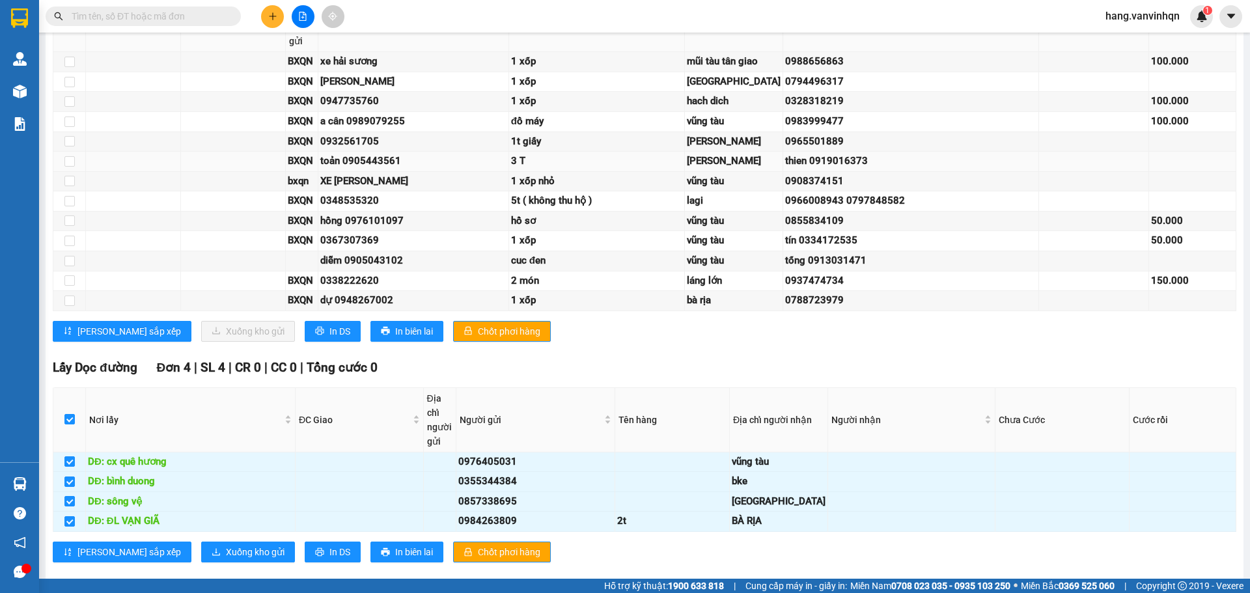
checkbox input "true"
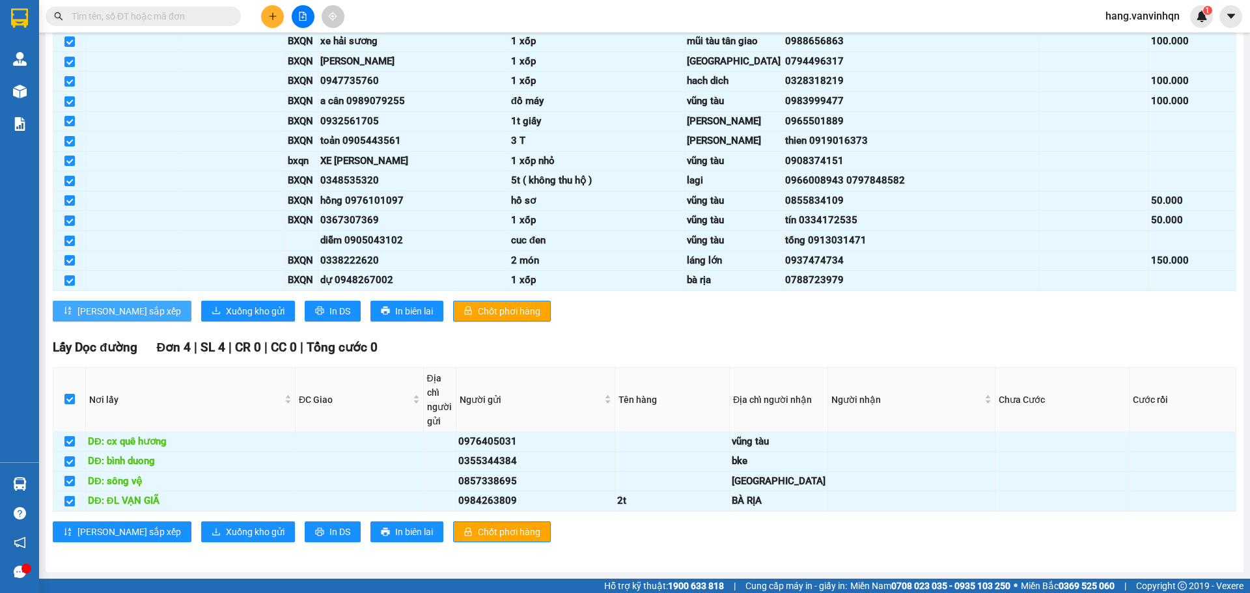
scroll to position [707, 0]
click at [65, 404] on input "checkbox" at bounding box center [69, 399] width 10 height 10
checkbox input "false"
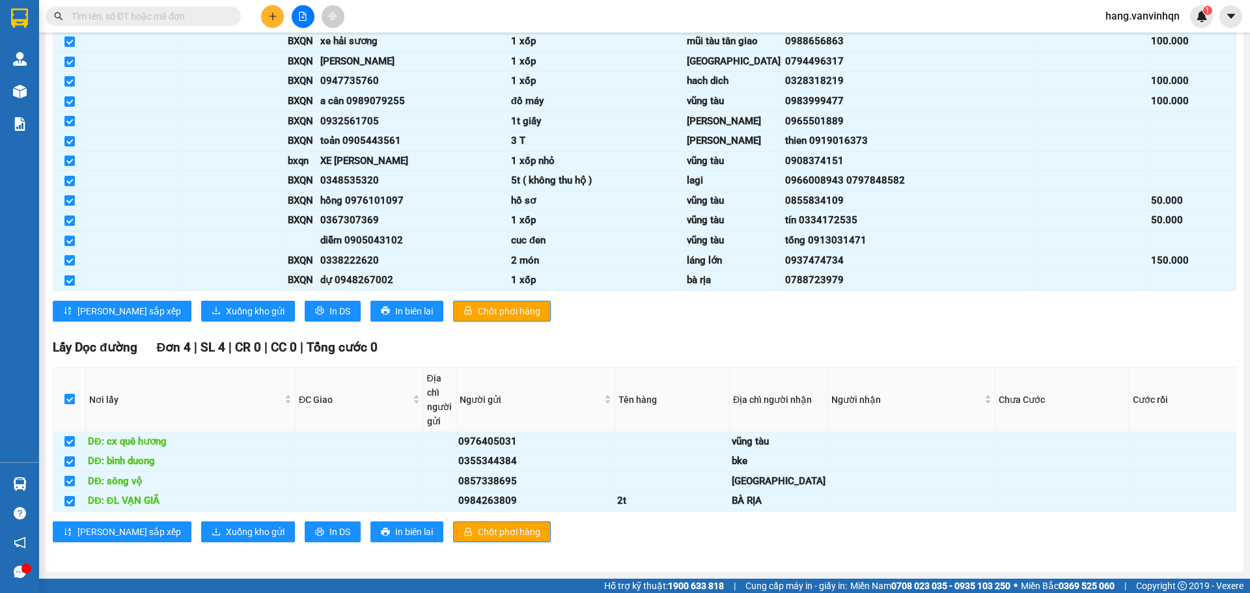
checkbox input "false"
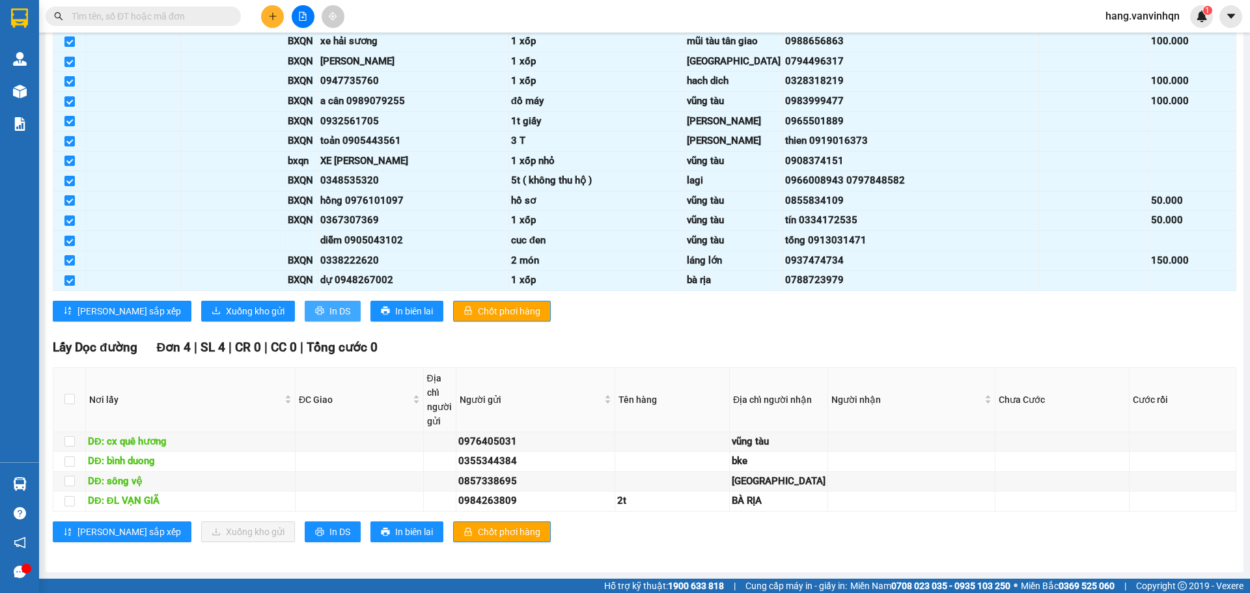
click at [329, 318] on span "In DS" at bounding box center [339, 311] width 21 height 14
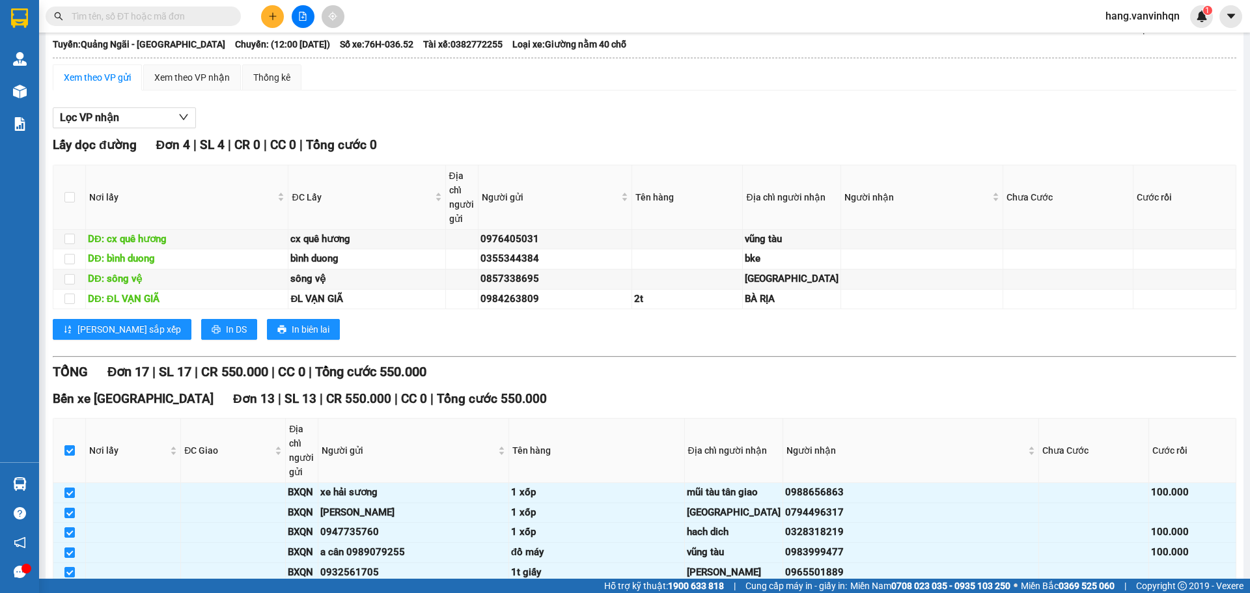
scroll to position [0, 0]
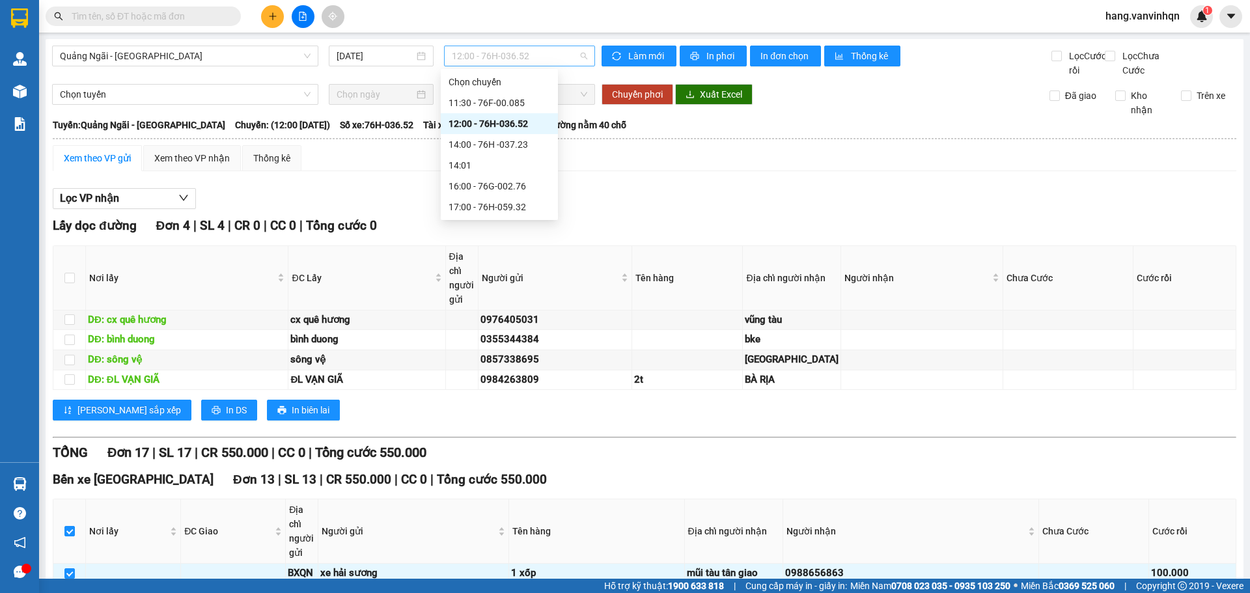
click at [508, 61] on span "12:00 - 76H-036.52" at bounding box center [519, 56] width 135 height 20
drag, startPoint x: 525, startPoint y: 141, endPoint x: 516, endPoint y: 105, distance: 37.6
click at [516, 105] on div "Chọn chuyến 11:30 - 76F-00.085 12:00 - 76H-036.52 14:00 - 76H -037.23 14:01 16:…" at bounding box center [499, 145] width 117 height 146
click at [516, 105] on div "11:30 - 76F-00.085" at bounding box center [500, 103] width 102 height 14
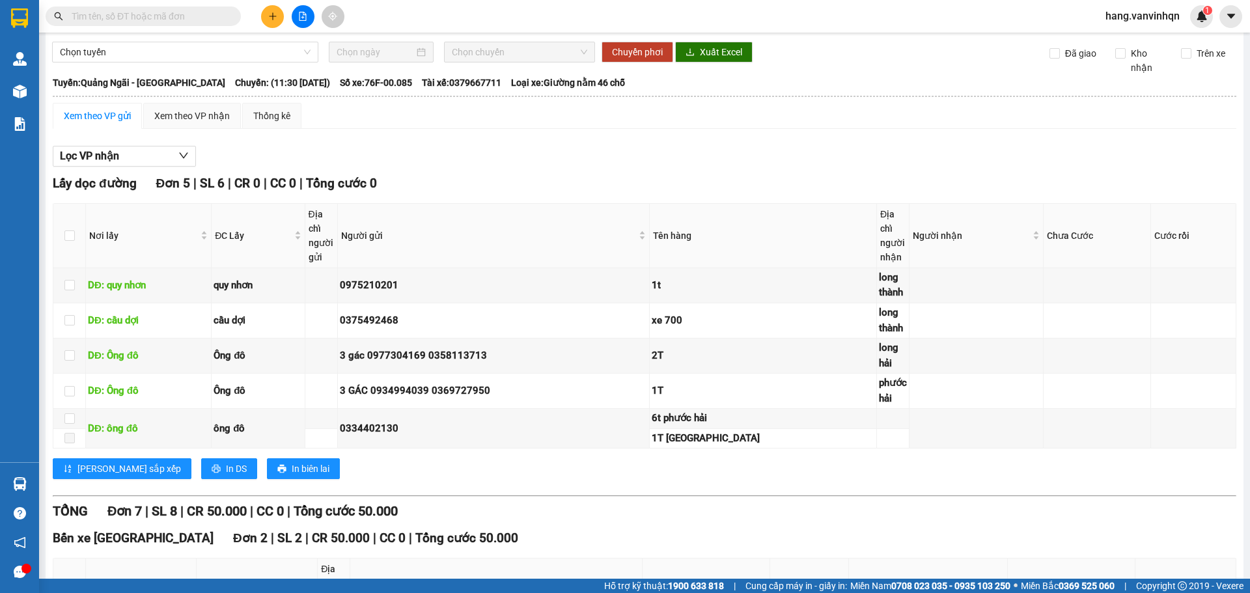
scroll to position [65, 0]
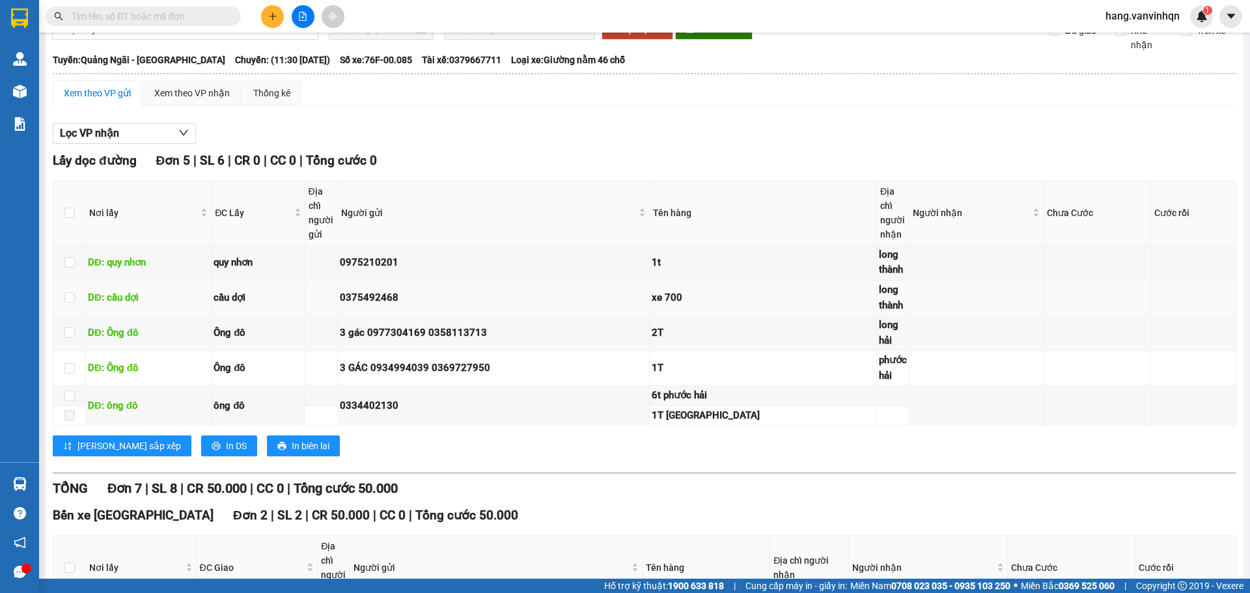
click at [879, 313] on div "long thành" at bounding box center [893, 298] width 28 height 31
click at [910, 316] on td at bounding box center [977, 298] width 134 height 35
drag, startPoint x: 880, startPoint y: 361, endPoint x: 926, endPoint y: 424, distance: 78.3
click at [910, 351] on td at bounding box center [977, 333] width 134 height 35
click at [939, 426] on td at bounding box center [977, 406] width 134 height 40
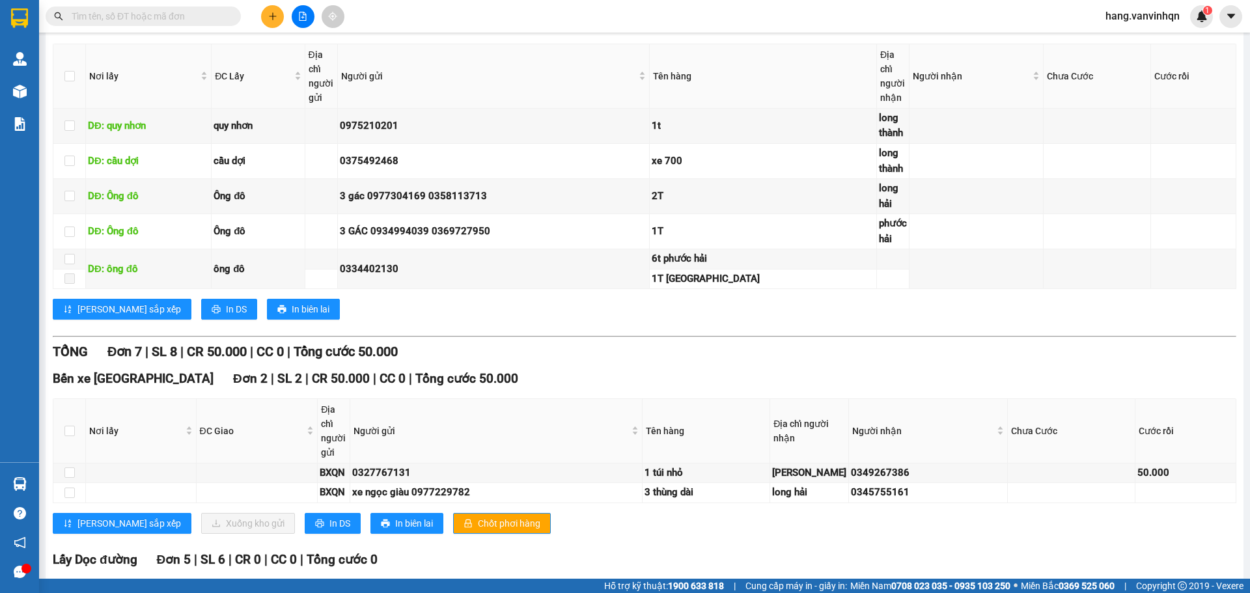
scroll to position [0, 0]
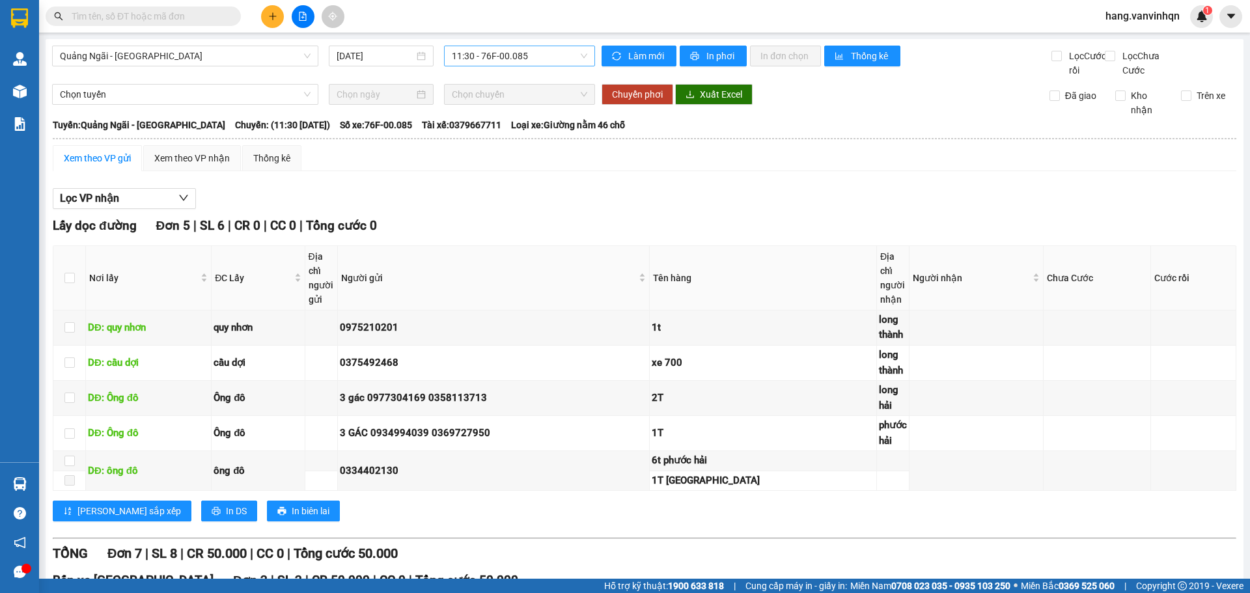
click at [551, 59] on span "11:30 - 76F-00.085" at bounding box center [519, 56] width 135 height 20
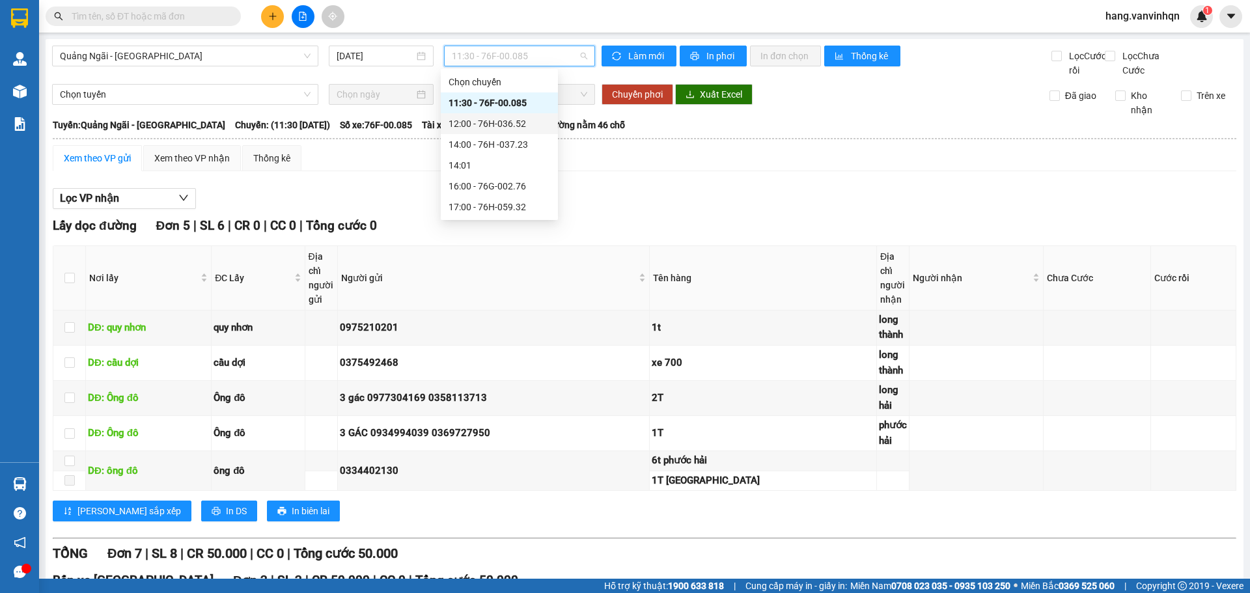
click at [506, 124] on div "12:00 - 76H-036.52" at bounding box center [500, 124] width 102 height 14
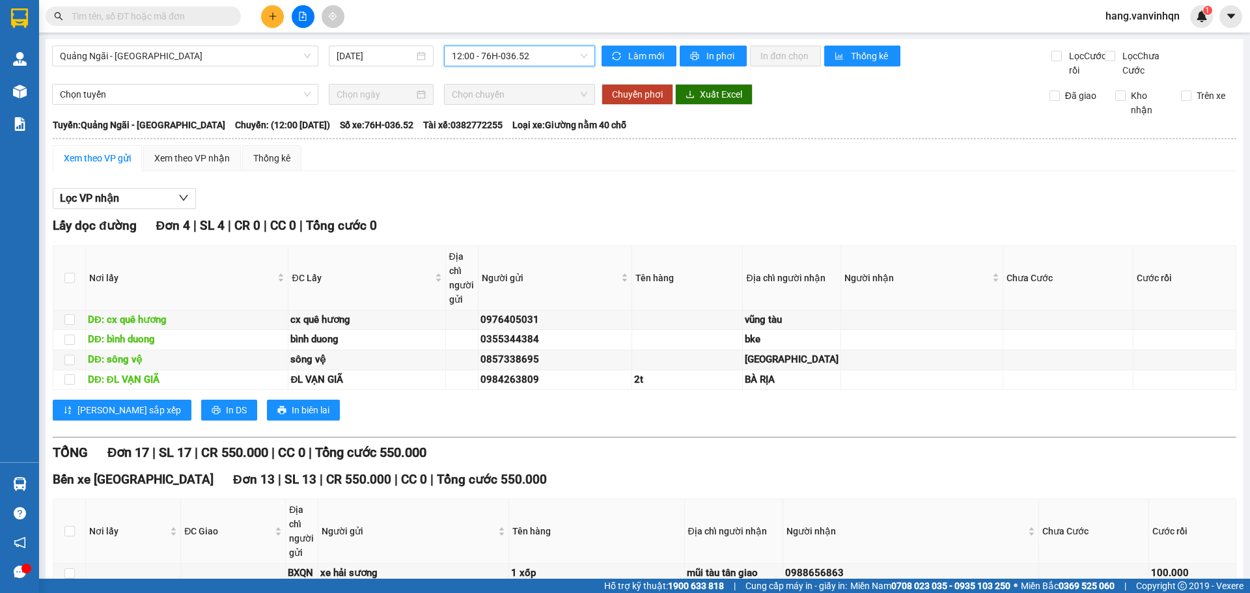
drag, startPoint x: 532, startPoint y: 53, endPoint x: 525, endPoint y: 85, distance: 32.6
click at [531, 53] on span "12:00 - 76H-036.52" at bounding box center [519, 56] width 135 height 20
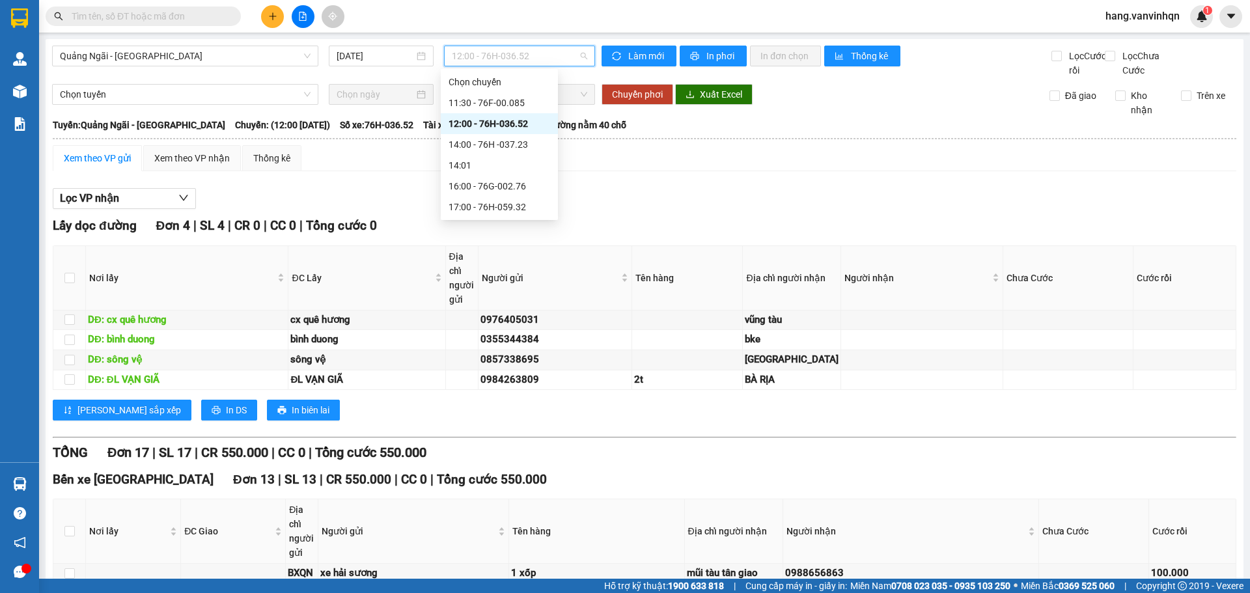
drag, startPoint x: 516, startPoint y: 135, endPoint x: 516, endPoint y: 126, distance: 9.1
click at [516, 126] on div "Chọn chuyến 11:30 - 76F-00.085 12:00 - 76H-036.52 14:00 - 76H -037.23 14:01 16:…" at bounding box center [499, 145] width 117 height 146
click at [503, 131] on div "12:00 - 76H-036.52" at bounding box center [499, 123] width 117 height 21
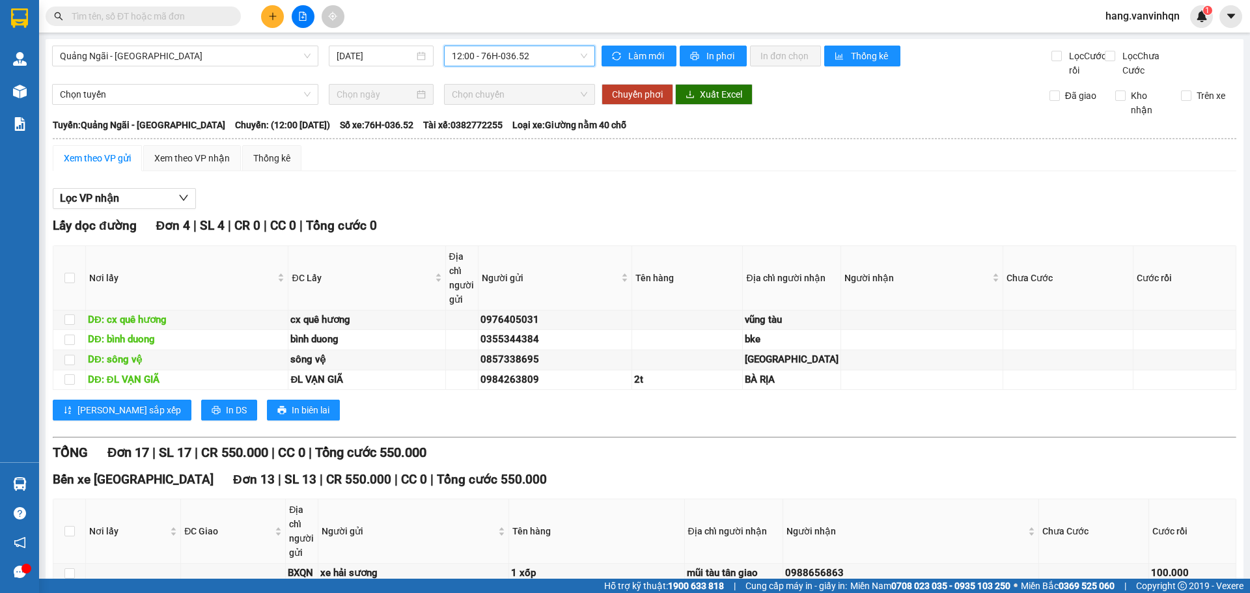
click at [505, 117] on div "Chọn tuyến Chọn chuyến Chuyển phơi Xuất Excel Đã giao Kho nhận Trên xe" at bounding box center [644, 100] width 1185 height 33
drag, startPoint x: 561, startPoint y: 61, endPoint x: 546, endPoint y: 84, distance: 27.5
click at [561, 59] on span "12:00 - 76H-036.52" at bounding box center [519, 56] width 135 height 20
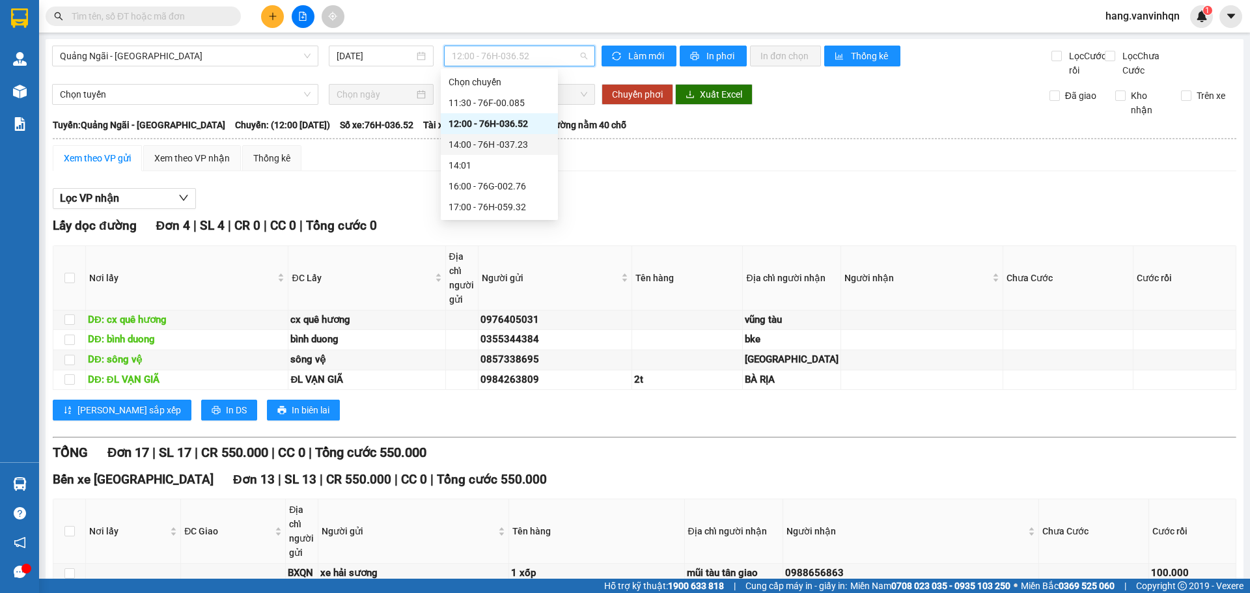
click at [505, 142] on div "14:00 - 76H -037.23" at bounding box center [500, 144] width 102 height 14
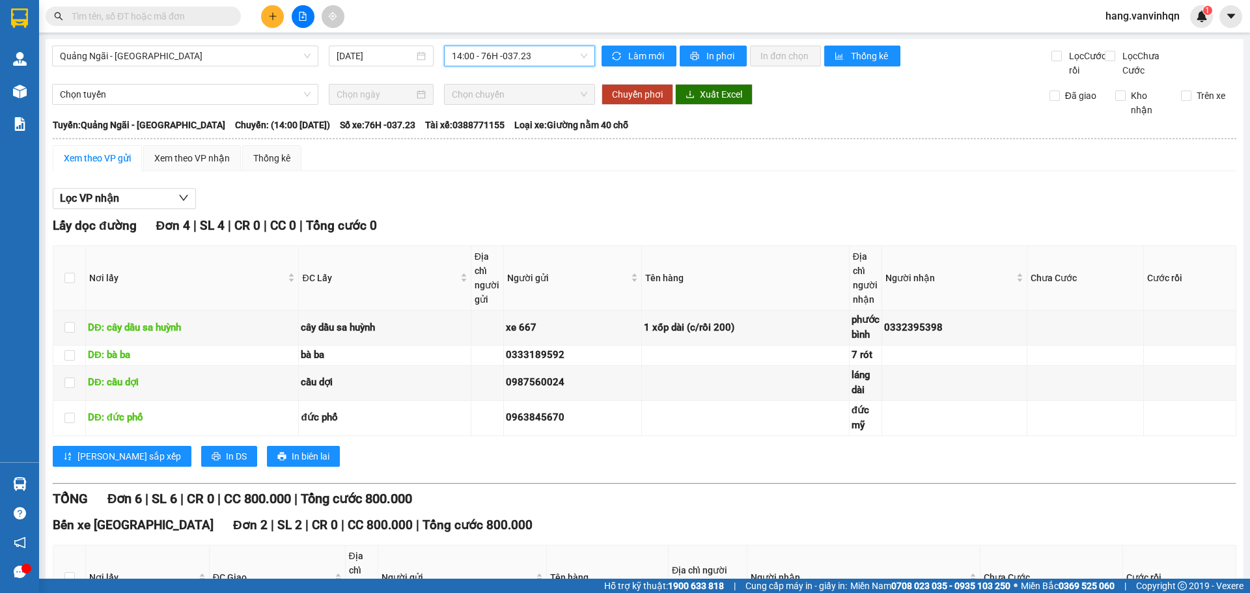
click at [559, 57] on span "14:00 - 76H -037.23" at bounding box center [519, 56] width 135 height 20
click at [554, 57] on span "14:00 - 76H -037.23" at bounding box center [519, 56] width 135 height 20
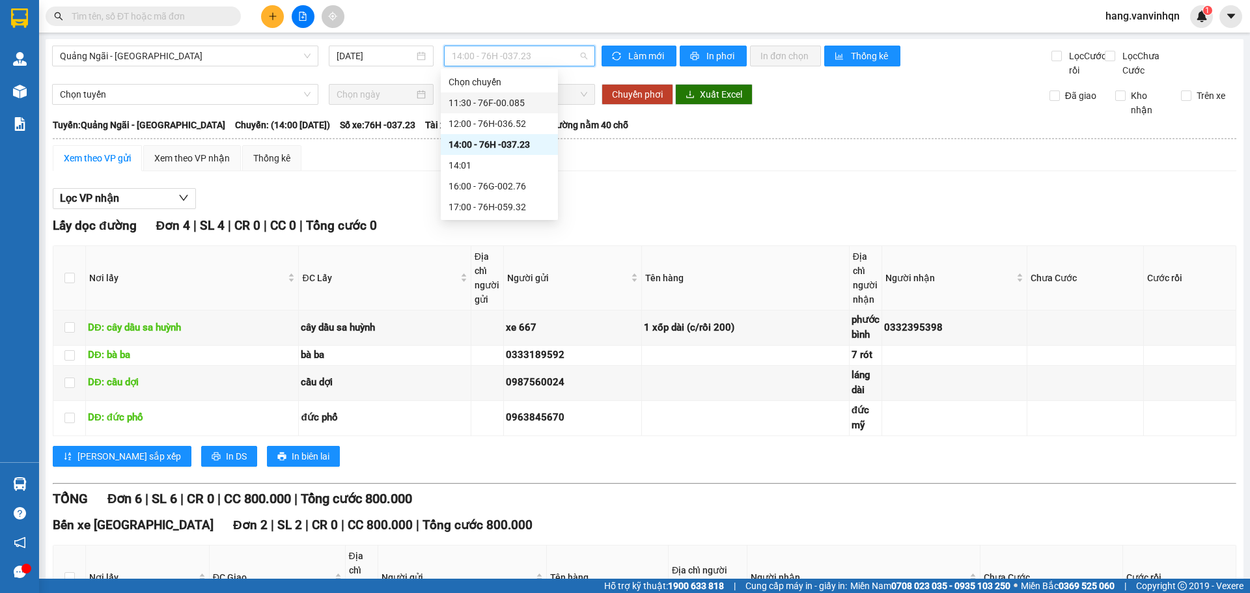
click at [509, 110] on div "11:30 - 76F-00.085" at bounding box center [499, 102] width 117 height 21
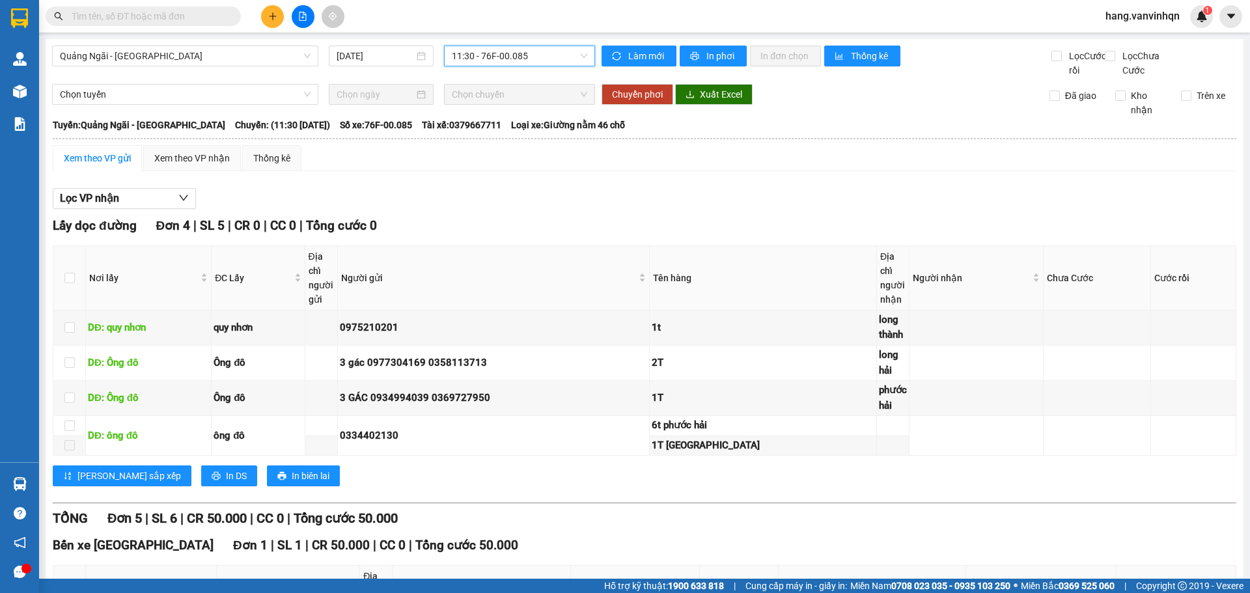
click at [550, 63] on span "11:30 - 76F-00.085" at bounding box center [519, 56] width 135 height 20
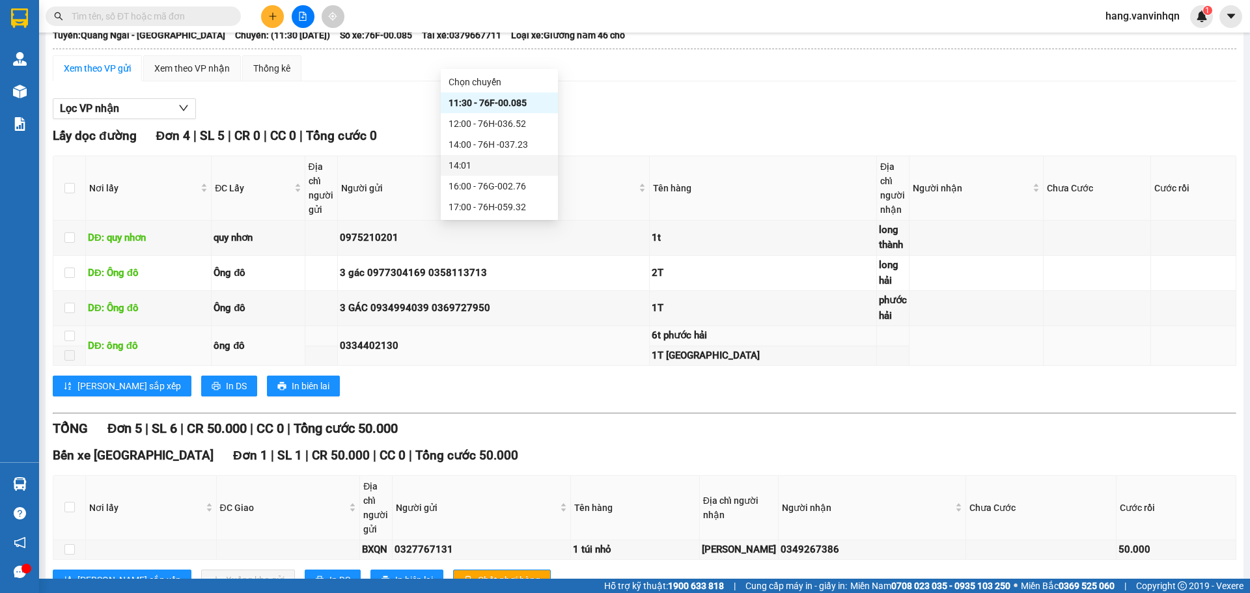
scroll to position [260, 0]
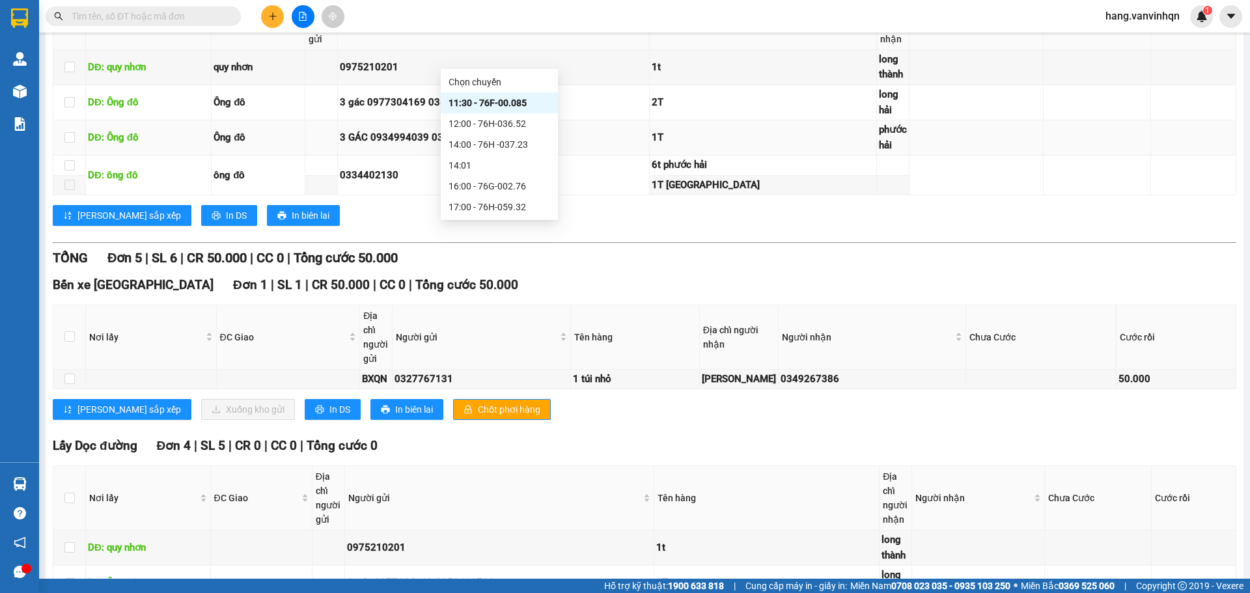
click at [766, 146] on div "1T" at bounding box center [763, 138] width 223 height 16
click at [746, 217] on div "Lấy dọc đường Đơn 4 | SL 5 | CR 0 | CC 0 | Tổng cước 0 Nơi lấy ĐC Lấy Địa chỉ n…" at bounding box center [645, 96] width 1184 height 280
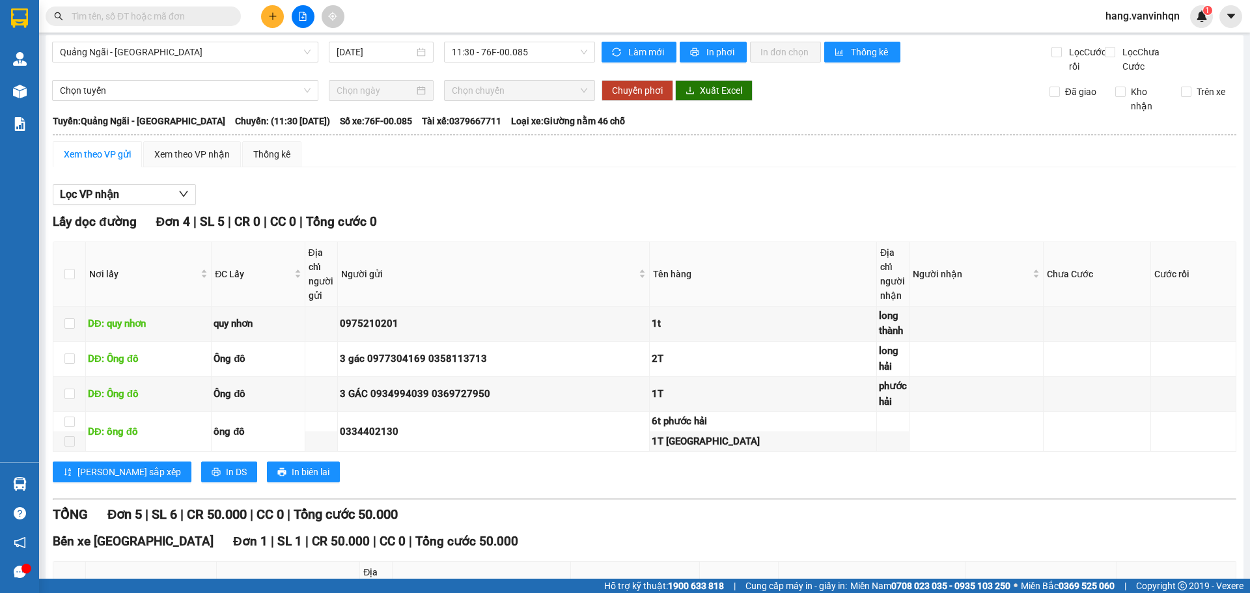
scroll to position [0, 0]
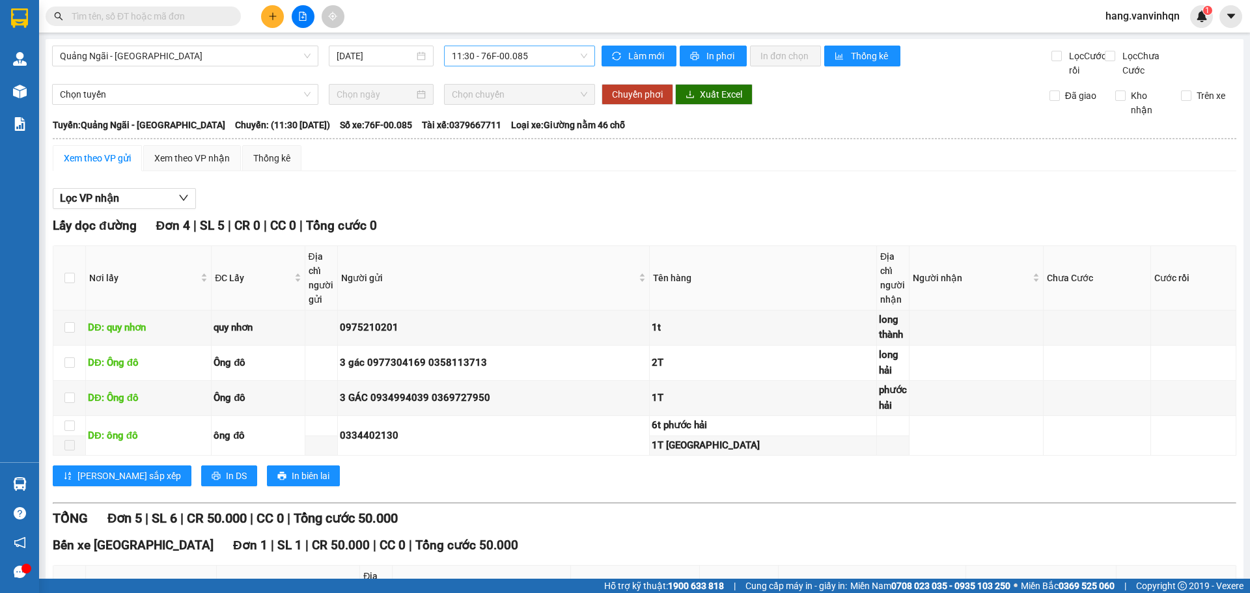
click at [544, 55] on span "11:30 - 76F-00.085" at bounding box center [519, 56] width 135 height 20
click at [585, 94] on div "Quảng Ngãi - [GEOGRAPHIC_DATA] [DATE] 11:30 - 76F-00.085 Làm mới In phơi In đơn…" at bounding box center [645, 518] width 1198 height 958
click at [991, 371] on td at bounding box center [977, 363] width 134 height 35
click at [1085, 396] on td at bounding box center [1097, 398] width 107 height 35
click at [796, 486] on div "[PERSON_NAME] sắp xếp In DS In biên lai" at bounding box center [645, 476] width 1184 height 21
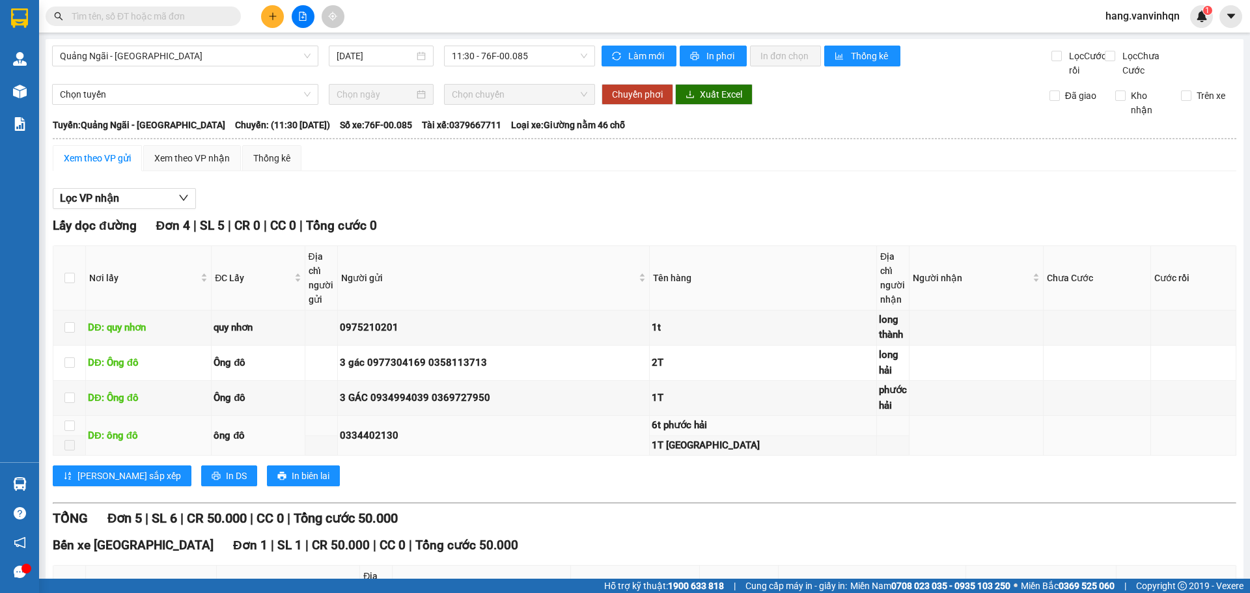
click at [877, 436] on td at bounding box center [893, 426] width 33 height 20
click at [877, 381] on td "long hải" at bounding box center [893, 363] width 33 height 35
click at [879, 378] on div "long hải" at bounding box center [893, 363] width 28 height 31
click at [719, 475] on div "Lấy dọc đường Đơn 4 | SL 5 | CR 0 | CC 0 | Tổng cước 0 Nơi lấy ĐC Lấy Địa chỉ n…" at bounding box center [645, 356] width 1184 height 280
click at [810, 406] on div "1T" at bounding box center [763, 399] width 223 height 16
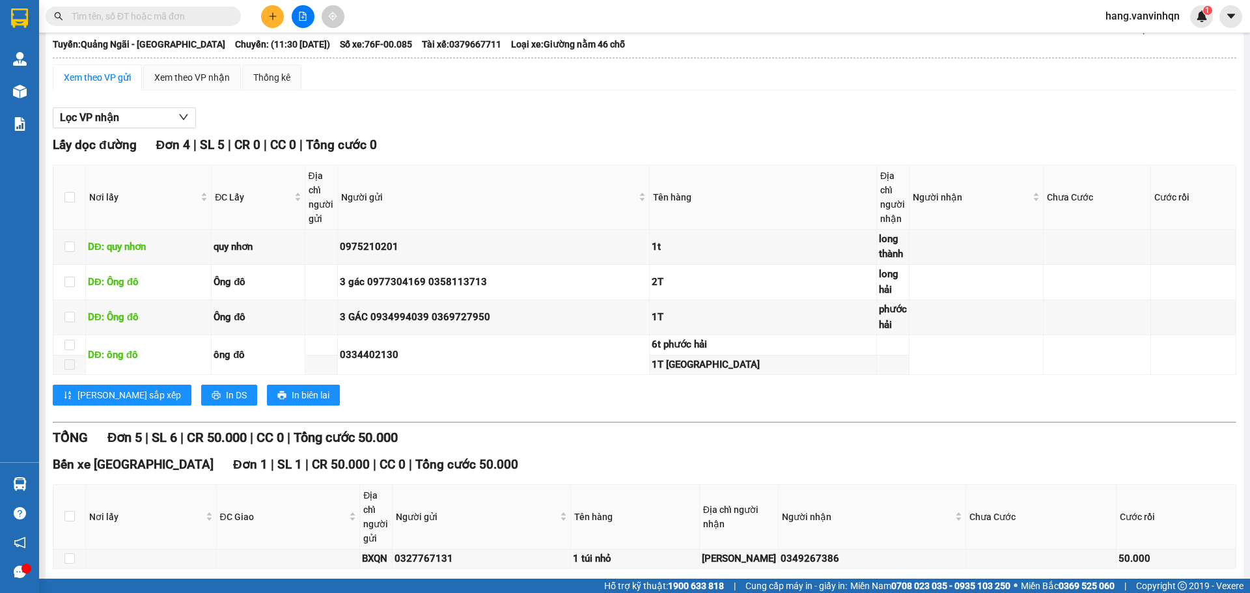
scroll to position [70, 0]
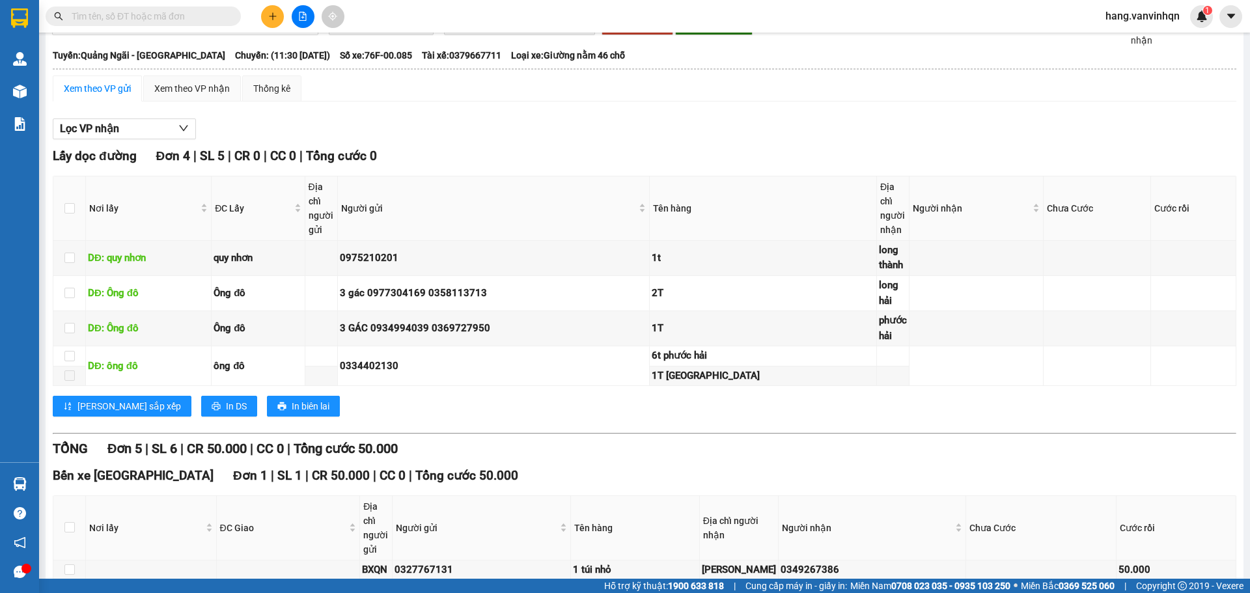
click at [617, 121] on div "Xem theo VP gửi Xem theo VP nhận Thống kê Lọc VP nhận Lấy dọc đường Đơn 4 | SL …" at bounding box center [645, 495] width 1184 height 839
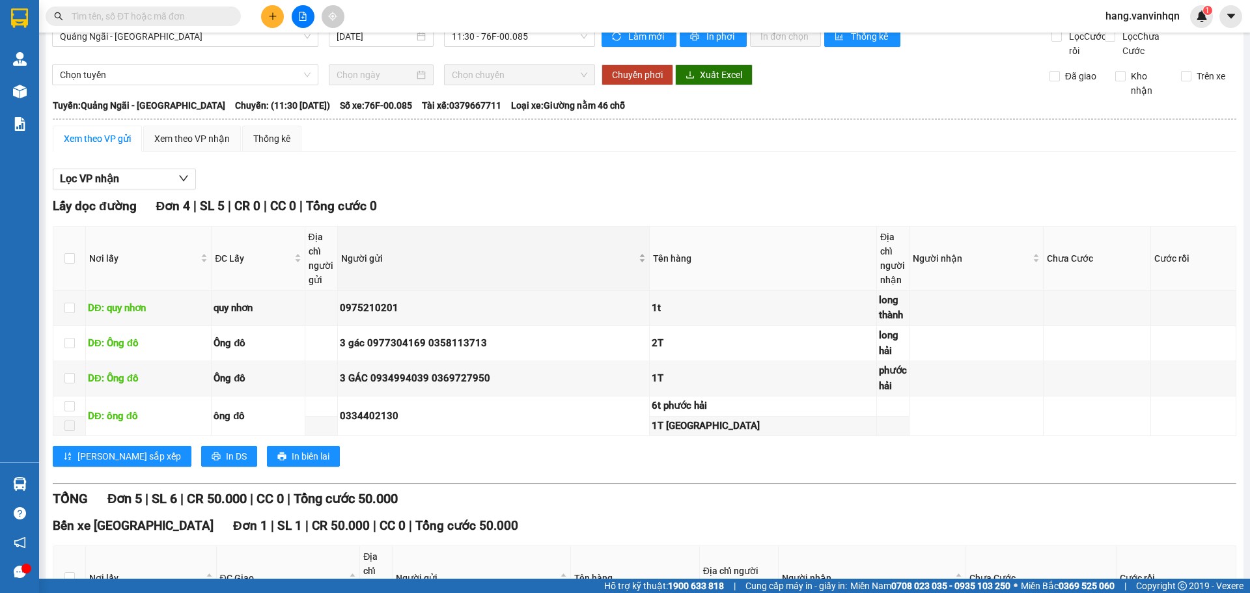
scroll to position [5, 0]
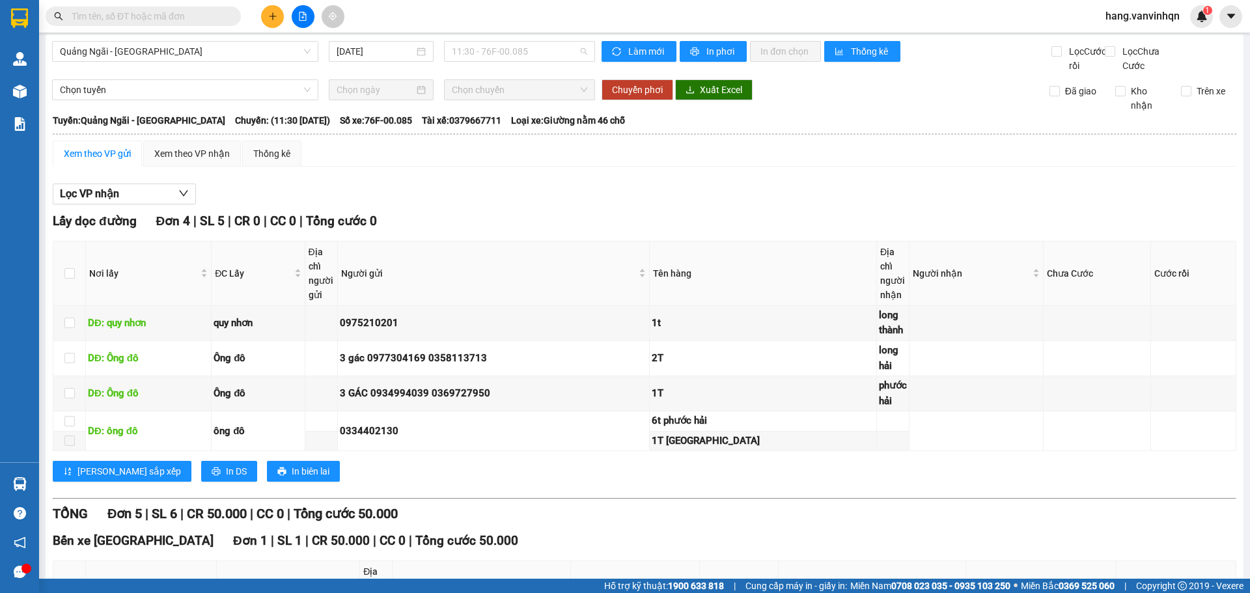
click at [554, 60] on span "11:30 - 76F-00.085" at bounding box center [519, 52] width 135 height 20
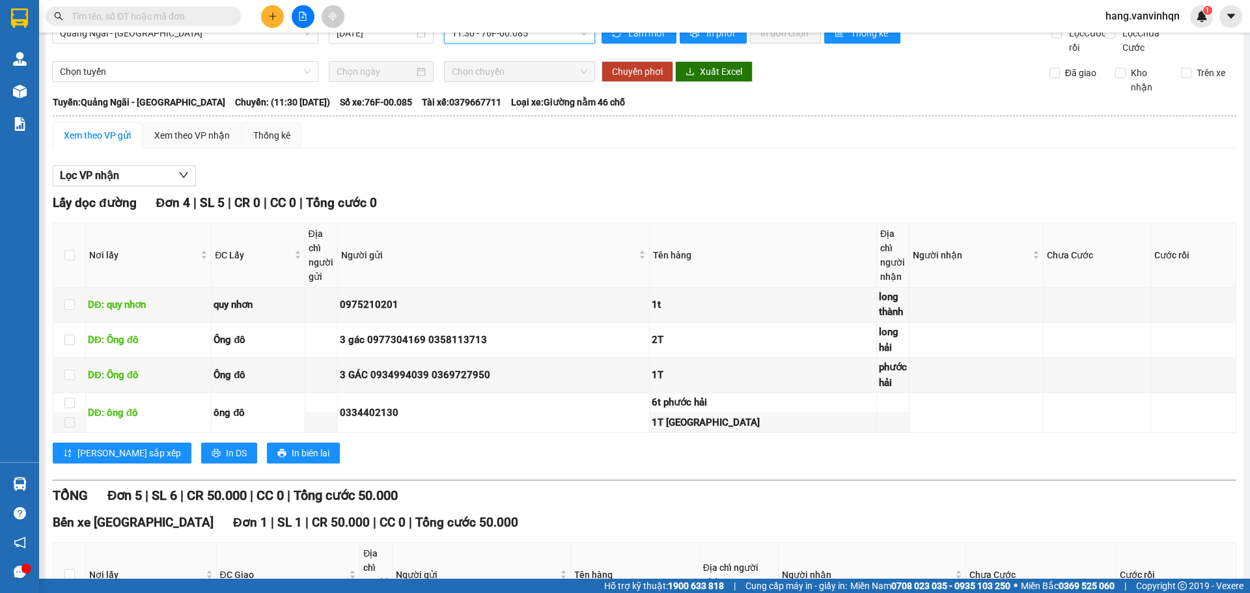
scroll to position [14, 0]
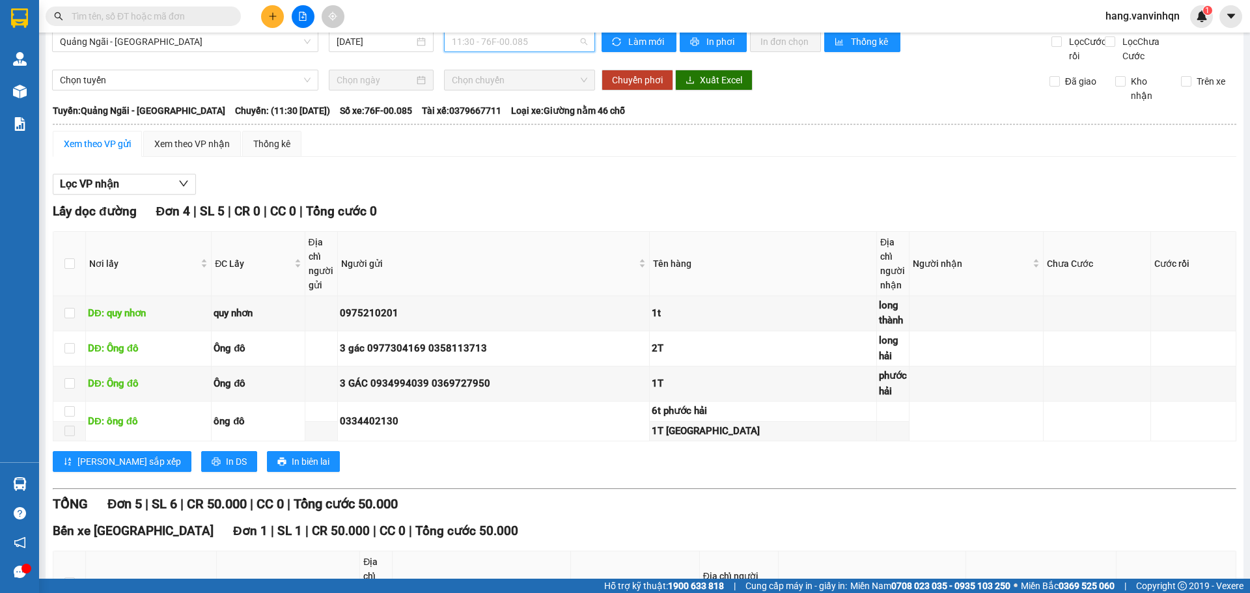
drag, startPoint x: 534, startPoint y: 44, endPoint x: 532, endPoint y: 65, distance: 21.6
click at [535, 49] on span "11:30 - 76F-00.085" at bounding box center [519, 42] width 135 height 20
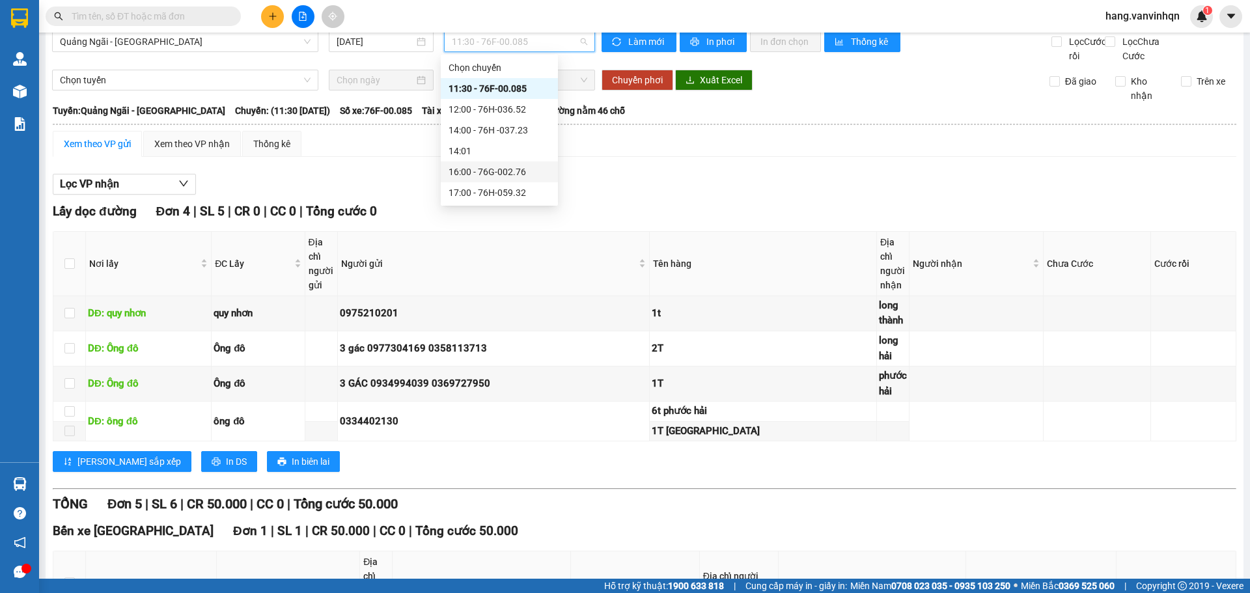
drag, startPoint x: 517, startPoint y: 127, endPoint x: 516, endPoint y: 162, distance: 35.2
click at [516, 162] on div "Chọn chuyến 11:30 - 76F-00.085 12:00 - 76H-036.52 14:00 - 76H -037.23 14:01 16:…" at bounding box center [499, 130] width 117 height 146
click at [514, 162] on div "16:00 - 76G-002.76" at bounding box center [499, 171] width 117 height 21
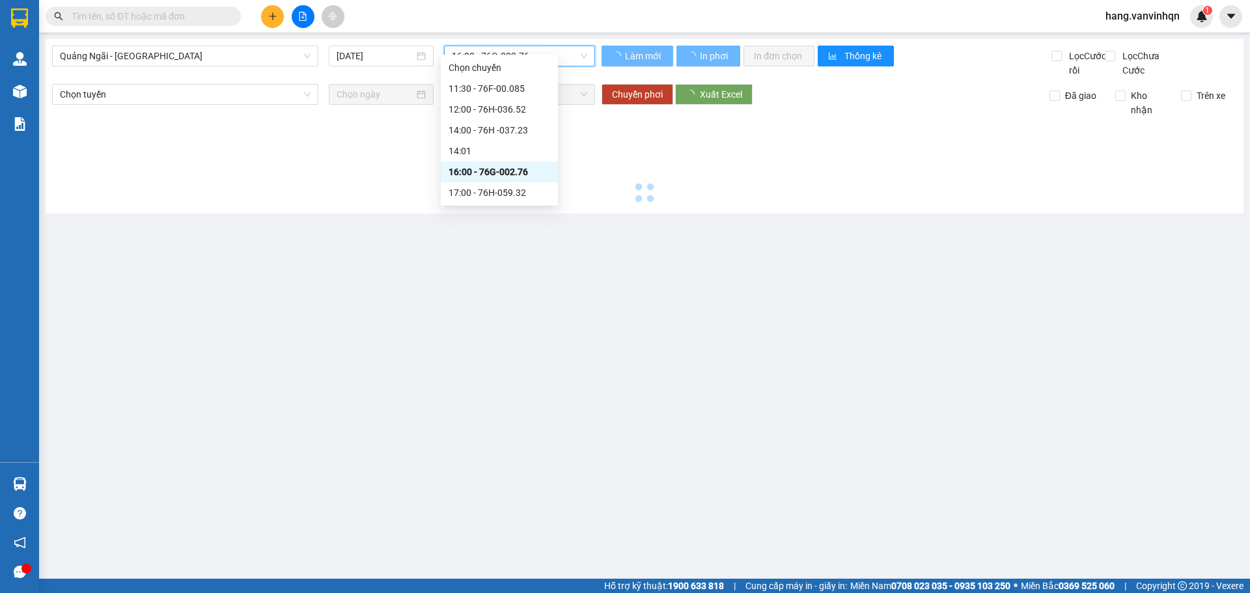
scroll to position [0, 0]
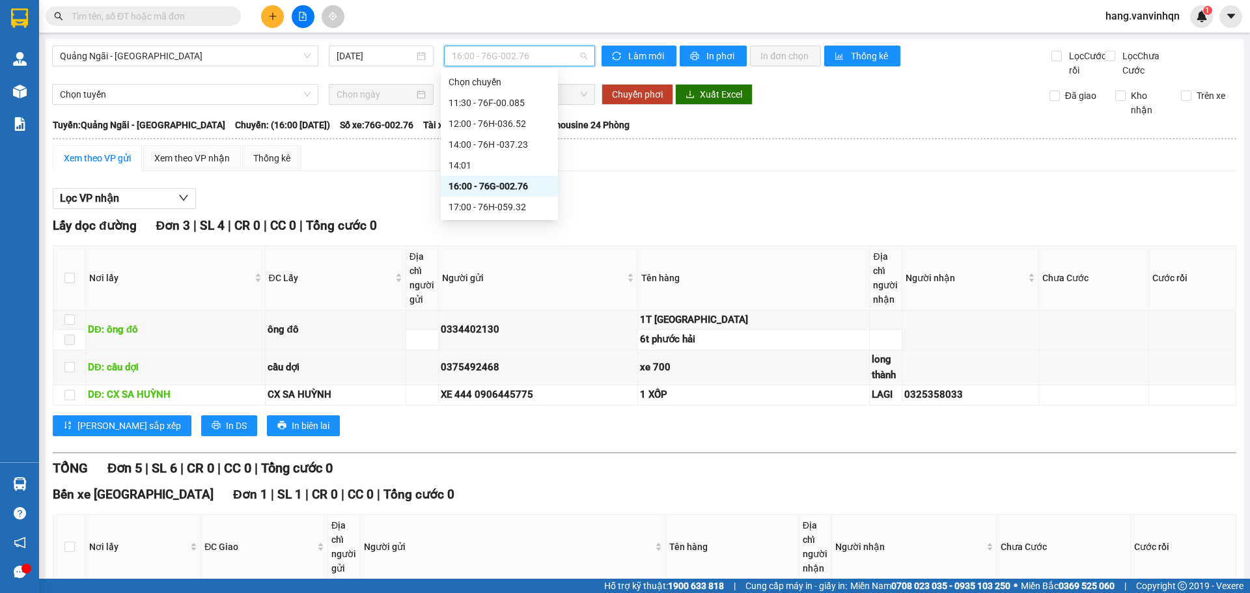
drag, startPoint x: 549, startPoint y: 53, endPoint x: 525, endPoint y: 109, distance: 61.0
click at [540, 70] on body "Kết quả tìm kiếm ( 0 ) Bộ lọc No Data hang.vanvinhqn 1 Quản [PERSON_NAME] lý kh…" at bounding box center [625, 296] width 1250 height 593
click at [520, 95] on div "11:30 - 76F-00.085" at bounding box center [499, 102] width 117 height 21
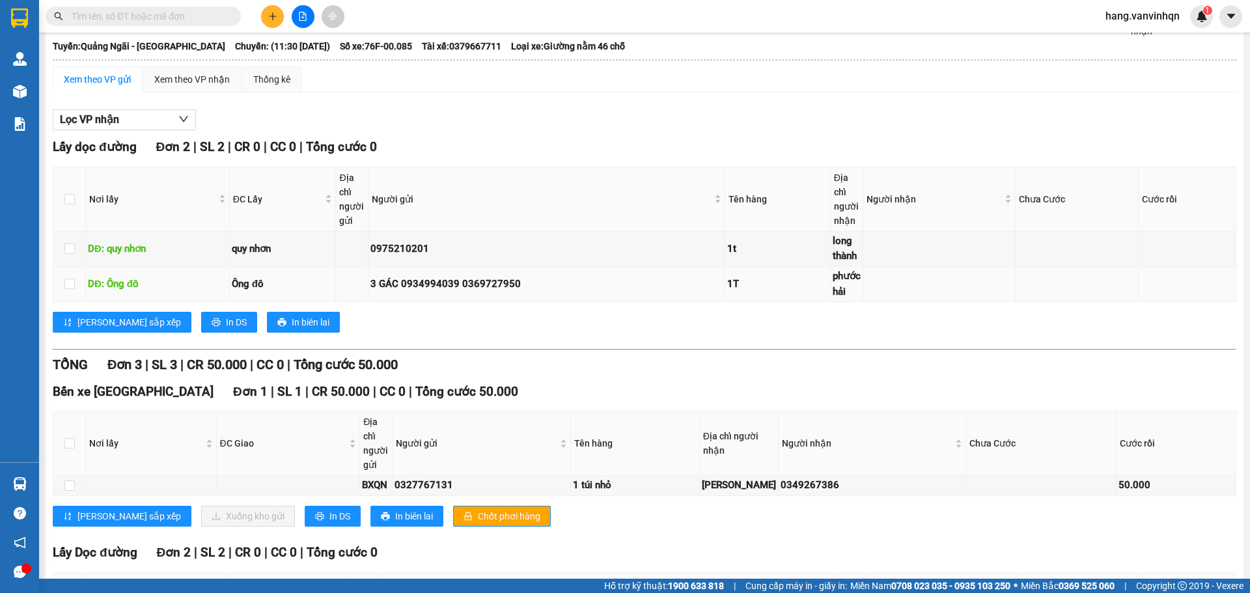
scroll to position [195, 0]
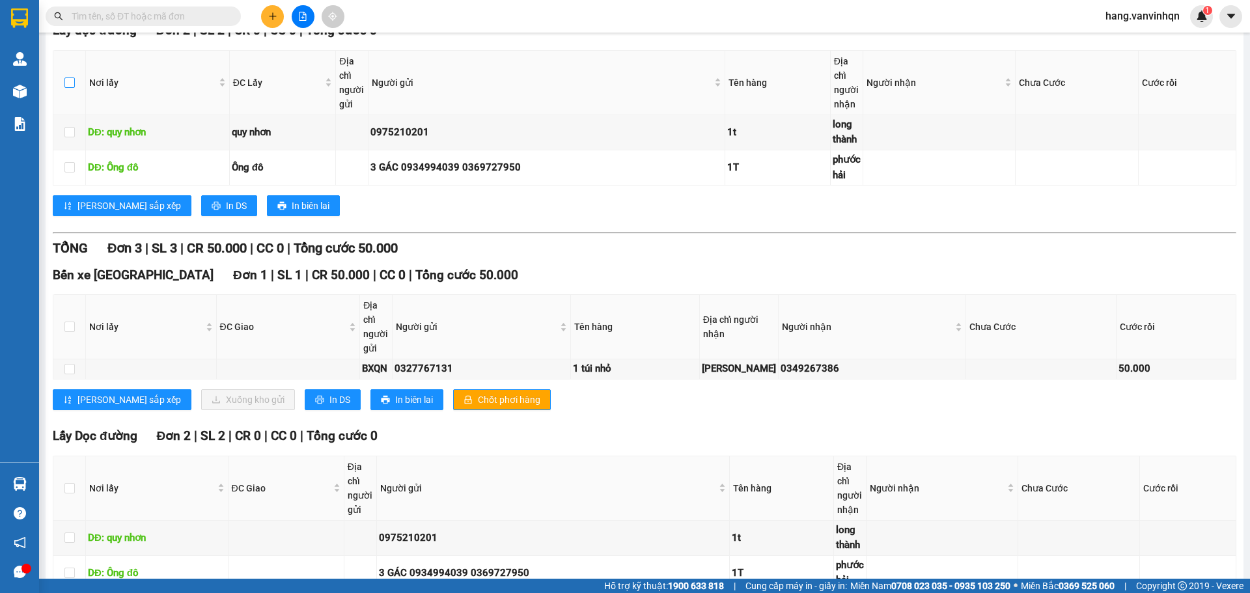
click at [67, 88] on input "checkbox" at bounding box center [69, 82] width 10 height 10
checkbox input "true"
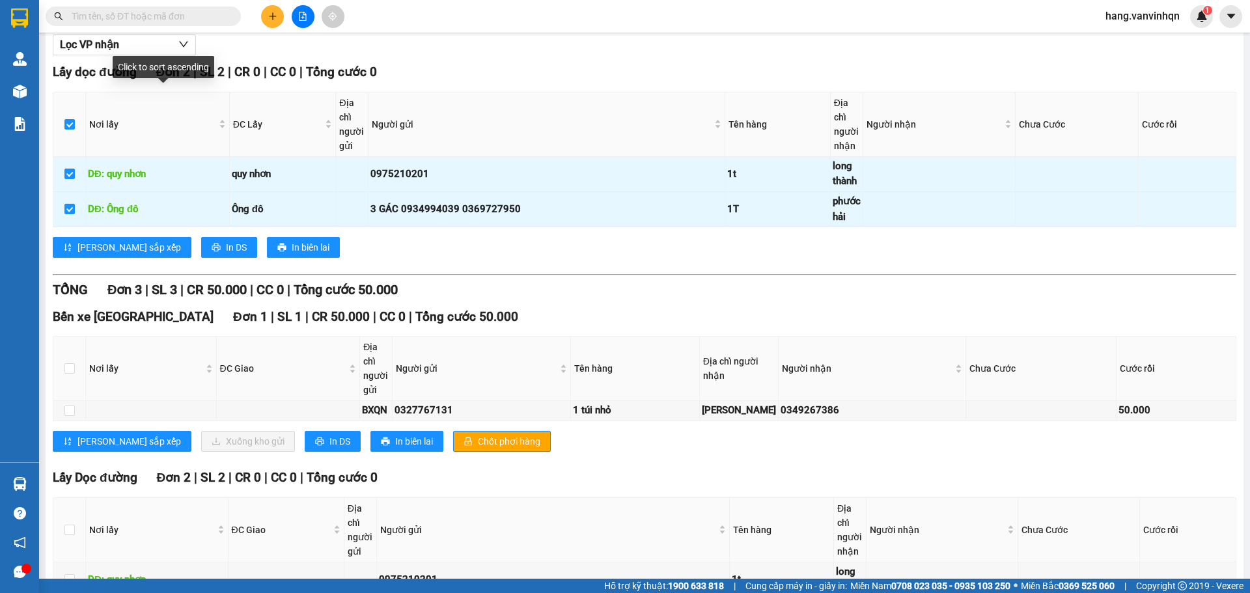
scroll to position [65, 0]
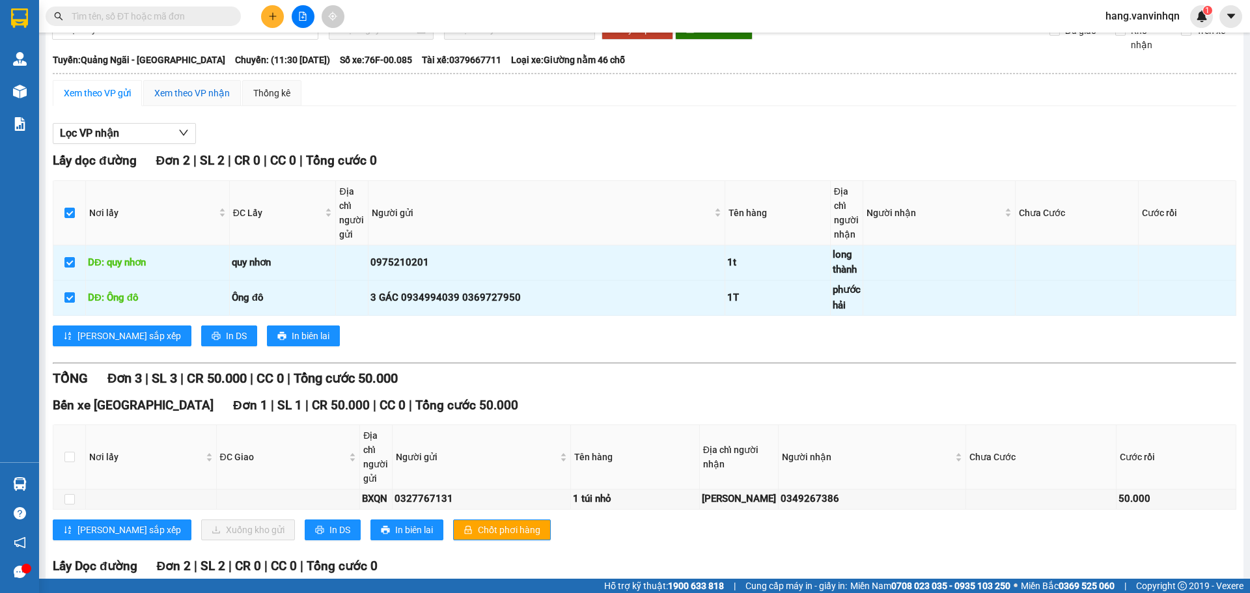
click at [186, 100] on div "Xem theo VP nhận" at bounding box center [192, 93] width 76 height 14
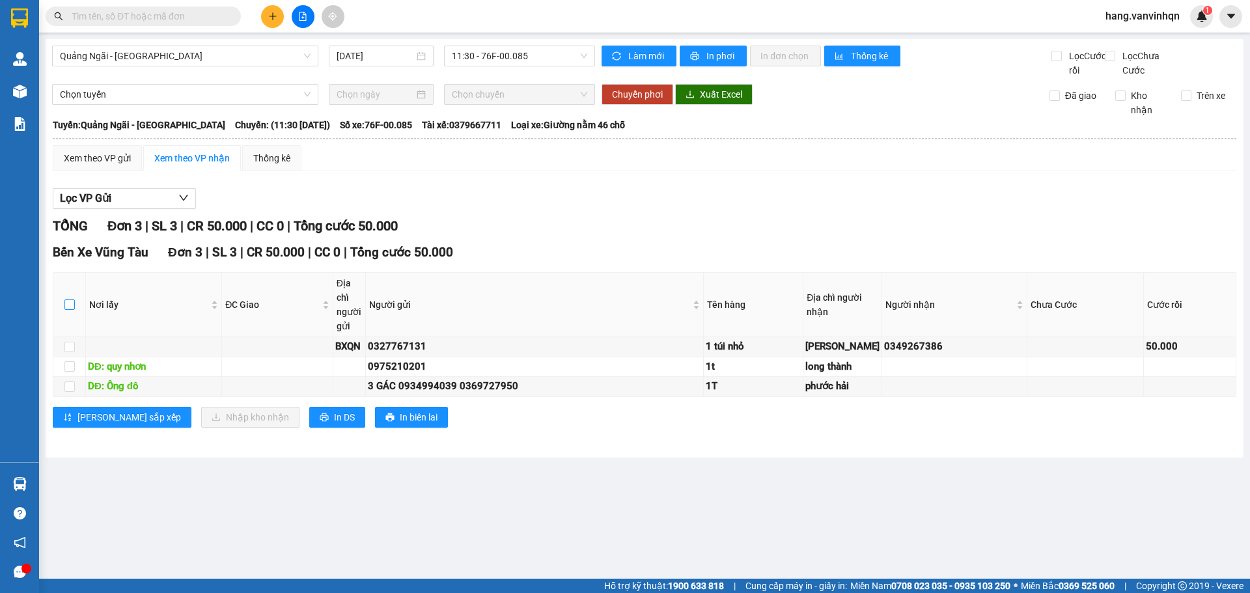
click at [69, 310] on input "checkbox" at bounding box center [69, 305] width 10 height 10
checkbox input "true"
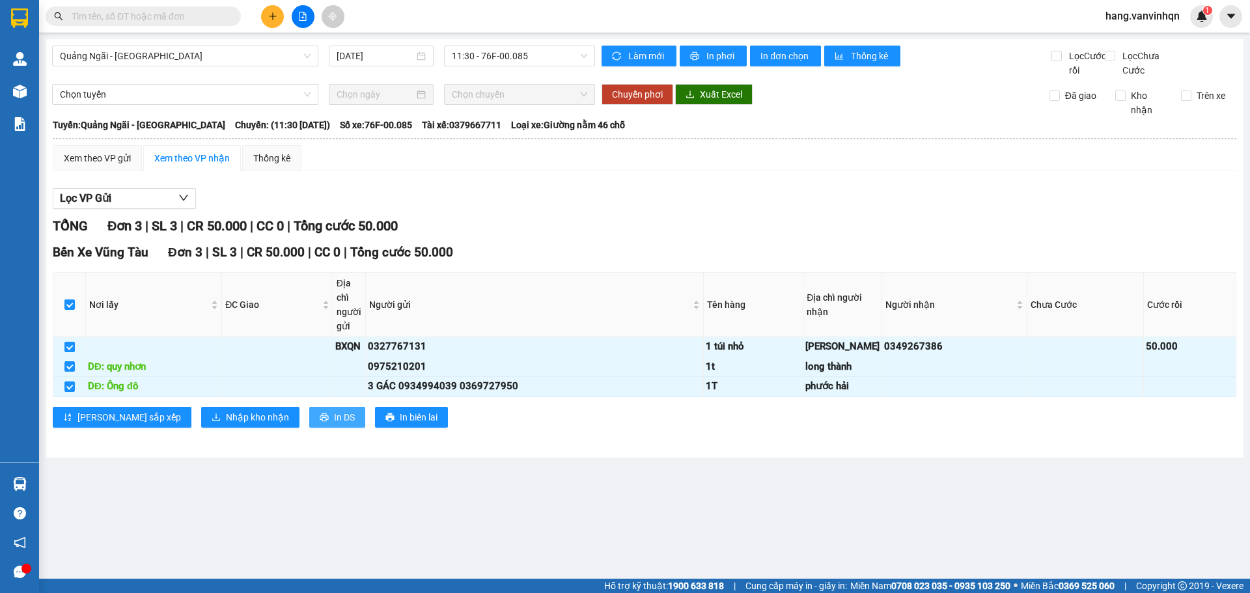
drag, startPoint x: 290, startPoint y: 497, endPoint x: 1093, endPoint y: 328, distance: 820.3
click at [334, 425] on span "In DS" at bounding box center [344, 417] width 21 height 14
drag, startPoint x: 528, startPoint y: 61, endPoint x: 516, endPoint y: 209, distance: 148.9
click at [530, 70] on body "Kết quả tìm kiếm ( 0 ) Bộ lọc No Data hang.vanvinhqn 1 Quản [PERSON_NAME] lý kh…" at bounding box center [625, 296] width 1250 height 593
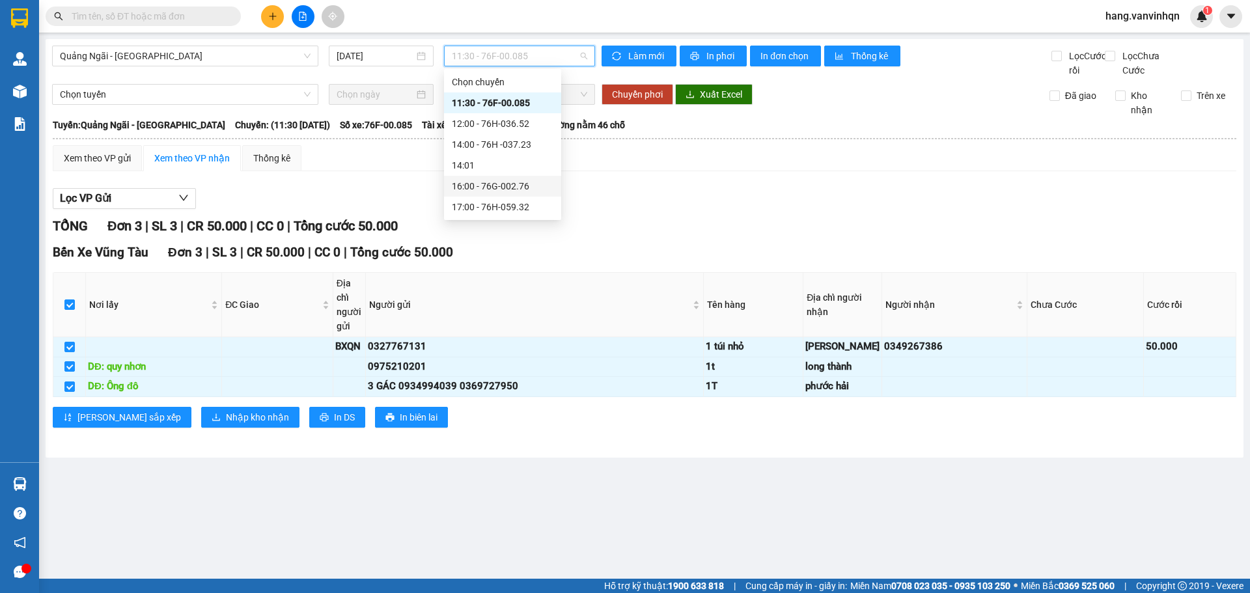
click at [511, 187] on div "16:00 - 76G-002.76" at bounding box center [503, 186] width 102 height 14
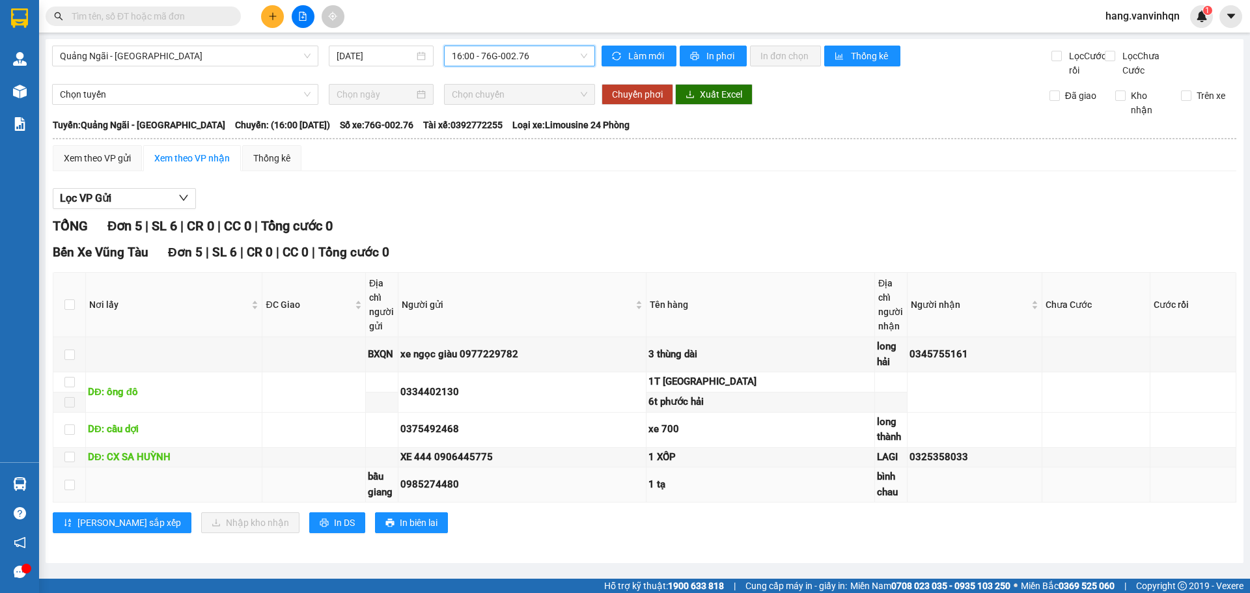
scroll to position [5, 0]
drag, startPoint x: 822, startPoint y: 500, endPoint x: 789, endPoint y: 512, distance: 34.8
click at [821, 493] on div "1 tạ" at bounding box center [760, 485] width 224 height 16
click at [647, 494] on td "0985274480" at bounding box center [522, 484] width 248 height 35
click at [704, 493] on div "1 tạ" at bounding box center [760, 485] width 224 height 16
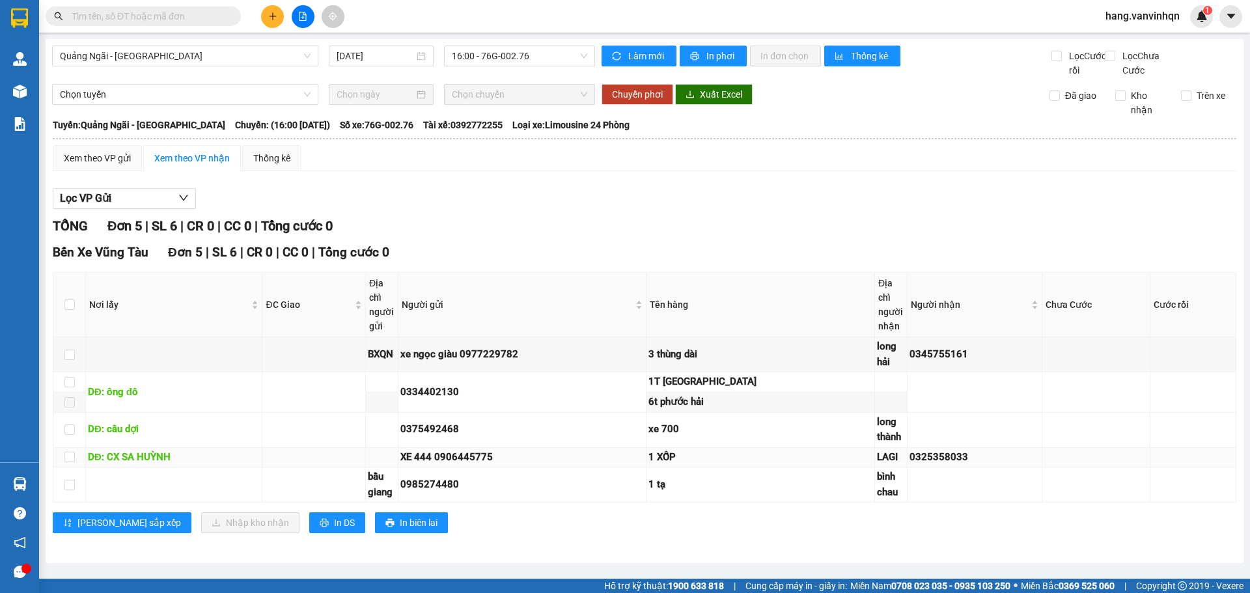
drag, startPoint x: 805, startPoint y: 462, endPoint x: 805, endPoint y: 474, distance: 11.7
click at [805, 466] on div "1 XỐP" at bounding box center [760, 458] width 224 height 16
click at [816, 489] on div "1 tạ" at bounding box center [760, 485] width 224 height 16
drag, startPoint x: 785, startPoint y: 370, endPoint x: 791, endPoint y: 386, distance: 16.9
click at [785, 372] on td "3 thùng dài" at bounding box center [761, 354] width 229 height 35
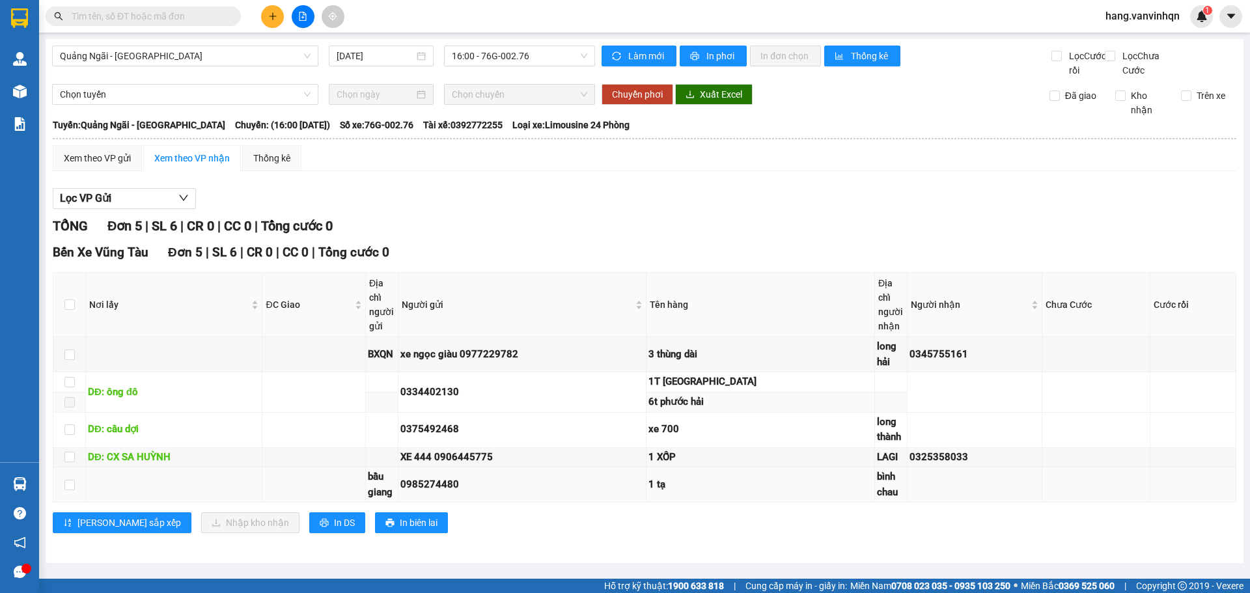
drag, startPoint x: 798, startPoint y: 402, endPoint x: 779, endPoint y: 494, distance: 93.7
click at [797, 413] on td "6t phước hải" at bounding box center [761, 403] width 229 height 20
click at [779, 493] on div "1 tạ" at bounding box center [760, 485] width 224 height 16
click at [613, 484] on td "0985274480" at bounding box center [522, 484] width 248 height 35
click at [877, 466] on div "LAGI" at bounding box center [891, 458] width 28 height 16
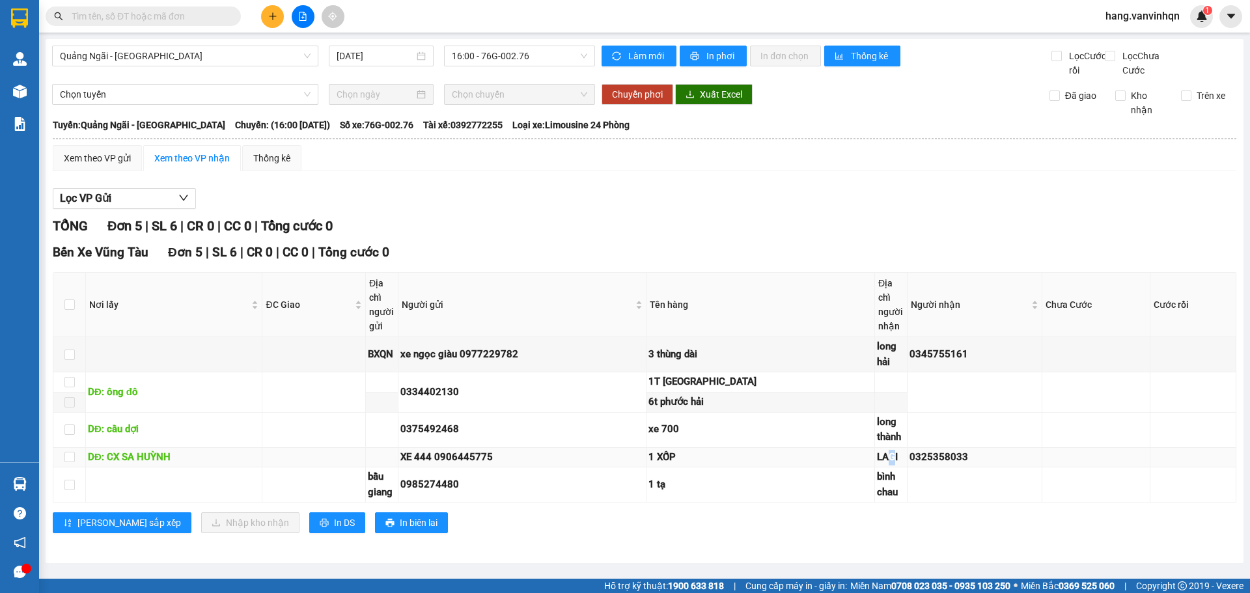
click at [877, 466] on div "LAGI" at bounding box center [891, 458] width 28 height 16
click at [764, 466] on div "1 XỐP" at bounding box center [760, 458] width 224 height 16
click at [762, 464] on div "1 XỐP" at bounding box center [760, 458] width 224 height 16
drag, startPoint x: 757, startPoint y: 466, endPoint x: 749, endPoint y: 468, distance: 8.9
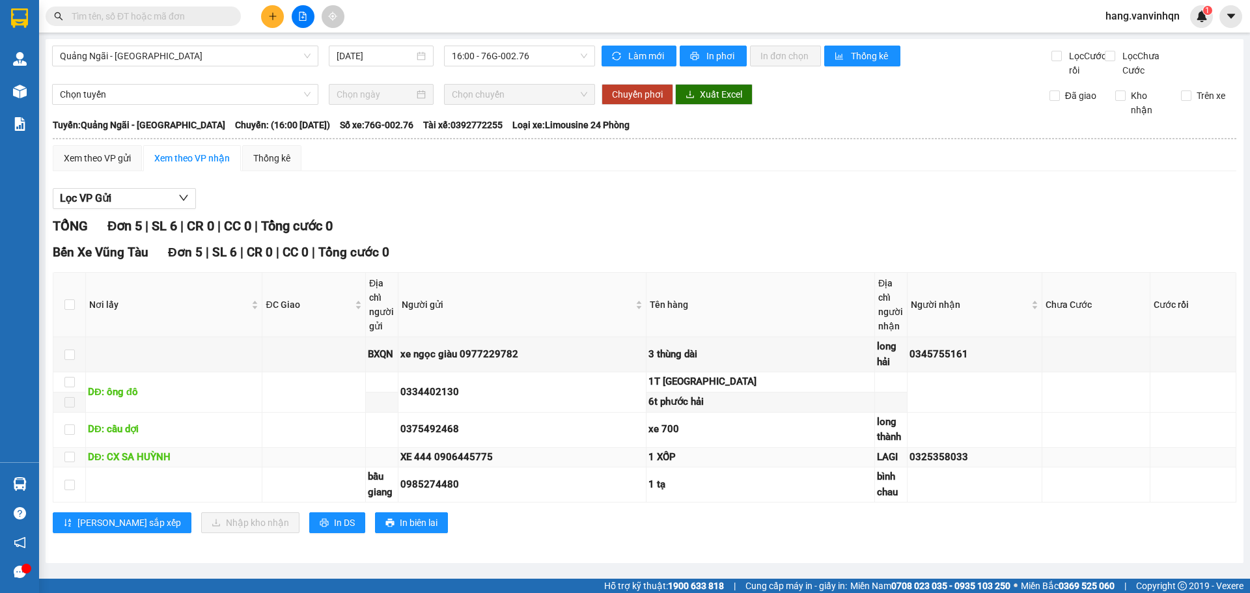
click at [757, 466] on div "1 XỐP" at bounding box center [760, 458] width 224 height 16
click at [923, 466] on div "0325358033" at bounding box center [975, 458] width 130 height 16
click at [548, 66] on div "Quảng Ngãi - [GEOGRAPHIC_DATA] [DATE] 16:00 - 76G-002.76" at bounding box center [323, 62] width 543 height 32
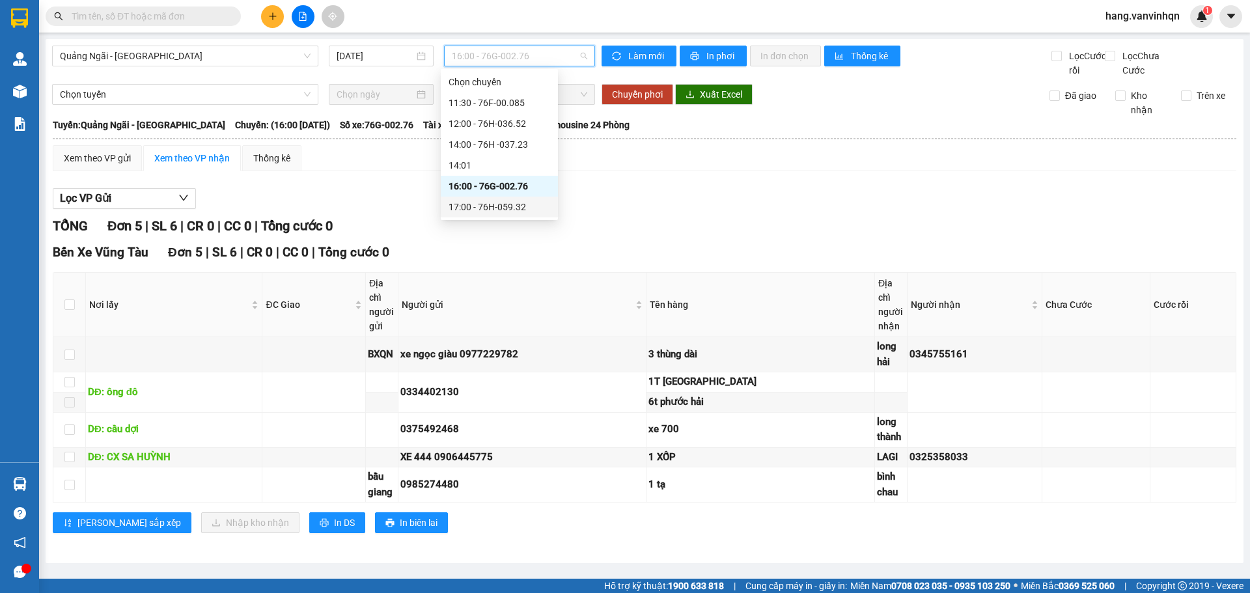
click at [509, 206] on div "17:00 - 76H-059.32" at bounding box center [500, 207] width 102 height 14
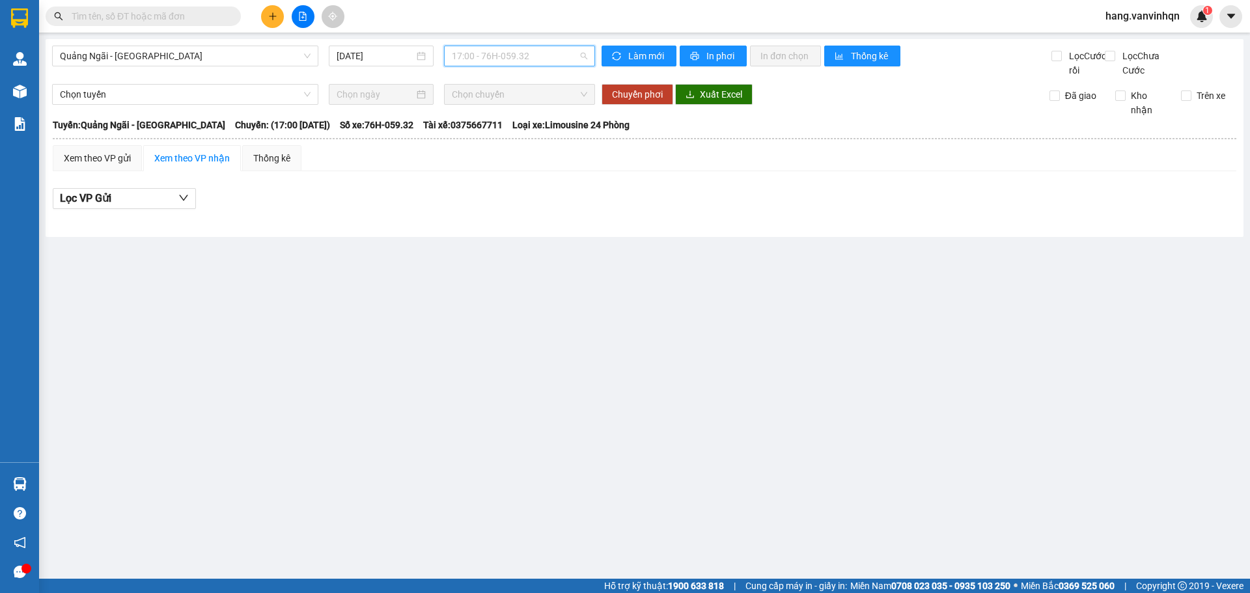
drag, startPoint x: 540, startPoint y: 55, endPoint x: 529, endPoint y: 167, distance: 112.5
click at [537, 72] on body "Kết quả tìm kiếm ( 0 ) Bộ lọc No Data hang.vanvinhqn 1 Quản [PERSON_NAME] lý kh…" at bounding box center [625, 296] width 1250 height 593
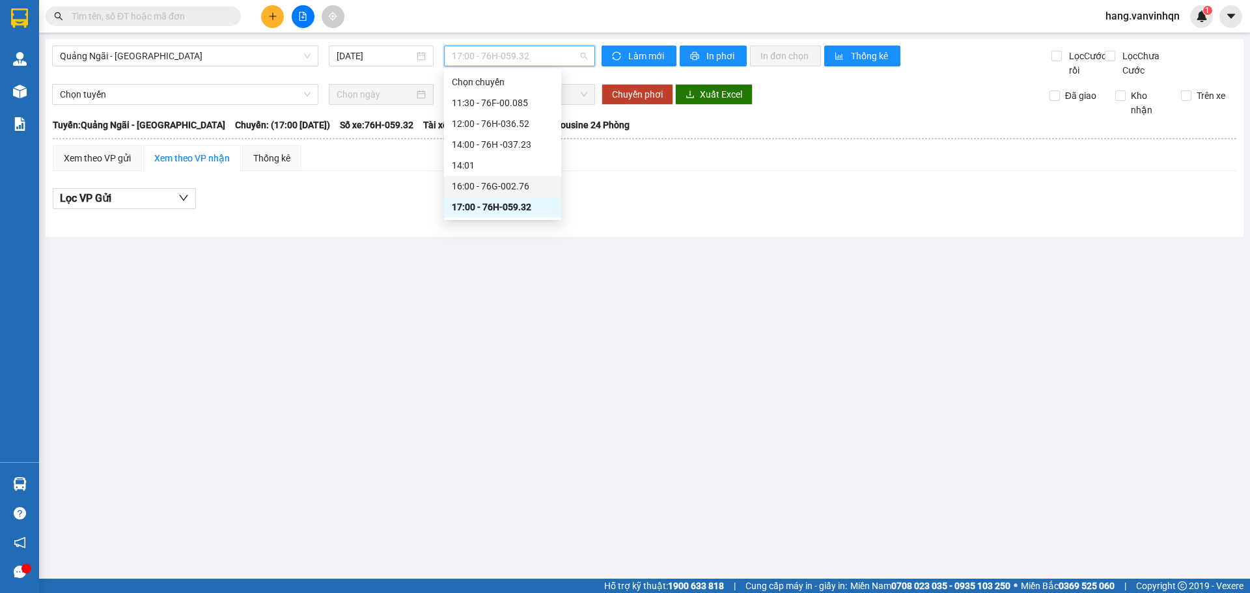
click at [516, 185] on div "16:00 - 76G-002.76" at bounding box center [503, 186] width 102 height 14
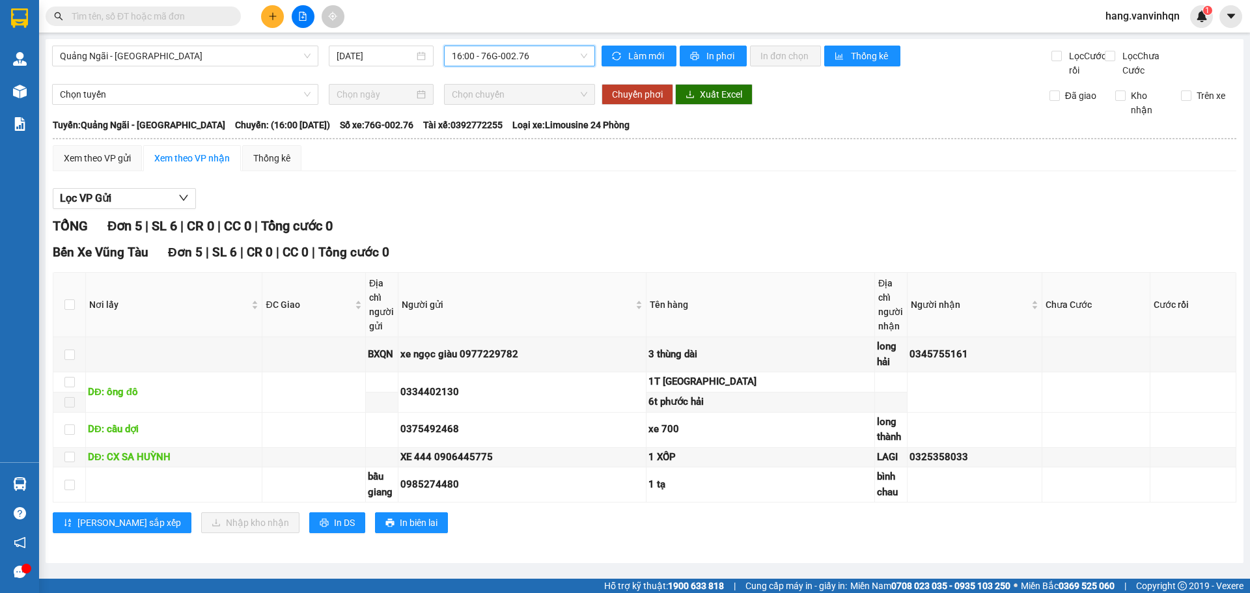
drag, startPoint x: 566, startPoint y: 55, endPoint x: 544, endPoint y: 139, distance: 86.9
click at [565, 60] on span "16:00 - 76G-002.76" at bounding box center [519, 56] width 135 height 20
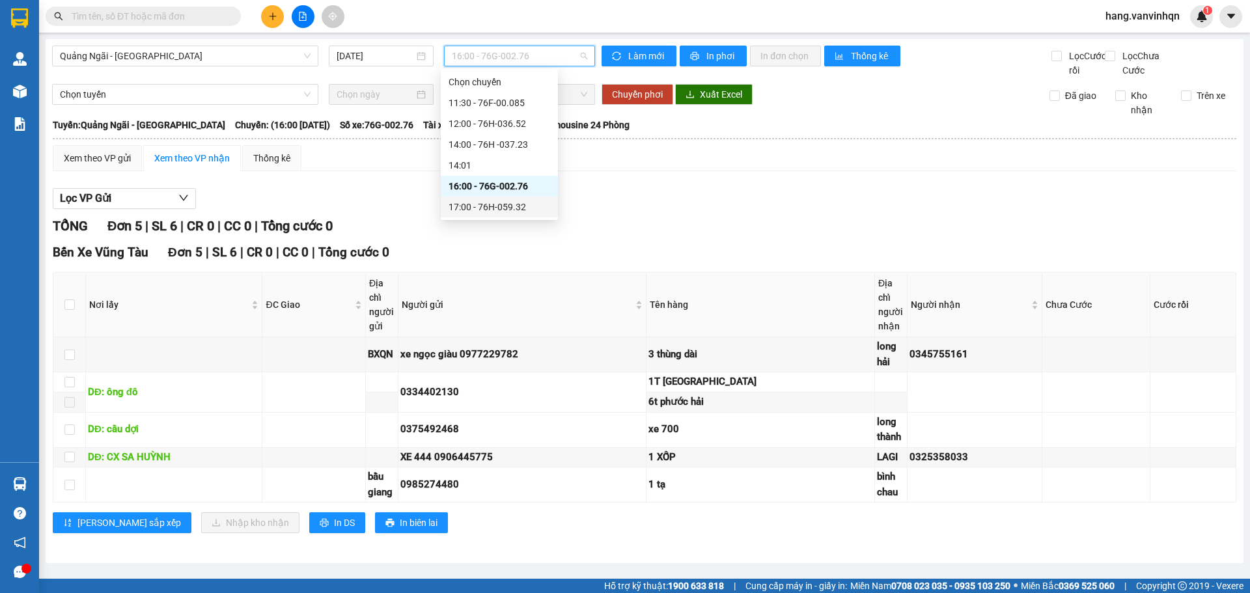
drag, startPoint x: 504, startPoint y: 207, endPoint x: 953, endPoint y: 249, distance: 451.2
click at [505, 208] on div "17:00 - 76H-059.32" at bounding box center [500, 207] width 102 height 14
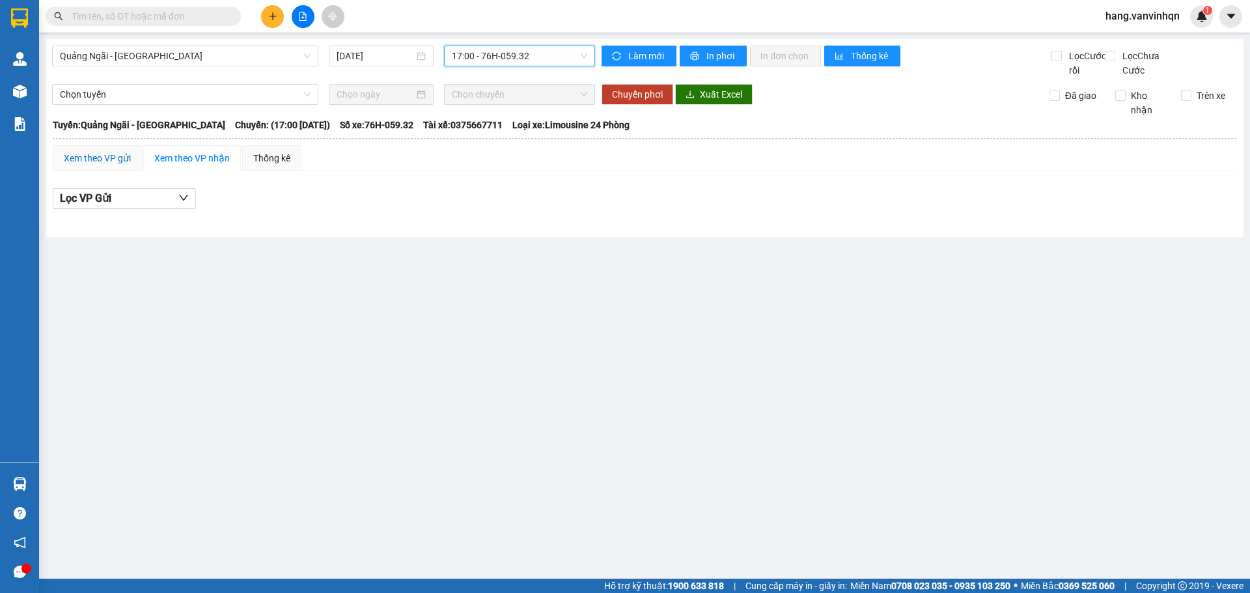
click at [126, 165] on div "Xem theo VP gửi" at bounding box center [97, 158] width 67 height 14
click at [266, 17] on button at bounding box center [272, 16] width 23 height 23
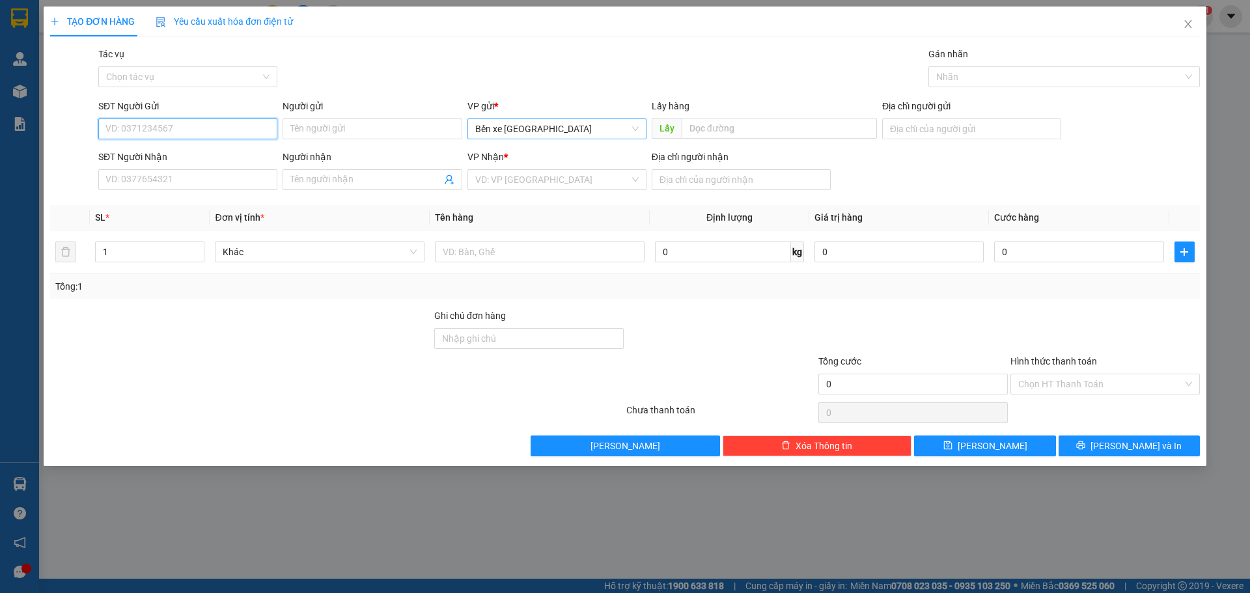
drag, startPoint x: 555, startPoint y: 132, endPoint x: 553, endPoint y: 140, distance: 8.7
click at [555, 132] on span "Bến xe [GEOGRAPHIC_DATA]" at bounding box center [556, 129] width 163 height 20
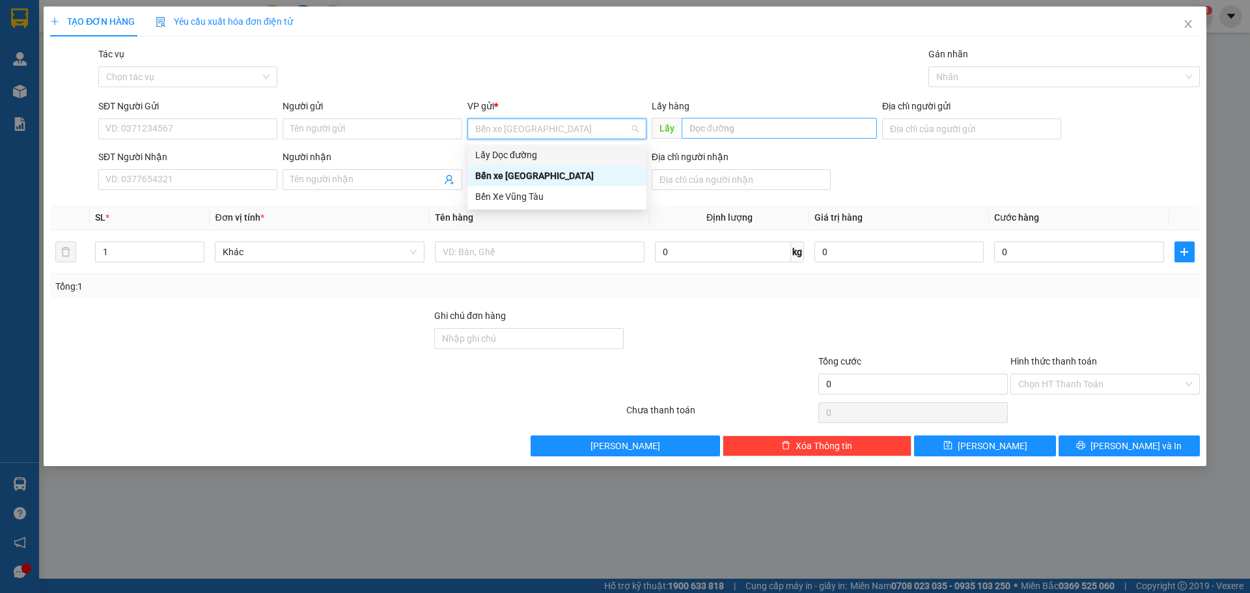
drag, startPoint x: 553, startPoint y: 140, endPoint x: 740, endPoint y: 130, distance: 187.1
click at [551, 155] on div "Lấy Dọc đường" at bounding box center [556, 155] width 163 height 14
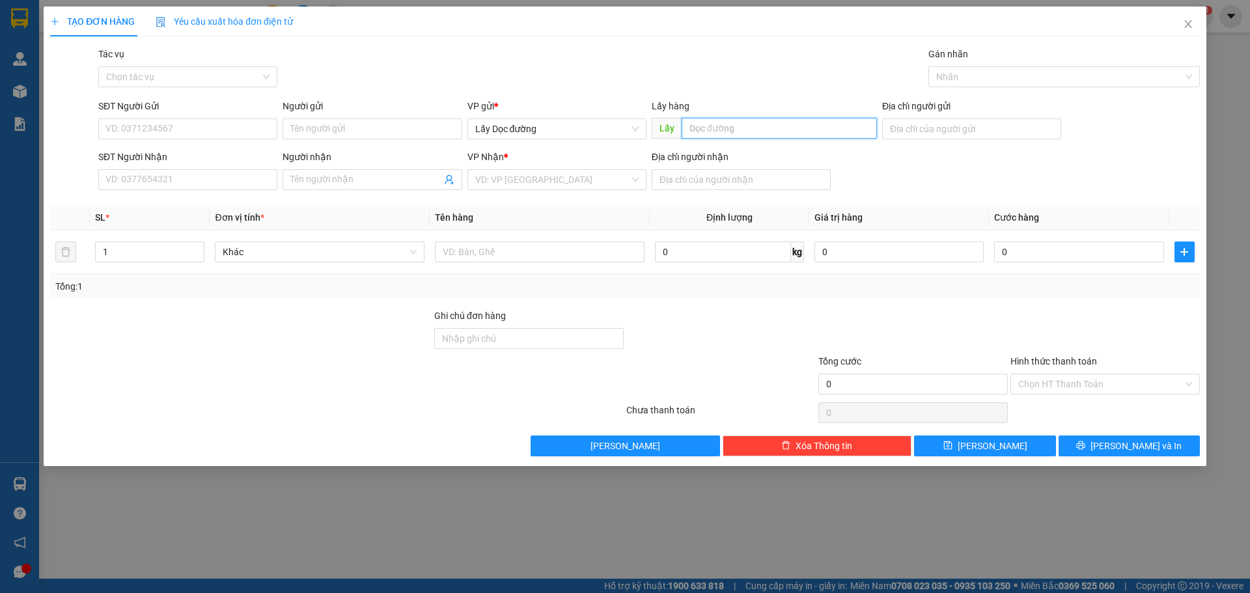
click at [742, 129] on input "text" at bounding box center [779, 128] width 195 height 21
click at [350, 131] on input "Người gửi" at bounding box center [372, 128] width 179 height 21
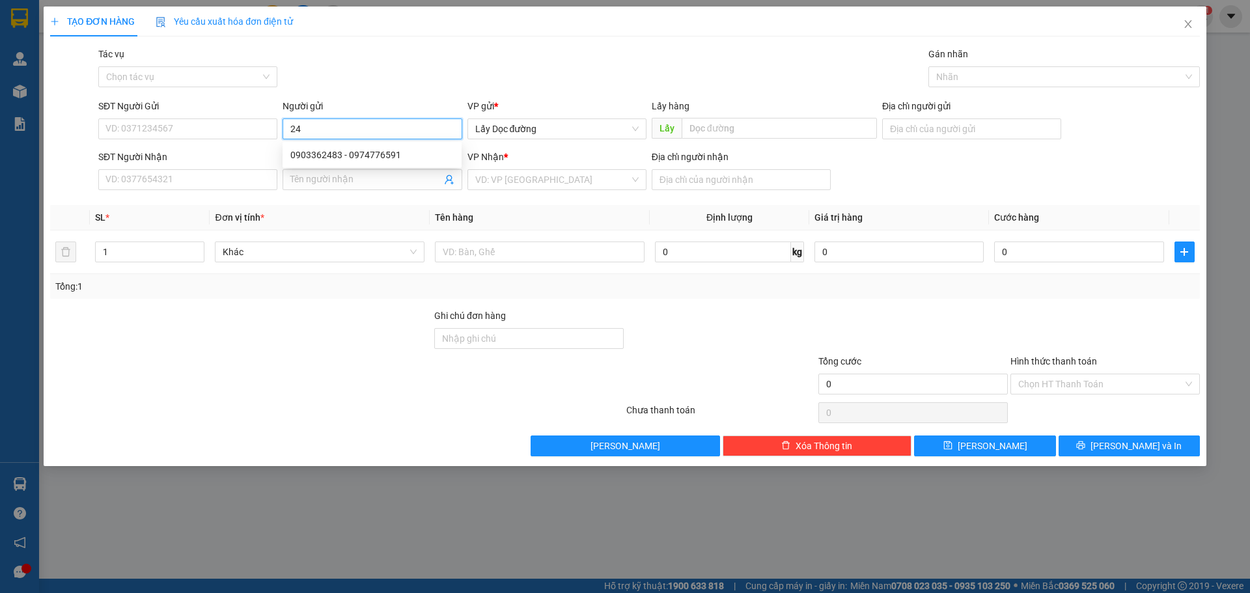
type input "2"
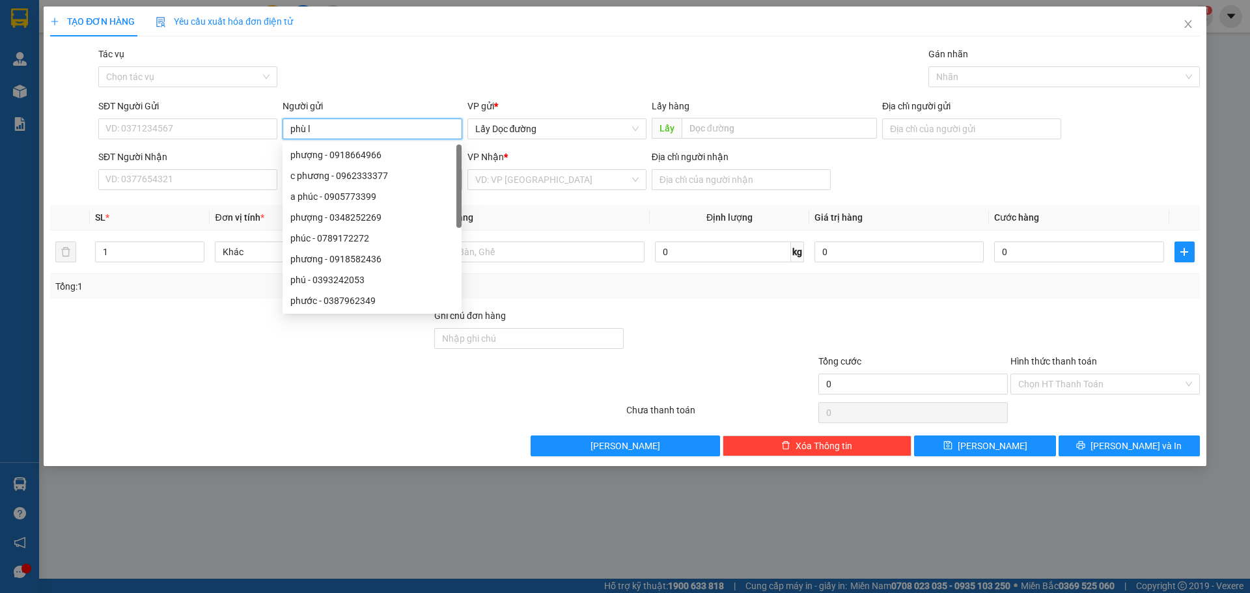
type input "phù ly"
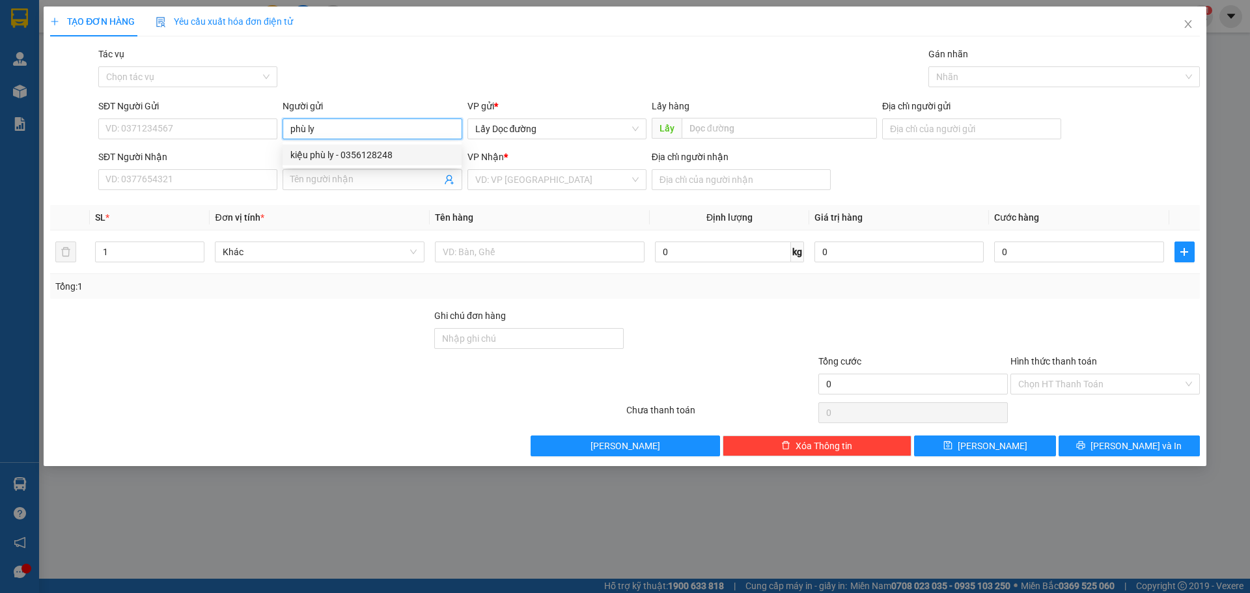
click at [359, 161] on div "kiệu phù ly - 0356128248" at bounding box center [371, 155] width 163 height 14
type input "0356128248"
type input "kiệu phù ly"
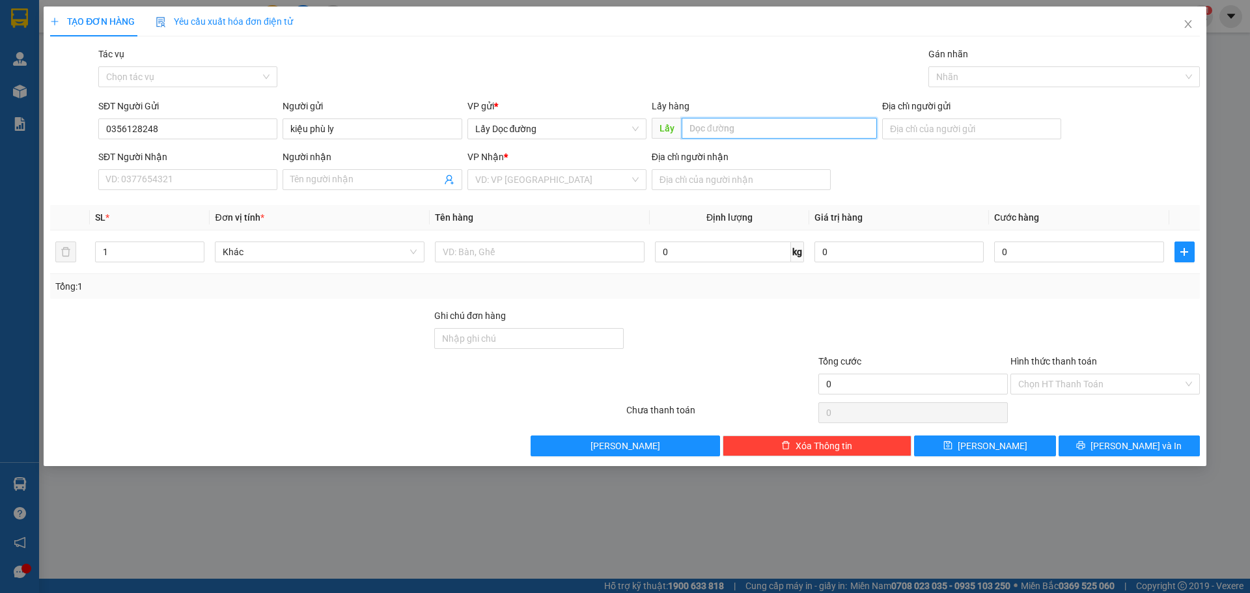
click at [824, 124] on input "text" at bounding box center [779, 128] width 195 height 21
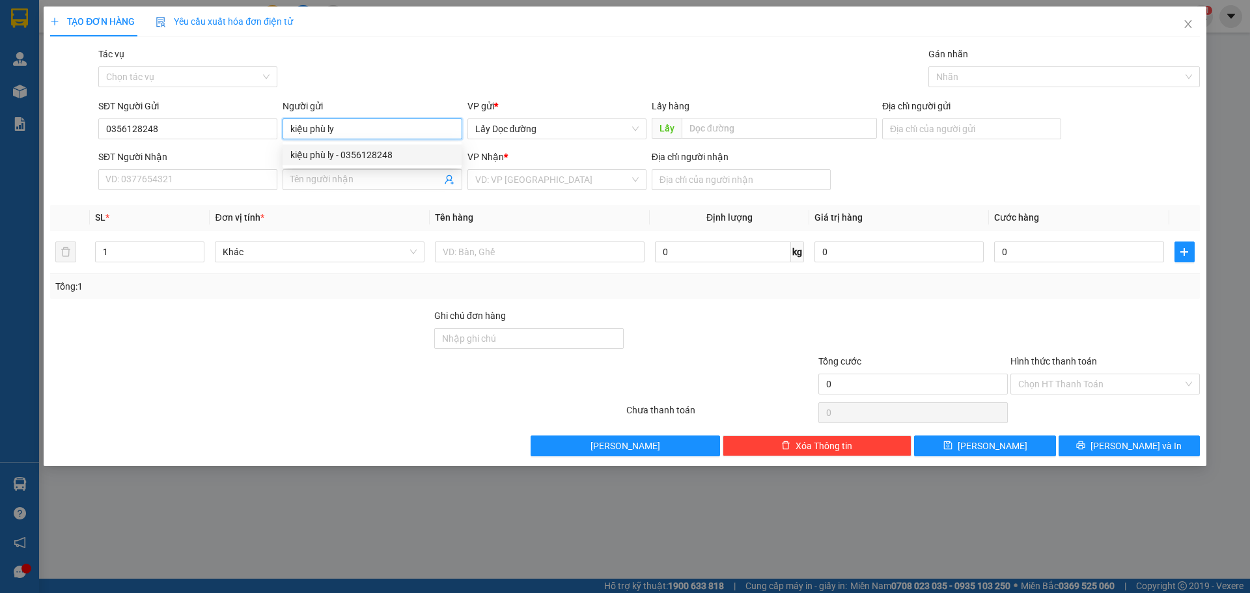
drag, startPoint x: 294, startPoint y: 130, endPoint x: 338, endPoint y: 132, distance: 44.3
click at [338, 132] on input "kiệu phù ly" at bounding box center [372, 128] width 179 height 21
click at [751, 132] on input "text" at bounding box center [779, 128] width 195 height 21
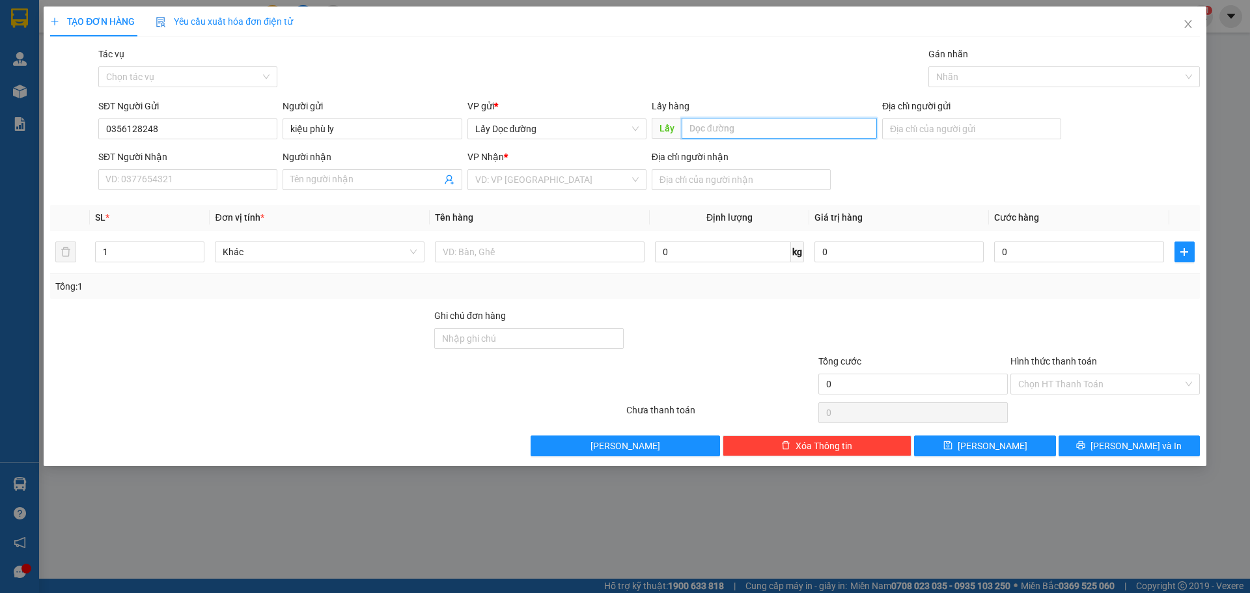
paste input "kiệu phù ly"
type input "kiệu phù ly"
click at [537, 187] on input "search" at bounding box center [552, 180] width 154 height 20
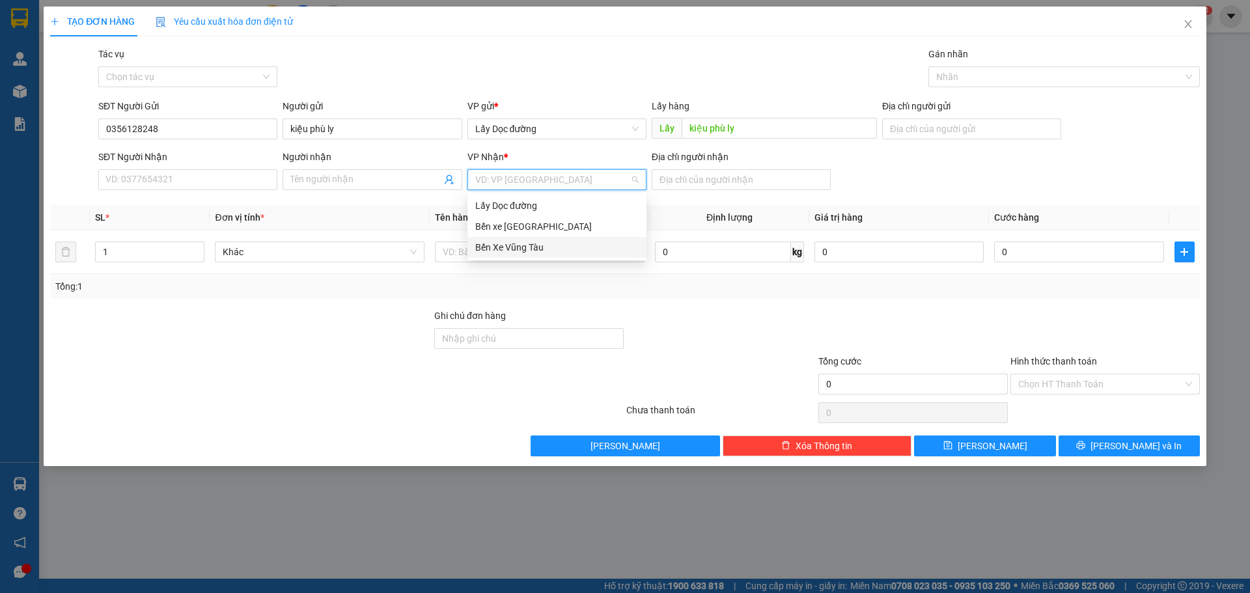
drag, startPoint x: 516, startPoint y: 257, endPoint x: 688, endPoint y: 194, distance: 182.3
click at [516, 256] on div "Bến Xe Vũng Tàu" at bounding box center [556, 247] width 179 height 21
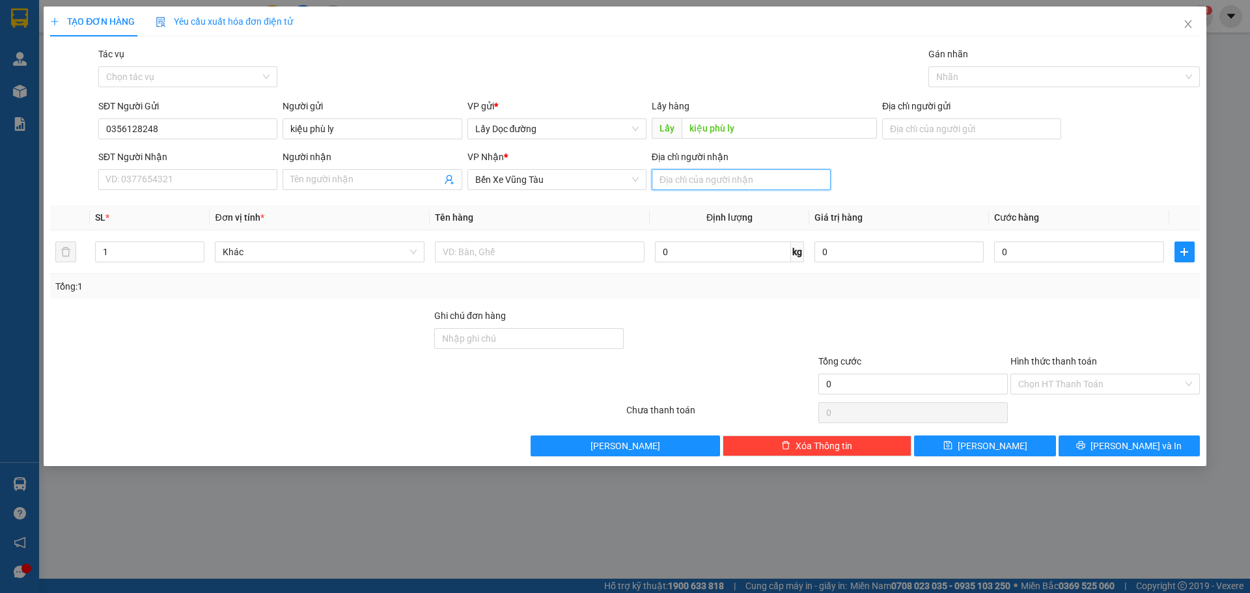
drag, startPoint x: 696, startPoint y: 172, endPoint x: 710, endPoint y: 212, distance: 42.2
click at [701, 195] on div "Transit Pickup Surcharge Ids Transit Deliver Surcharge Ids Transit Deliver Surc…" at bounding box center [625, 252] width 1150 height 410
type input "lagi"
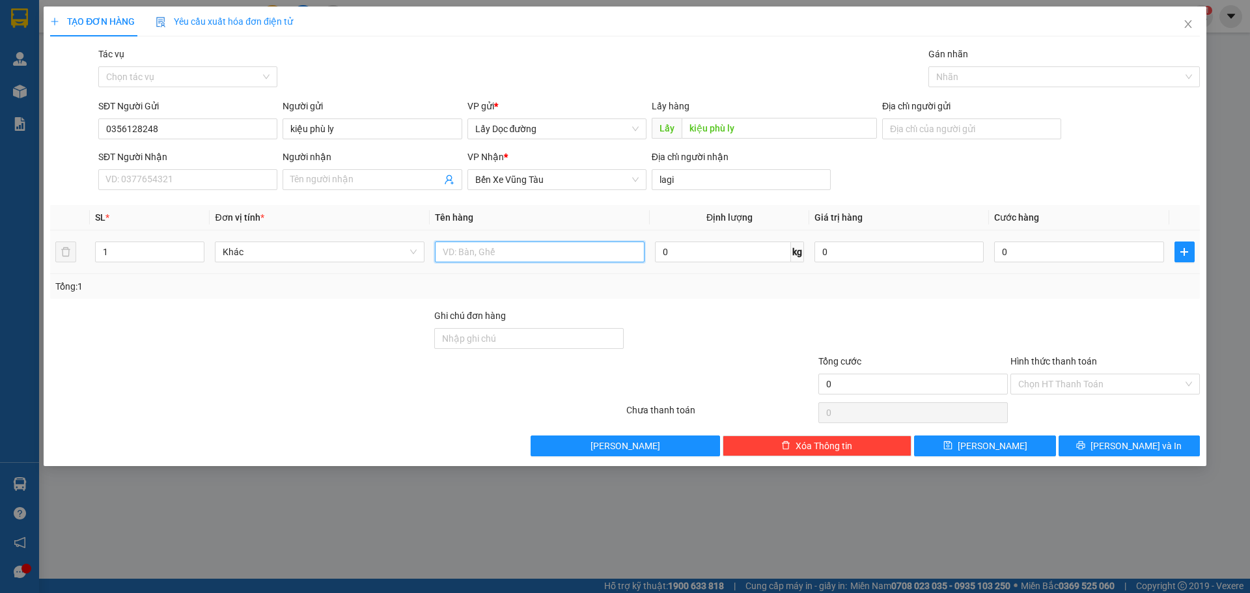
click at [533, 249] on input "text" at bounding box center [540, 252] width 210 height 21
type input "8 bị"
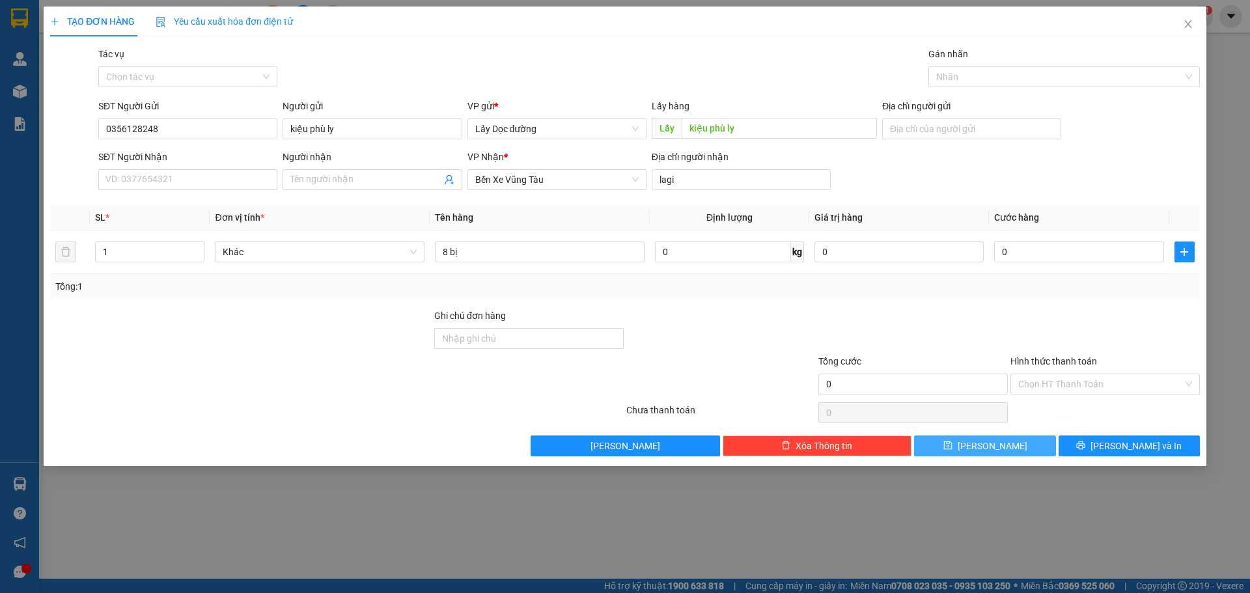
drag, startPoint x: 986, startPoint y: 466, endPoint x: 984, endPoint y: 443, distance: 22.9
click at [987, 457] on div "TẠO ĐƠN HÀNG Yêu cầu xuất hóa đơn điện tử Transit Pickup Surcharge Ids Transit …" at bounding box center [625, 296] width 1250 height 593
click at [982, 445] on button "[PERSON_NAME]" at bounding box center [984, 446] width 141 height 21
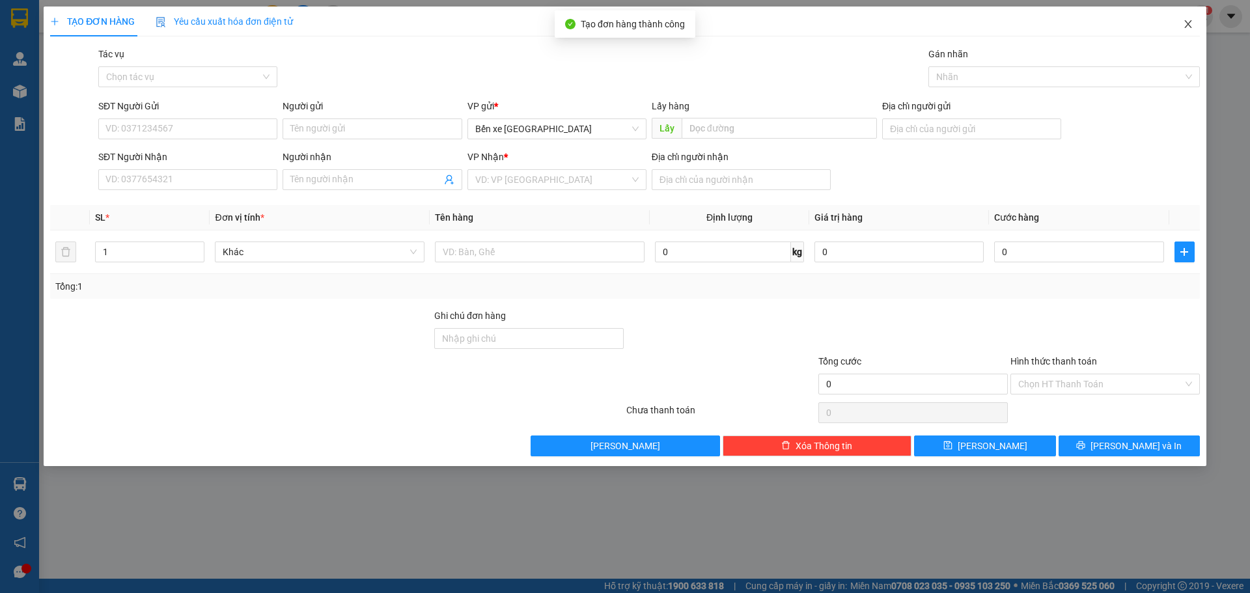
click at [1194, 27] on span "Close" at bounding box center [1188, 25] width 36 height 36
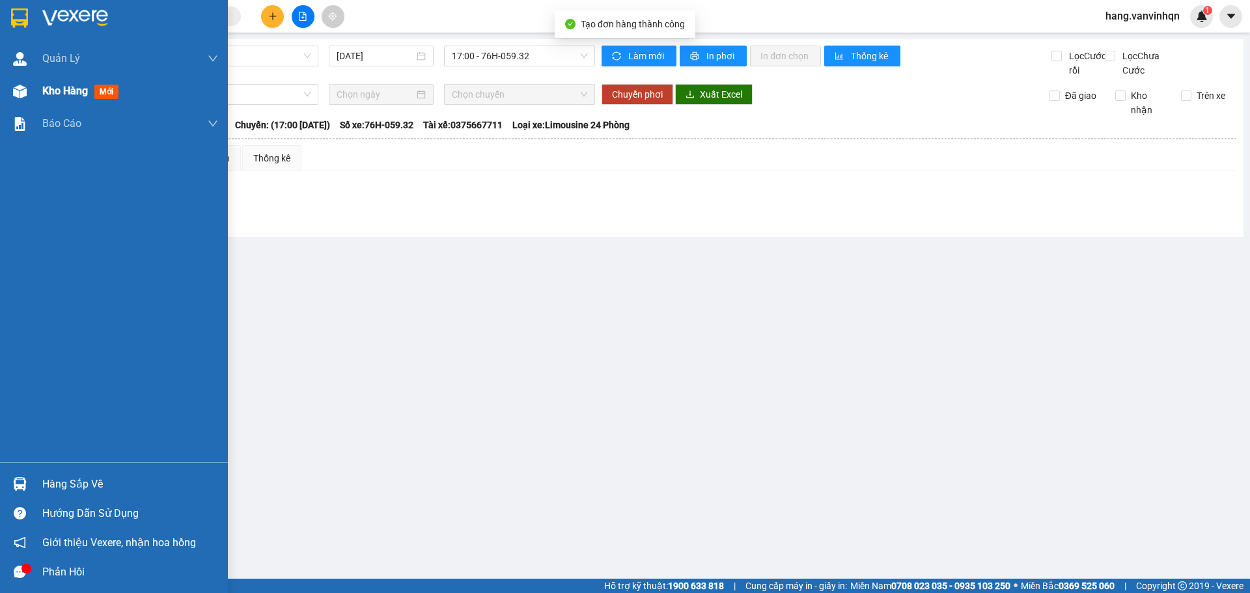
click at [42, 89] on span "Kho hàng" at bounding box center [65, 91] width 46 height 12
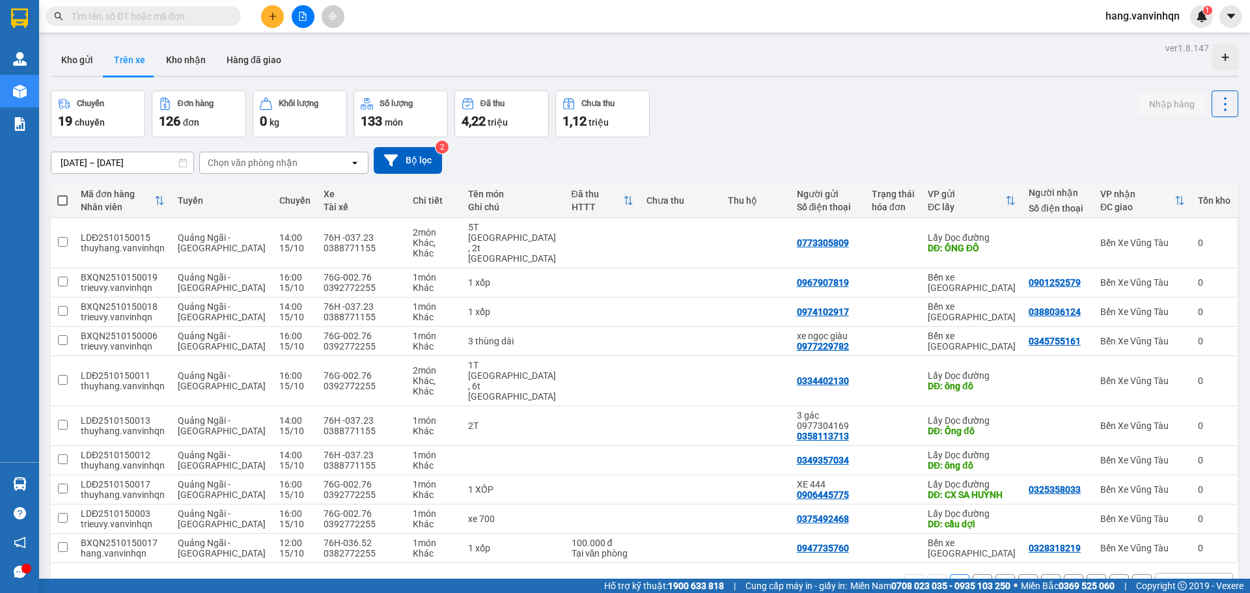
drag, startPoint x: 79, startPoint y: 64, endPoint x: 174, endPoint y: 87, distance: 98.2
click at [84, 64] on button "Kho gửi" at bounding box center [77, 59] width 53 height 31
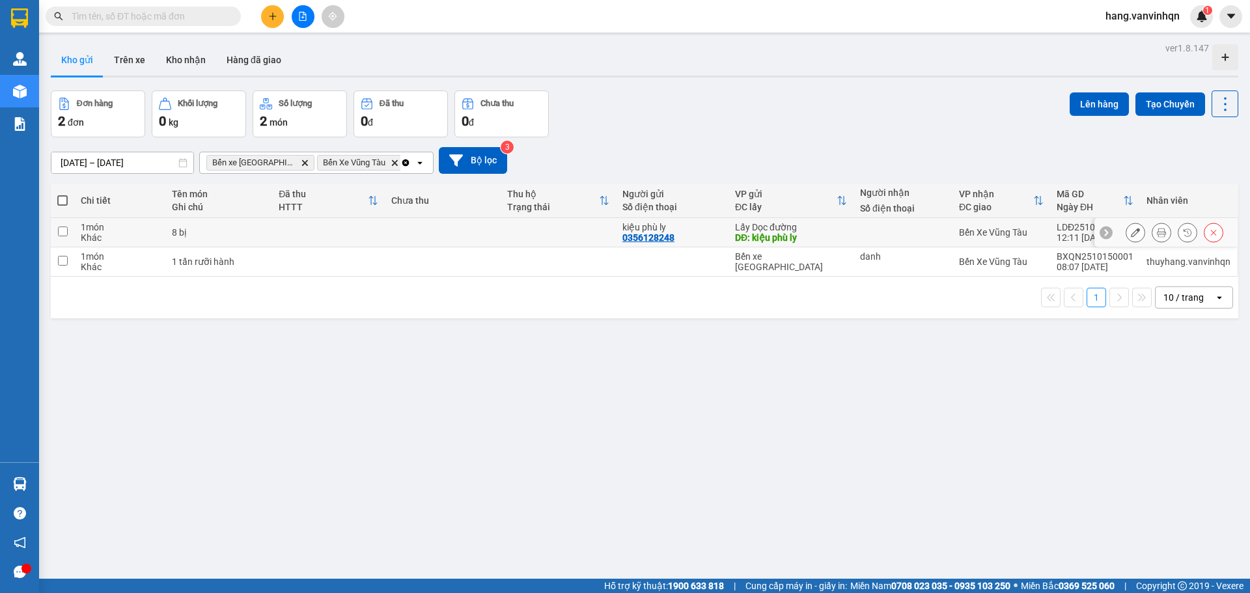
click at [675, 236] on div "kiệu phù ly 0356128248" at bounding box center [672, 232] width 100 height 21
checkbox input "true"
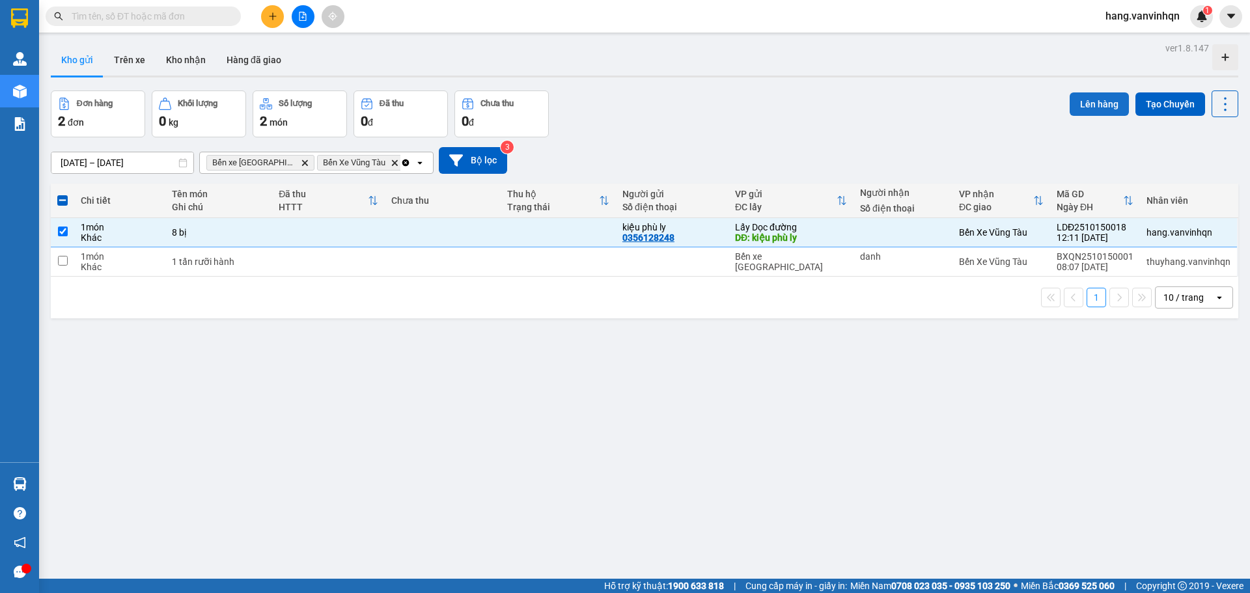
click at [1102, 110] on button "Lên hàng" at bounding box center [1099, 103] width 59 height 23
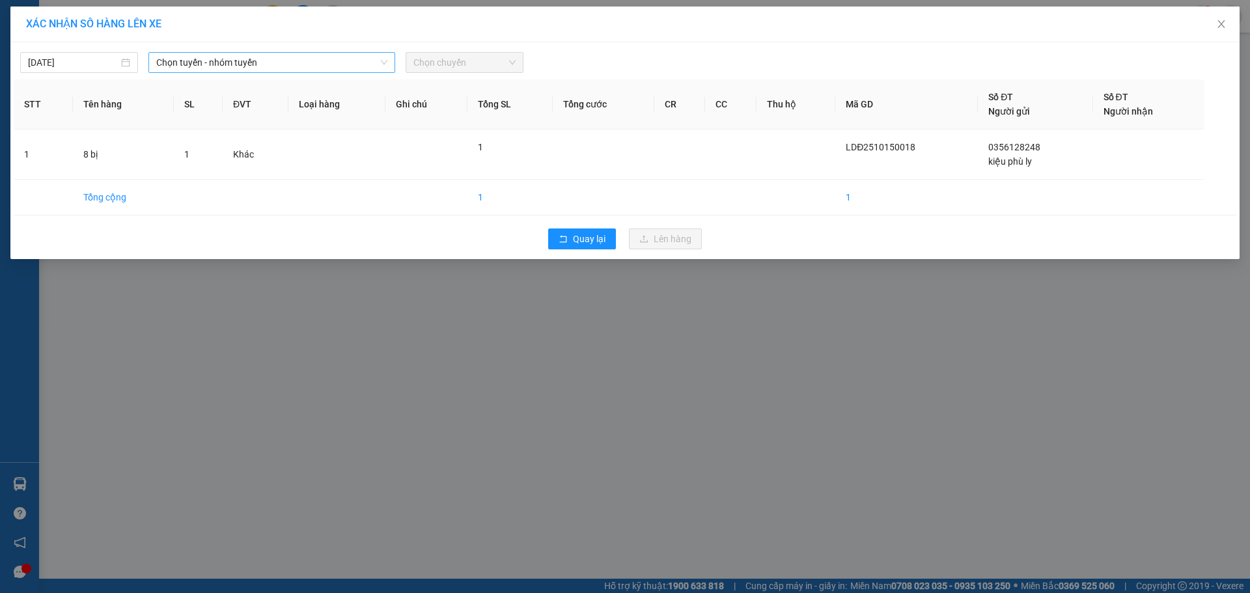
drag, startPoint x: 305, startPoint y: 63, endPoint x: 298, endPoint y: 68, distance: 9.4
click at [301, 64] on span "Chọn tuyến - nhóm tuyến" at bounding box center [271, 63] width 231 height 20
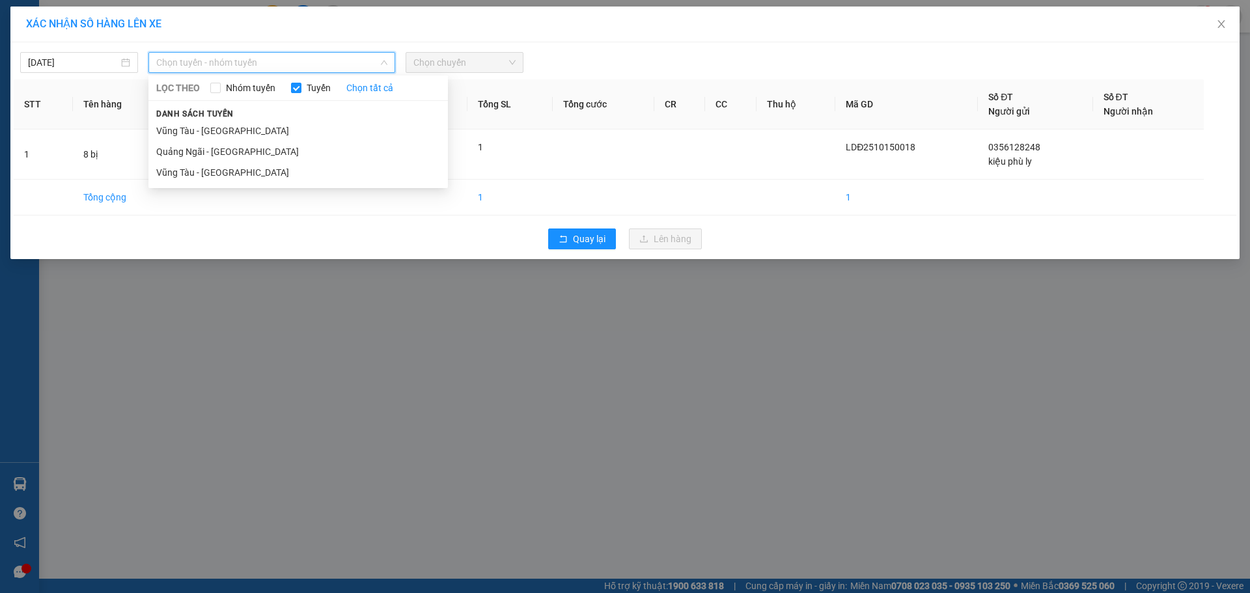
drag, startPoint x: 227, startPoint y: 147, endPoint x: 484, endPoint y: 82, distance: 265.3
click at [249, 145] on li "Quảng Ngãi - [GEOGRAPHIC_DATA]" at bounding box center [298, 151] width 300 height 21
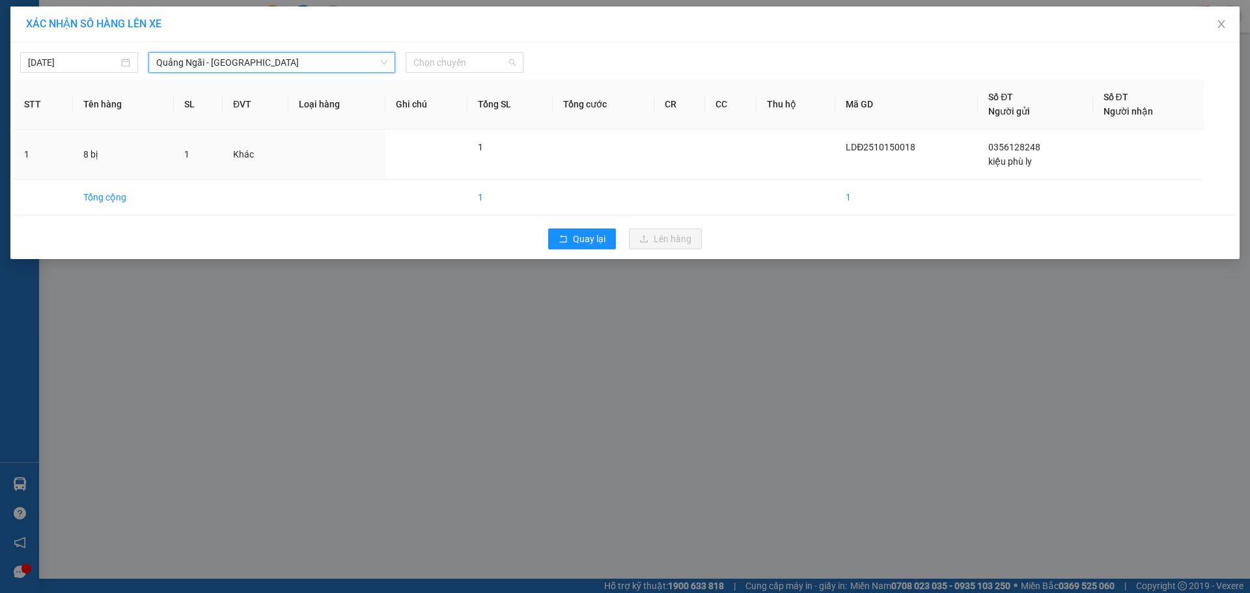
drag, startPoint x: 501, startPoint y: 69, endPoint x: 440, endPoint y: 146, distance: 98.2
click at [496, 71] on span "Chọn chuyến" at bounding box center [464, 63] width 102 height 20
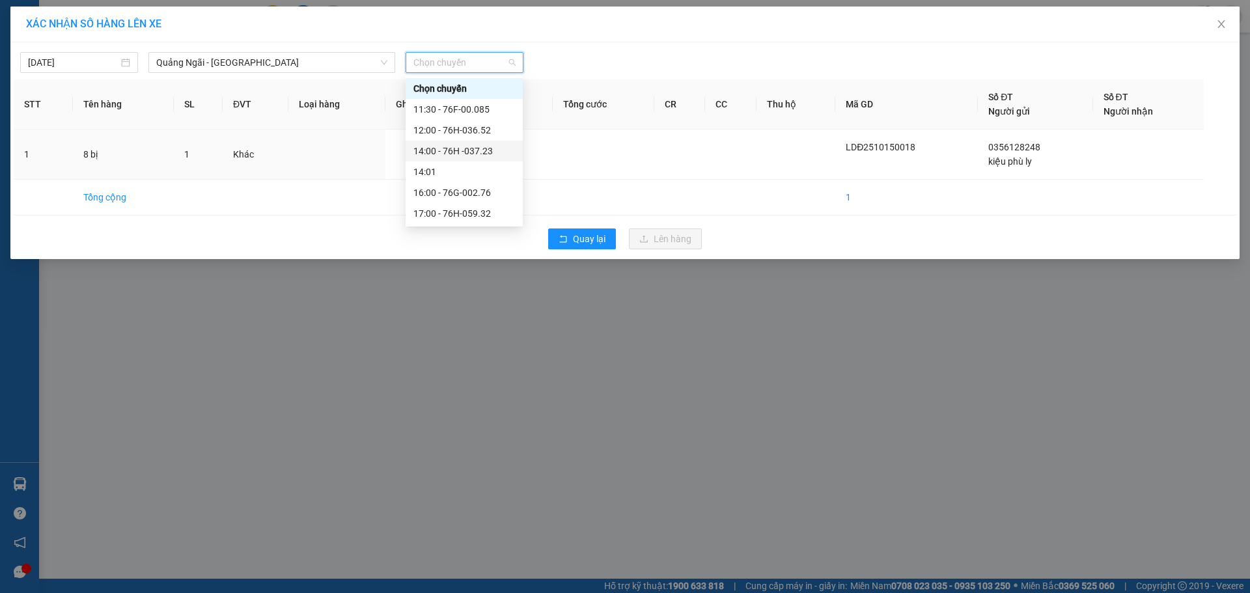
drag, startPoint x: 477, startPoint y: 132, endPoint x: 483, endPoint y: 147, distance: 16.3
click at [483, 147] on div "Chọn chuyến 11:30 - 76F-00.085 12:00 - 76H-036.52 14:00 - 76H -037.23 14:01 16:…" at bounding box center [464, 151] width 117 height 146
click at [488, 147] on div "14:00 - 76H -037.23" at bounding box center [464, 151] width 102 height 14
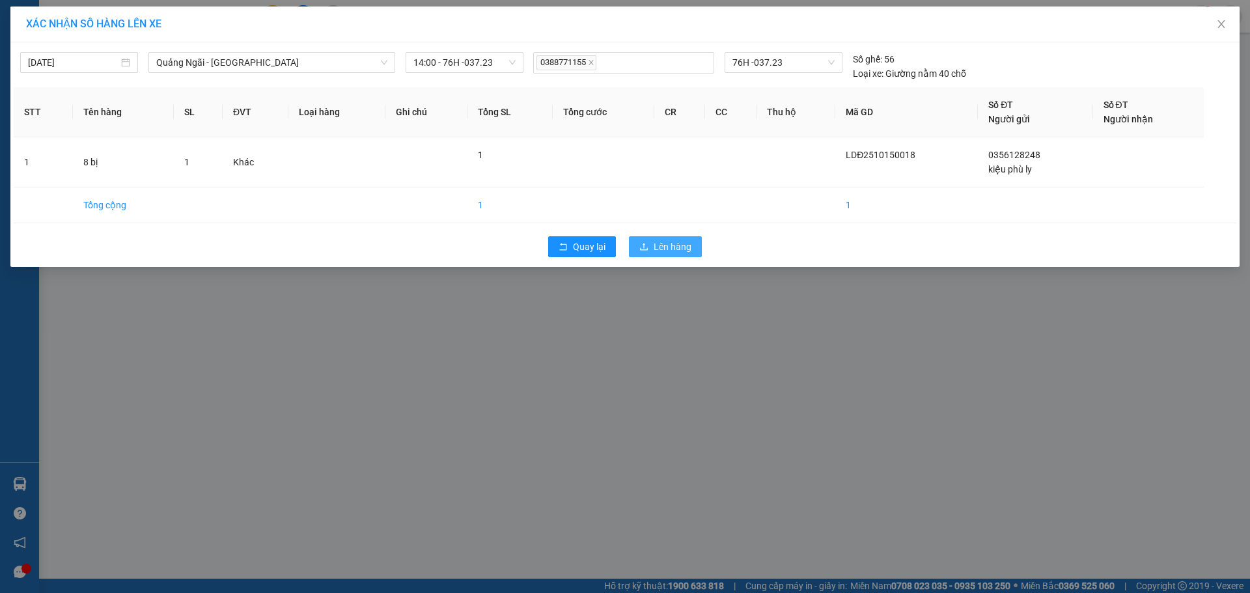
click at [647, 252] on span "upload" at bounding box center [643, 247] width 9 height 10
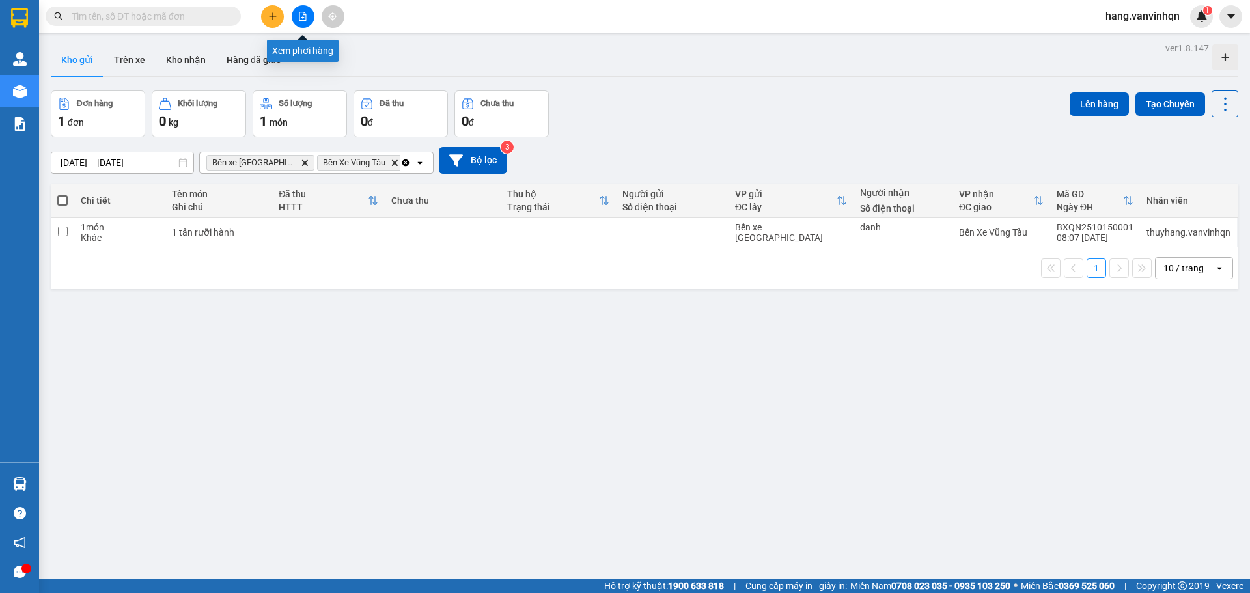
click at [301, 14] on icon "file-add" at bounding box center [302, 16] width 9 height 9
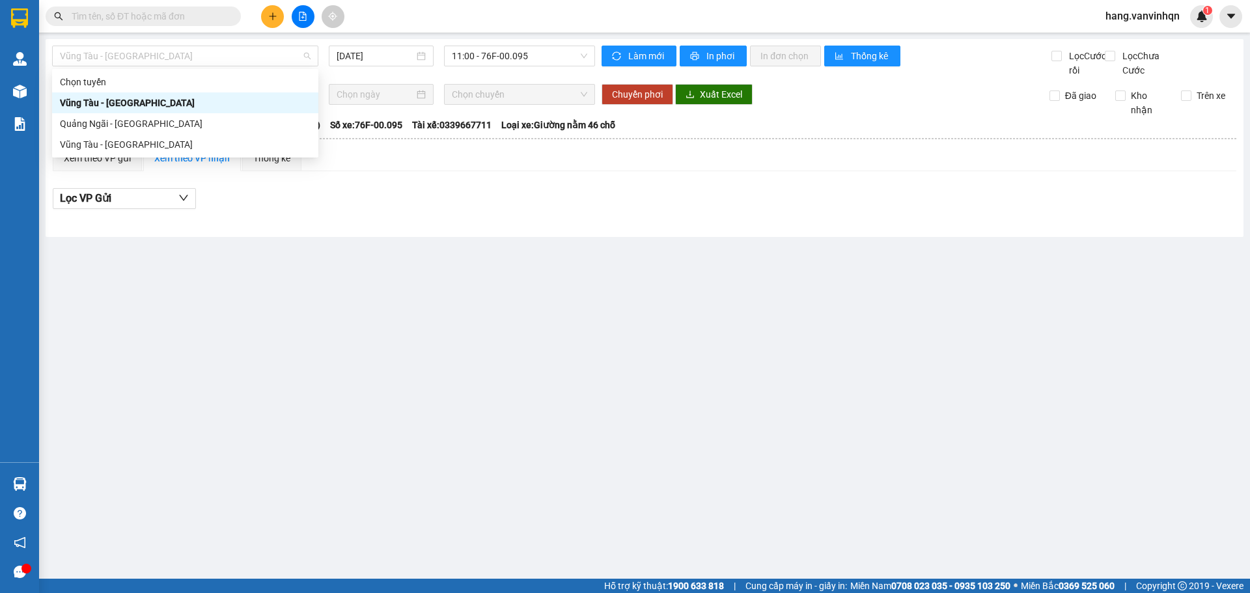
drag, startPoint x: 180, startPoint y: 61, endPoint x: 143, endPoint y: 127, distance: 76.1
click at [177, 67] on div "Vũng Tàu - [GEOGRAPHIC_DATA] [DATE] 11:00 - 76F-00.095" at bounding box center [323, 62] width 543 height 32
click at [143, 118] on div "Quảng Ngãi - [GEOGRAPHIC_DATA]" at bounding box center [185, 124] width 251 height 14
type input "[DATE]"
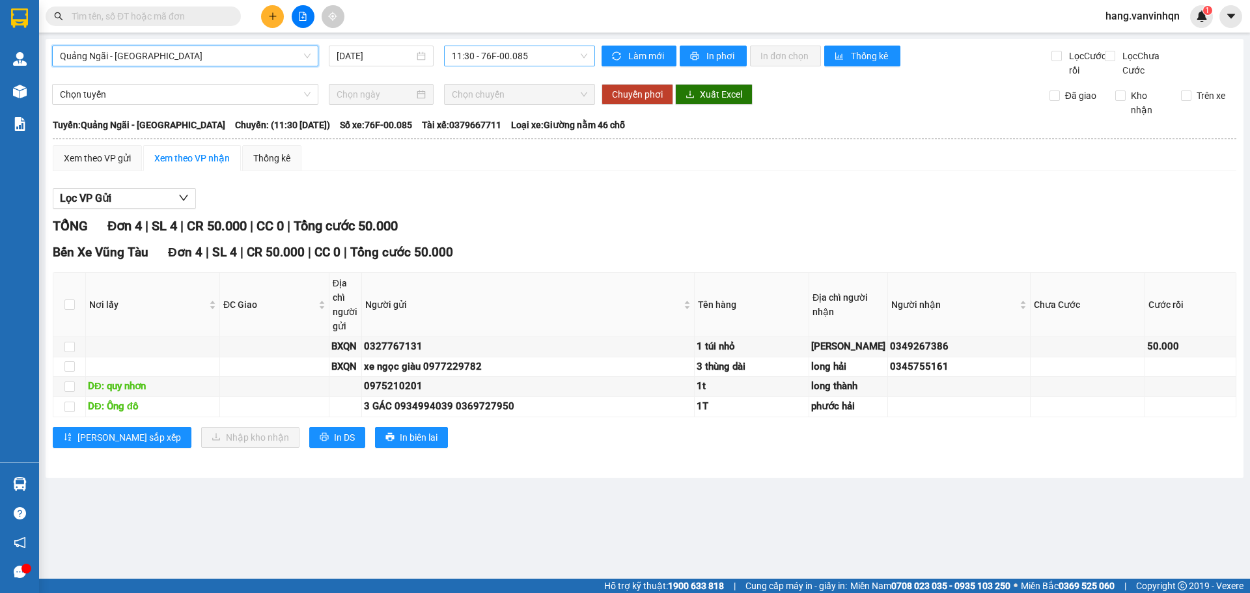
click at [550, 55] on span "11:30 - 76F-00.085" at bounding box center [519, 56] width 135 height 20
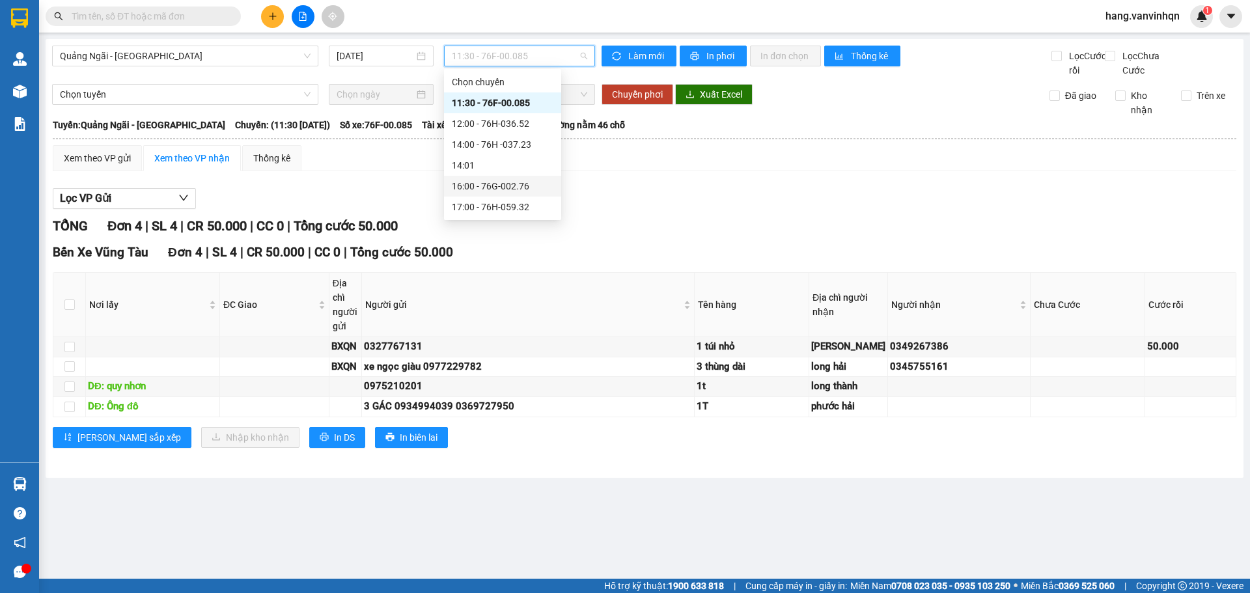
drag, startPoint x: 509, startPoint y: 184, endPoint x: 721, endPoint y: 284, distance: 235.1
click at [509, 185] on div "16:00 - 76G-002.76" at bounding box center [503, 186] width 102 height 14
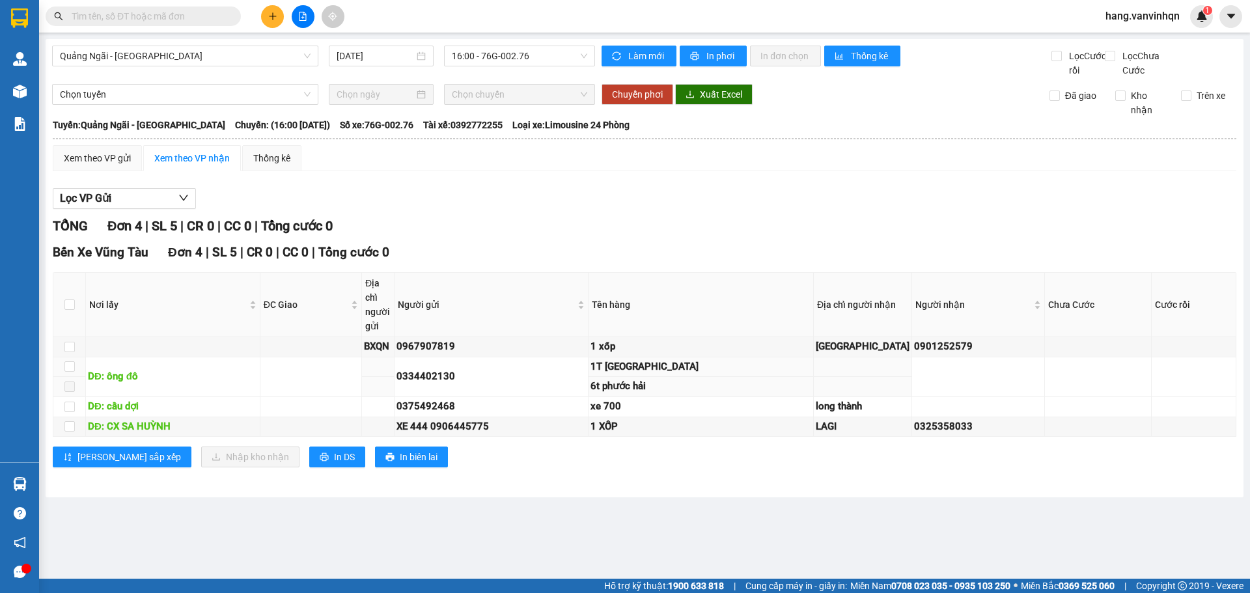
drag, startPoint x: 719, startPoint y: 397, endPoint x: 719, endPoint y: 419, distance: 22.8
click at [719, 375] on div "1T [GEOGRAPHIC_DATA]" at bounding box center [701, 367] width 221 height 16
drag, startPoint x: 719, startPoint y: 419, endPoint x: 719, endPoint y: 426, distance: 7.2
click at [719, 397] on td "6t phước hải" at bounding box center [701, 387] width 225 height 20
drag, startPoint x: 719, startPoint y: 436, endPoint x: 727, endPoint y: 454, distance: 19.2
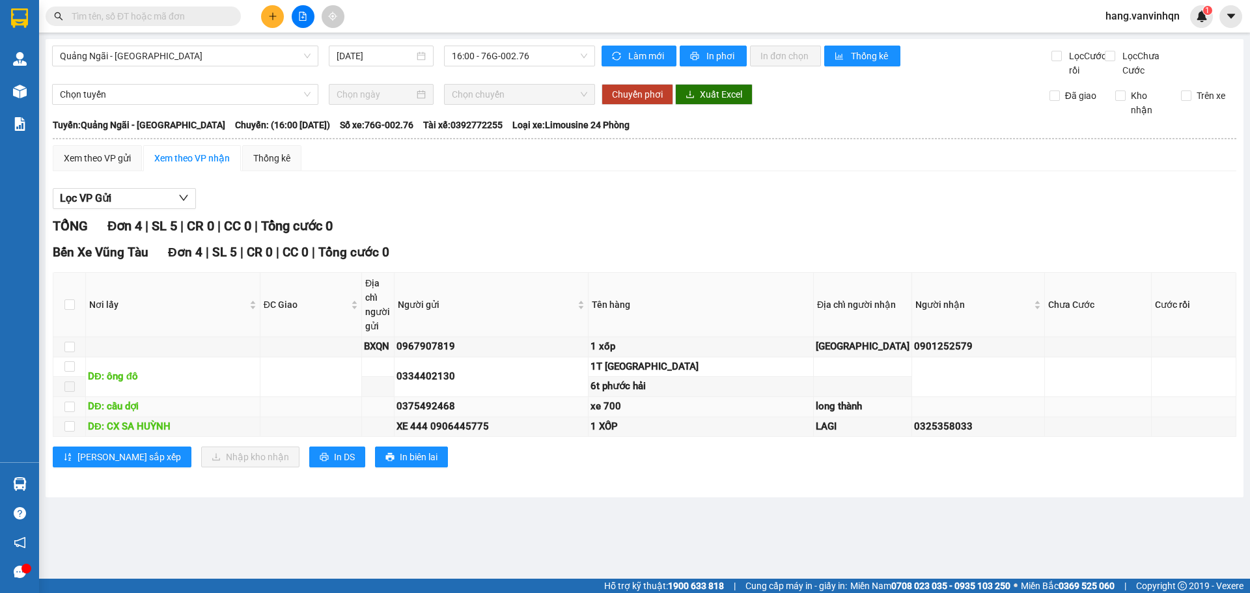
click at [722, 415] on div "xe 700" at bounding box center [701, 407] width 221 height 16
click at [730, 417] on td "xe 700" at bounding box center [701, 407] width 225 height 20
click at [731, 417] on td "xe 700" at bounding box center [701, 407] width 225 height 20
drag, startPoint x: 730, startPoint y: 463, endPoint x: 730, endPoint y: 470, distance: 7.2
click at [730, 438] on td "1 XỐP" at bounding box center [701, 427] width 225 height 20
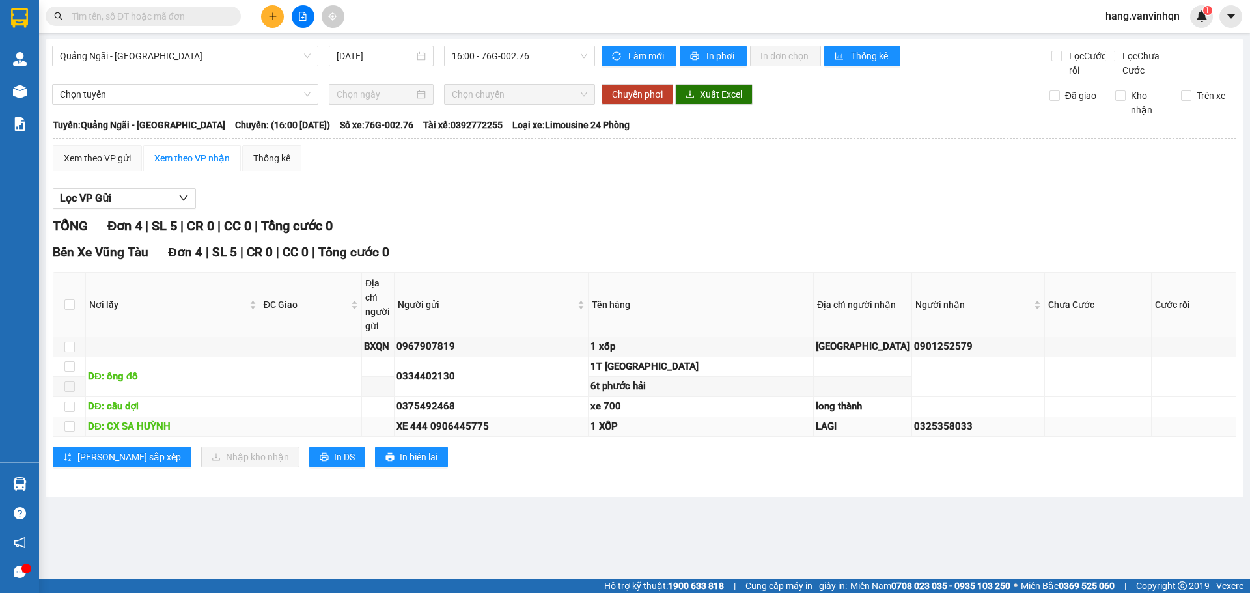
click at [732, 435] on div "1 XỐP" at bounding box center [701, 427] width 221 height 16
click at [733, 435] on div "1 XỐP" at bounding box center [701, 427] width 221 height 16
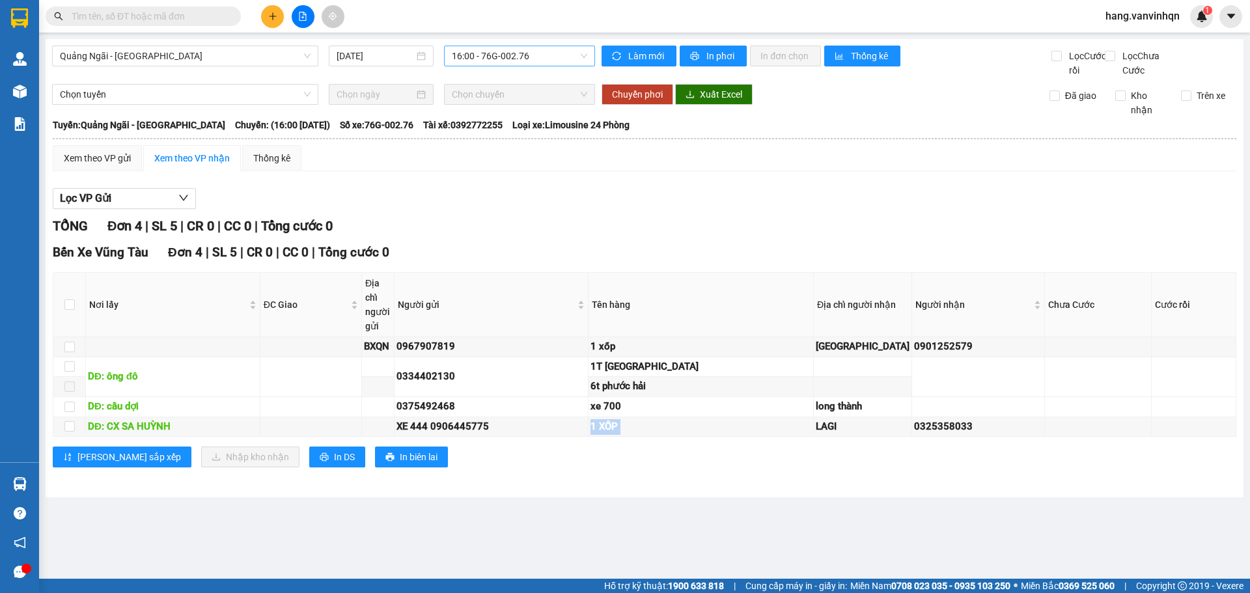
click at [540, 59] on span "16:00 - 76G-002.76" at bounding box center [519, 56] width 135 height 20
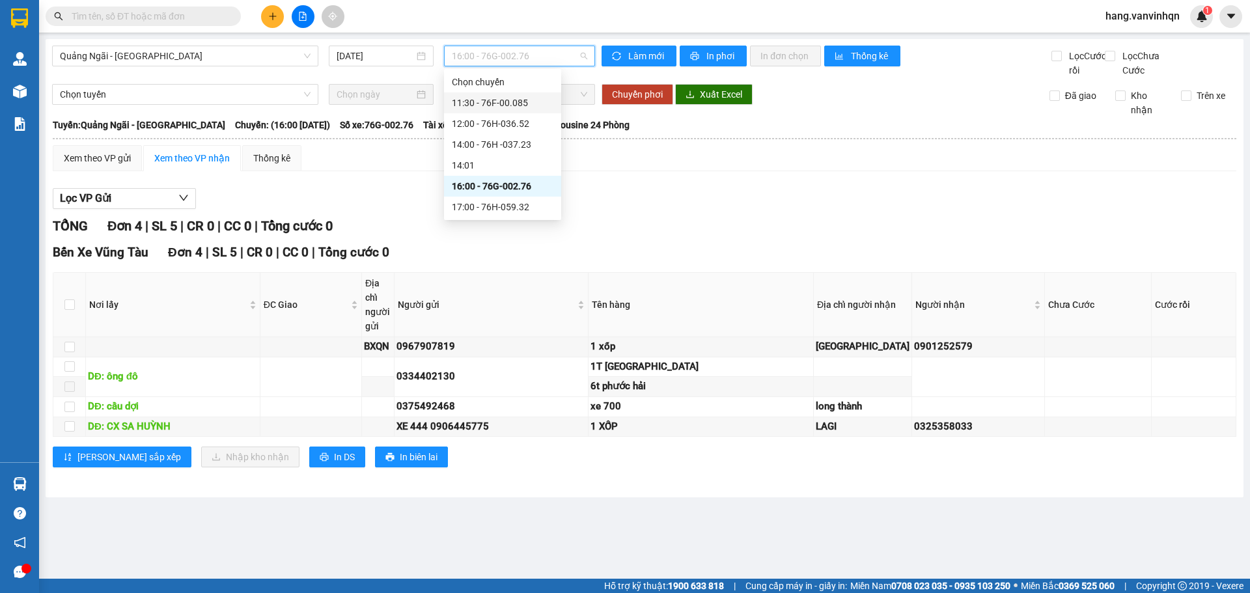
click at [510, 107] on div "11:30 - 76F-00.085" at bounding box center [503, 103] width 102 height 14
